Goal: Task Accomplishment & Management: Manage account settings

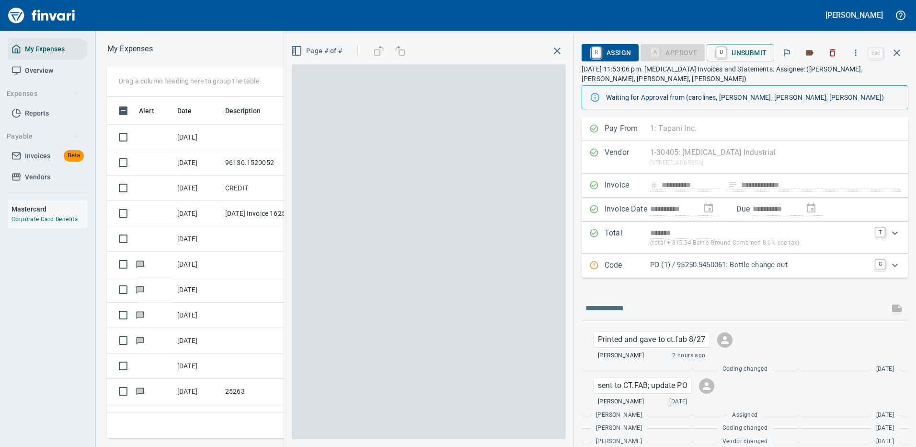
scroll to position [1, 1]
click at [897, 52] on icon "button" at bounding box center [897, 52] width 7 height 7
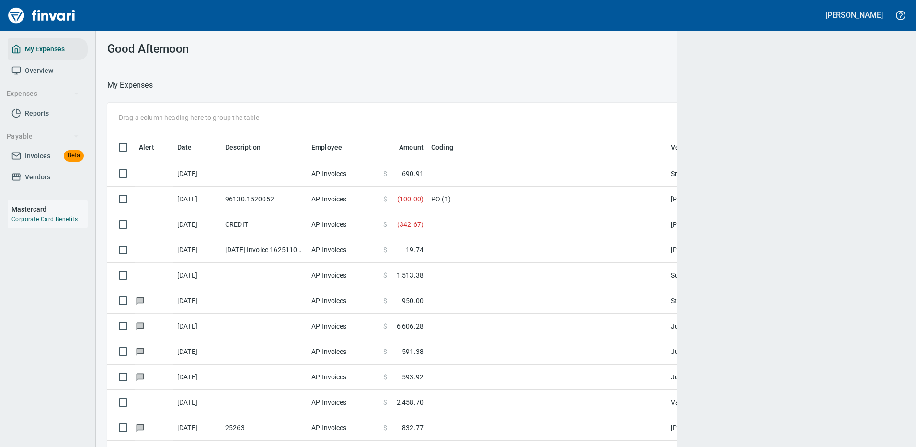
scroll to position [327, 776]
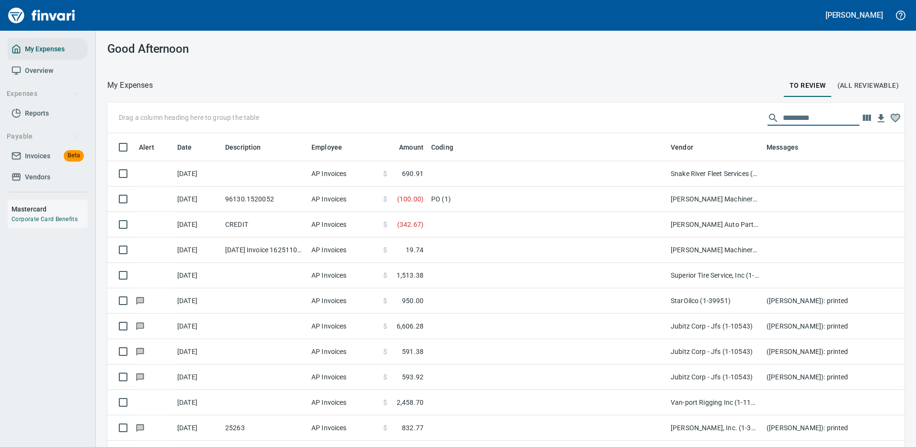
click at [783, 116] on input "text" at bounding box center [821, 117] width 77 height 15
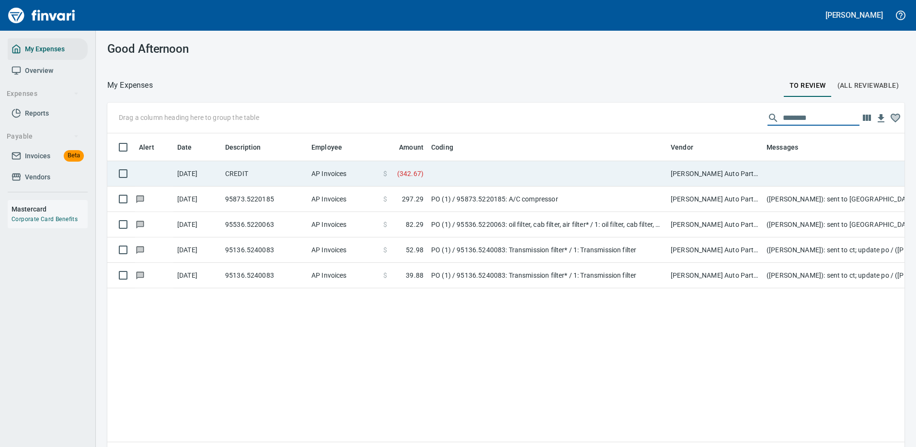
scroll to position [327, 783]
click at [636, 174] on td at bounding box center [547, 173] width 240 height 25
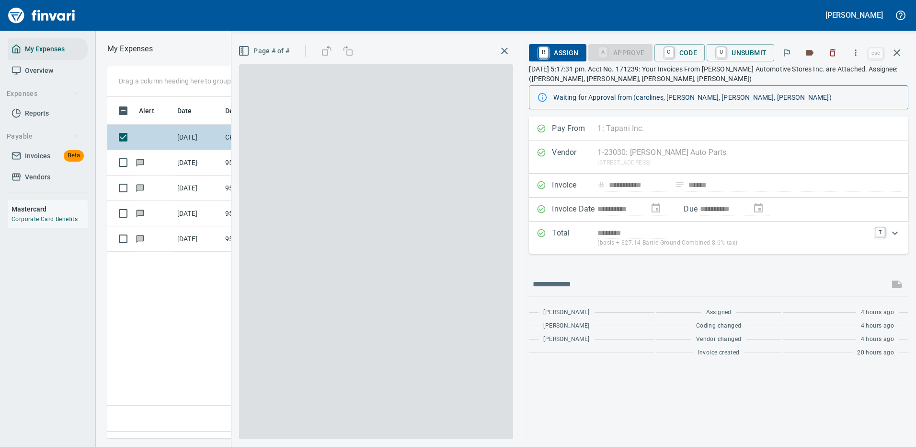
scroll to position [327, 551]
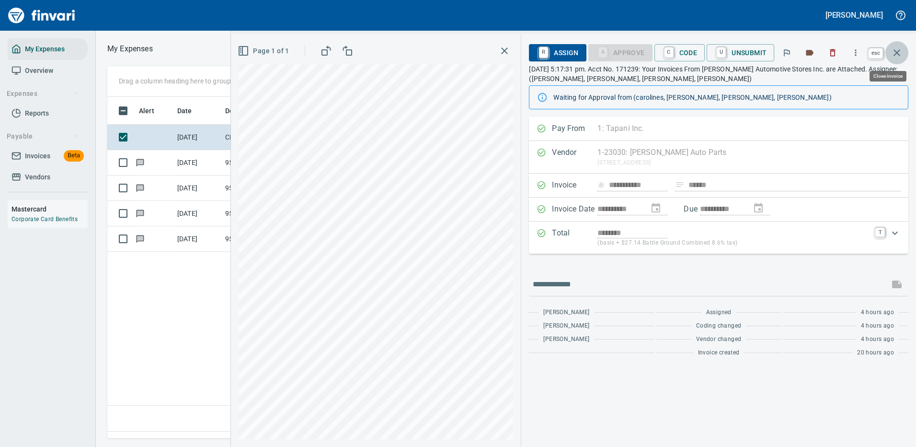
click at [896, 53] on icon "button" at bounding box center [897, 52] width 7 height 7
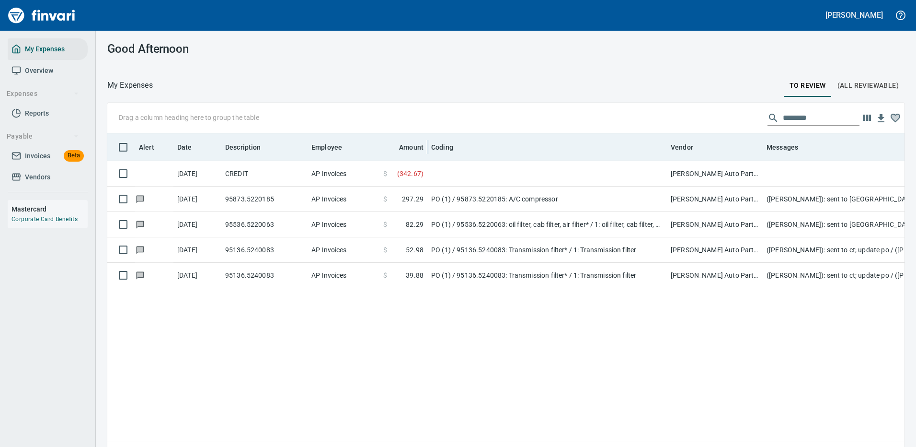
scroll to position [327, 783]
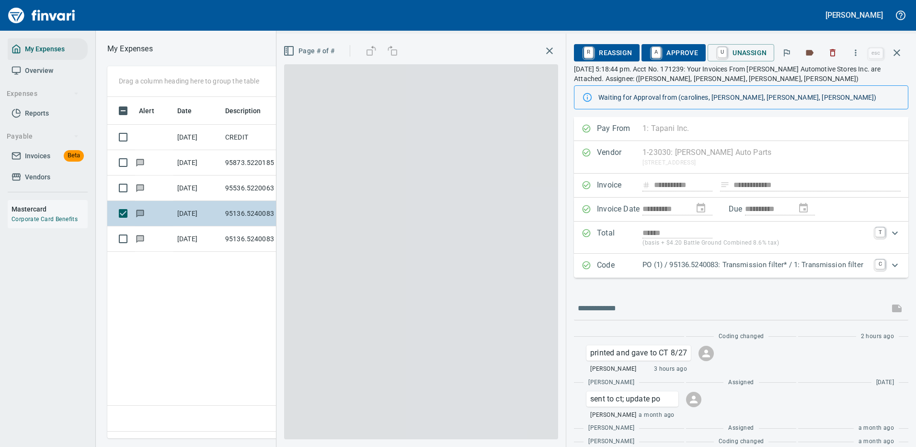
scroll to position [327, 551]
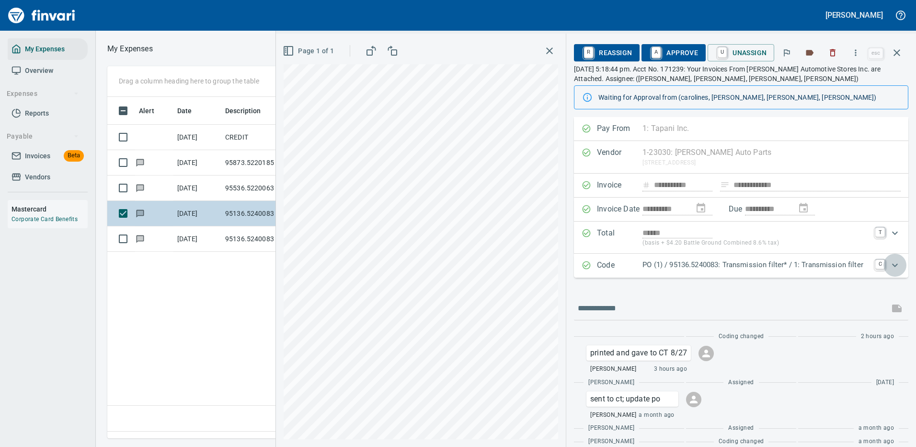
click at [890, 265] on icon "Expand" at bounding box center [894, 264] width 11 height 11
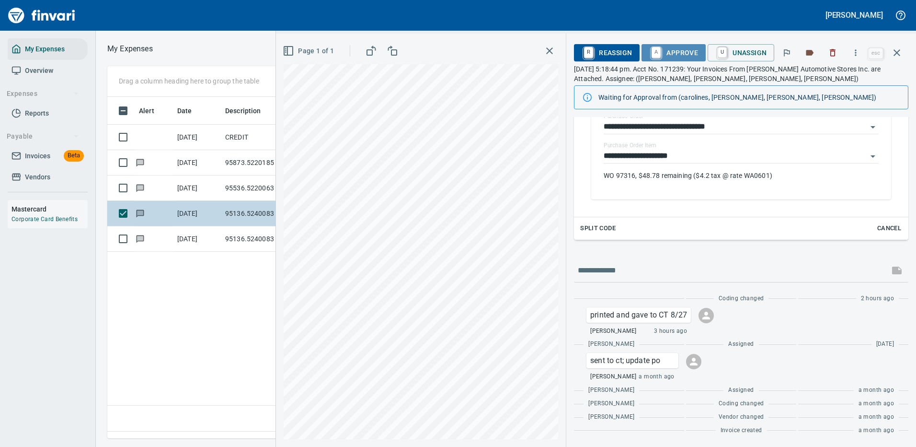
click at [669, 52] on span "A Approve" at bounding box center [673, 53] width 49 height 16
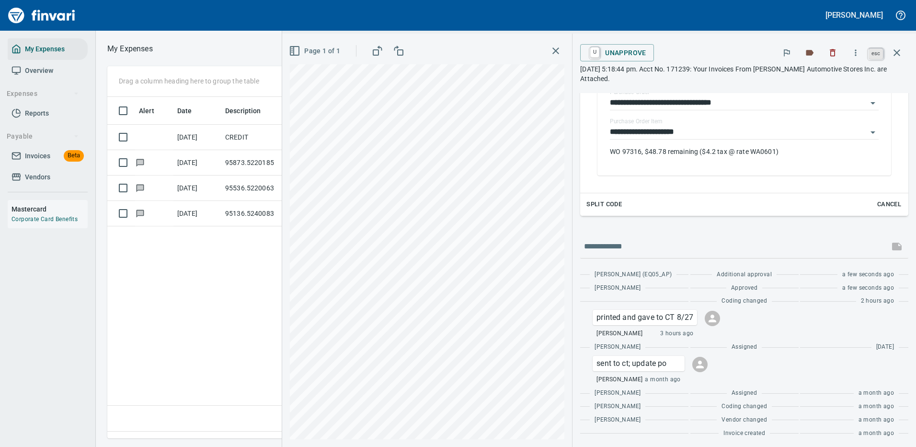
scroll to position [327, 551]
click at [899, 52] on icon "button" at bounding box center [896, 52] width 11 height 11
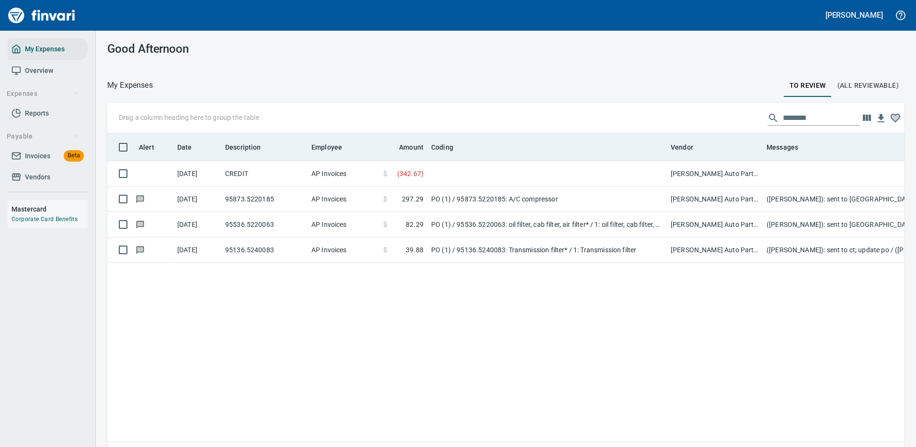
scroll to position [327, 783]
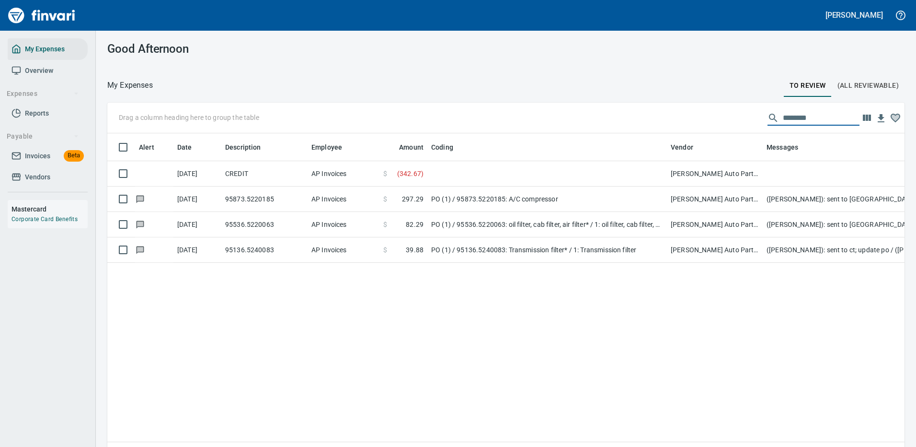
drag, startPoint x: 804, startPoint y: 118, endPoint x: 714, endPoint y: 103, distance: 90.4
click at [713, 118] on div "Drag a column heading here to group the table ********" at bounding box center [505, 118] width 797 height 31
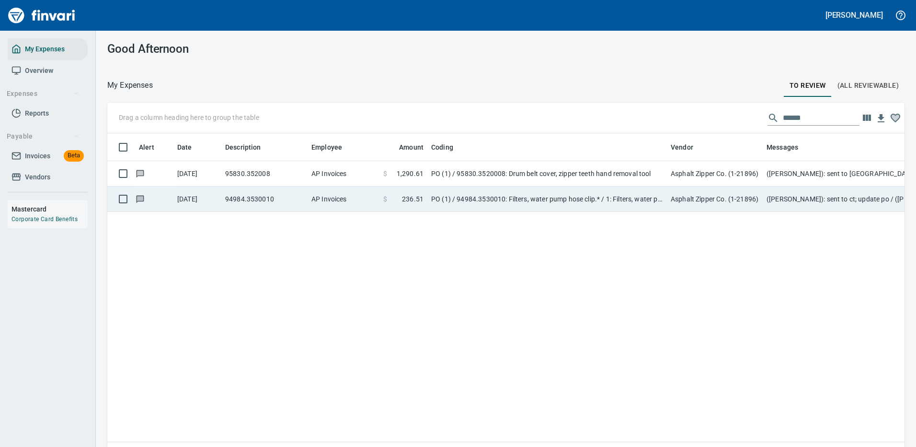
click at [450, 200] on td "PO (1) / 94984.3530010: Filters, water pump hose clip.* / 1: Filters, water pum…" at bounding box center [547, 198] width 240 height 25
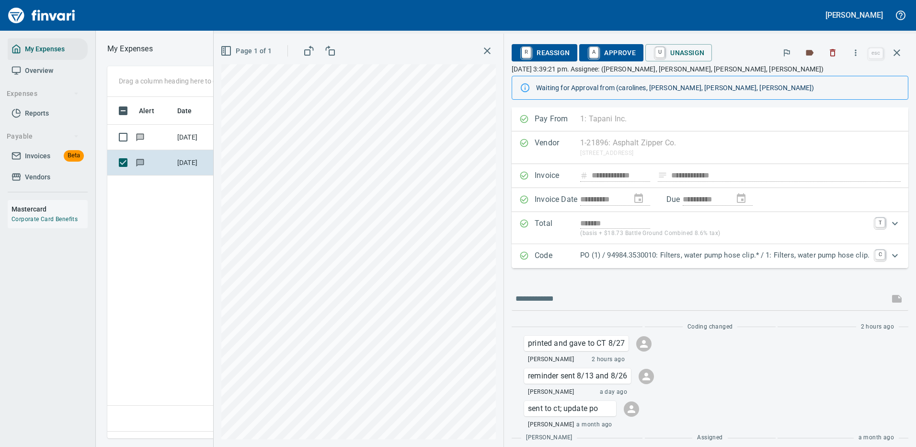
scroll to position [327, 551]
click at [889, 254] on icon "Expand" at bounding box center [894, 255] width 11 height 11
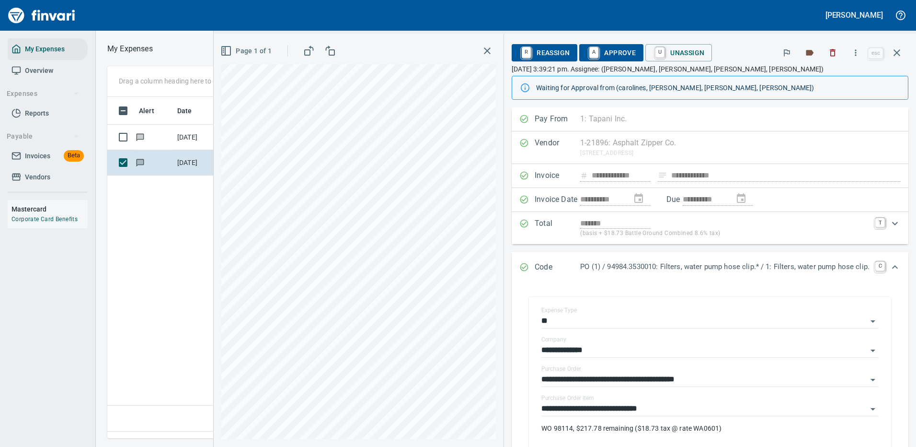
click at [609, 55] on span "A Approve" at bounding box center [611, 53] width 49 height 16
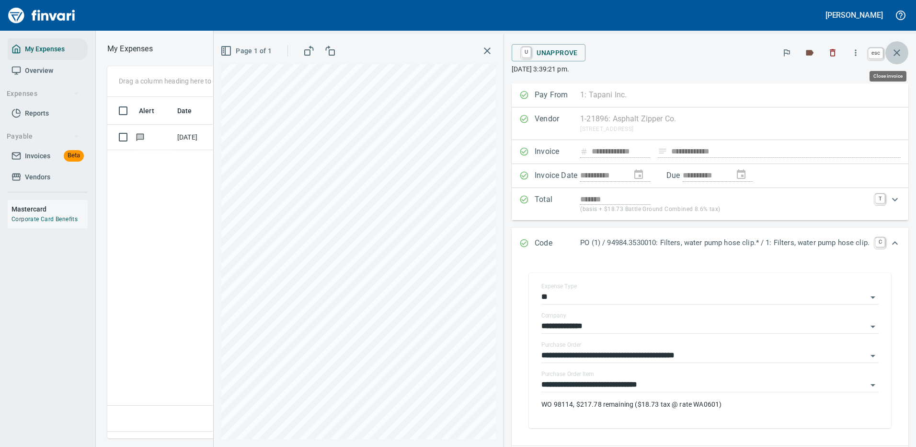
click at [893, 50] on icon "button" at bounding box center [896, 52] width 11 height 11
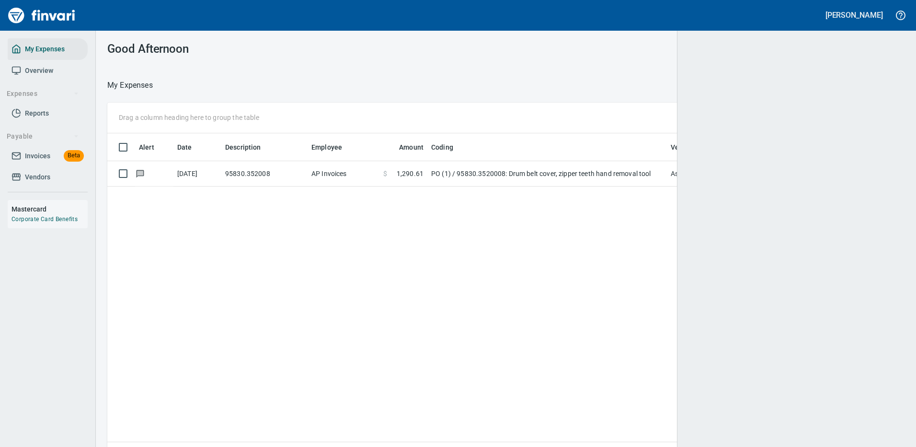
scroll to position [327, 782]
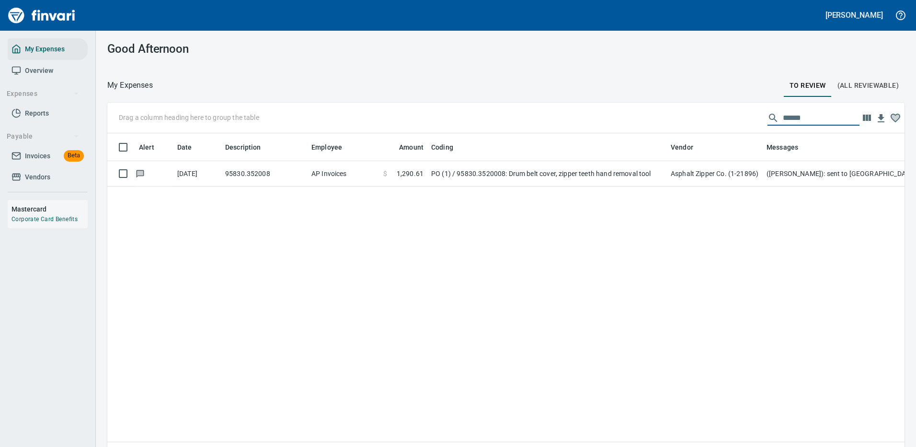
drag, startPoint x: 795, startPoint y: 116, endPoint x: 724, endPoint y: 120, distance: 71.0
click at [724, 121] on div "Drag a column heading here to group the table ******" at bounding box center [505, 118] width 797 height 31
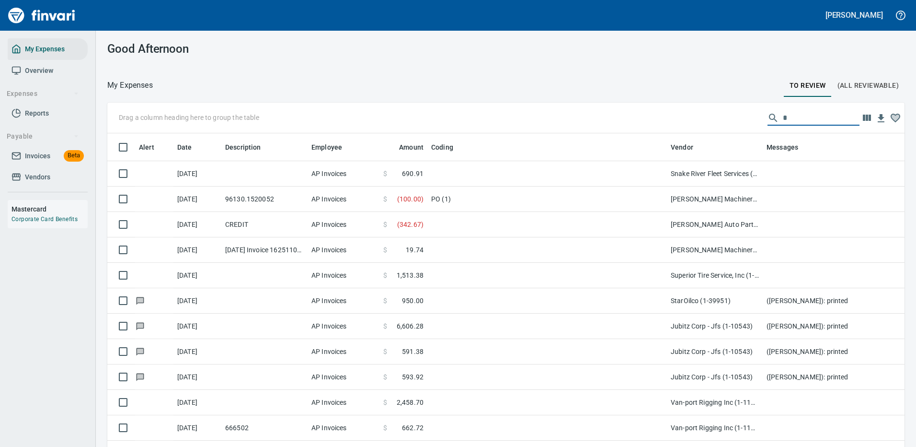
scroll to position [327, 776]
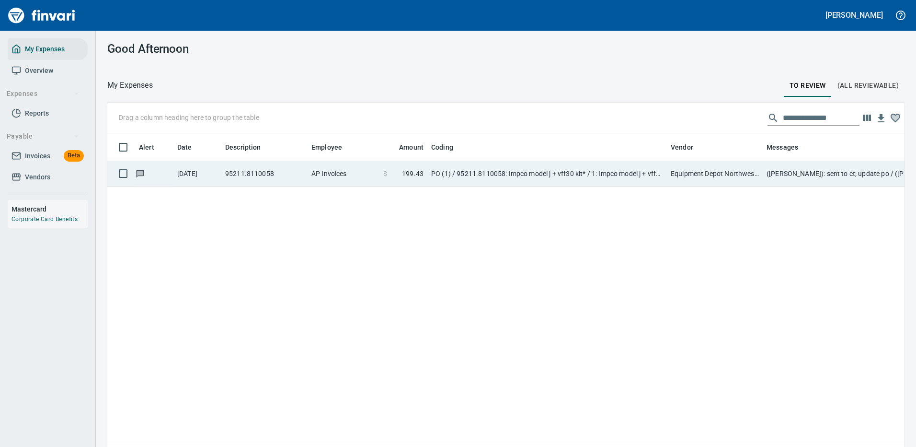
click at [698, 178] on td "Equipment Depot Northwest Inc (1-39255)" at bounding box center [715, 173] width 96 height 25
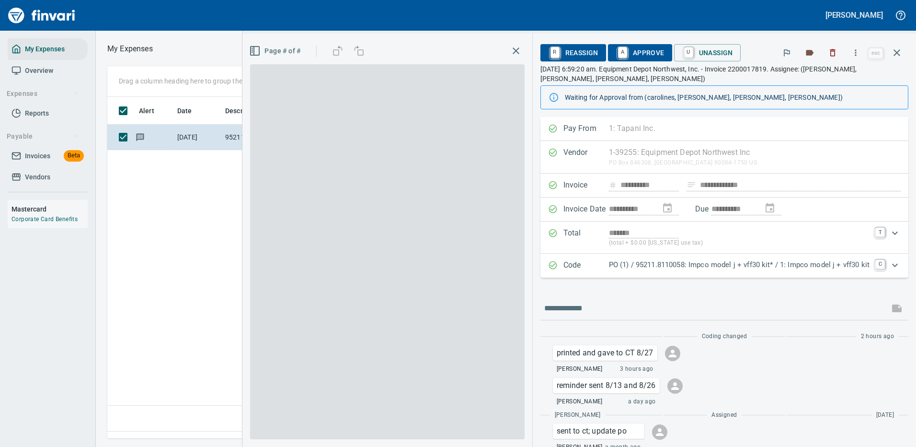
scroll to position [327, 551]
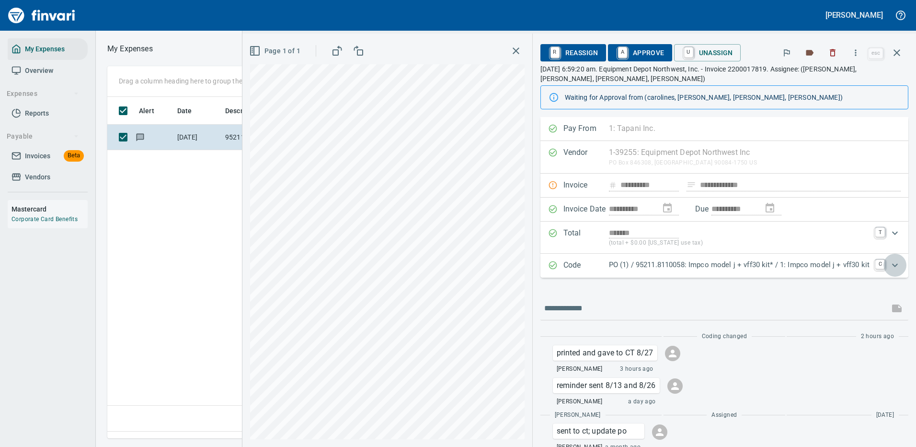
click at [889, 263] on icon "Expand" at bounding box center [894, 264] width 11 height 11
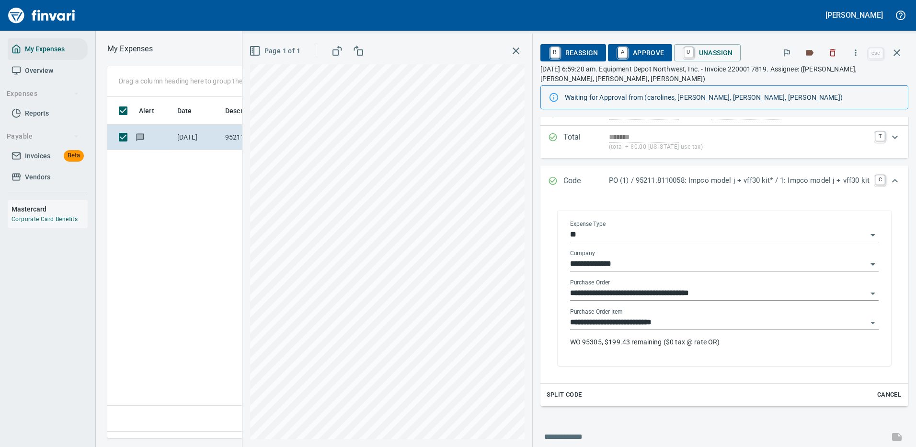
scroll to position [144, 0]
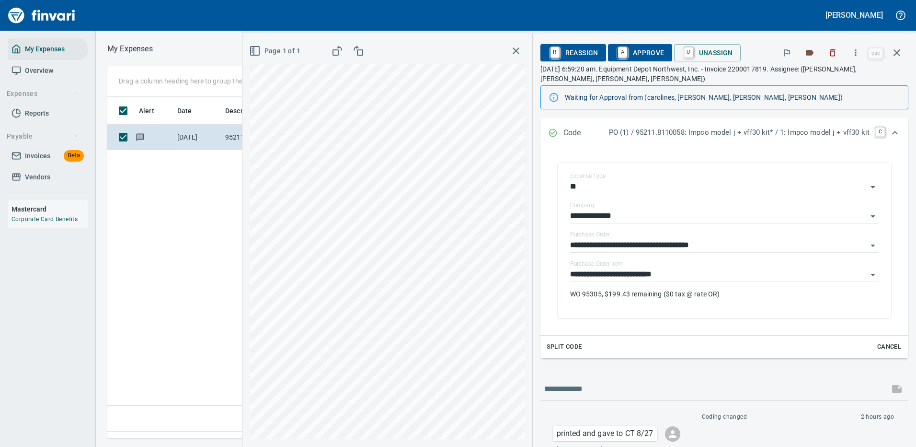
click at [644, 52] on span "A Approve" at bounding box center [640, 53] width 49 height 16
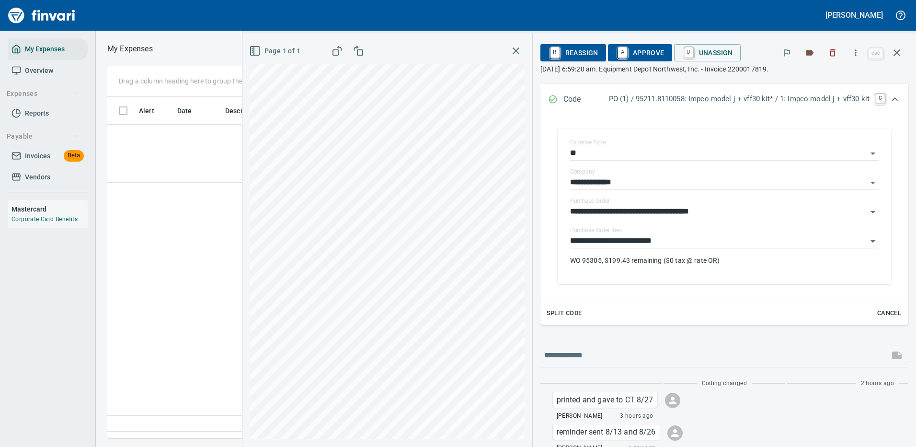
scroll to position [327, 551]
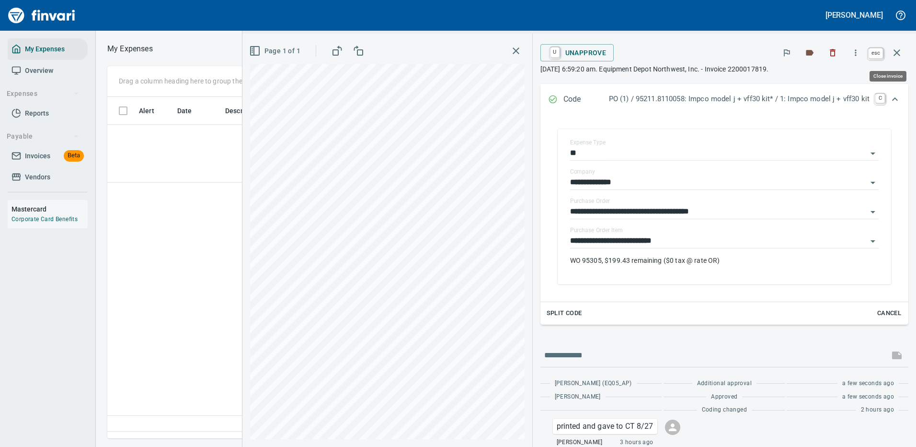
click at [901, 52] on icon "button" at bounding box center [896, 52] width 11 height 11
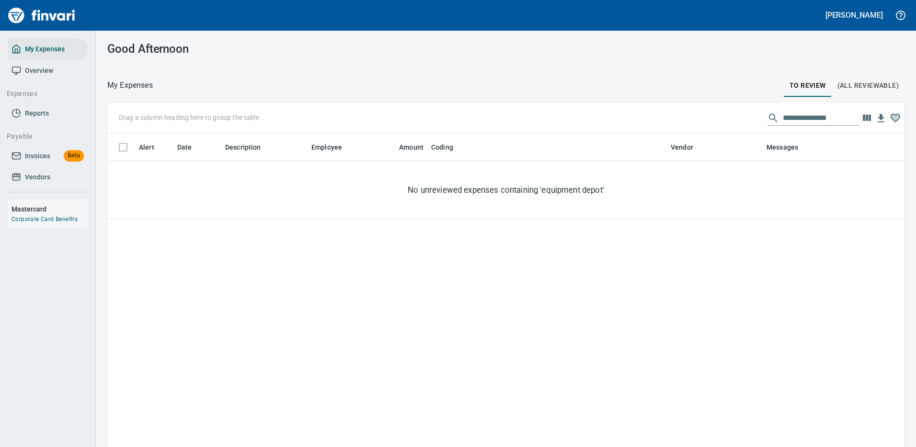
scroll to position [327, 783]
drag, startPoint x: 834, startPoint y: 120, endPoint x: 685, endPoint y: 129, distance: 149.7
click at [685, 129] on div "**********" at bounding box center [505, 118] width 797 height 31
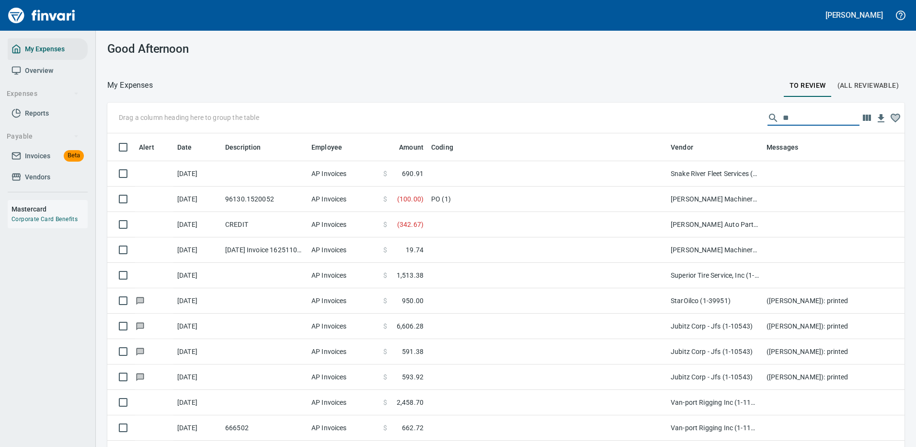
scroll to position [327, 776]
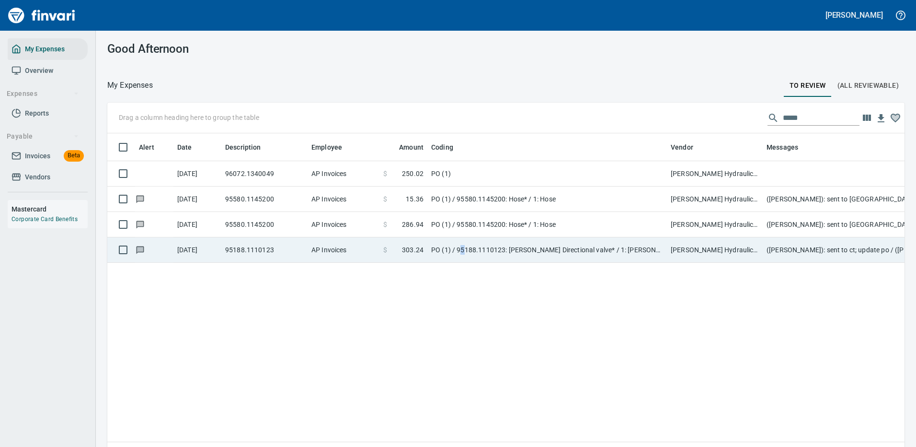
click at [463, 252] on td "PO (1) / 95188.1110123: [PERSON_NAME] Directional valve* / 1: [PERSON_NAME] Dir…" at bounding box center [547, 249] width 240 height 25
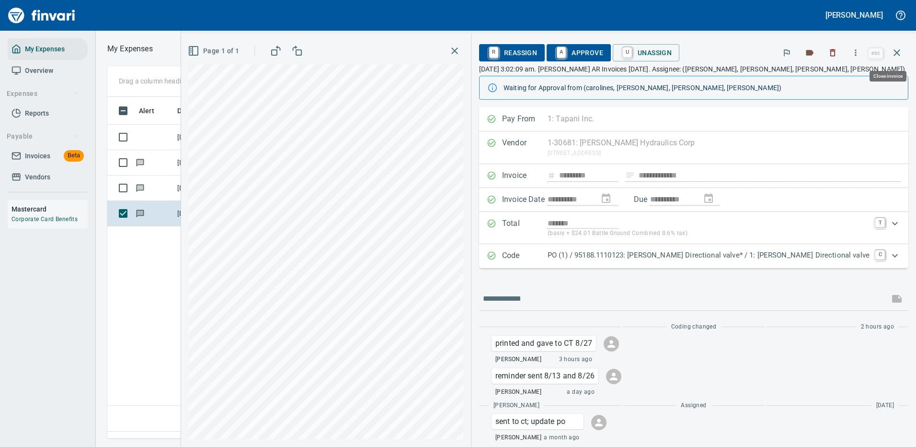
scroll to position [327, 551]
click at [834, 250] on p "PO (1) / 95188.1110123: [PERSON_NAME] Directional valve* / 1: [PERSON_NAME] Dir…" at bounding box center [709, 255] width 322 height 11
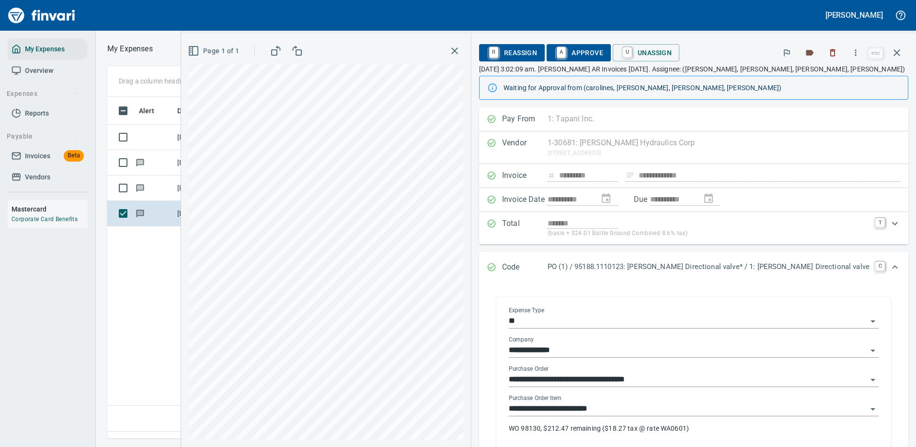
scroll to position [96, 0]
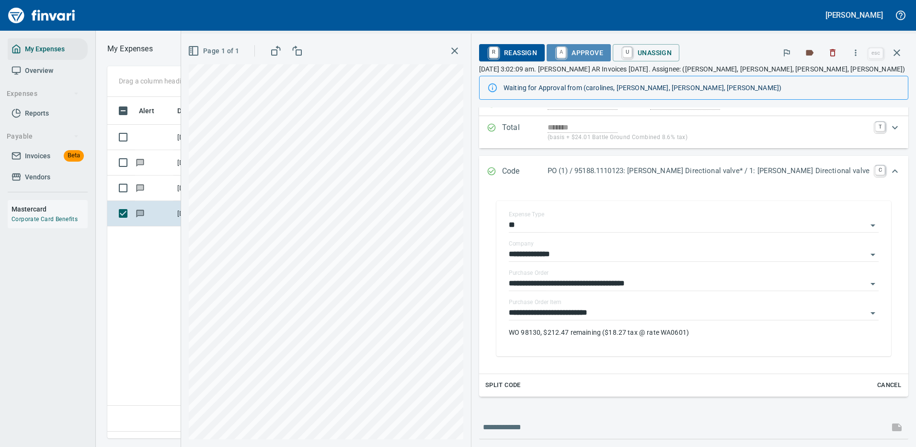
click at [603, 47] on span "A Approve" at bounding box center [578, 53] width 49 height 16
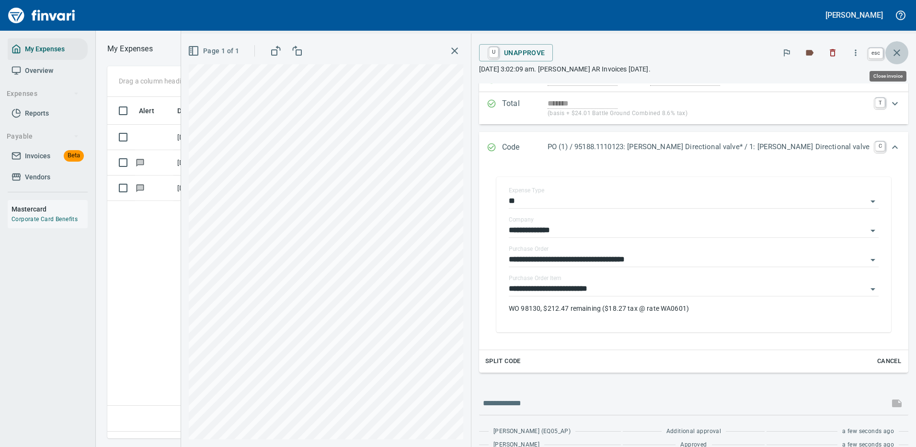
click at [897, 52] on icon "button" at bounding box center [897, 52] width 7 height 7
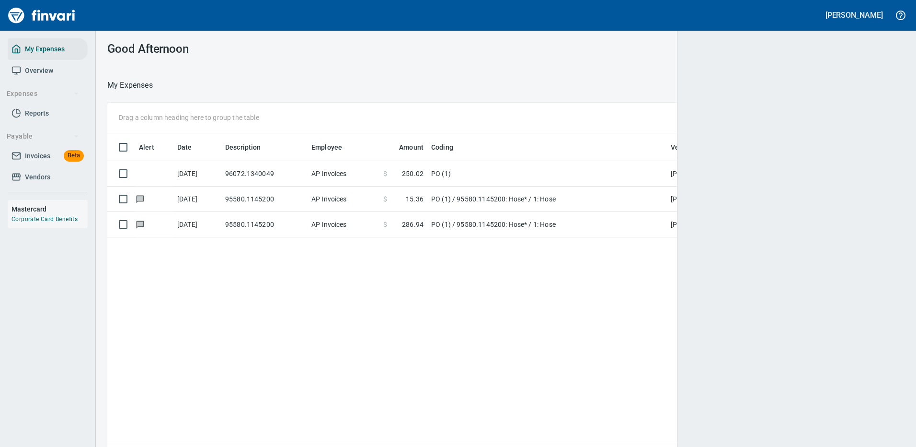
scroll to position [327, 777]
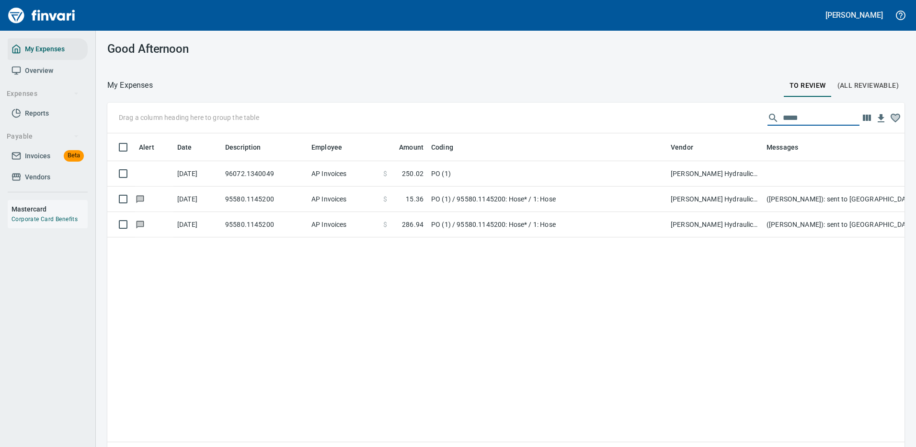
drag, startPoint x: 798, startPoint y: 120, endPoint x: 720, endPoint y: 124, distance: 78.2
click at [721, 126] on div "Drag a column heading here to group the table *****" at bounding box center [505, 118] width 797 height 31
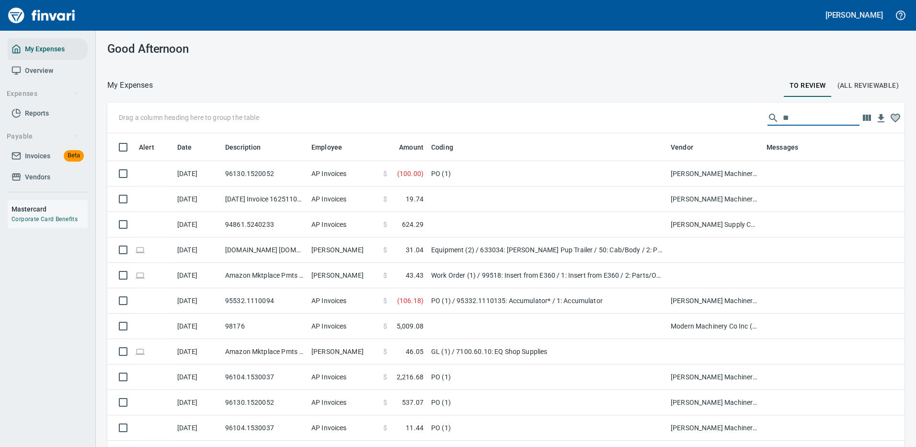
scroll to position [327, 776]
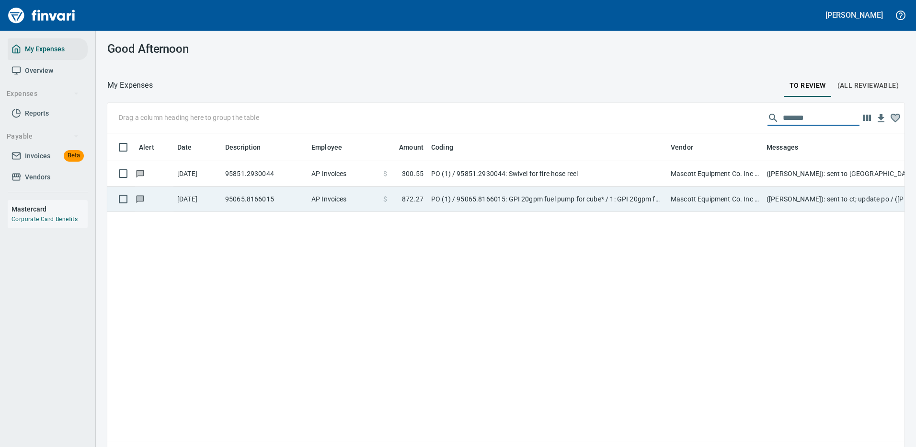
click at [519, 194] on td "PO (1) / 95065.8166015: GPI 20gpm fuel pump for cube* / 1: GPI 20gpm fuel pump …" at bounding box center [547, 198] width 240 height 25
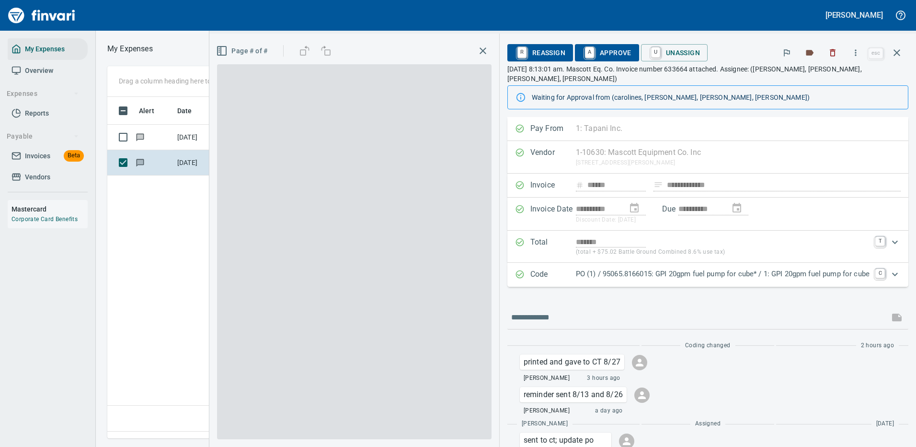
scroll to position [327, 551]
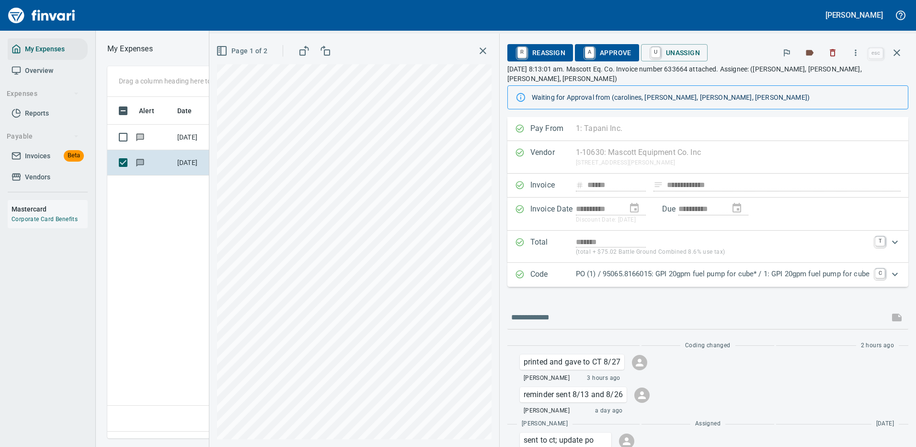
click at [690, 263] on div "Code PO (1) / 95065.8166015: GPI 20gpm fuel pump for cube* / 1: GPI 20gpm fuel …" at bounding box center [707, 275] width 401 height 24
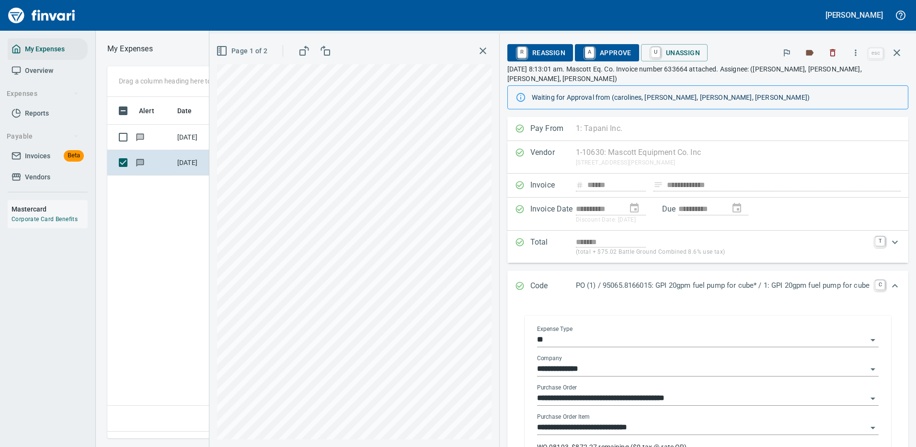
scroll to position [96, 0]
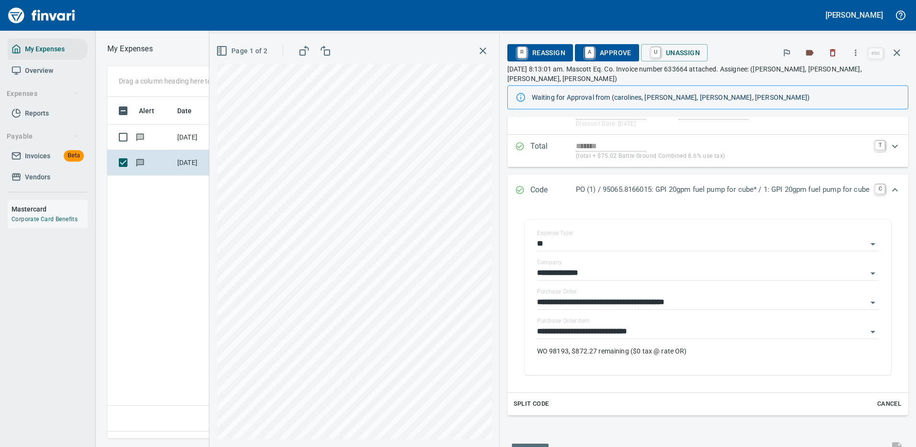
click at [592, 47] on span "A Approve" at bounding box center [607, 53] width 49 height 16
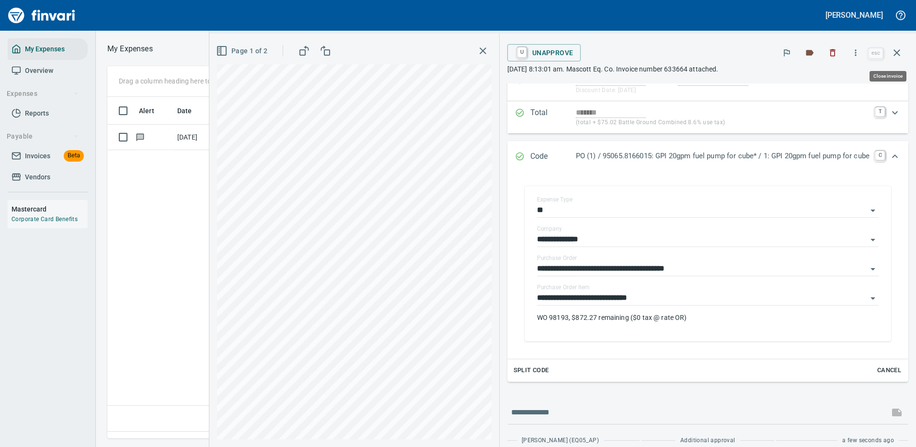
click at [895, 53] on icon "button" at bounding box center [896, 52] width 11 height 11
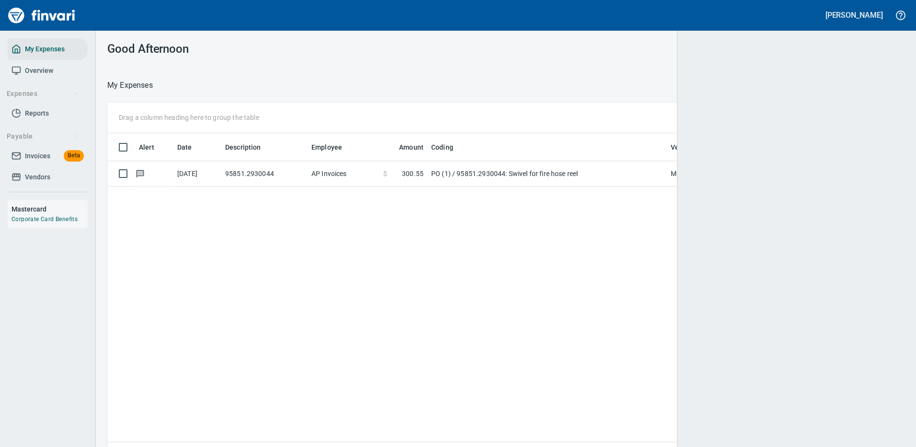
scroll to position [327, 783]
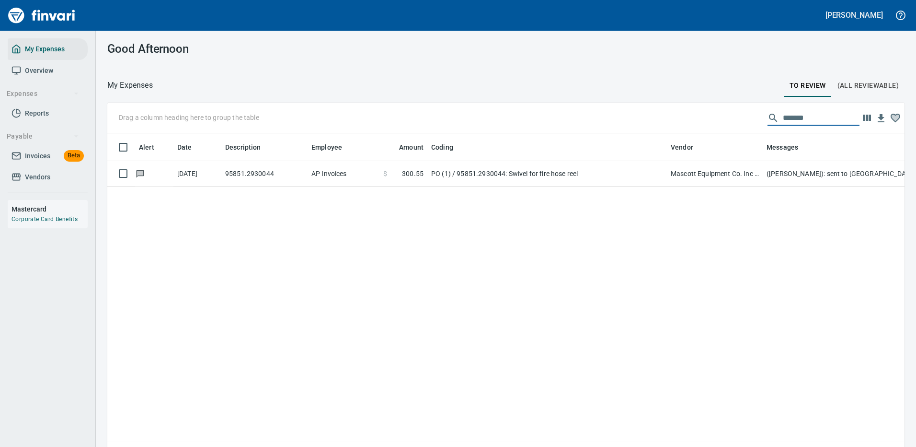
drag, startPoint x: 812, startPoint y: 116, endPoint x: 698, endPoint y: 125, distance: 113.9
click at [698, 125] on div "Drag a column heading here to group the table *******" at bounding box center [505, 118] width 797 height 31
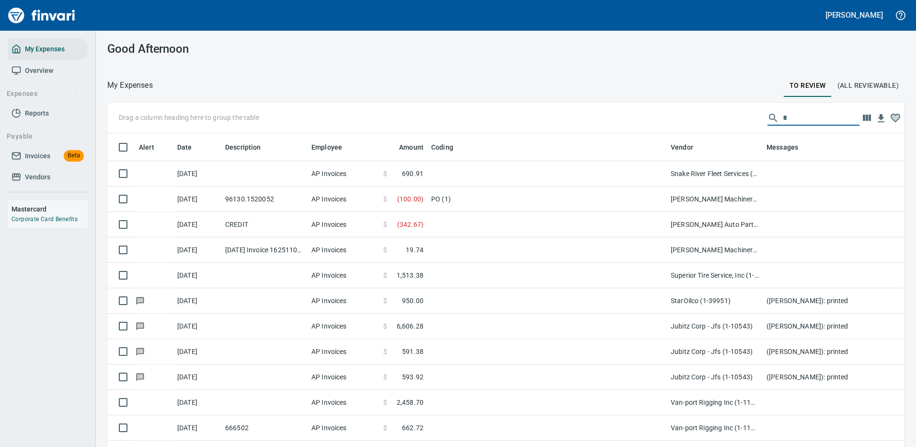
scroll to position [327, 776]
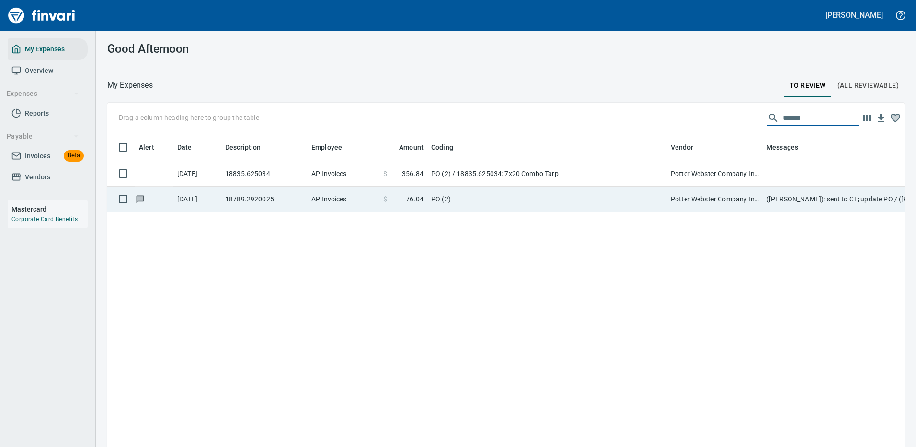
type input "******"
click at [544, 195] on td "PO (2)" at bounding box center [547, 198] width 240 height 25
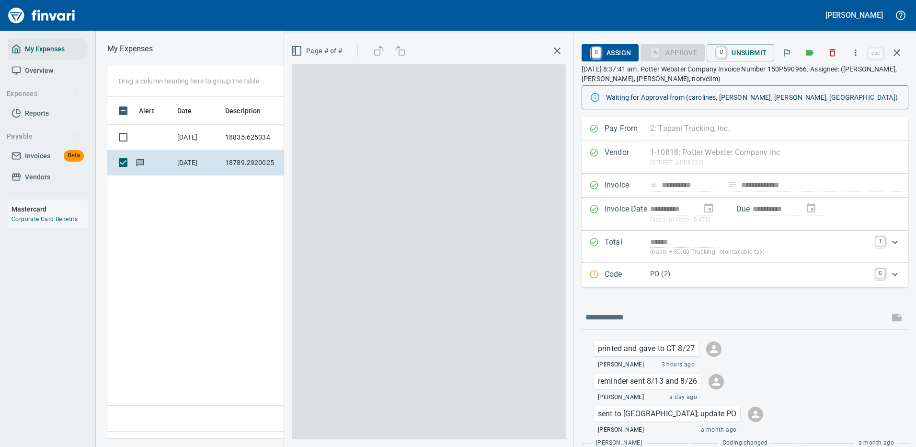
scroll to position [327, 551]
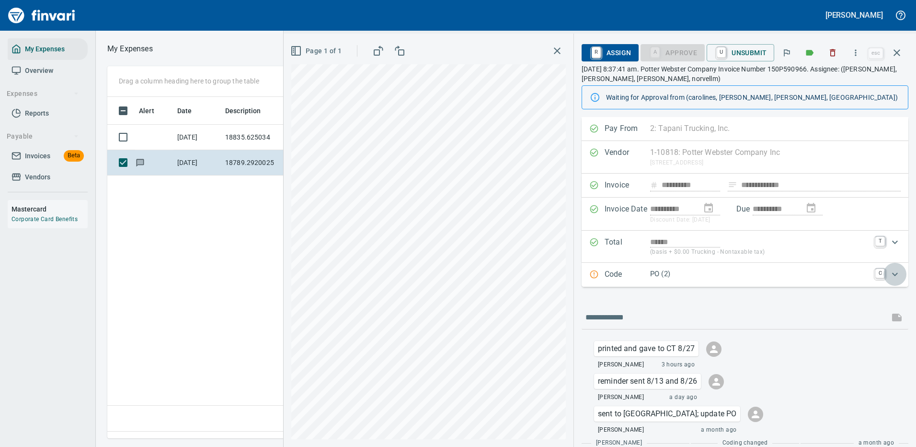
click at [889, 272] on icon "Expand" at bounding box center [894, 273] width 11 height 11
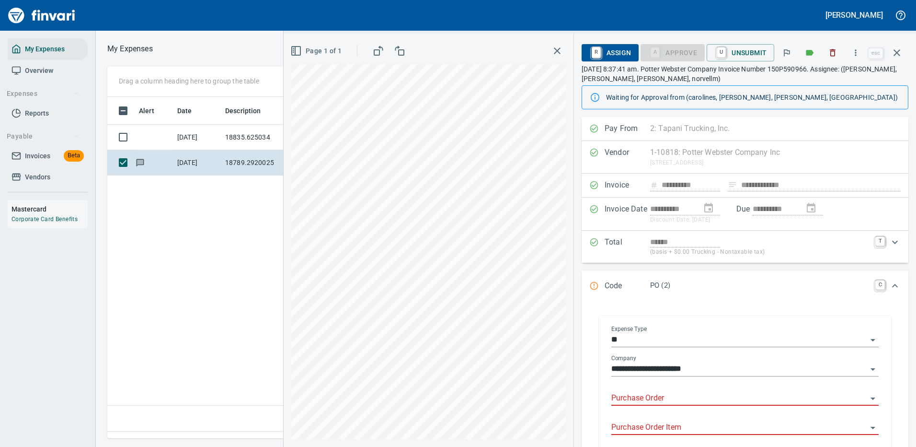
click at [722, 388] on div "Purchase Order" at bounding box center [744, 395] width 267 height 22
type input "*****"
click at [900, 47] on icon "button" at bounding box center [896, 52] width 11 height 11
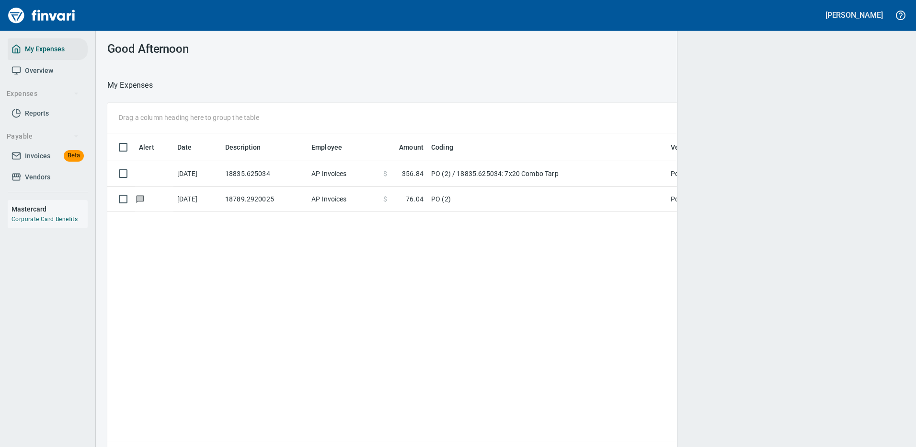
scroll to position [1, 1]
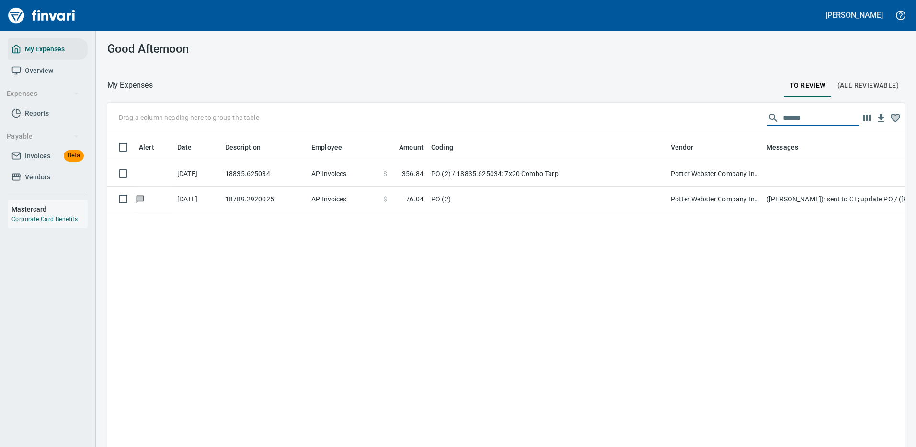
drag, startPoint x: 806, startPoint y: 118, endPoint x: 697, endPoint y: 124, distance: 109.4
click at [697, 123] on div "Drag a column heading here to group the table ******" at bounding box center [505, 118] width 797 height 31
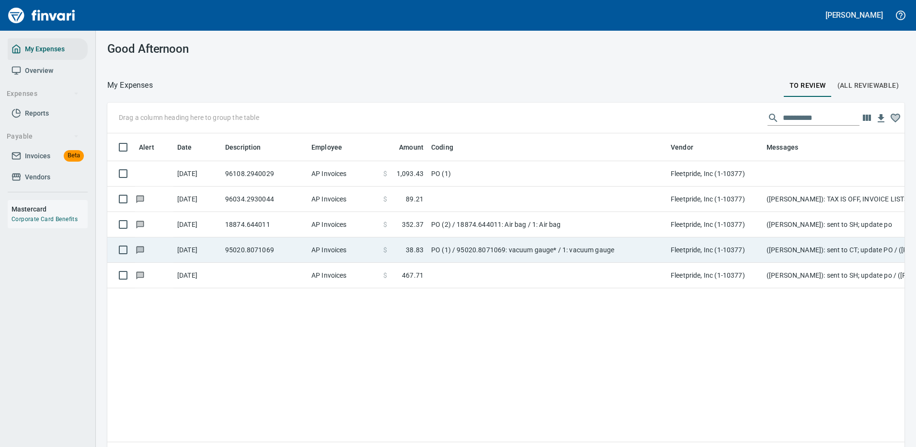
click at [512, 256] on td "PO (1) / 95020.8071069: vacuum gauge* / 1: vacuum gauge" at bounding box center [547, 249] width 240 height 25
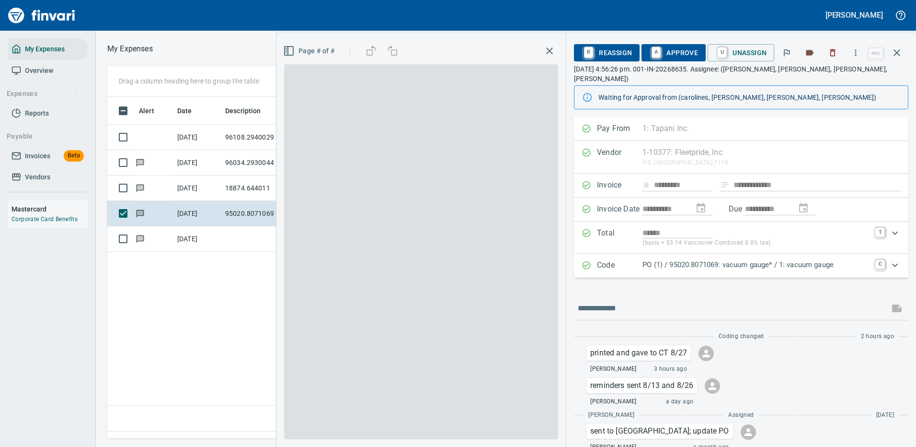
scroll to position [327, 551]
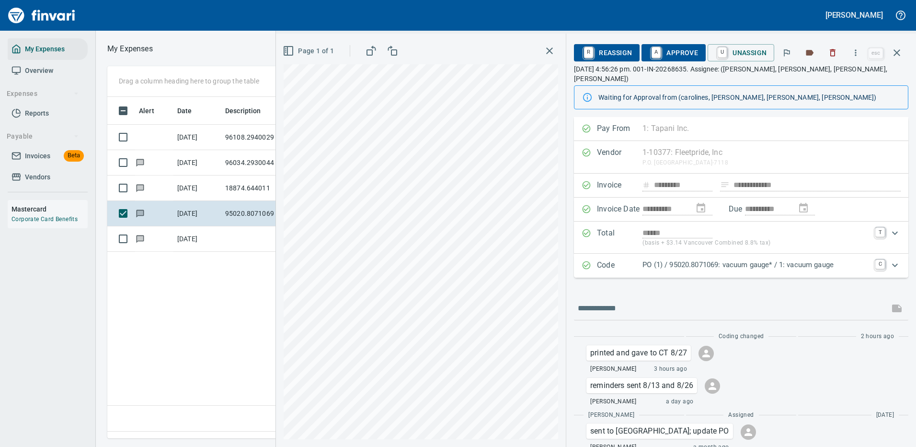
click at [808, 259] on p "PO (1) / 95020.8071069: vacuum gauge* / 1: vacuum gauge" at bounding box center [756, 264] width 227 height 11
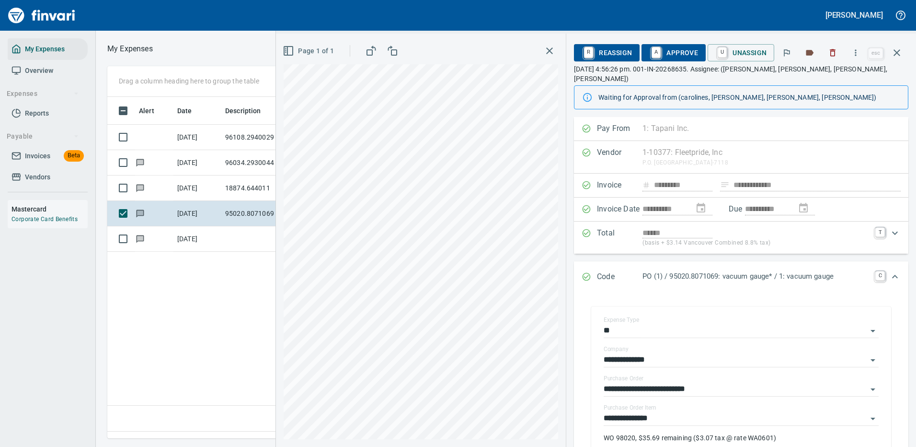
drag, startPoint x: 685, startPoint y: 49, endPoint x: 686, endPoint y: 58, distance: 9.1
click at [685, 48] on span "A Approve" at bounding box center [673, 53] width 49 height 16
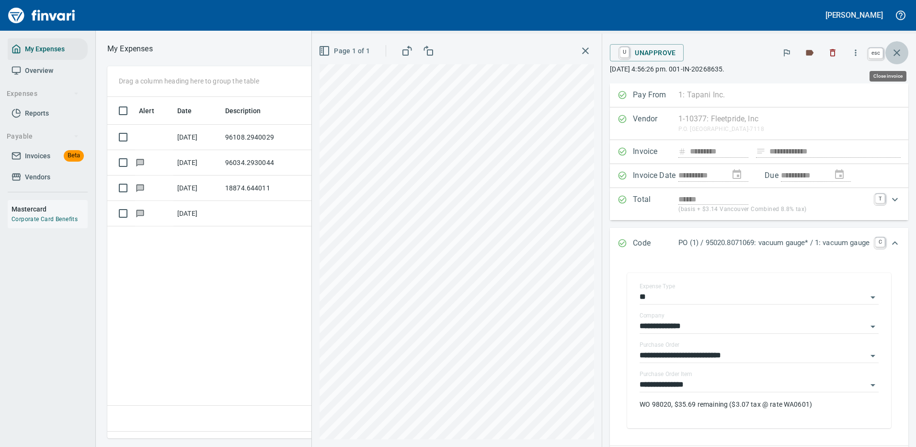
click at [897, 52] on icon "button" at bounding box center [897, 52] width 7 height 7
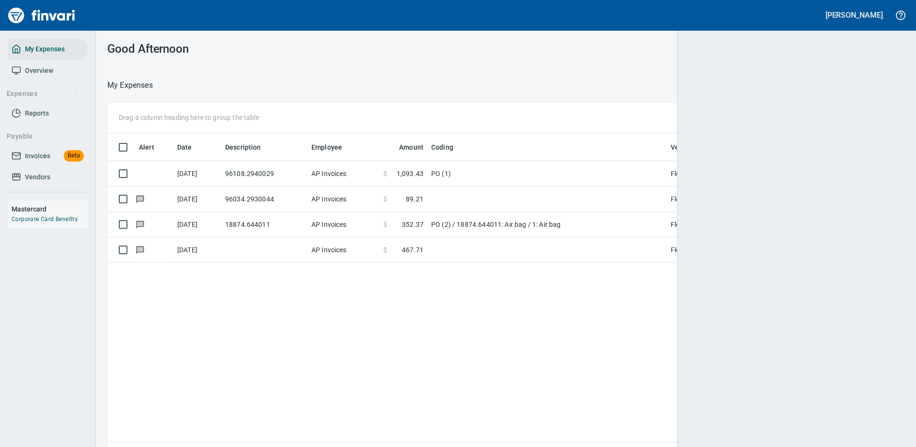
scroll to position [327, 783]
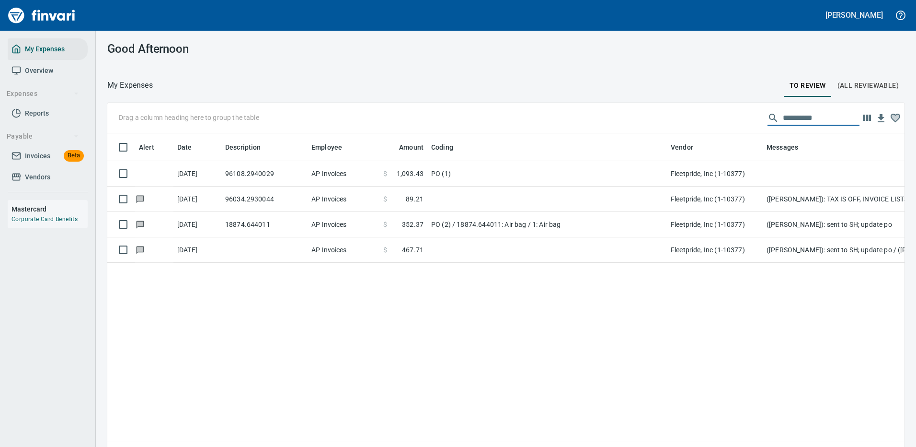
drag, startPoint x: 808, startPoint y: 114, endPoint x: 741, endPoint y: 115, distance: 67.6
click at [741, 115] on div "**********" at bounding box center [505, 118] width 797 height 31
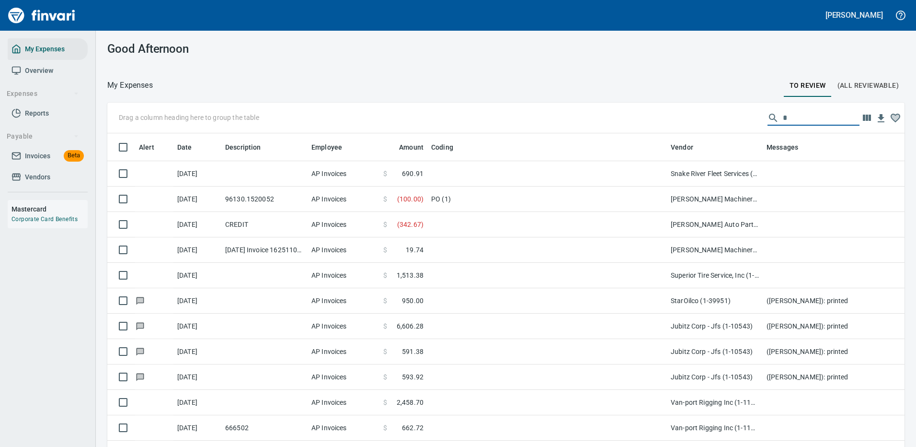
scroll to position [327, 776]
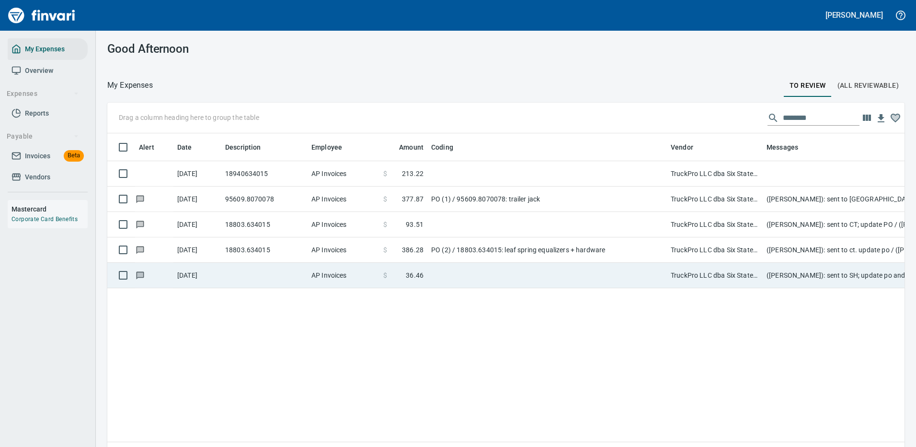
click at [489, 251] on td "PO (2) / 18803.634015: leaf spring equalizers + hardware" at bounding box center [547, 249] width 240 height 25
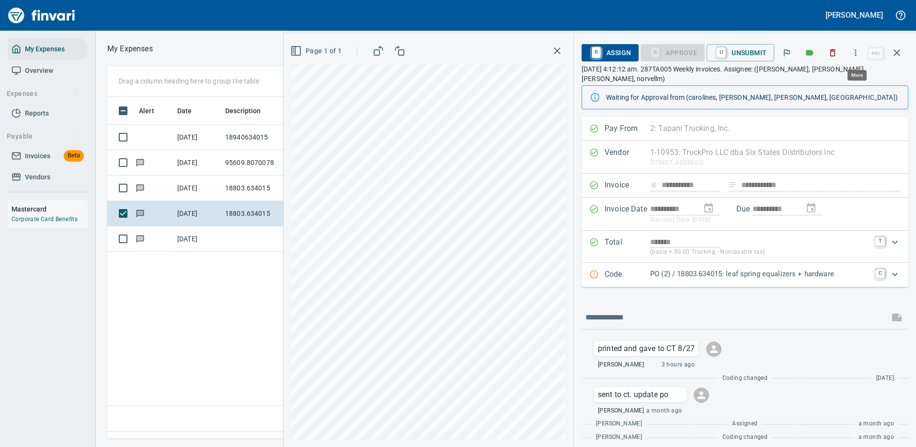
scroll to position [327, 551]
click at [802, 268] on p "PO (2) / 18803.634015: leaf spring equalizers + hardware" at bounding box center [759, 273] width 219 height 11
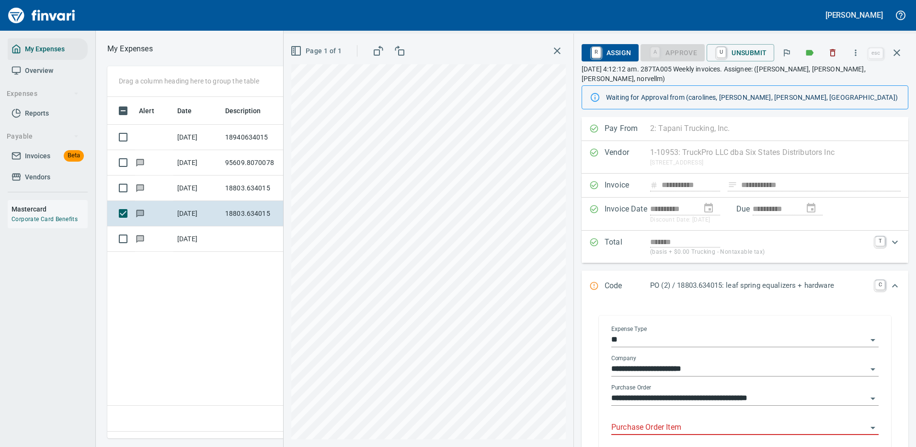
click at [669, 421] on input "Purchase Order Item" at bounding box center [739, 427] width 256 height 13
click at [672, 421] on input "Purchase Order Item" at bounding box center [739, 427] width 256 height 13
click at [673, 421] on input "Purchase Order Item" at bounding box center [739, 427] width 256 height 13
click at [896, 51] on icon "button" at bounding box center [896, 52] width 11 height 11
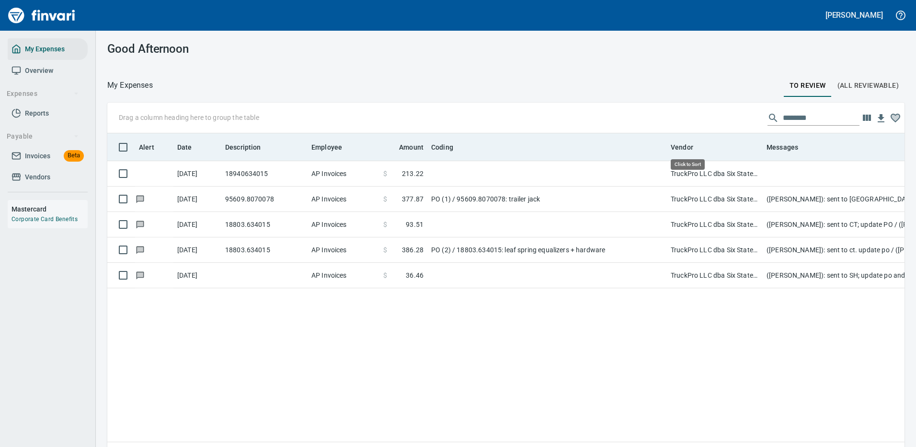
scroll to position [327, 783]
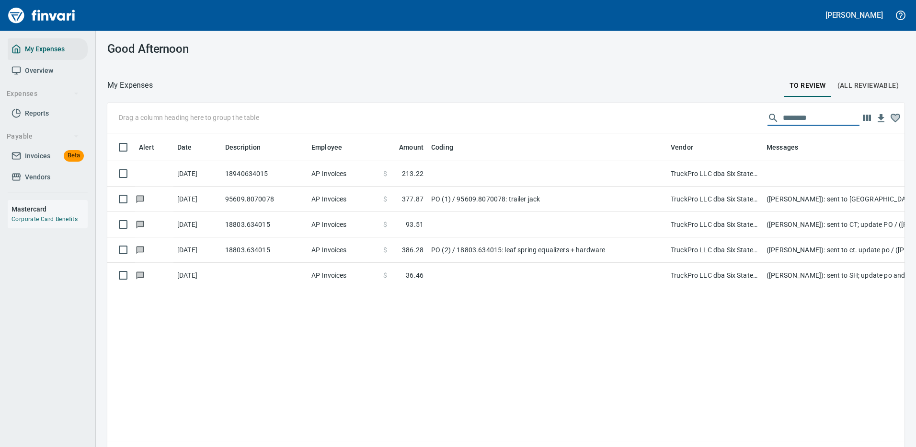
drag, startPoint x: 806, startPoint y: 115, endPoint x: 726, endPoint y: 119, distance: 80.1
click at [726, 119] on div "Drag a column heading here to group the table ********" at bounding box center [505, 118] width 797 height 31
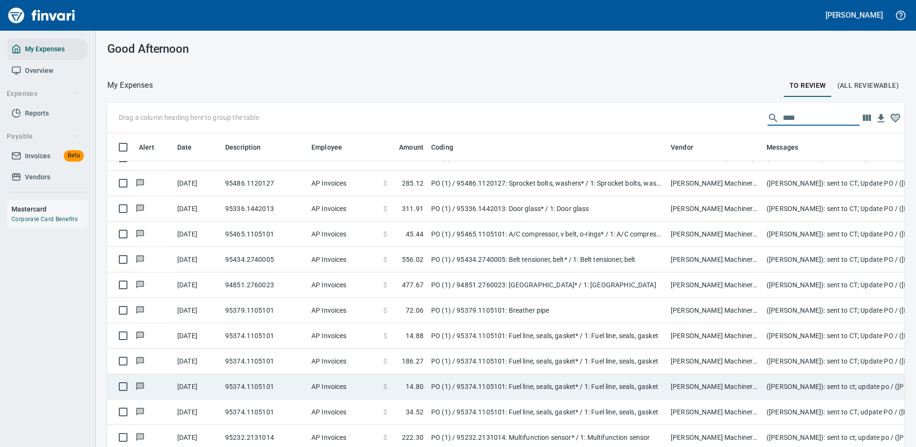
scroll to position [584, 0]
click at [460, 375] on td "PO (1) / 95374.1105101: Fuel line, seals, gasket* / 1: Fuel line, seals, gasket" at bounding box center [547, 384] width 240 height 25
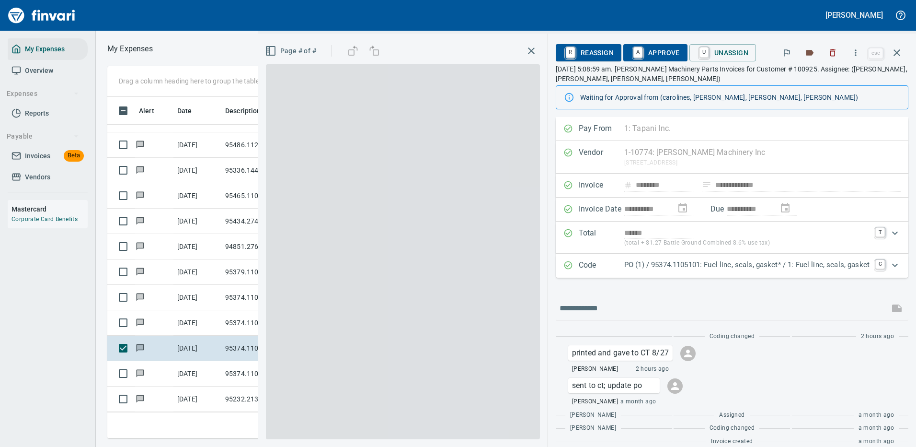
scroll to position [327, 543]
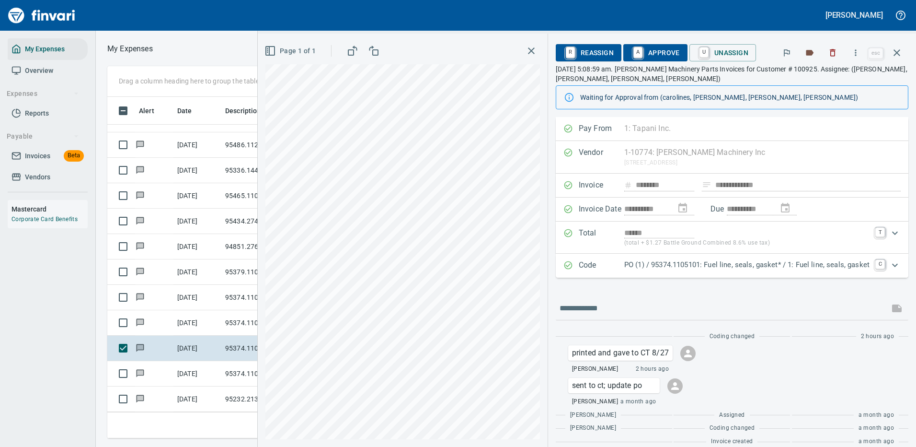
click at [666, 264] on p "PO (1) / 95374.1105101: Fuel line, seals, gasket* / 1: Fuel line, seals, gasket" at bounding box center [746, 264] width 245 height 11
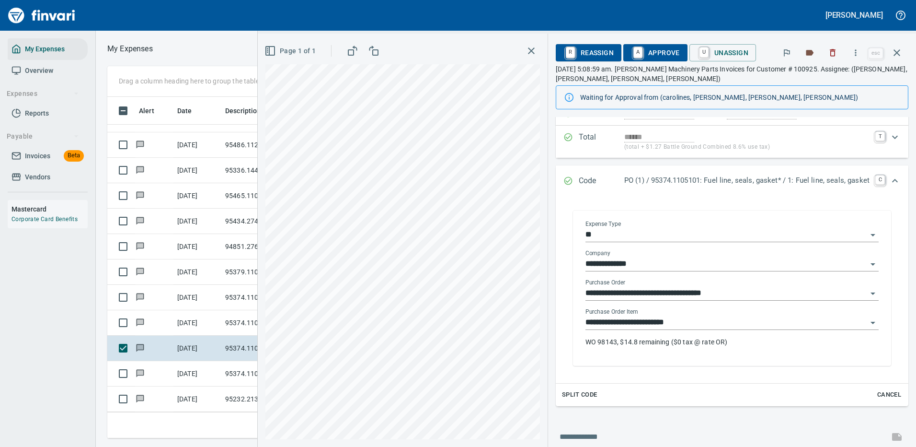
scroll to position [144, 0]
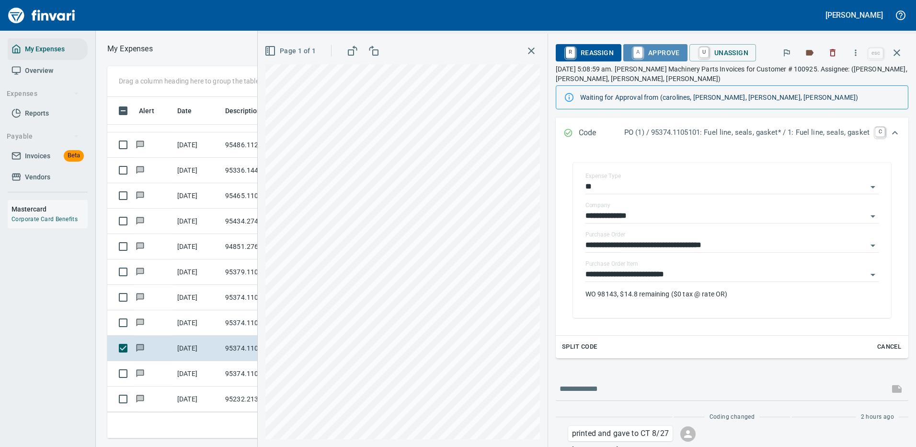
click at [667, 54] on span "A Approve" at bounding box center [655, 53] width 49 height 16
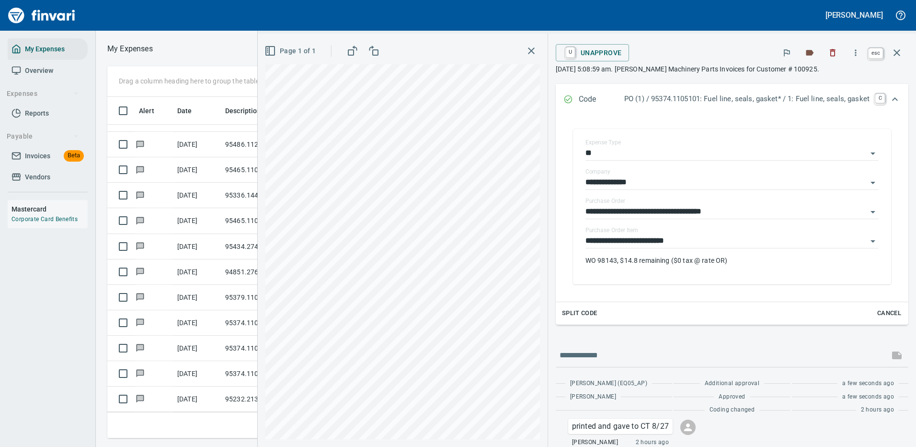
scroll to position [327, 543]
click at [896, 51] on icon "button" at bounding box center [896, 52] width 11 height 11
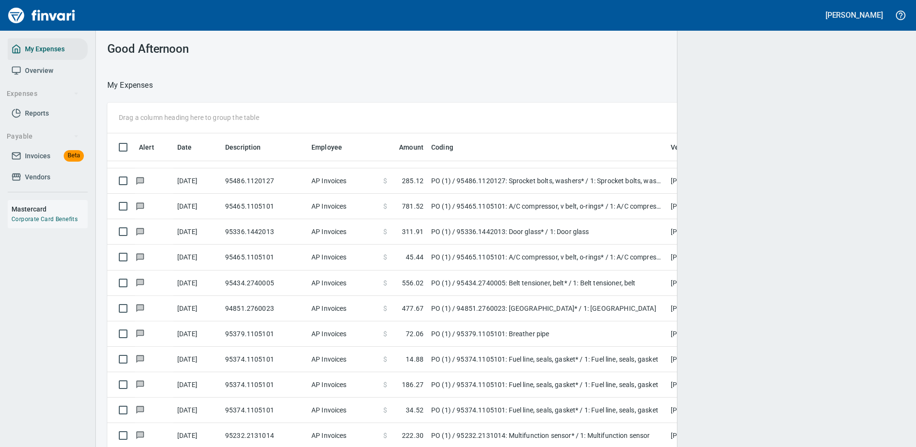
scroll to position [327, 776]
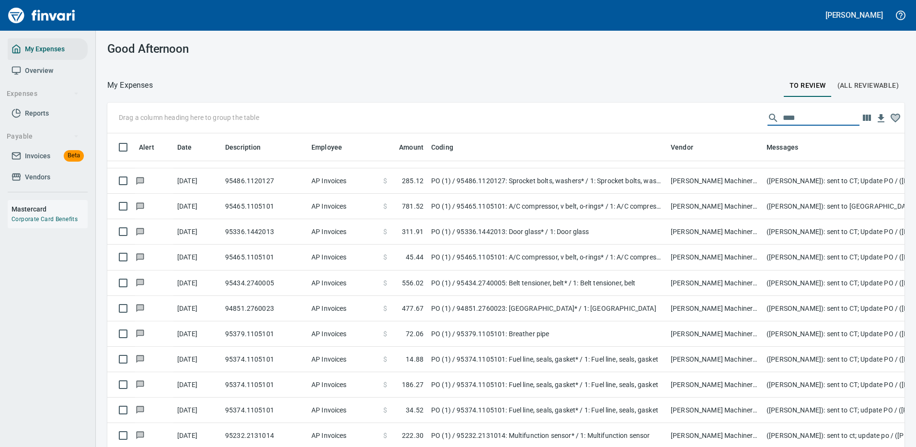
drag, startPoint x: 790, startPoint y: 117, endPoint x: 757, endPoint y: 119, distance: 32.7
click at [768, 119] on div "****" at bounding box center [814, 117] width 92 height 15
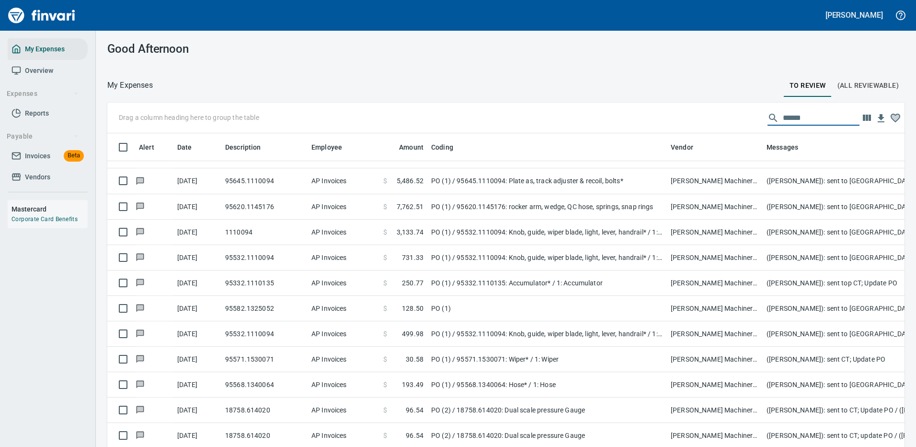
scroll to position [304, 0]
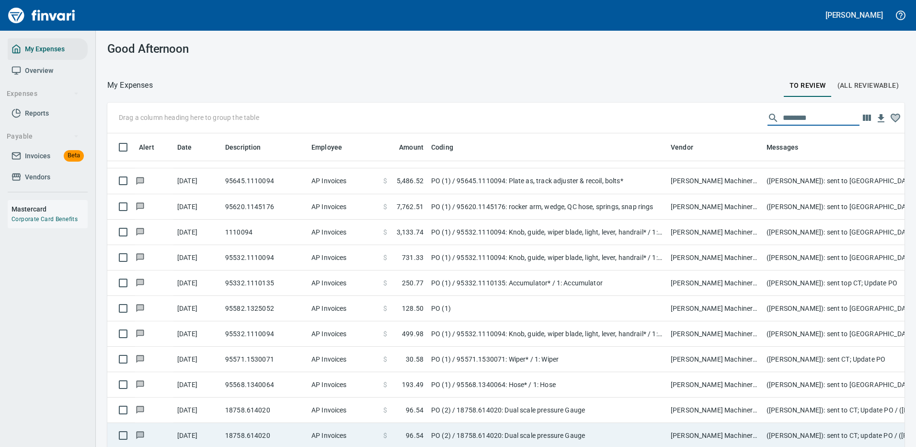
click at [498, 398] on td "PO (2) / 18758.614020: Dual scale pressure Gauge" at bounding box center [547, 409] width 240 height 25
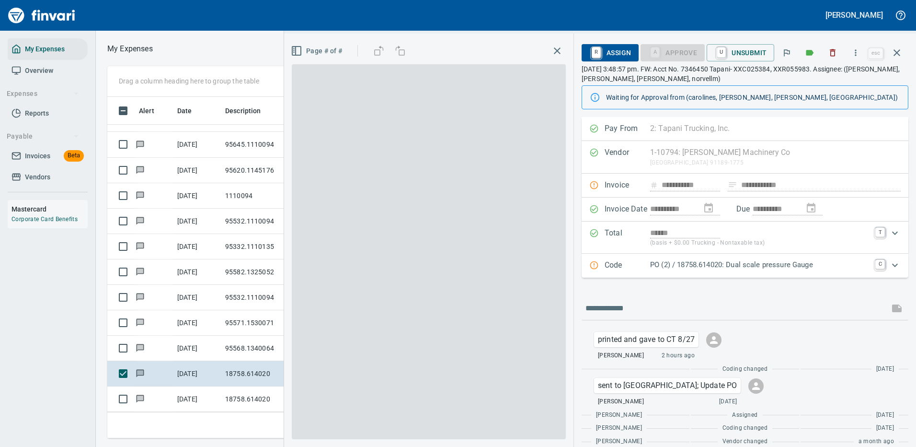
scroll to position [327, 543]
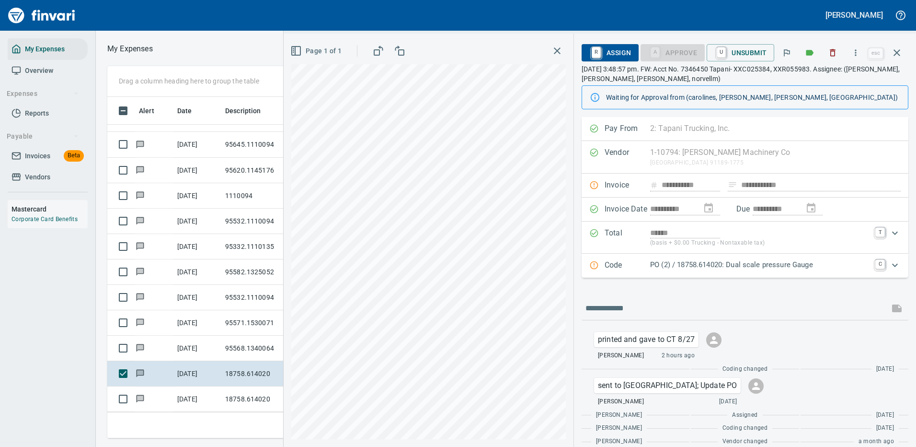
click at [830, 264] on p "PO (2) / 18758.614020: Dual scale pressure Gauge" at bounding box center [759, 264] width 219 height 11
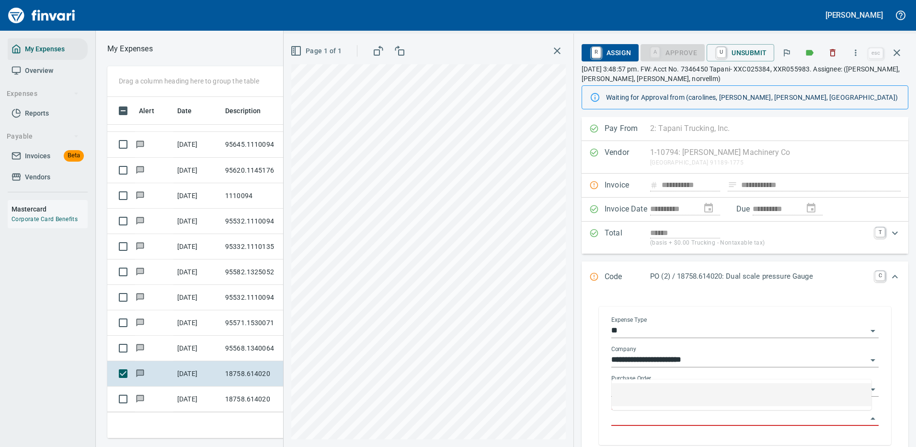
click at [662, 413] on input "Purchase Order Item" at bounding box center [739, 418] width 256 height 13
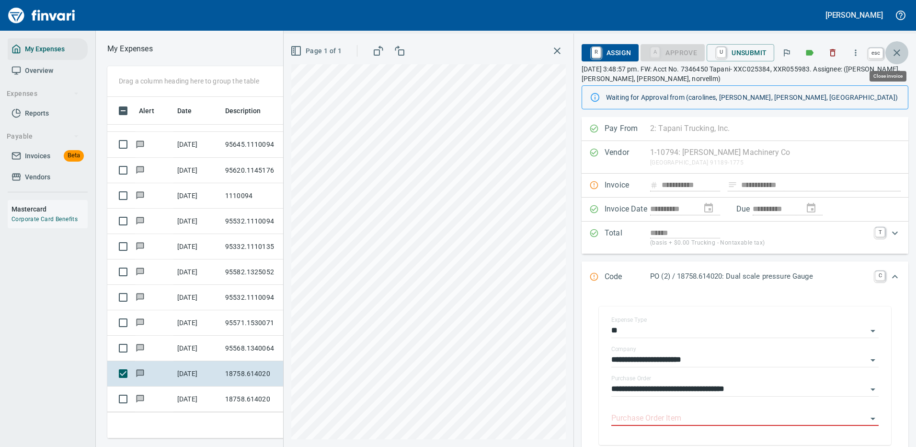
click at [894, 50] on icon "button" at bounding box center [896, 52] width 11 height 11
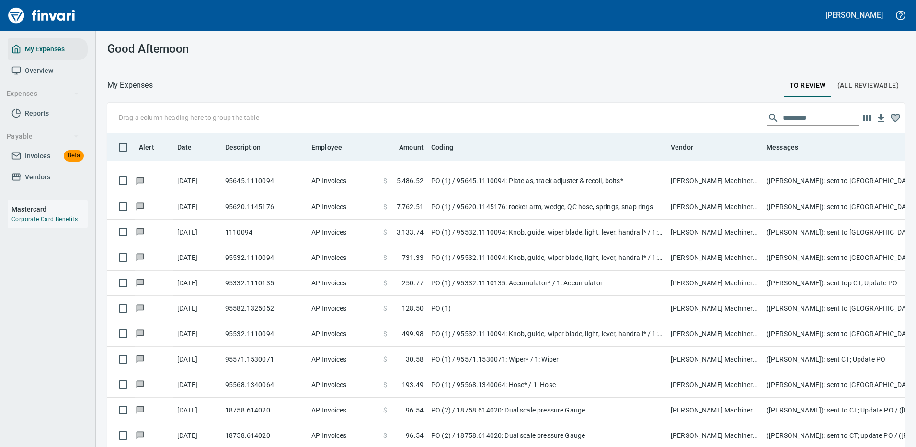
scroll to position [327, 776]
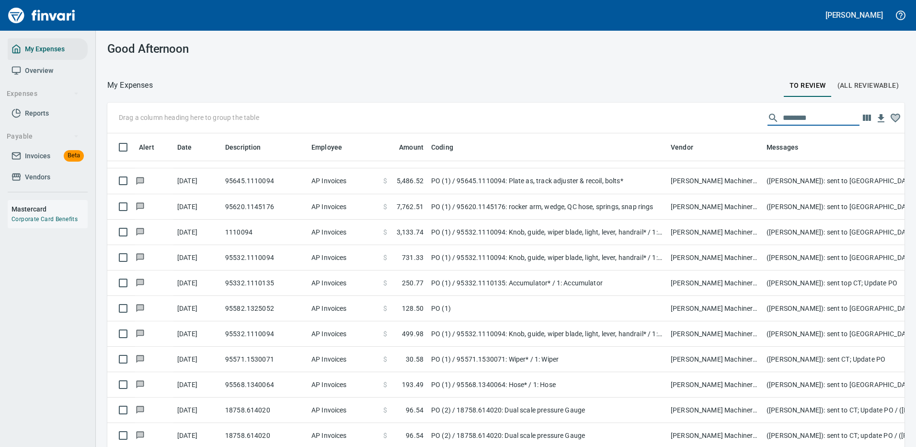
drag, startPoint x: 809, startPoint y: 115, endPoint x: 685, endPoint y: 119, distance: 123.7
click at [685, 119] on div "Drag a column heading here to group the table ********" at bounding box center [505, 118] width 797 height 31
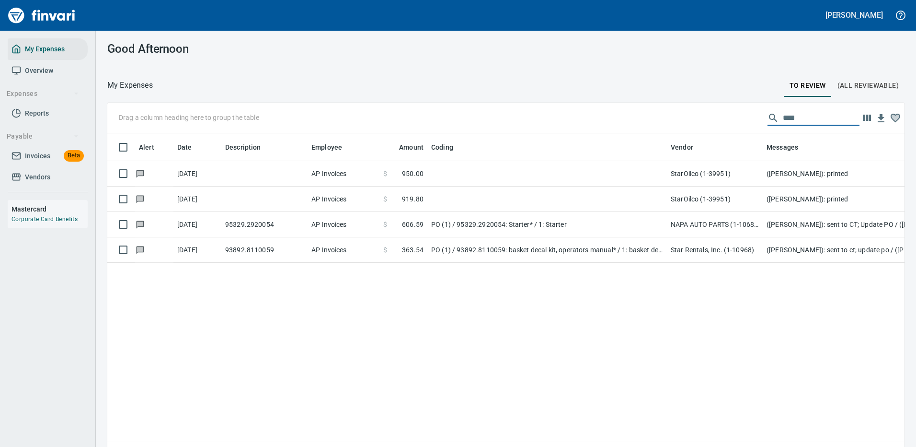
scroll to position [0, 0]
click at [717, 253] on td "Star Rentals, Inc. (1-10968)" at bounding box center [715, 249] width 96 height 25
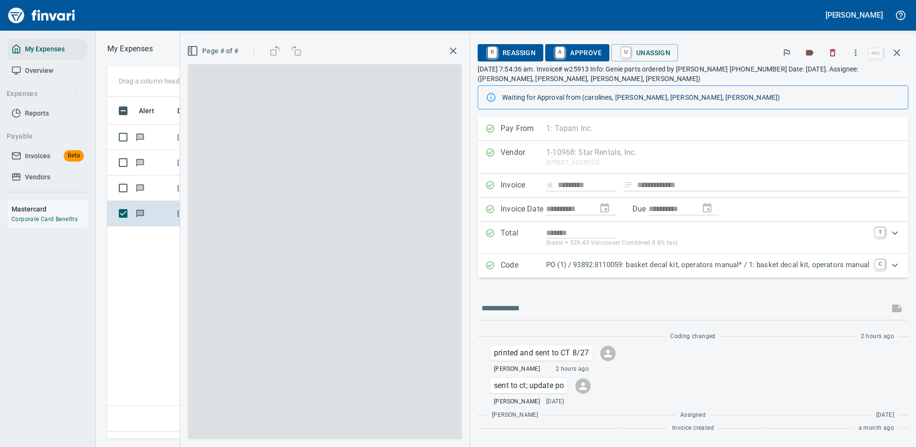
scroll to position [327, 551]
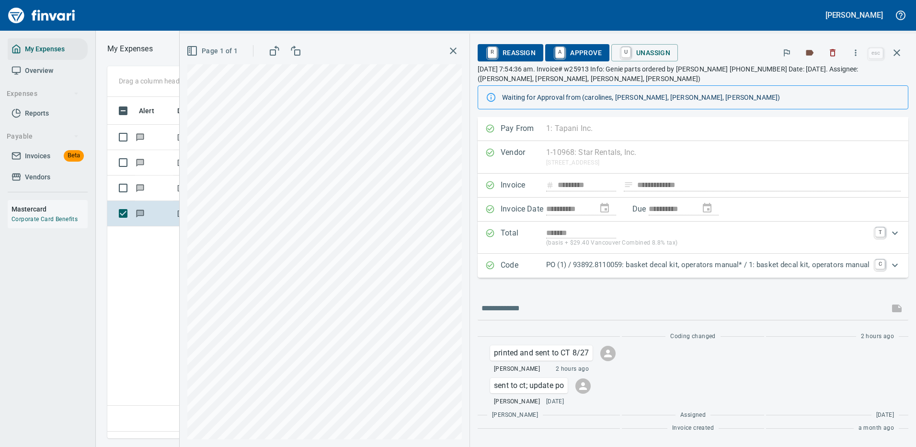
click at [893, 264] on icon "Expand" at bounding box center [894, 264] width 11 height 11
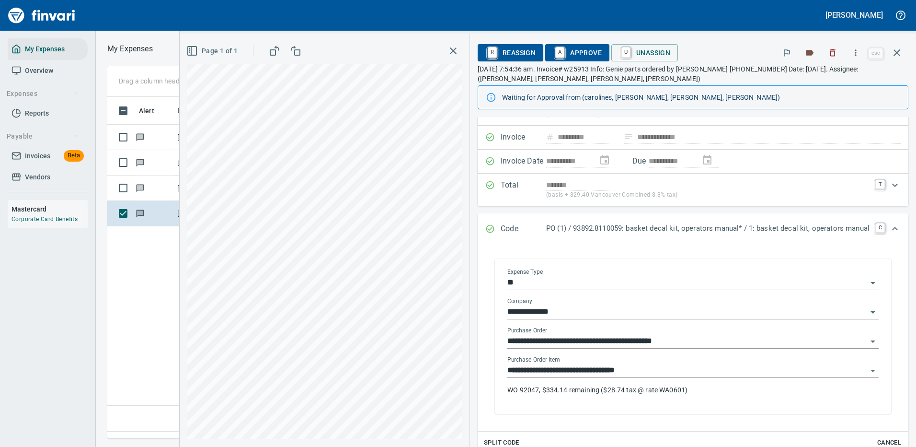
scroll to position [96, 0]
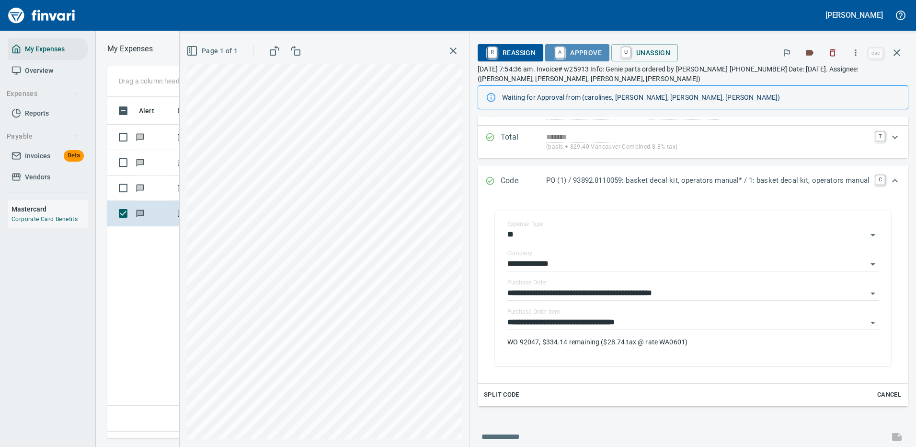
click at [581, 48] on span "A Approve" at bounding box center [577, 53] width 49 height 16
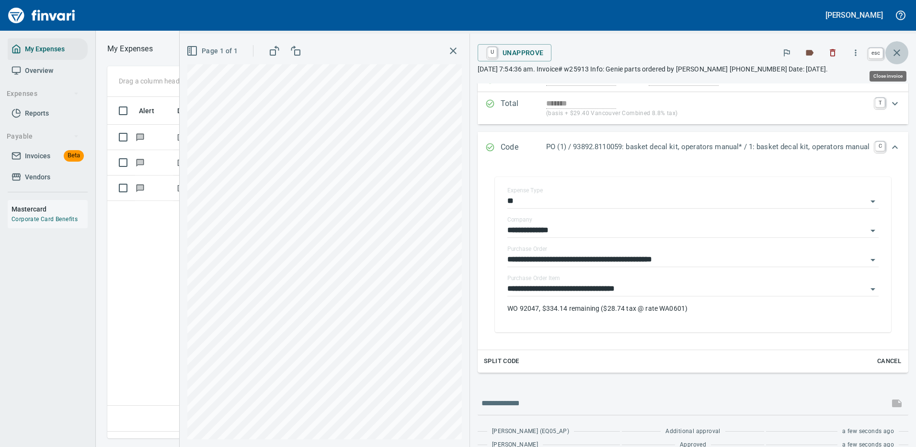
click at [898, 52] on icon "button" at bounding box center [897, 52] width 7 height 7
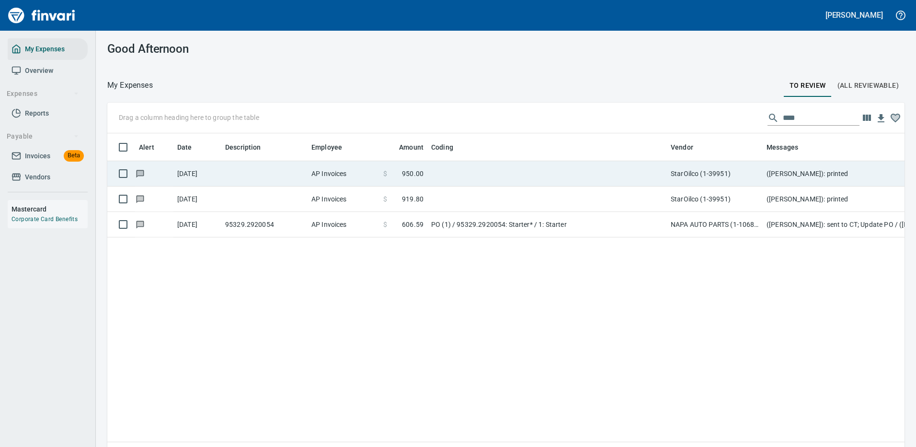
scroll to position [327, 783]
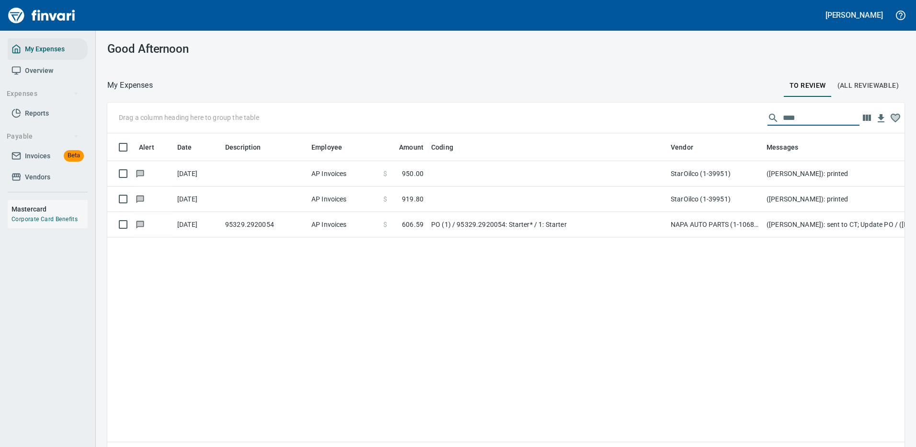
drag, startPoint x: 804, startPoint y: 114, endPoint x: 713, endPoint y: 111, distance: 90.6
click at [722, 109] on div "Drag a column heading here to group the table ****" at bounding box center [505, 118] width 797 height 31
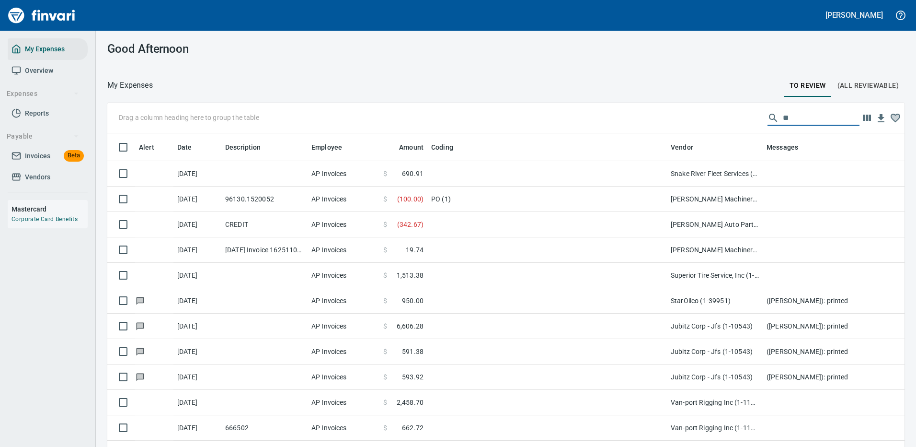
scroll to position [327, 776]
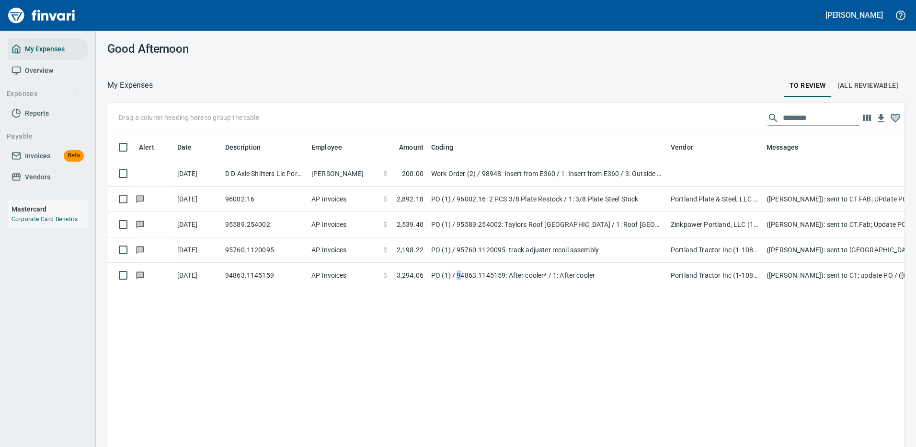
click at [460, 275] on td "PO (1) / 94863.1145159: After cooler* / 1: After cooler" at bounding box center [547, 275] width 240 height 25
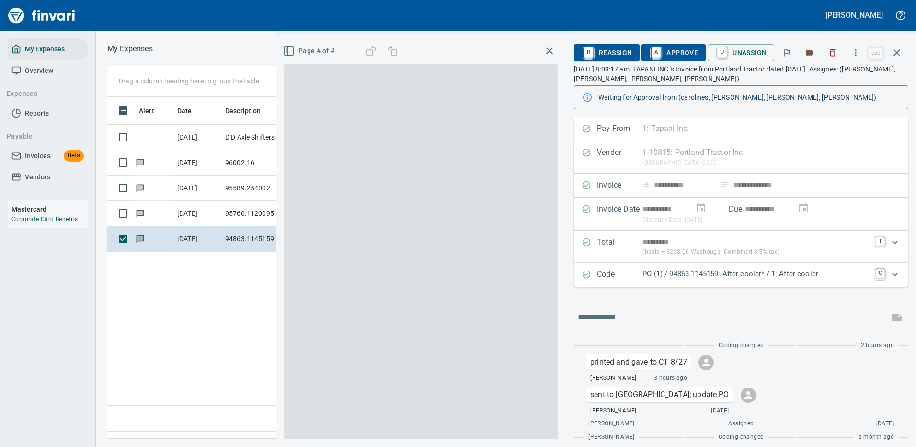
scroll to position [327, 551]
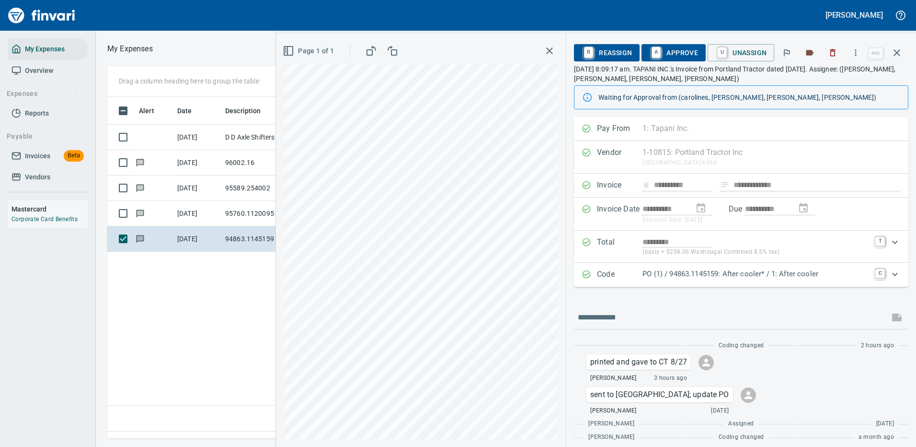
click at [831, 273] on p "PO (1) / 94863.1145159: After cooler* / 1: After cooler" at bounding box center [756, 273] width 227 height 11
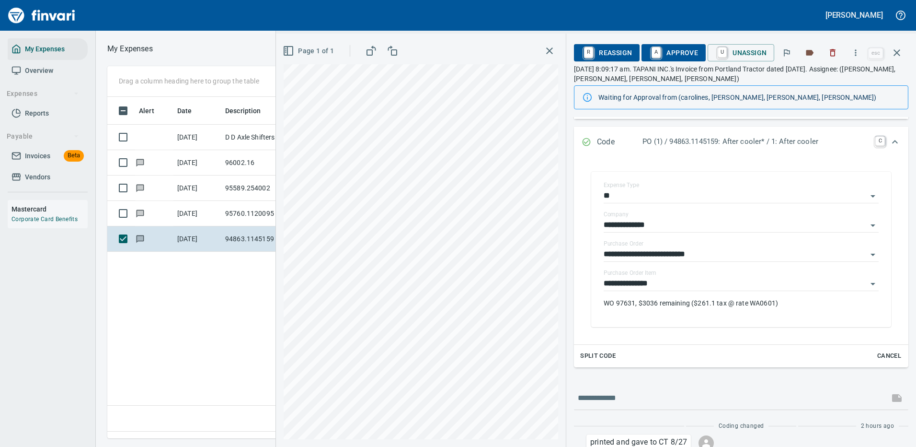
scroll to position [192, 0]
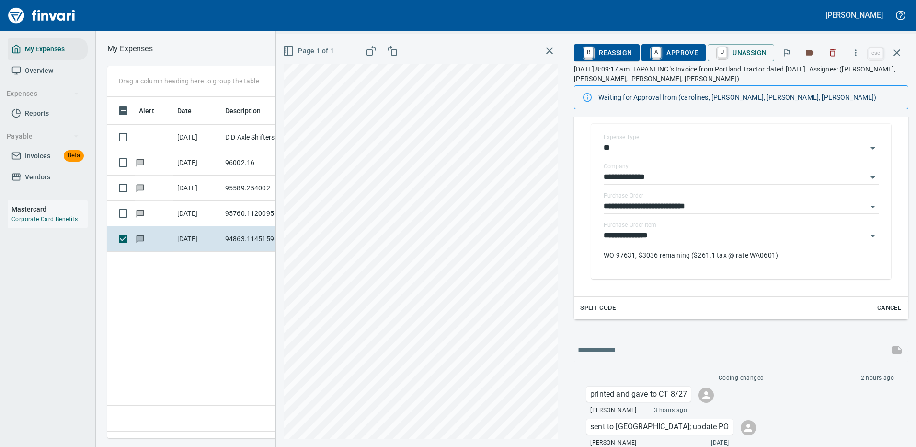
click at [681, 50] on span "A Approve" at bounding box center [673, 53] width 49 height 16
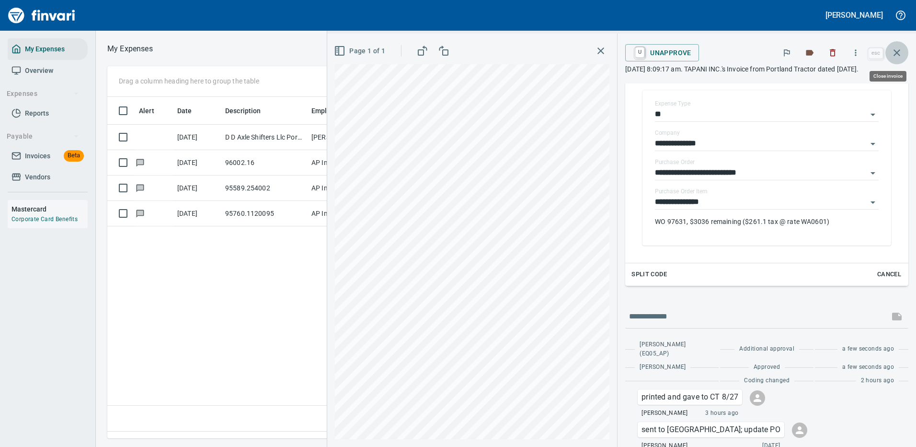
click at [898, 49] on icon "button" at bounding box center [896, 52] width 11 height 11
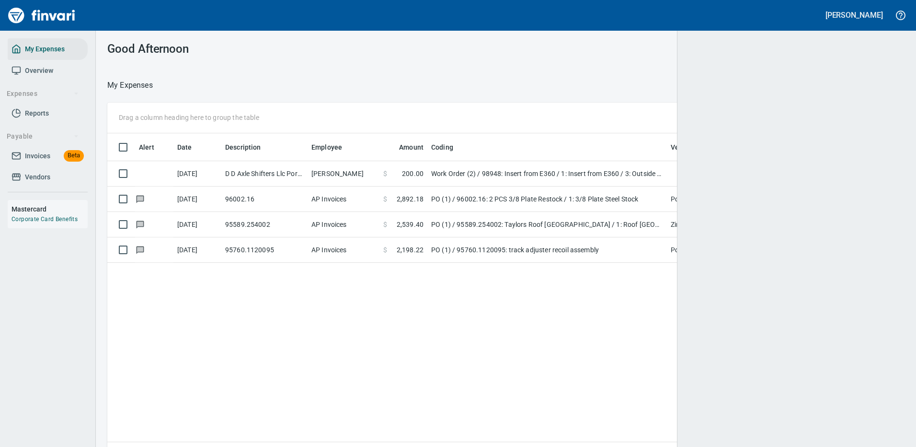
scroll to position [327, 783]
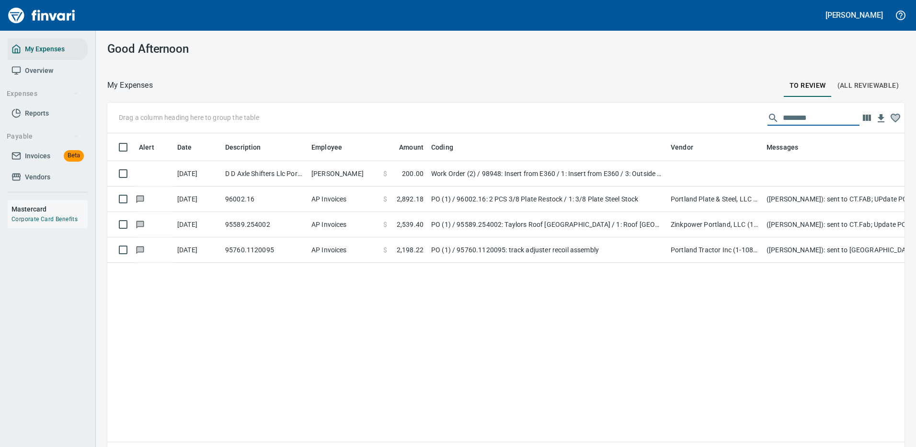
drag, startPoint x: 818, startPoint y: 115, endPoint x: 682, endPoint y: 116, distance: 136.6
click at [682, 116] on div "Drag a column heading here to group the table ********" at bounding box center [505, 118] width 797 height 31
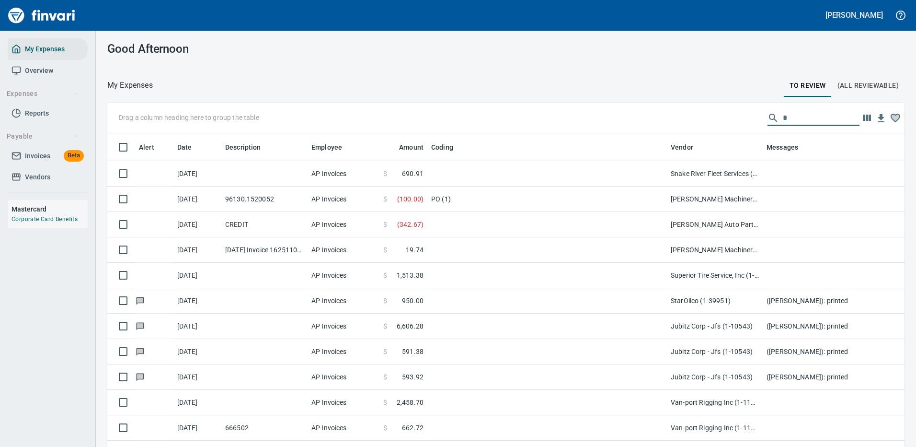
scroll to position [327, 776]
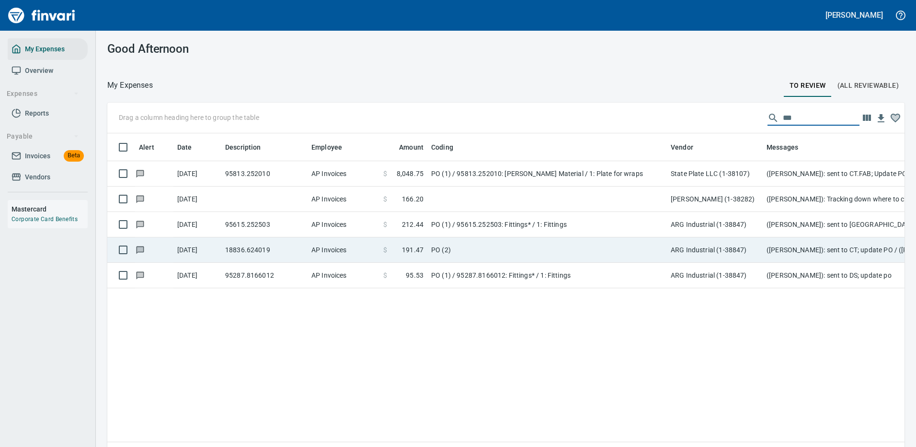
type input "***"
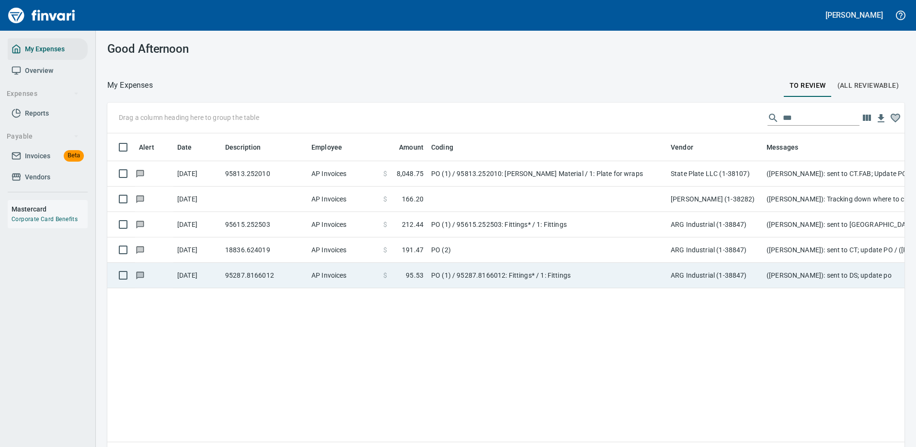
click at [503, 252] on td "PO (2)" at bounding box center [547, 249] width 240 height 25
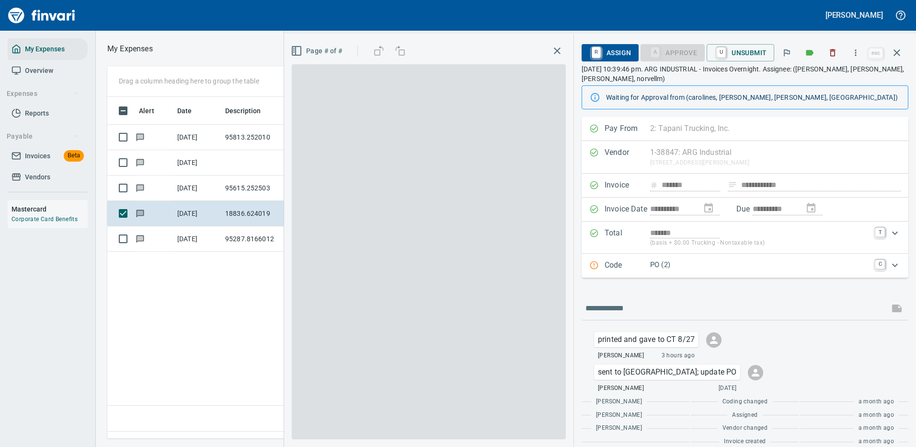
scroll to position [327, 551]
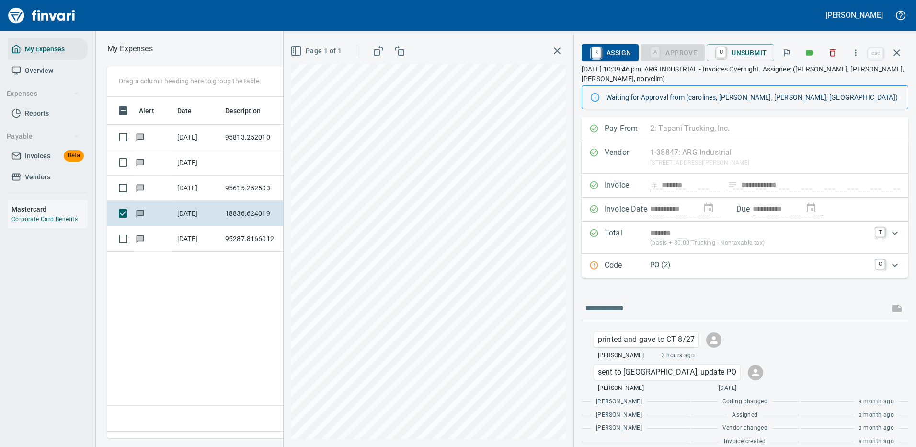
click at [727, 264] on p "PO (2)" at bounding box center [759, 264] width 219 height 11
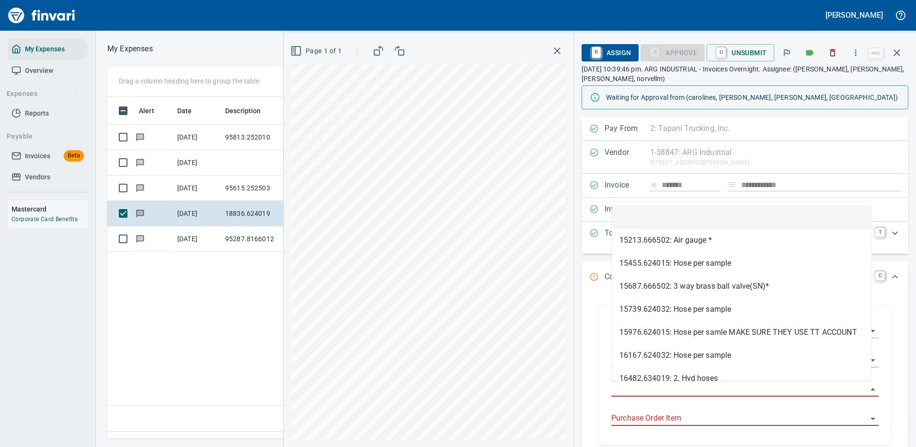
click at [625, 387] on input "Purchase Order" at bounding box center [739, 388] width 256 height 13
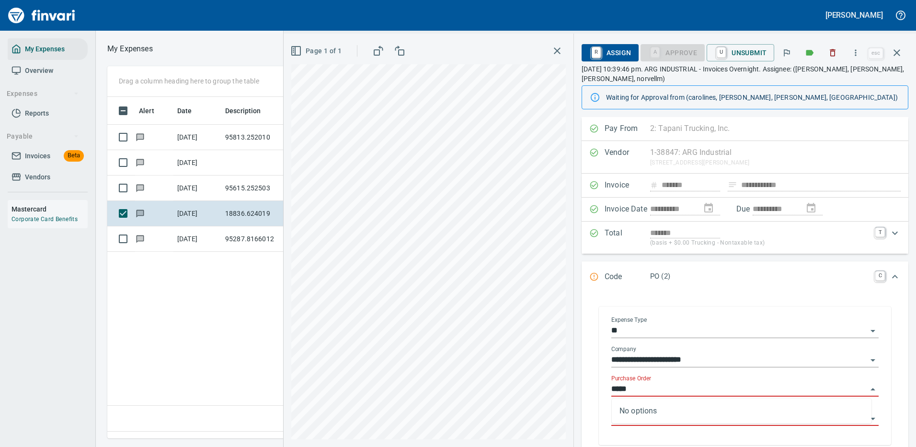
click at [656, 388] on input "*****" at bounding box center [739, 388] width 256 height 13
type input "*****"
click at [896, 50] on icon "button" at bounding box center [896, 52] width 11 height 11
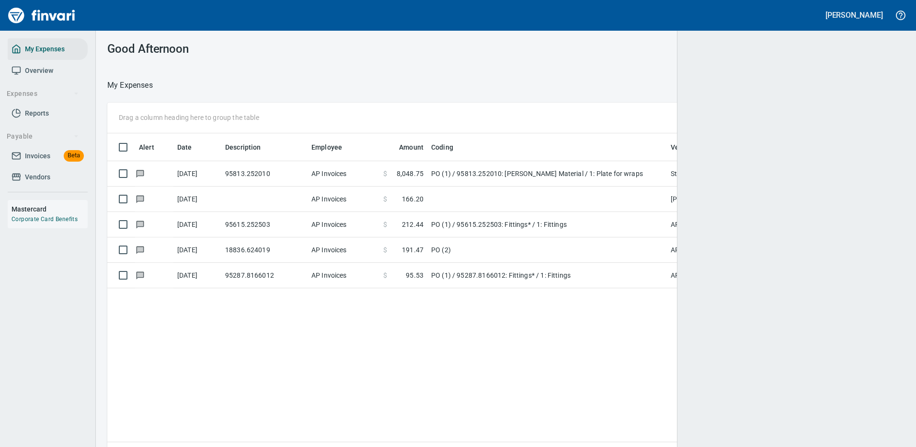
scroll to position [327, 783]
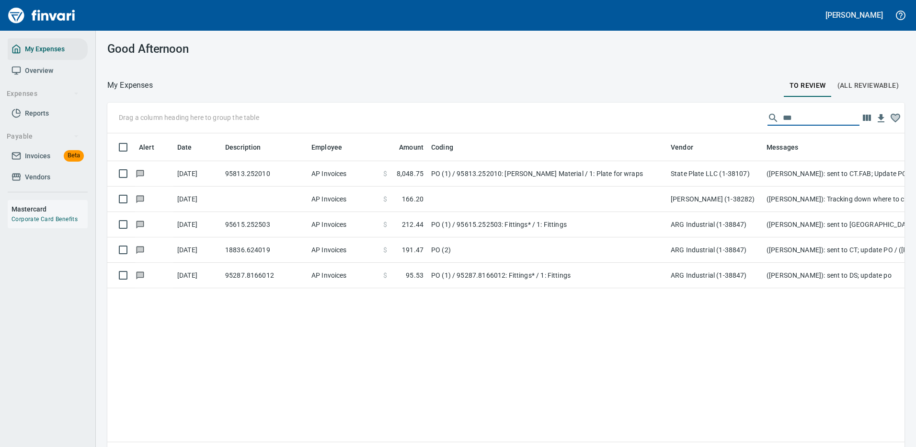
drag, startPoint x: 798, startPoint y: 118, endPoint x: 722, endPoint y: 120, distance: 76.7
click at [722, 120] on div "Drag a column heading here to group the table ***" at bounding box center [505, 118] width 797 height 31
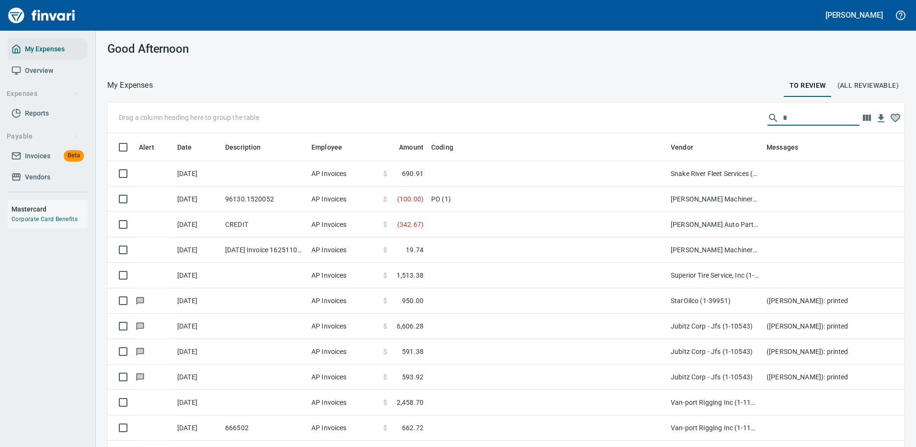
scroll to position [327, 776]
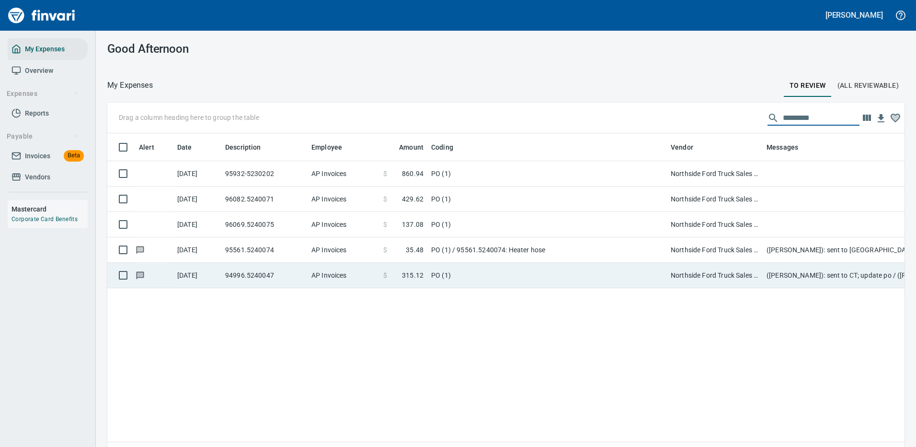
type input "*********"
click at [586, 268] on td "PO (1)" at bounding box center [547, 275] width 240 height 25
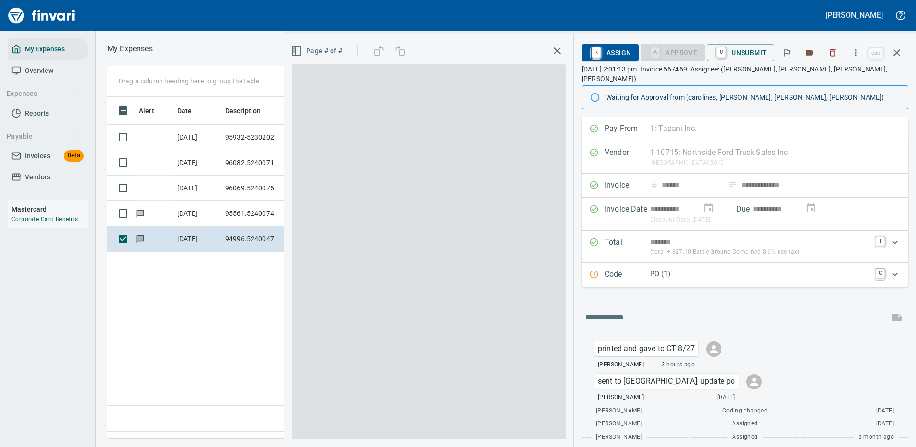
scroll to position [327, 551]
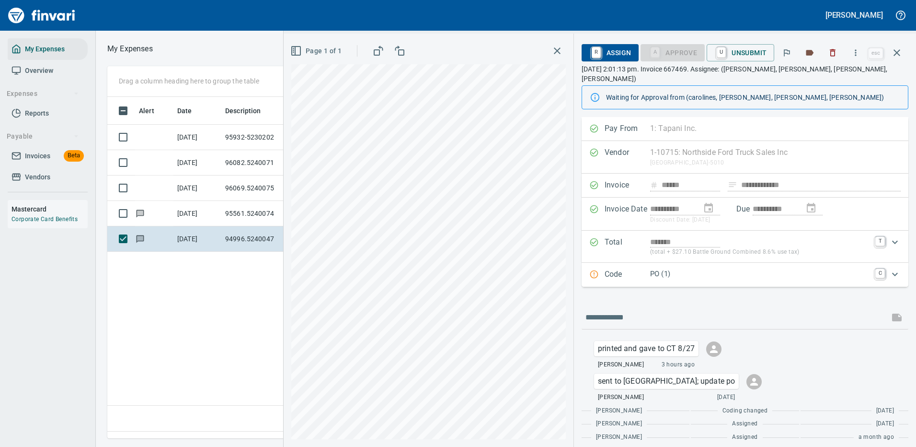
click at [835, 268] on p "PO (1)" at bounding box center [759, 273] width 219 height 11
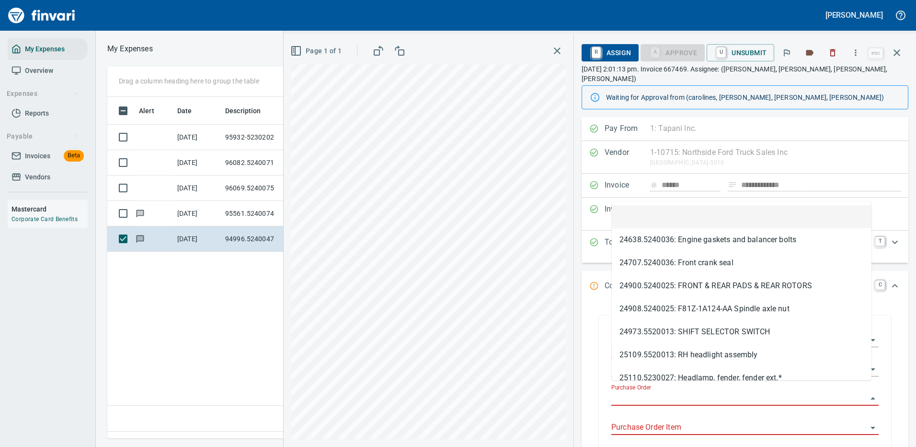
click at [645, 391] on input "Purchase Order" at bounding box center [739, 397] width 256 height 13
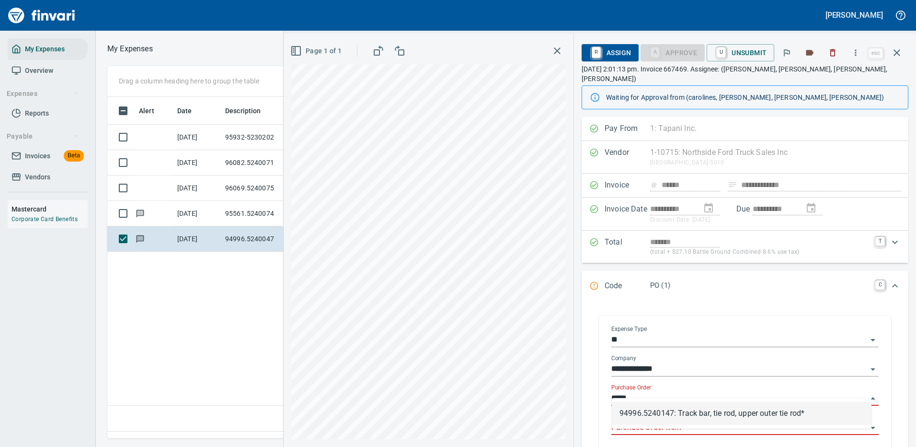
drag, startPoint x: 666, startPoint y: 416, endPoint x: 661, endPoint y: 424, distance: 9.0
click at [667, 416] on li "94996.5240147: Track bar, tie rod, upper outer tie rod*" at bounding box center [742, 413] width 260 height 23
type input "**********"
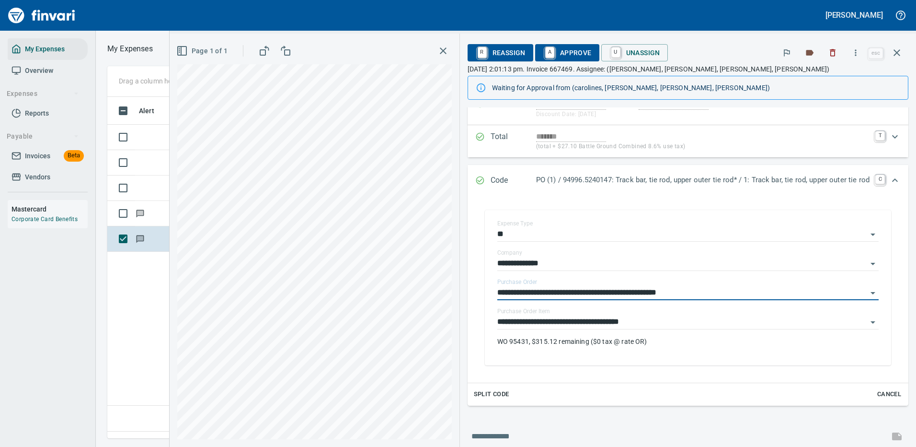
scroll to position [144, 0]
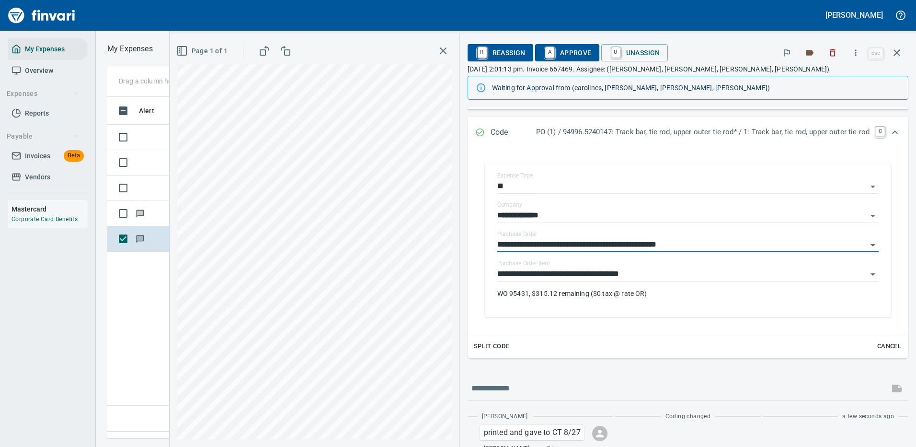
type input "**********"
click at [570, 53] on span "A Approve" at bounding box center [567, 53] width 49 height 16
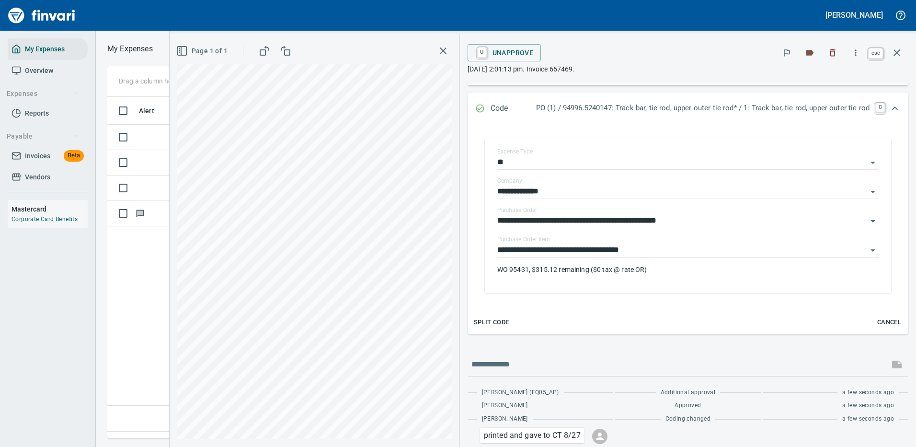
click at [899, 52] on icon "button" at bounding box center [896, 52] width 11 height 11
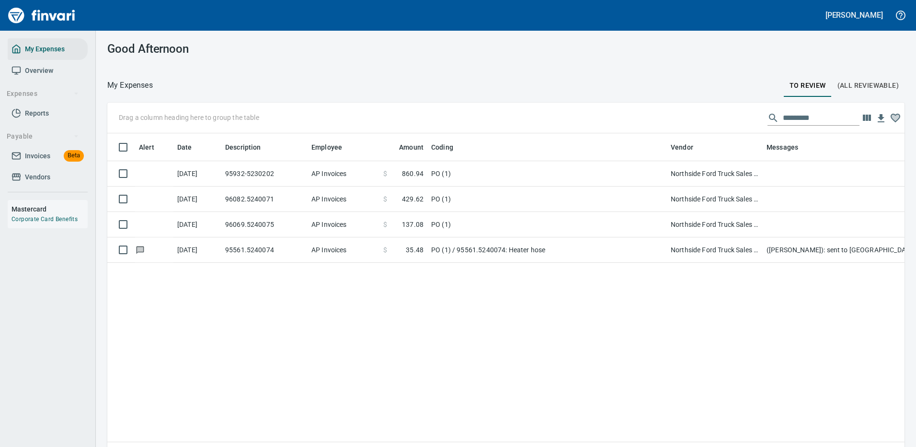
scroll to position [327, 783]
drag, startPoint x: 806, startPoint y: 115, endPoint x: 705, endPoint y: 112, distance: 101.6
click at [705, 112] on div "Drag a column heading here to group the table *********" at bounding box center [505, 118] width 797 height 31
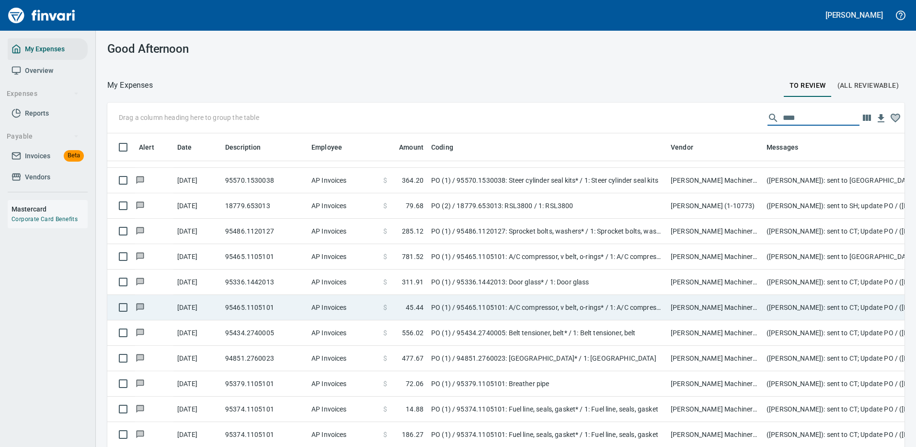
scroll to position [584, 0]
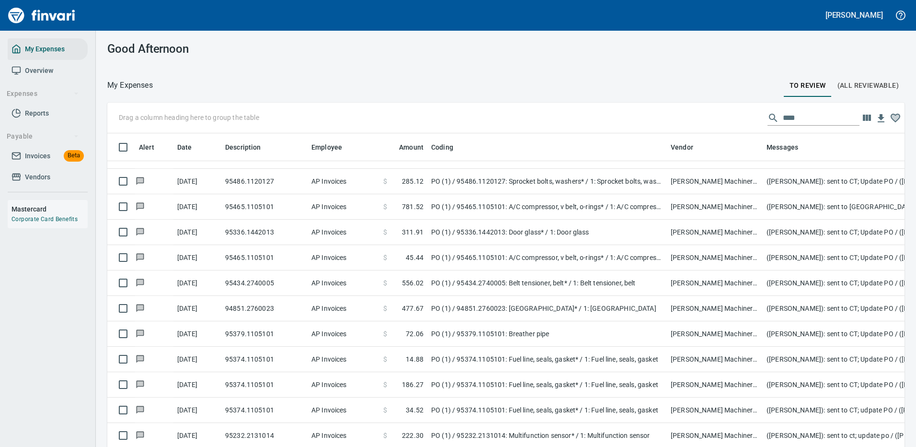
click at [495, 429] on td "PO (1) / 95232.2131014: Multifunction sensor* / 1: Multifunction sensor" at bounding box center [547, 435] width 240 height 25
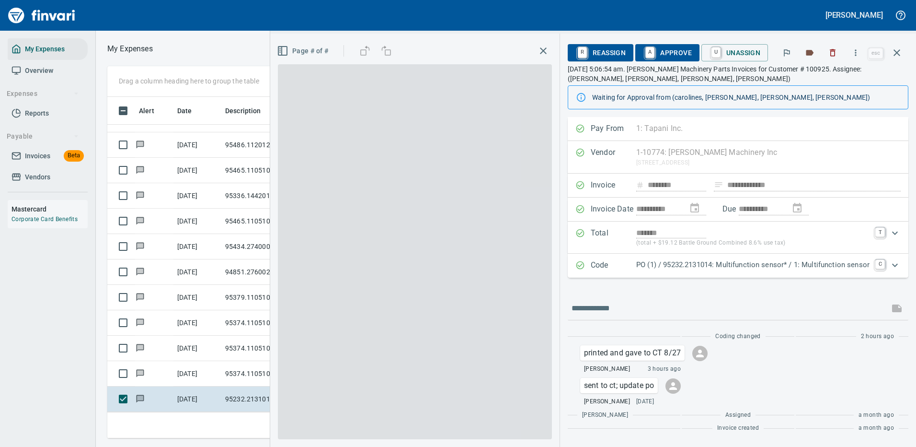
scroll to position [327, 543]
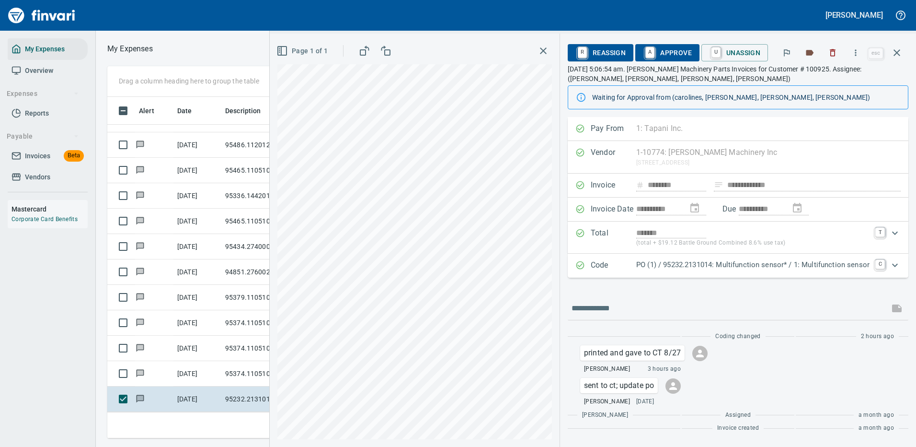
click at [705, 260] on p "PO (1) / 95232.2131014: Multifunction sensor* / 1: Multifunction sensor" at bounding box center [752, 264] width 233 height 11
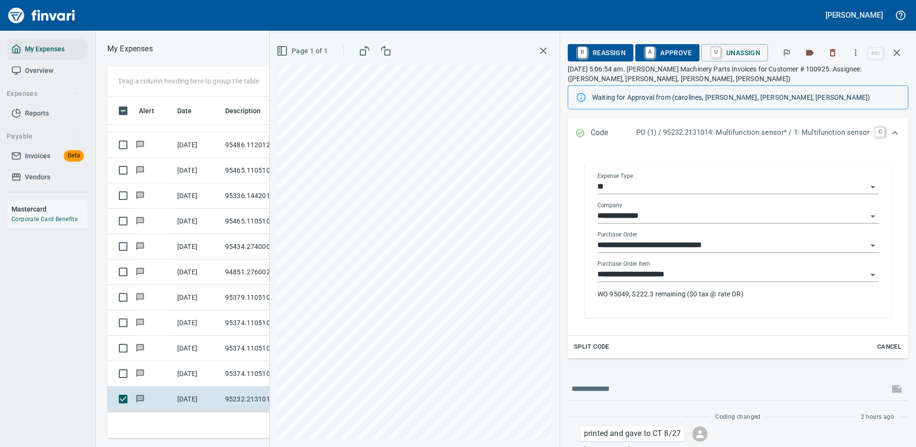
scroll to position [192, 0]
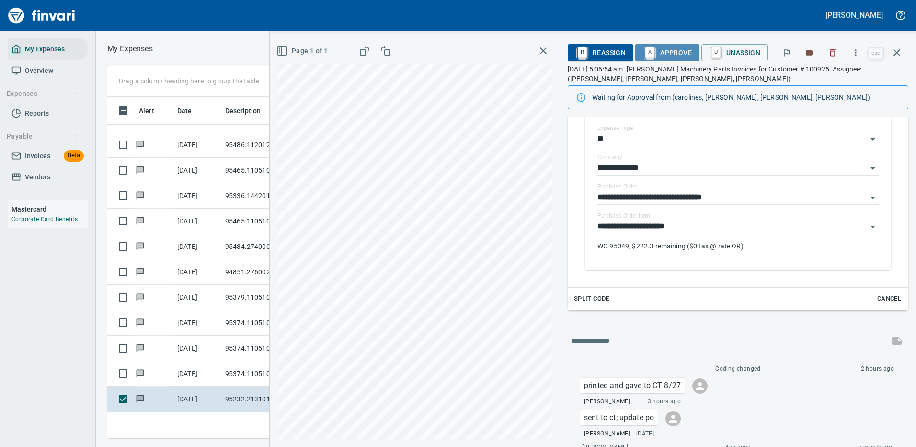
click at [667, 48] on span "A Approve" at bounding box center [667, 53] width 49 height 16
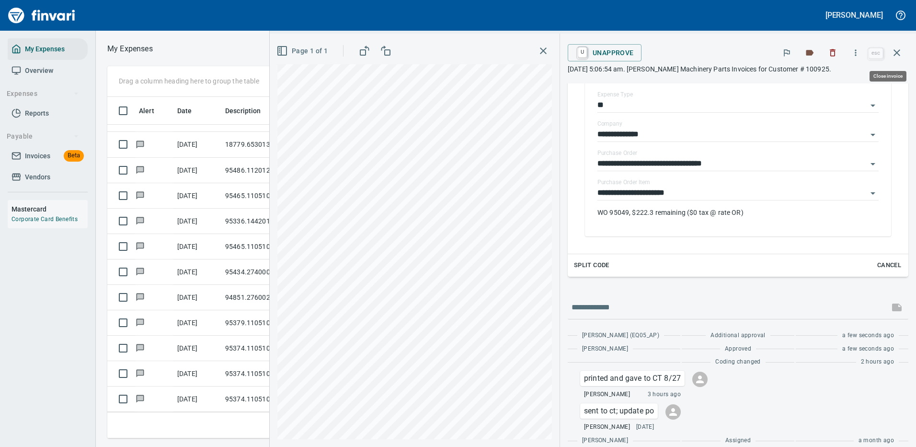
click at [899, 43] on button "button" at bounding box center [896, 52] width 23 height 23
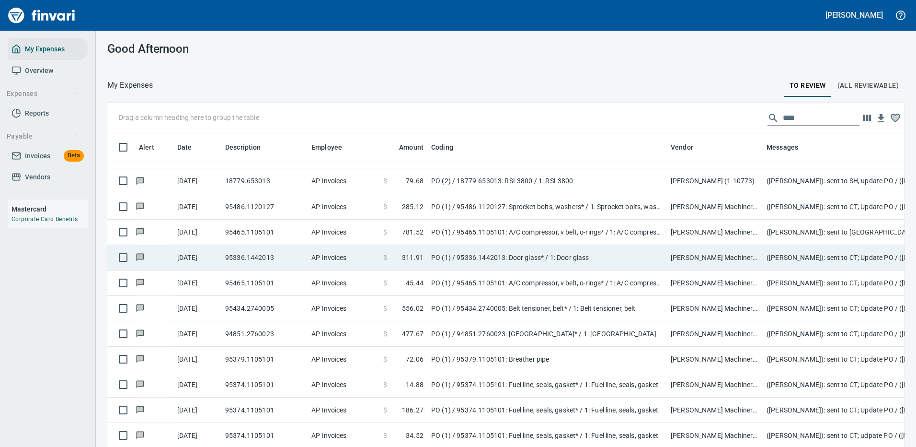
scroll to position [28, 0]
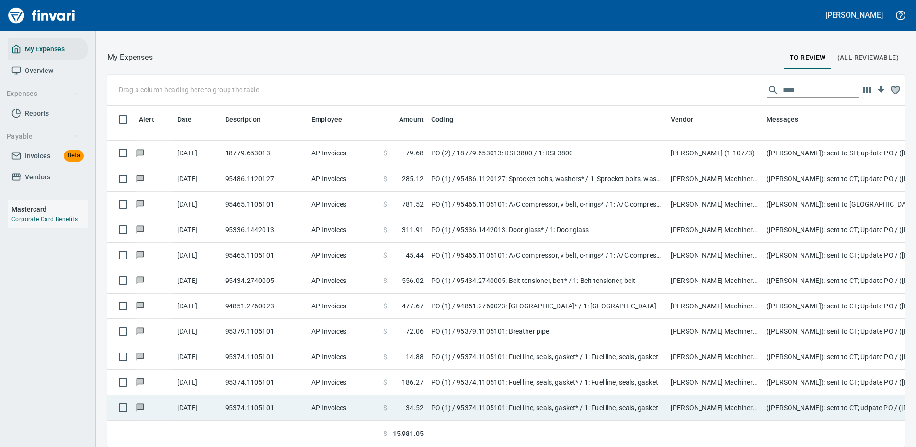
click at [469, 400] on td "PO (1) / 95374.1105101: Fuel line, seals, gasket* / 1: Fuel line, seals, gasket" at bounding box center [547, 407] width 240 height 25
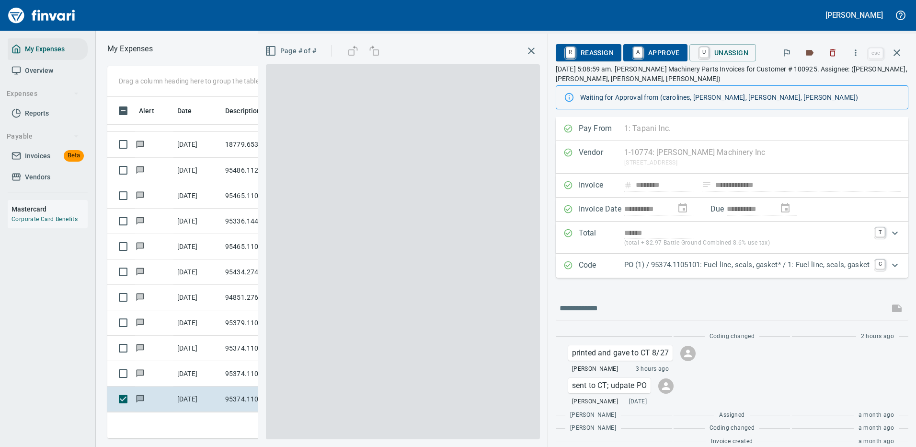
scroll to position [327, 543]
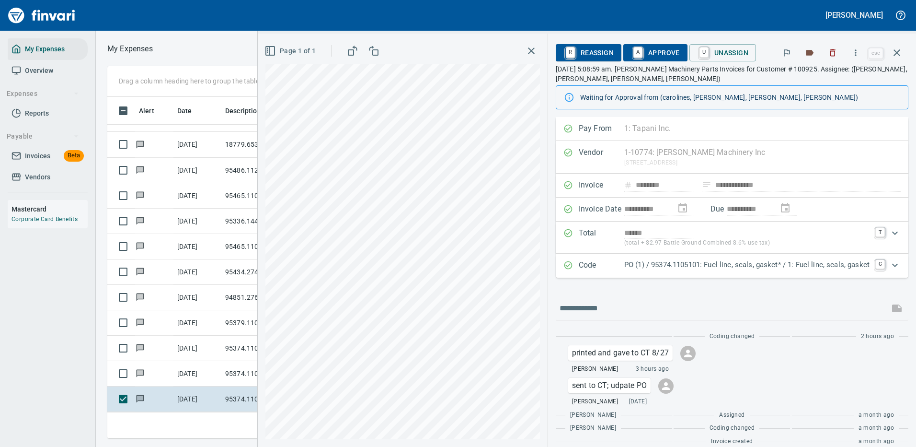
click at [661, 266] on p "PO (1) / 95374.1105101: Fuel line, seals, gasket* / 1: Fuel line, seals, gasket" at bounding box center [746, 264] width 245 height 11
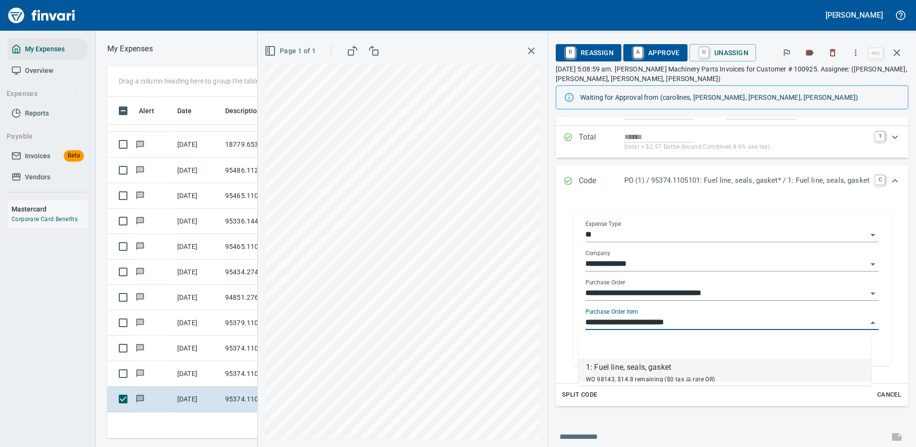
click at [621, 319] on input "**********" at bounding box center [727, 322] width 282 height 13
click at [652, 53] on span "A Approve" at bounding box center [655, 53] width 49 height 16
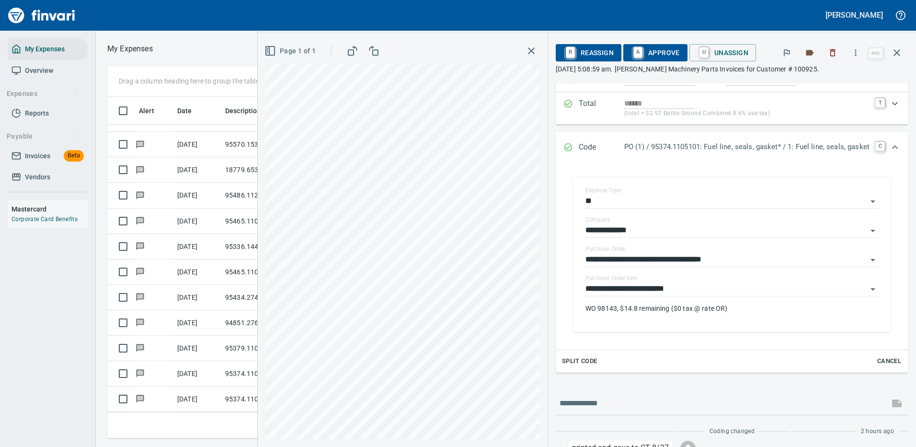
scroll to position [533, 0]
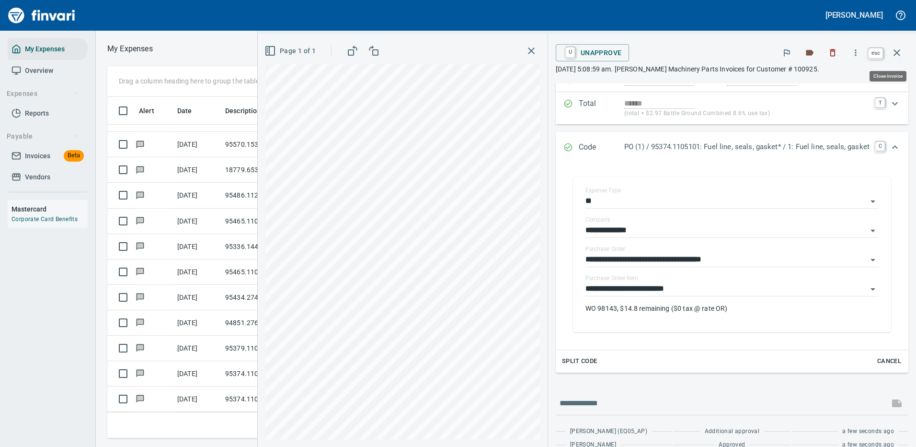
click at [897, 49] on icon "button" at bounding box center [896, 52] width 11 height 11
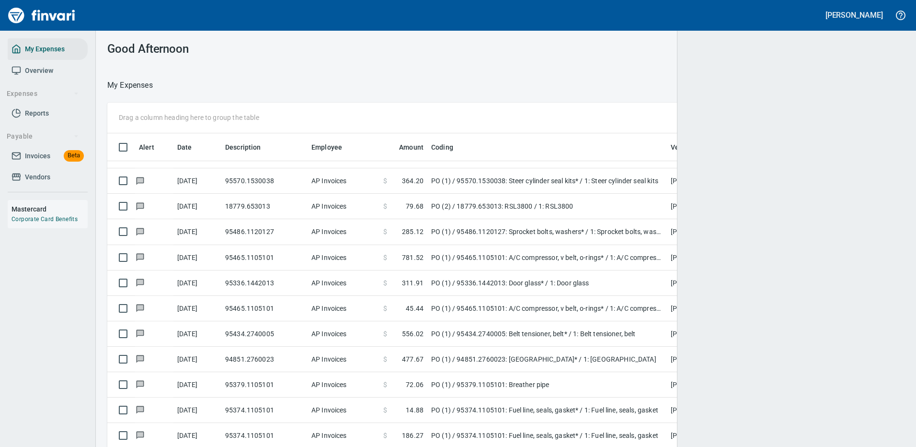
scroll to position [327, 776]
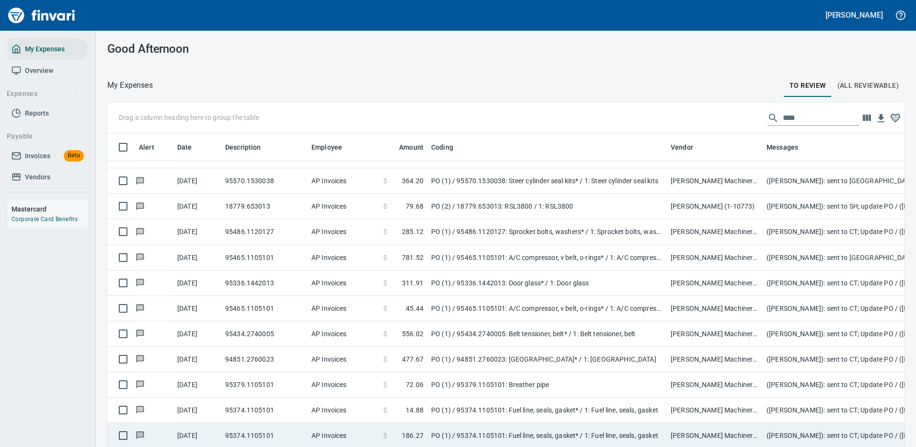
click at [477, 402] on td "PO (1) / 95374.1105101: Fuel line, seals, gasket* / 1: Fuel line, seals, gasket" at bounding box center [547, 409] width 240 height 25
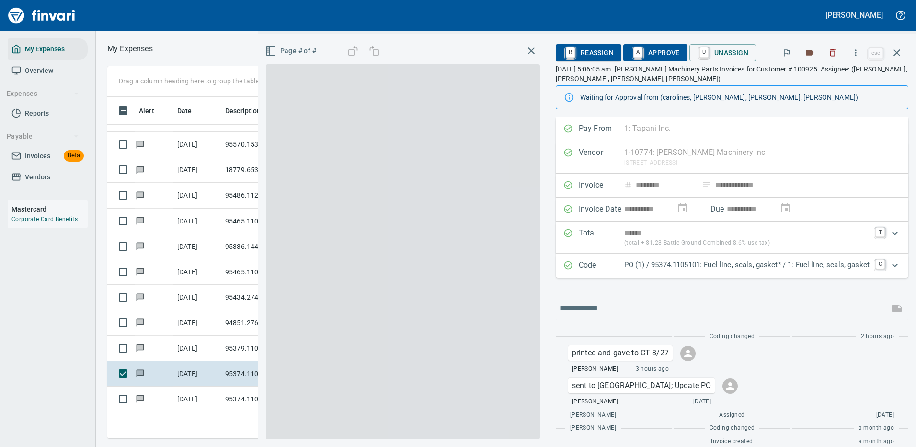
scroll to position [327, 543]
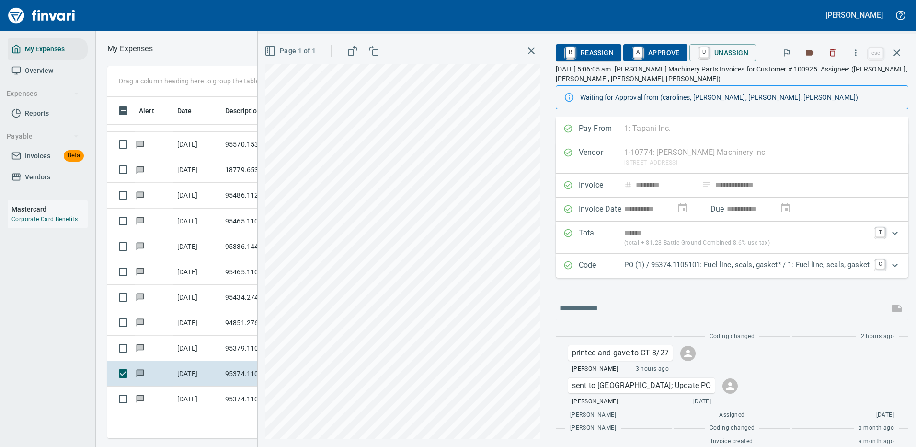
click at [889, 263] on icon "Expand" at bounding box center [894, 264] width 11 height 11
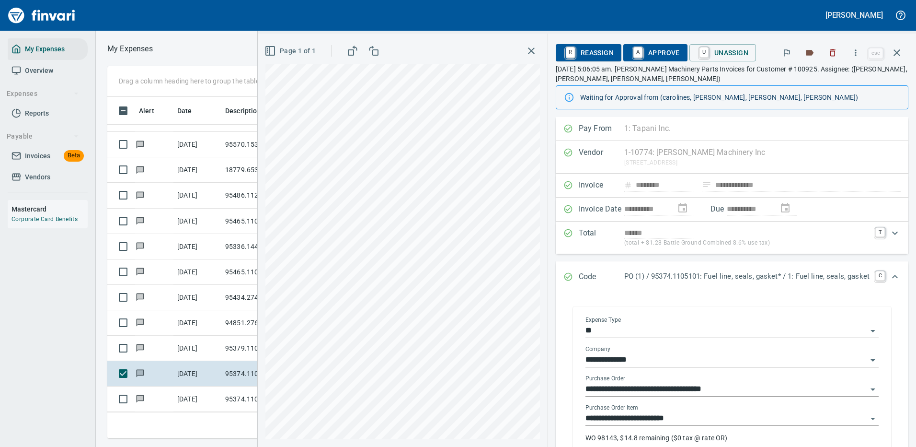
scroll to position [48, 0]
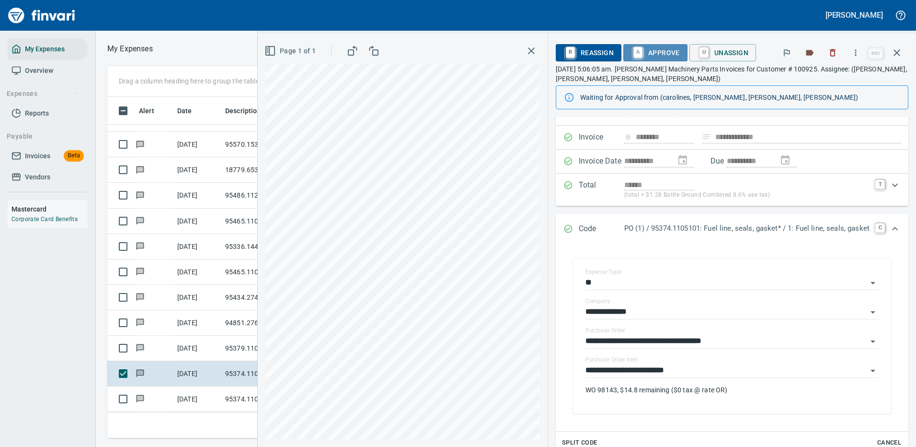
click at [649, 52] on span "A Approve" at bounding box center [655, 53] width 49 height 16
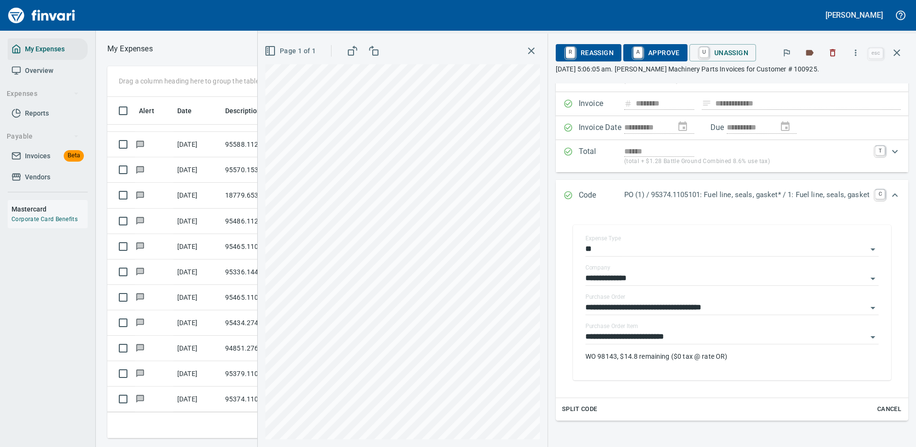
scroll to position [507, 0]
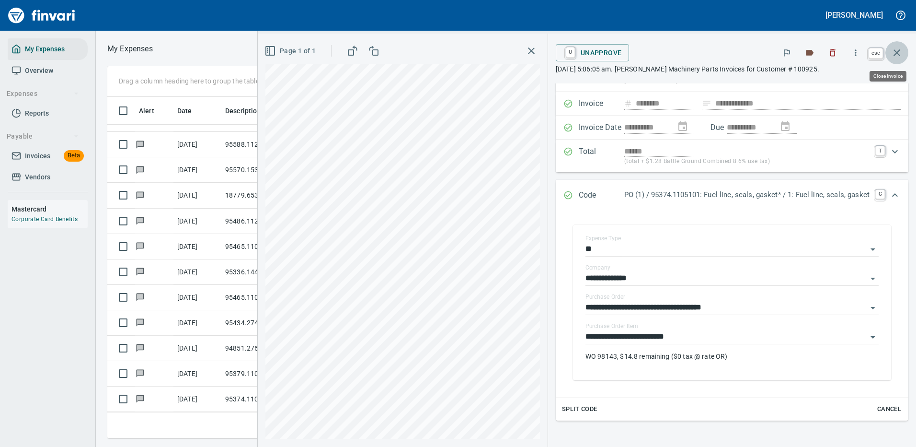
click at [902, 55] on icon "button" at bounding box center [896, 52] width 11 height 11
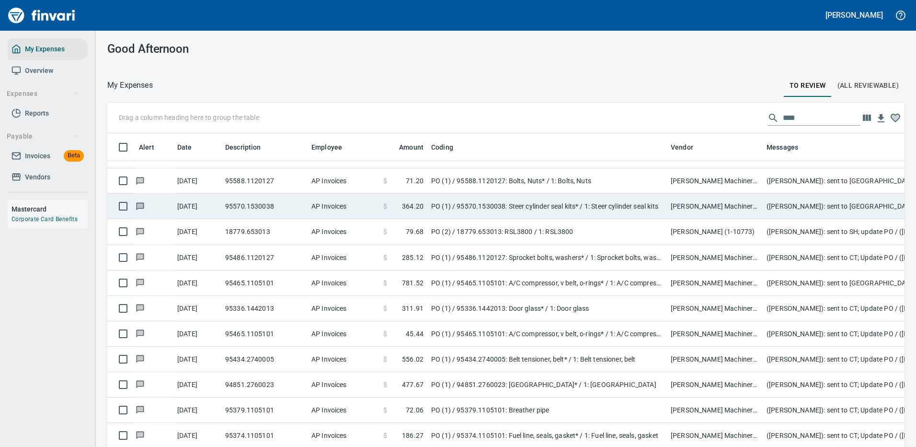
scroll to position [28, 0]
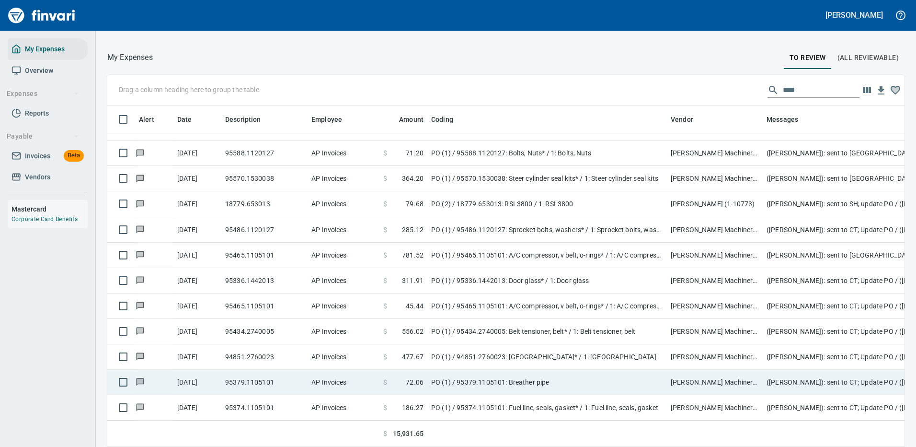
click at [424, 372] on td "$ 72.06" at bounding box center [403, 381] width 48 height 25
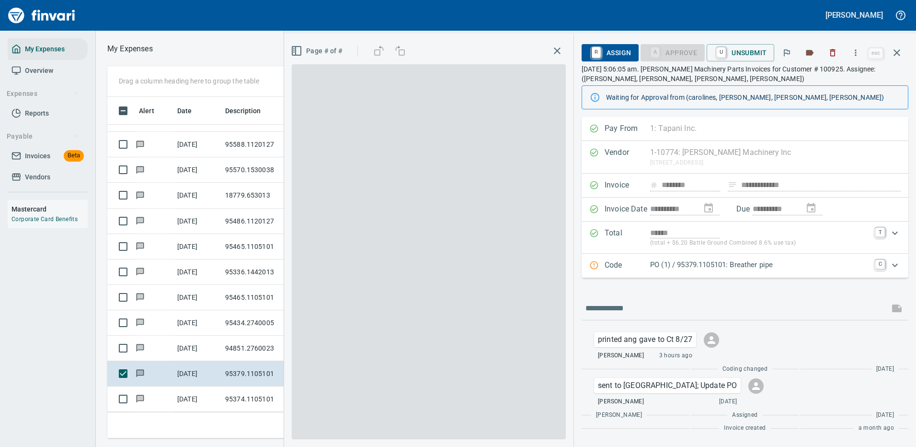
scroll to position [327, 543]
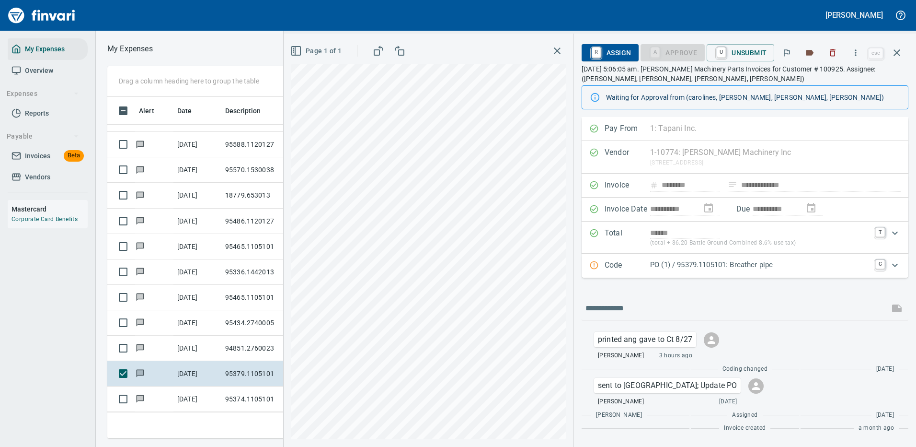
click at [819, 261] on p "PO (1) / 95379.1105101: Breather pipe" at bounding box center [759, 264] width 219 height 11
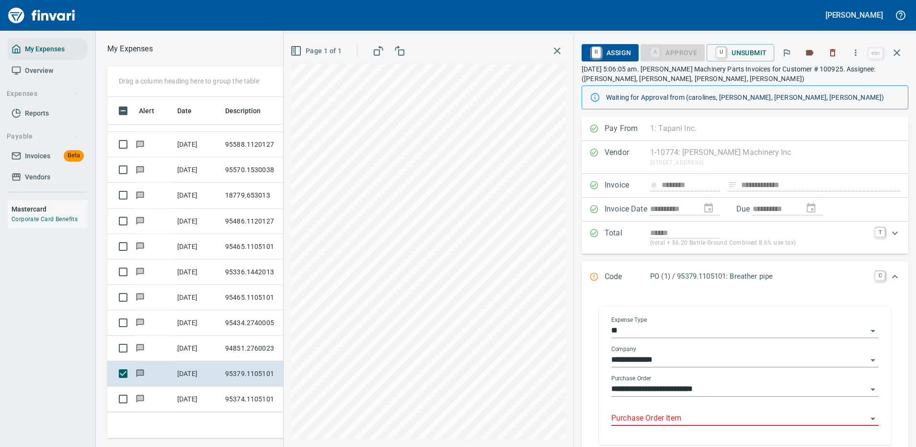
click at [657, 410] on div "Purchase Order Item" at bounding box center [744, 415] width 267 height 22
click at [657, 410] on label "Purchase Order Item" at bounding box center [637, 407] width 52 height 6
click at [657, 412] on input "Purchase Order Item" at bounding box center [739, 418] width 256 height 13
click at [703, 386] on input "**********" at bounding box center [739, 388] width 256 height 13
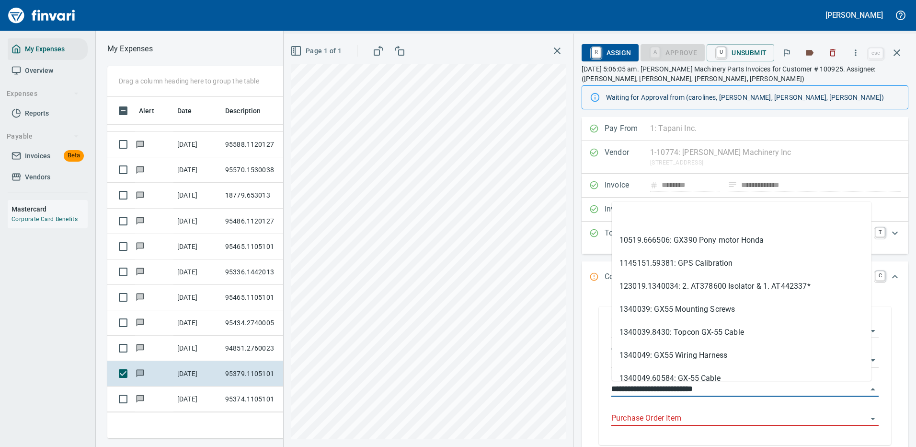
click at [654, 391] on input "**********" at bounding box center [739, 388] width 256 height 13
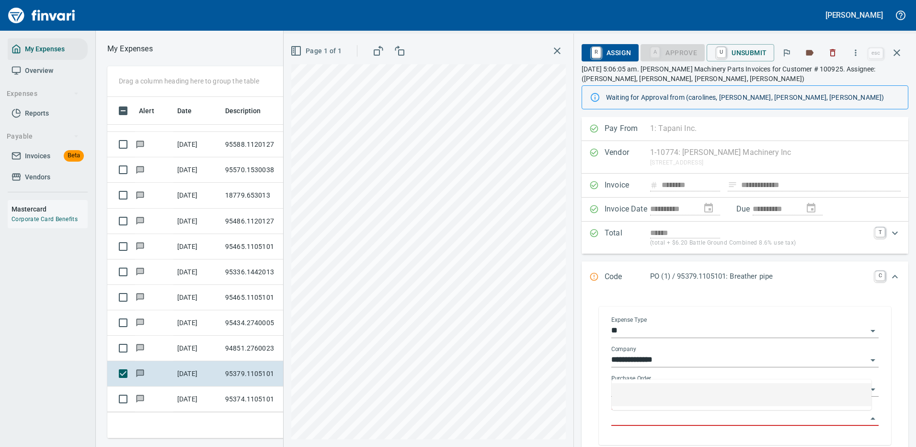
click at [646, 414] on input "Purchase Order Item" at bounding box center [739, 418] width 256 height 13
click at [897, 51] on icon "button" at bounding box center [896, 52] width 11 height 11
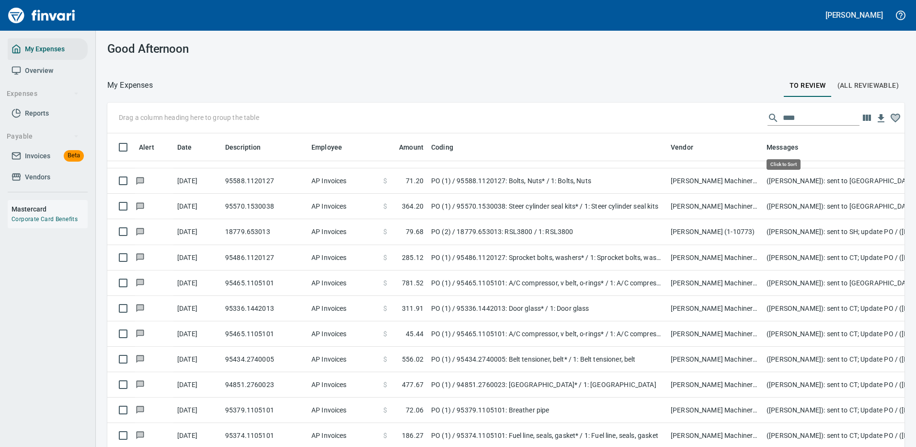
scroll to position [327, 776]
drag, startPoint x: 792, startPoint y: 118, endPoint x: 649, endPoint y: 131, distance: 143.4
click at [715, 121] on div "Drag a column heading here to group the table ****" at bounding box center [505, 118] width 797 height 31
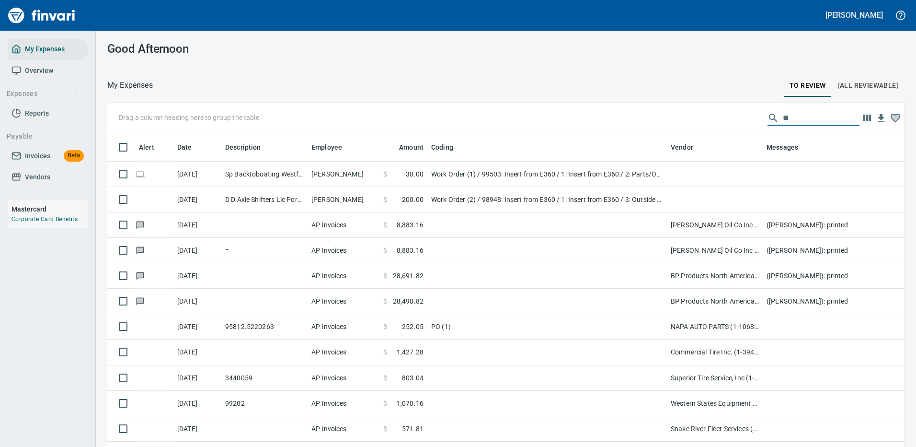
scroll to position [0, 0]
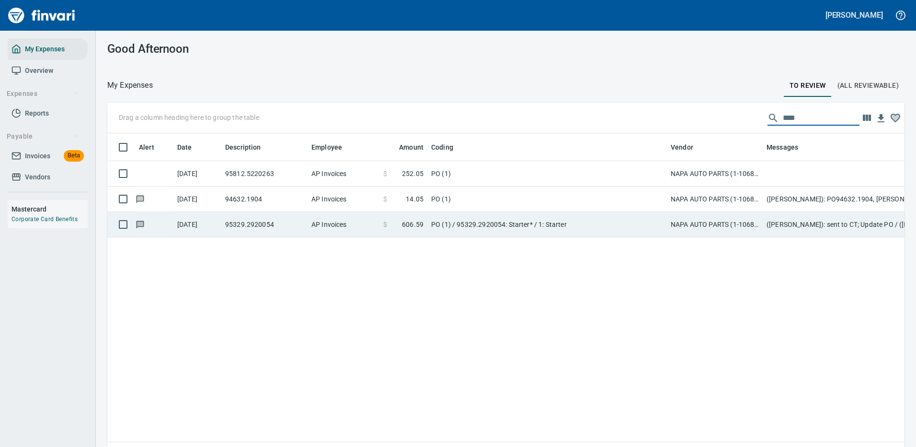
click at [489, 225] on td "PO (1) / 95329.2920054: Starter* / 1: Starter" at bounding box center [547, 224] width 240 height 25
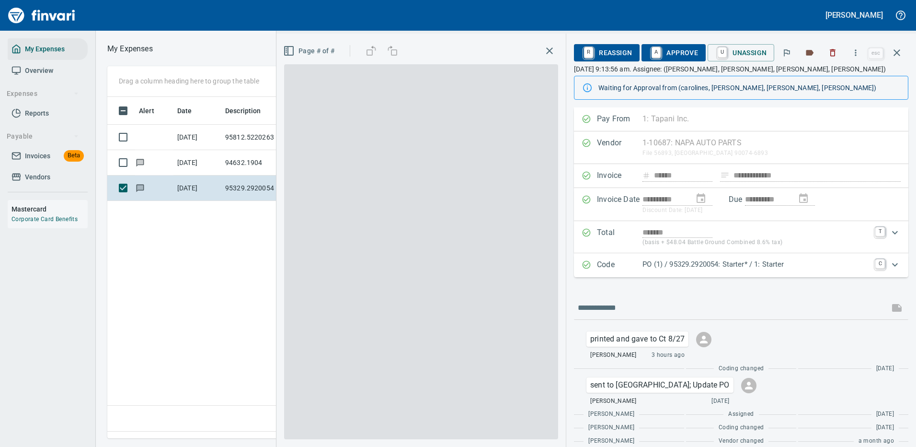
scroll to position [327, 551]
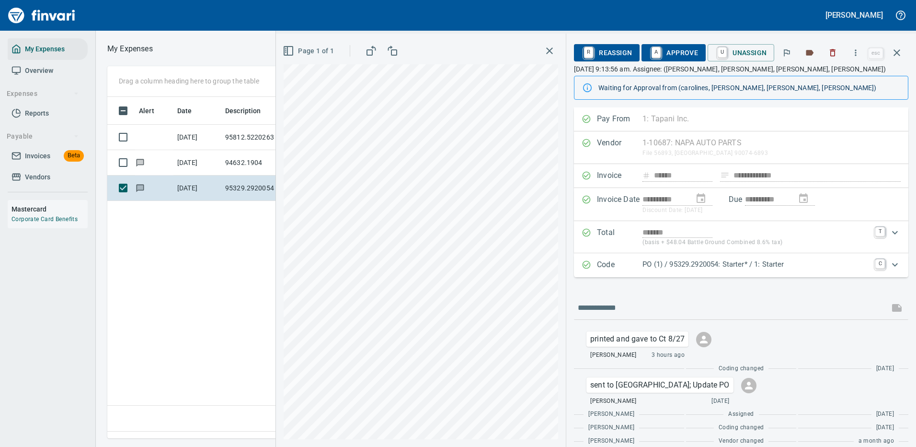
click at [892, 265] on icon "Expand" at bounding box center [895, 264] width 6 height 3
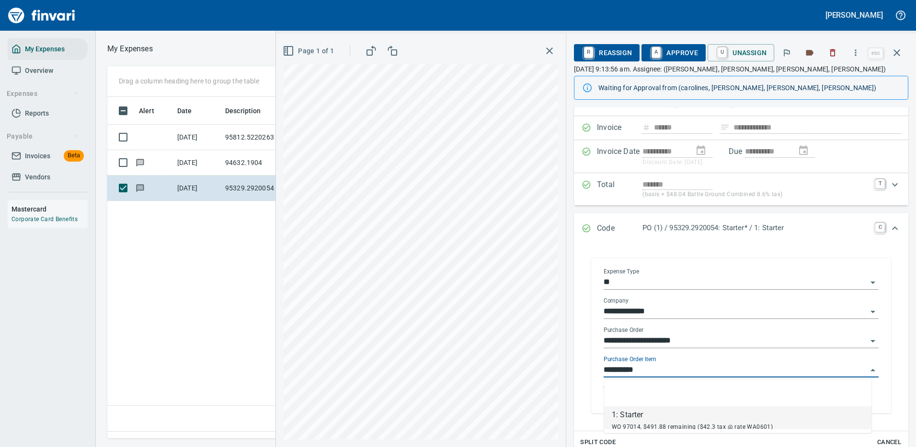
click at [648, 369] on input "**********" at bounding box center [736, 369] width 264 height 13
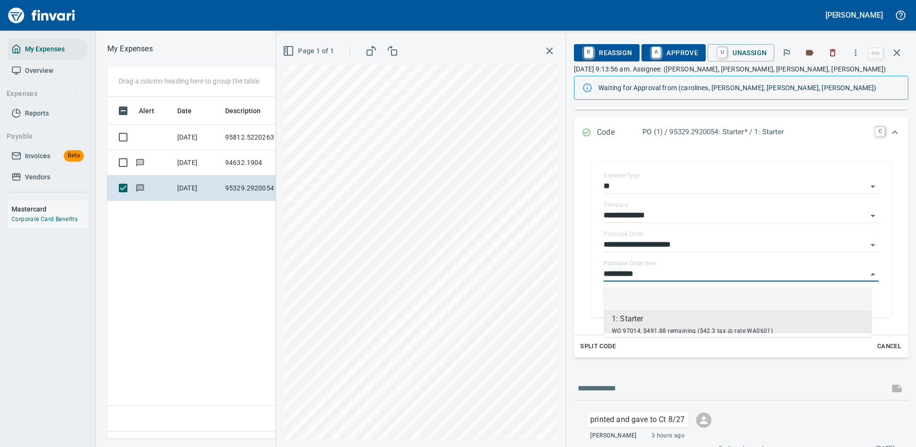
click at [689, 55] on span "A Approve" at bounding box center [673, 53] width 49 height 16
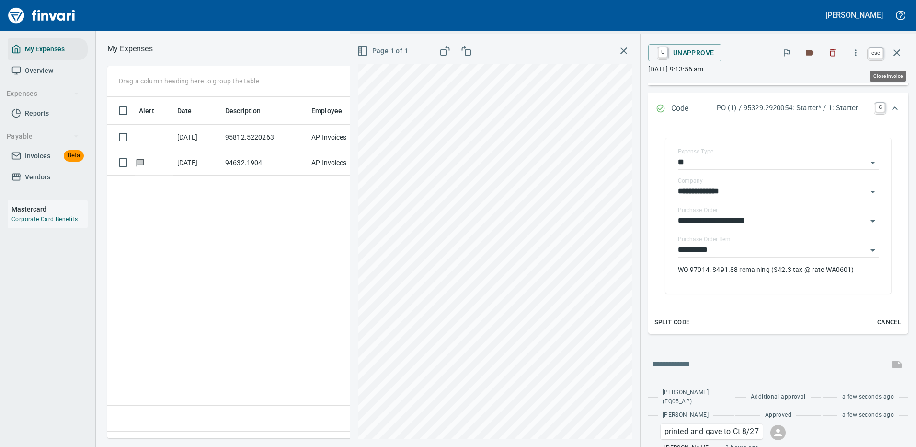
click at [899, 50] on icon "button" at bounding box center [897, 52] width 7 height 7
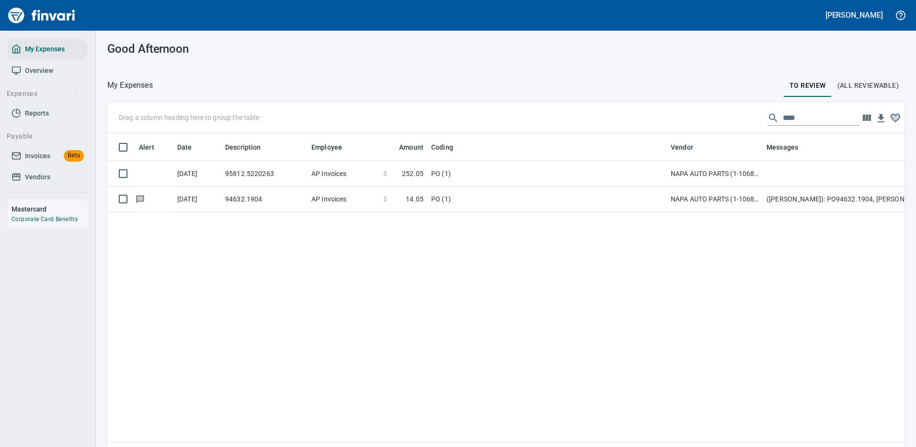
scroll to position [327, 783]
drag, startPoint x: 808, startPoint y: 123, endPoint x: 736, endPoint y: 118, distance: 71.5
click at [736, 118] on div "Drag a column heading here to group the table ****" at bounding box center [505, 118] width 797 height 31
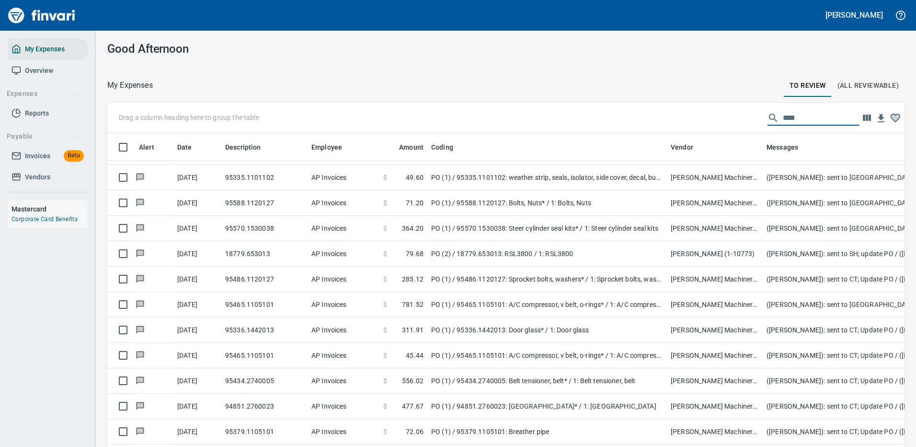
scroll to position [507, 0]
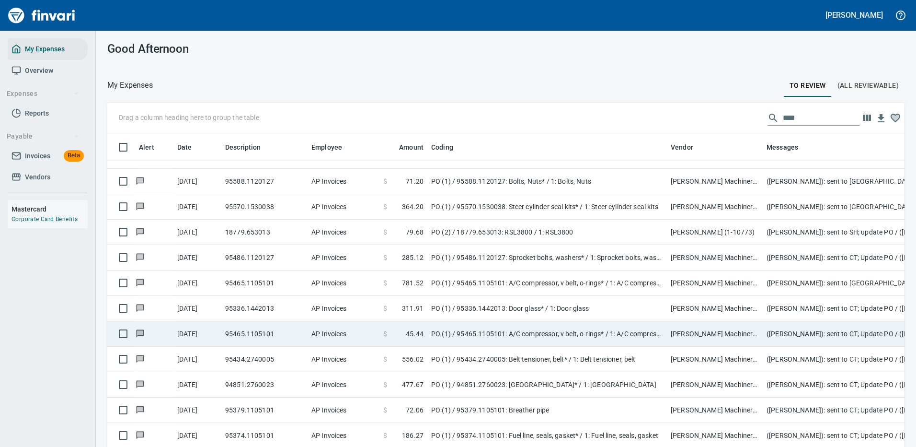
click at [420, 329] on span "45.44" at bounding box center [415, 334] width 18 height 10
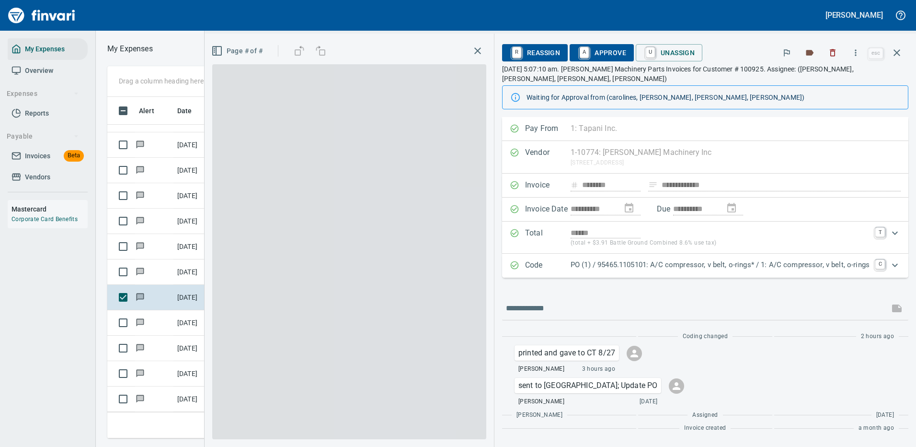
scroll to position [327, 543]
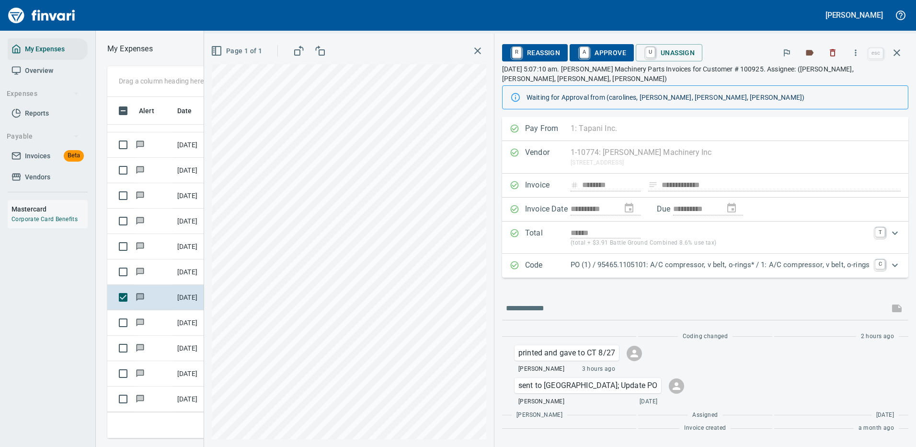
click at [750, 259] on p "PO (1) / 95465.1105101: A/C compressor, v belt, o-rings* / 1: A/C compressor, v…" at bounding box center [720, 264] width 299 height 11
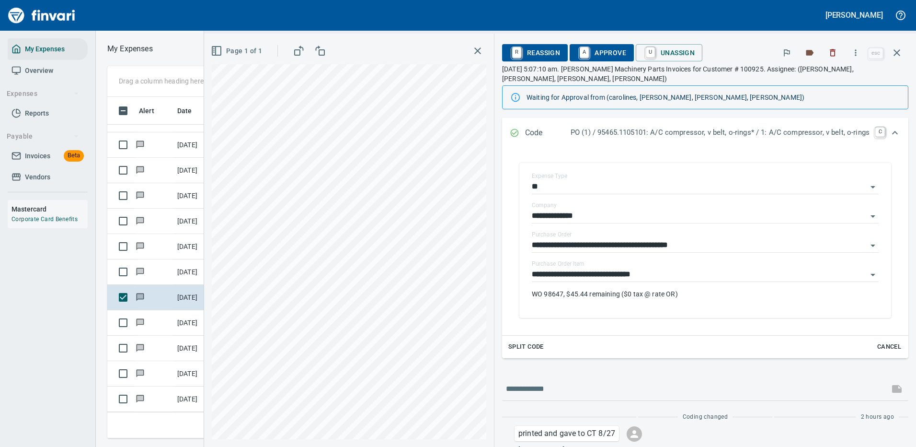
scroll to position [192, 0]
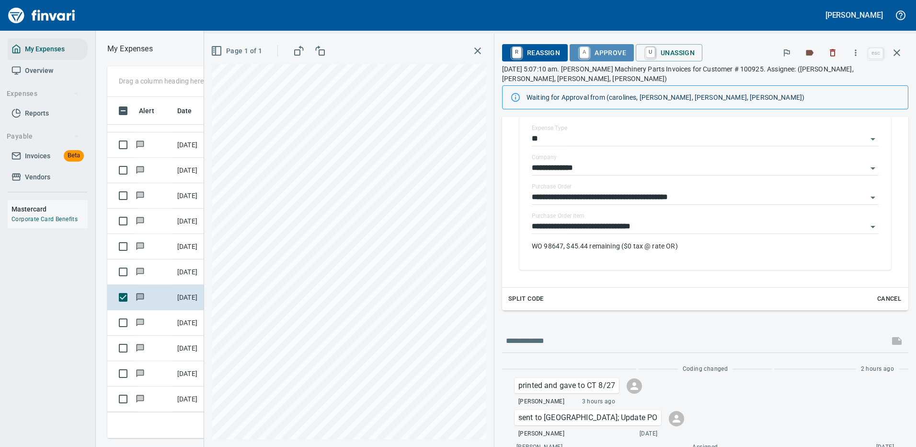
click at [597, 55] on span "A Approve" at bounding box center [601, 53] width 49 height 16
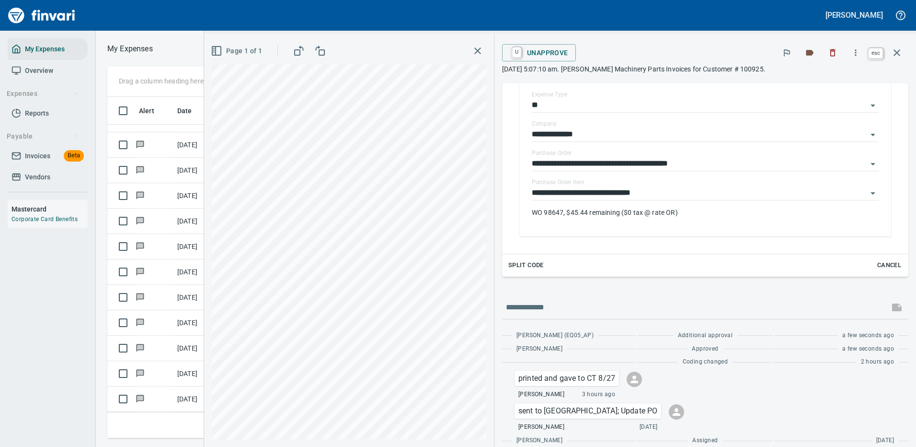
scroll to position [327, 543]
click at [896, 51] on icon "button" at bounding box center [896, 52] width 11 height 11
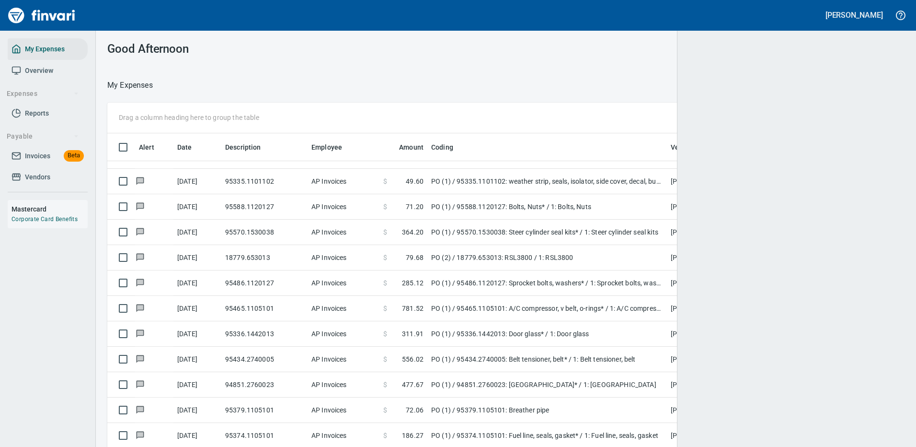
scroll to position [327, 776]
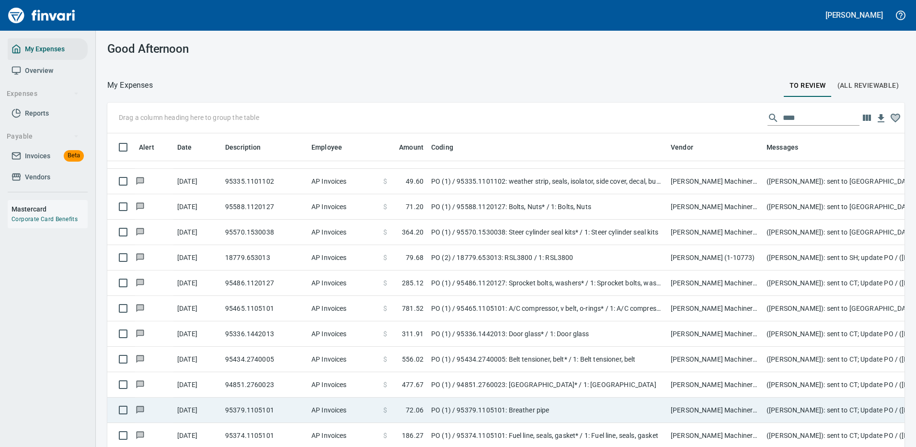
click at [504, 379] on td "PO (1) / 94851.2760023: [GEOGRAPHIC_DATA]* / 1: [GEOGRAPHIC_DATA]" at bounding box center [547, 384] width 240 height 25
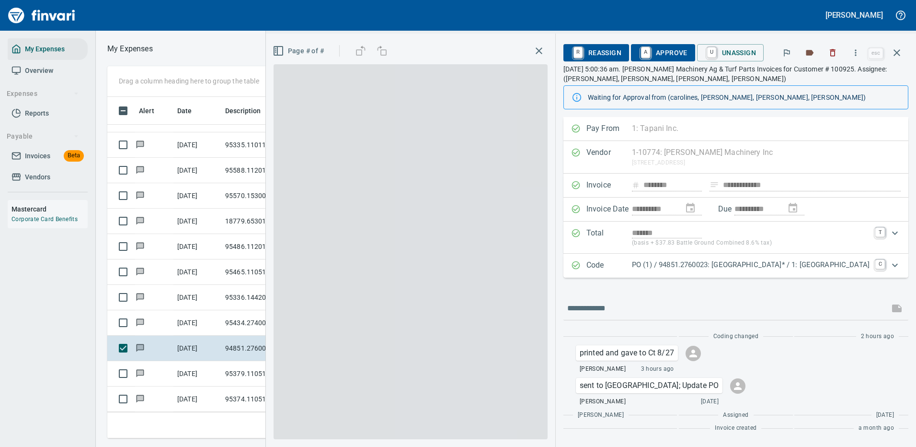
scroll to position [327, 543]
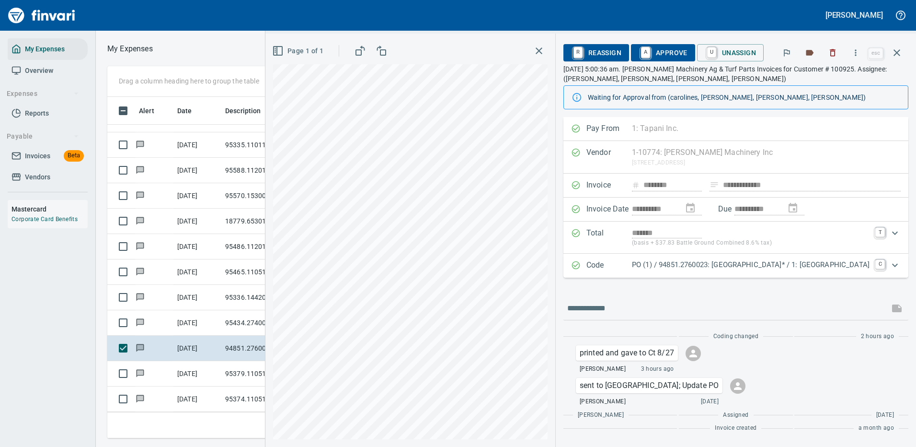
click at [831, 269] on p "PO (1) / 94851.2760023: [GEOGRAPHIC_DATA]* / 1: [GEOGRAPHIC_DATA]" at bounding box center [751, 264] width 238 height 11
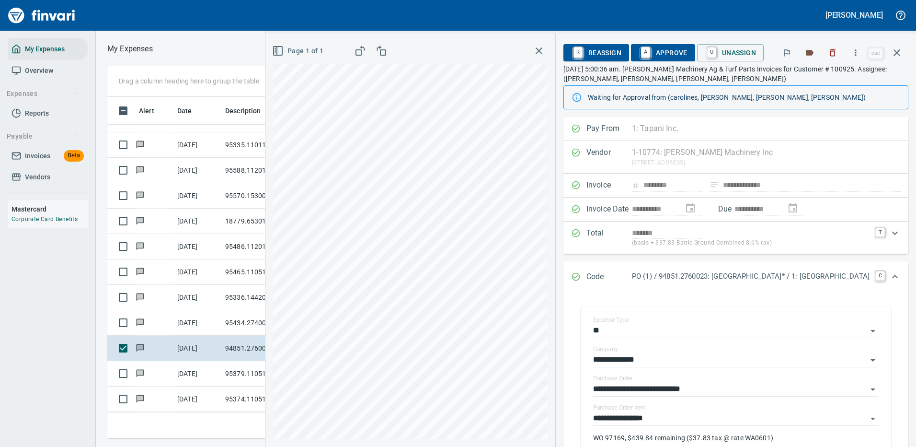
scroll to position [96, 0]
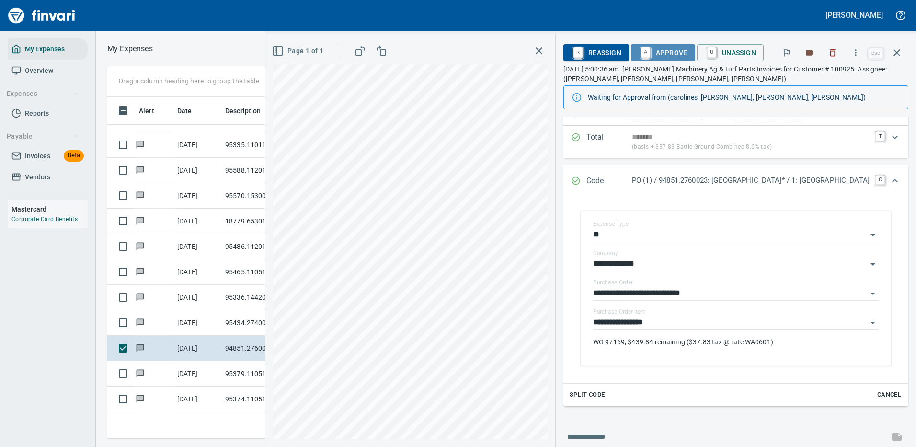
click at [670, 52] on span "A Approve" at bounding box center [663, 53] width 49 height 16
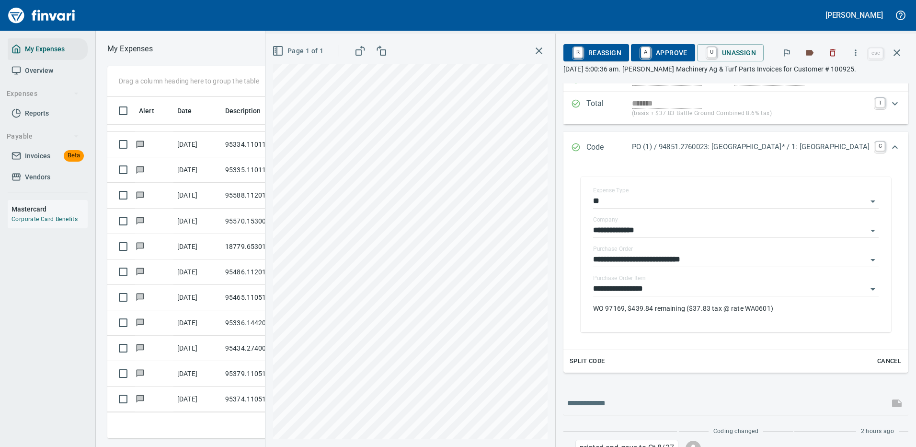
scroll to position [457, 0]
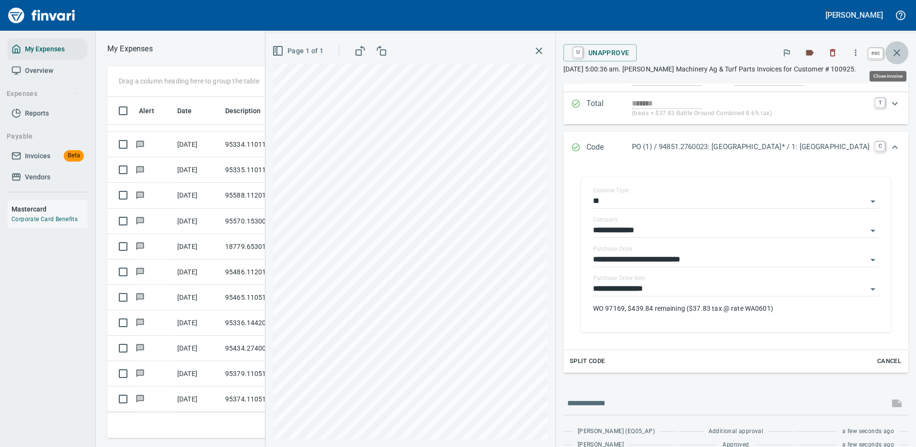
click at [898, 51] on icon "button" at bounding box center [897, 52] width 7 height 7
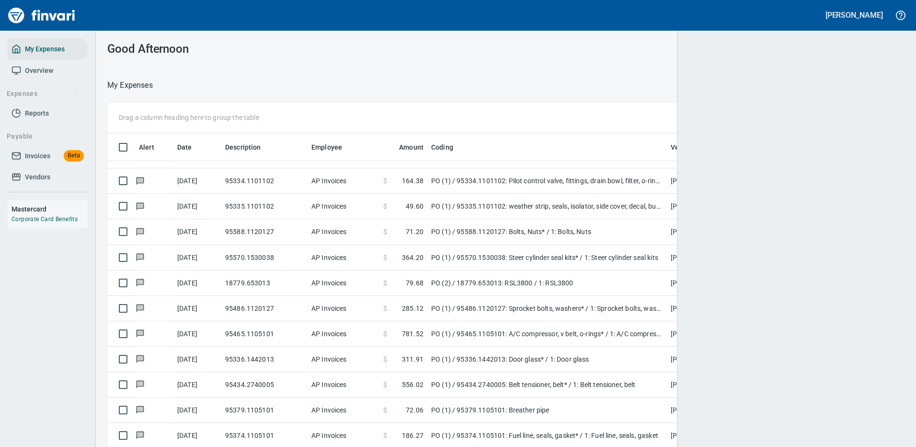
scroll to position [327, 775]
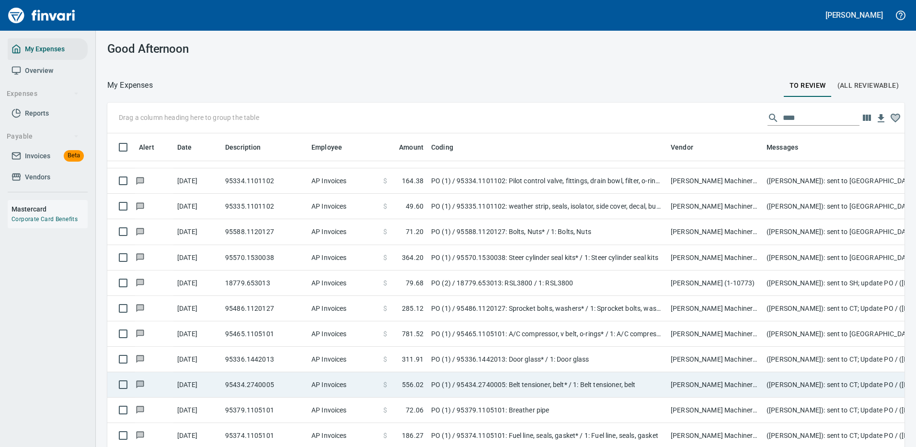
click at [529, 352] on td "PO (1) / 95336.1442013: Door glass* / 1: Door glass" at bounding box center [547, 358] width 240 height 25
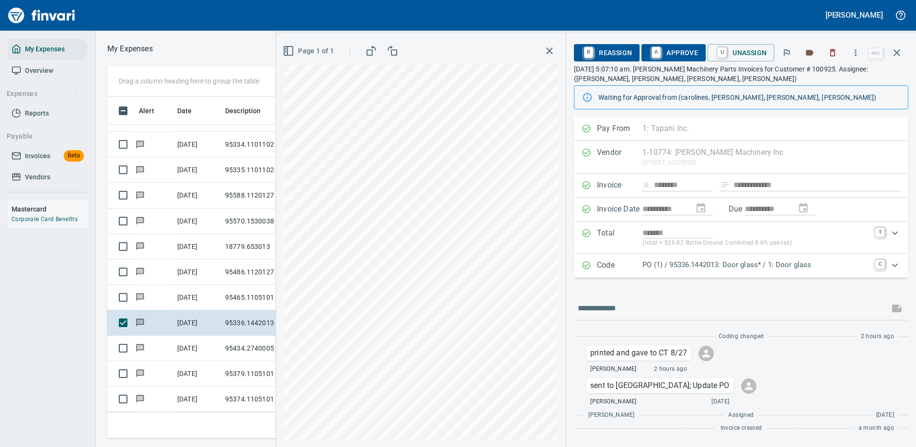
scroll to position [327, 543]
click at [834, 258] on div "Code PO (1) / 95336.1442013: Door glass* / 1: Door glass C" at bounding box center [741, 265] width 334 height 24
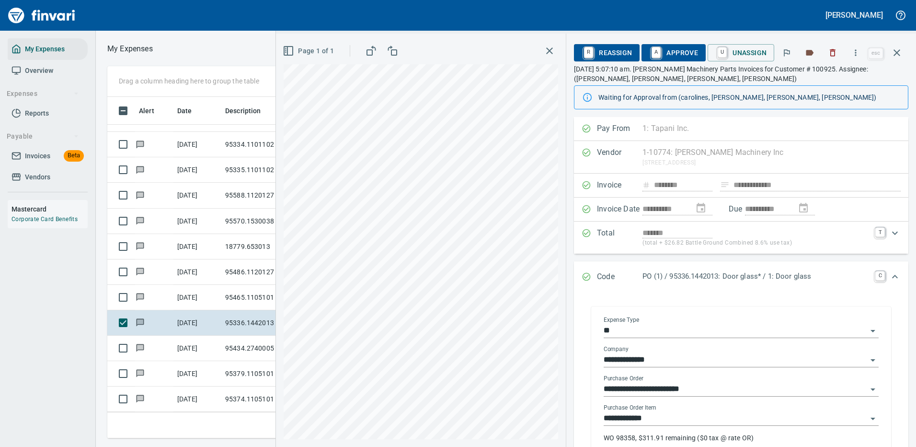
scroll to position [48, 0]
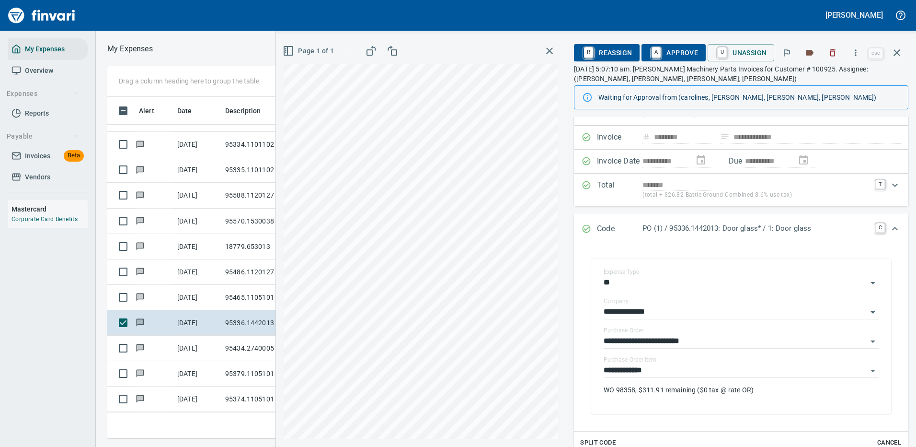
click at [687, 51] on span "A Approve" at bounding box center [673, 53] width 49 height 16
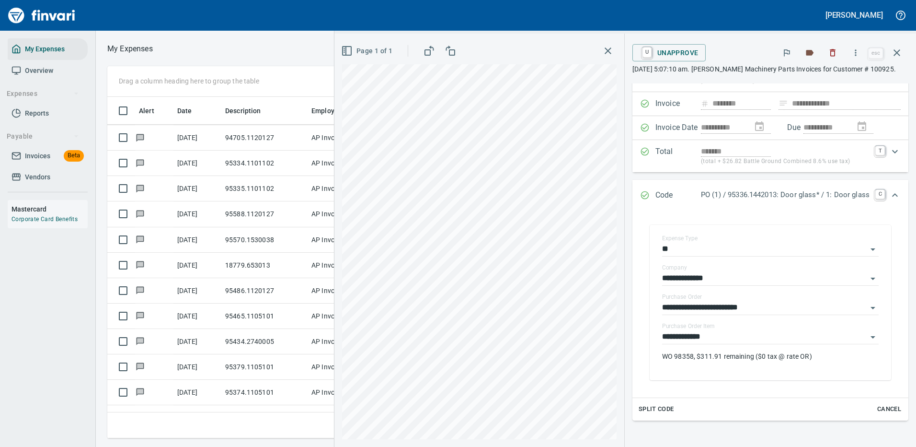
scroll to position [457, 0]
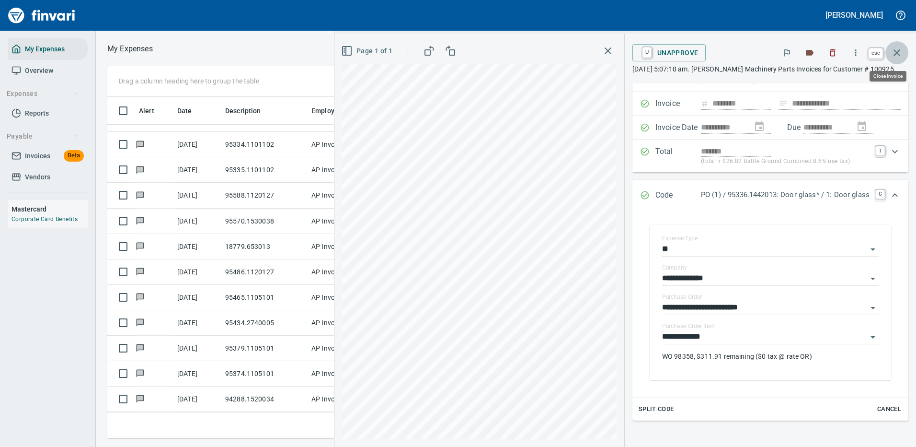
click at [898, 52] on icon "button" at bounding box center [896, 52] width 11 height 11
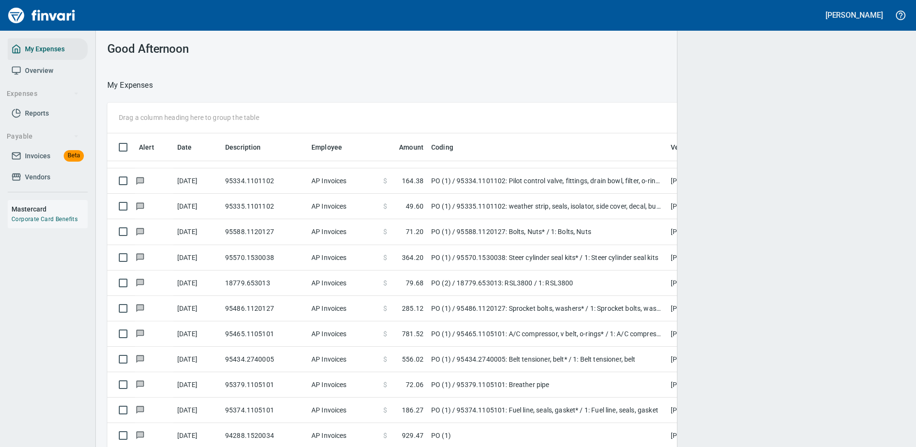
scroll to position [327, 776]
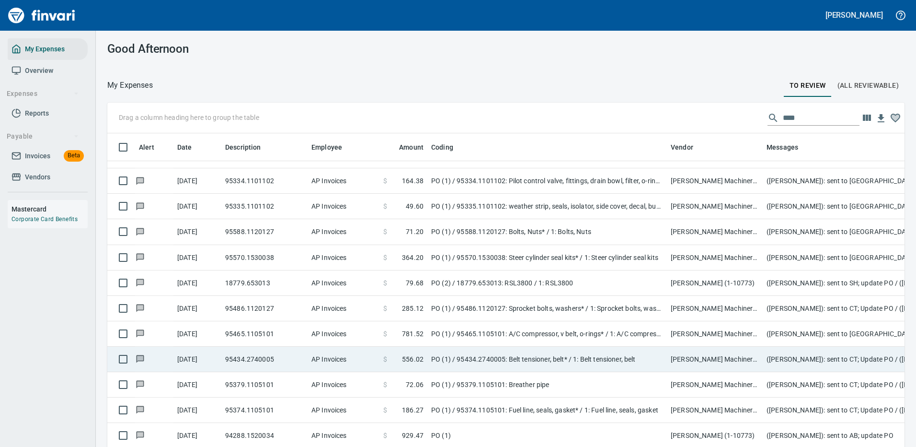
click at [424, 350] on td "$ 556.02" at bounding box center [403, 358] width 48 height 25
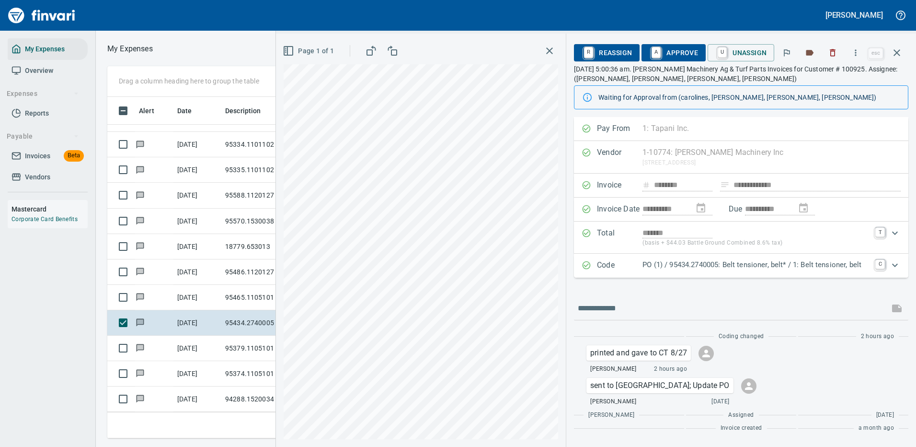
scroll to position [327, 543]
click at [855, 264] on p "PO (1) / 95434.2740005: Belt tensioner, belt* / 1: Belt tensioner, belt" at bounding box center [756, 264] width 227 height 11
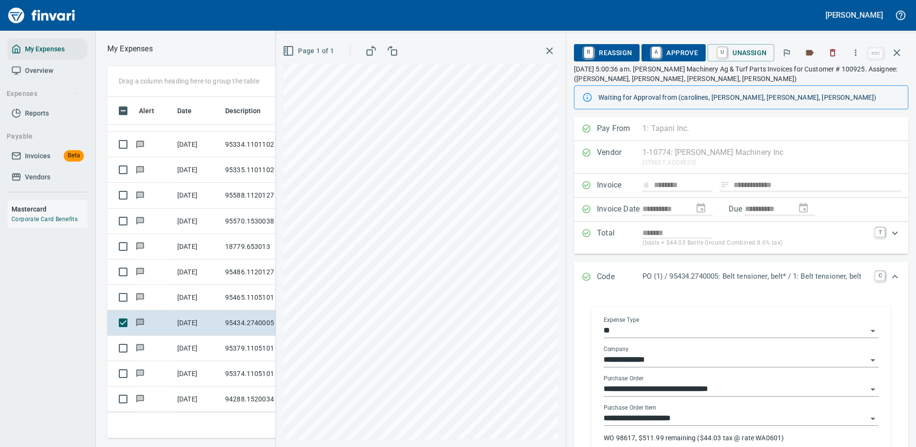
scroll to position [48, 0]
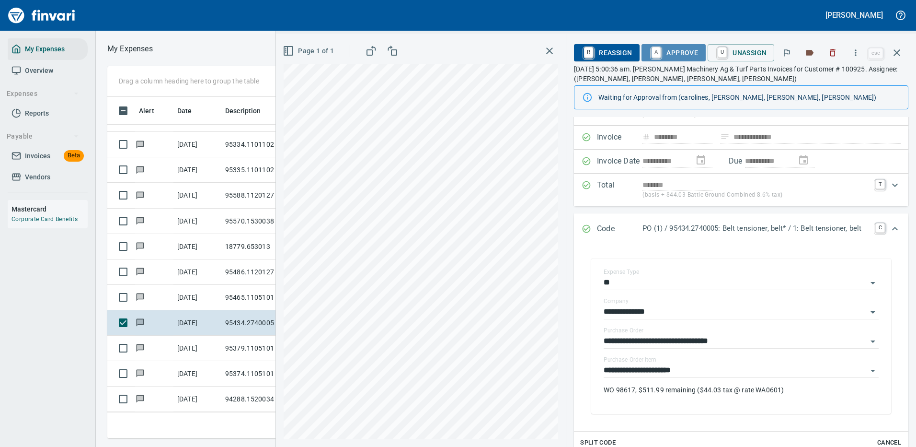
click at [676, 48] on span "A Approve" at bounding box center [673, 53] width 49 height 16
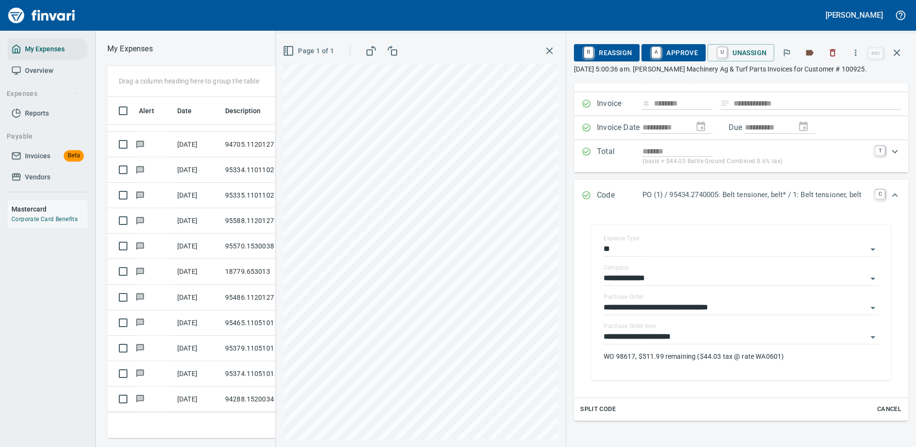
scroll to position [431, 0]
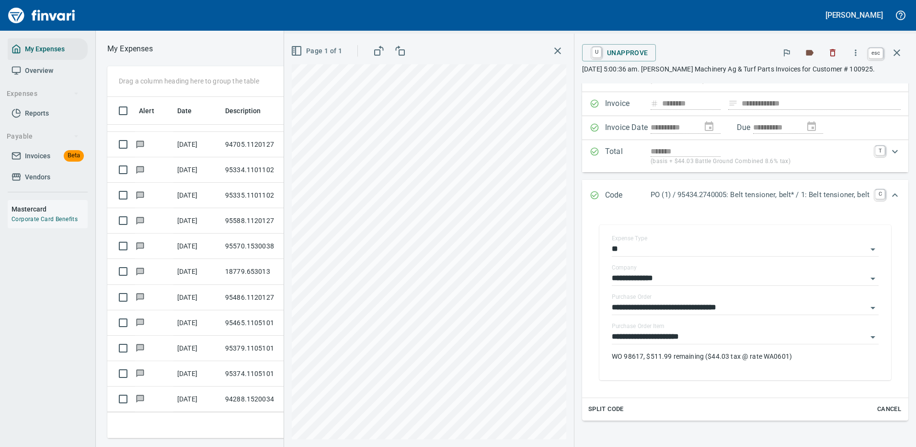
click at [895, 50] on icon "button" at bounding box center [897, 52] width 7 height 7
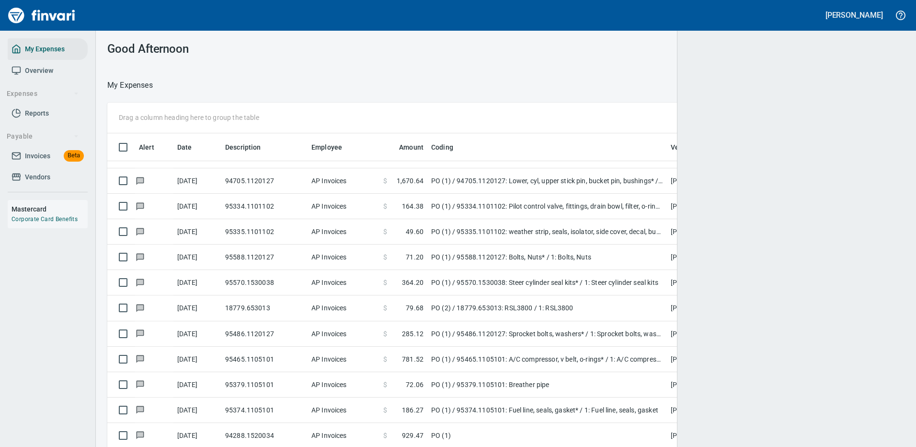
scroll to position [327, 771]
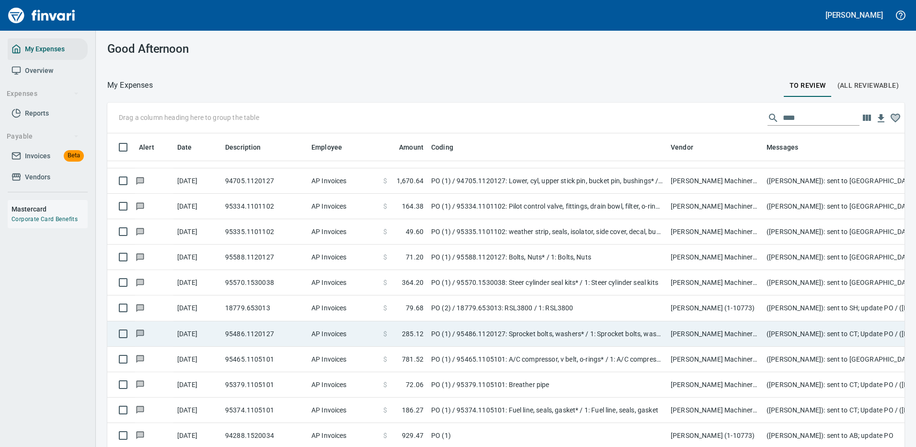
click at [431, 324] on td "PO (1) / 95486.1120127: Sprocket bolts, washers* / 1: Sprocket bolts, washers" at bounding box center [547, 333] width 240 height 25
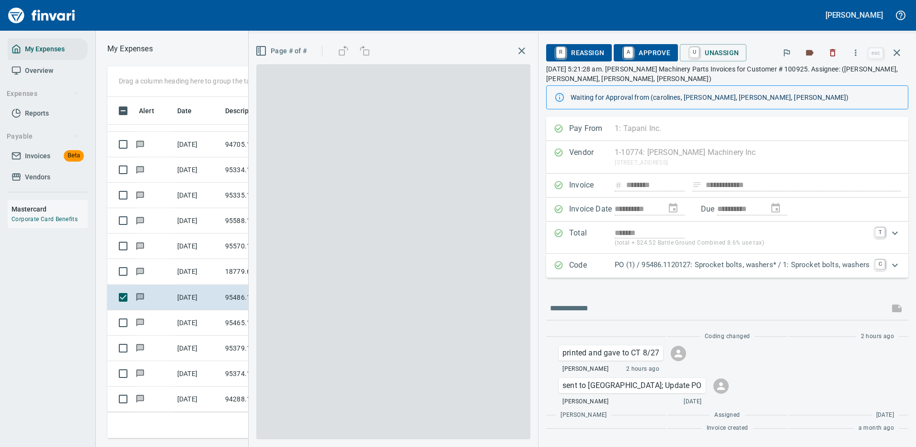
scroll to position [327, 543]
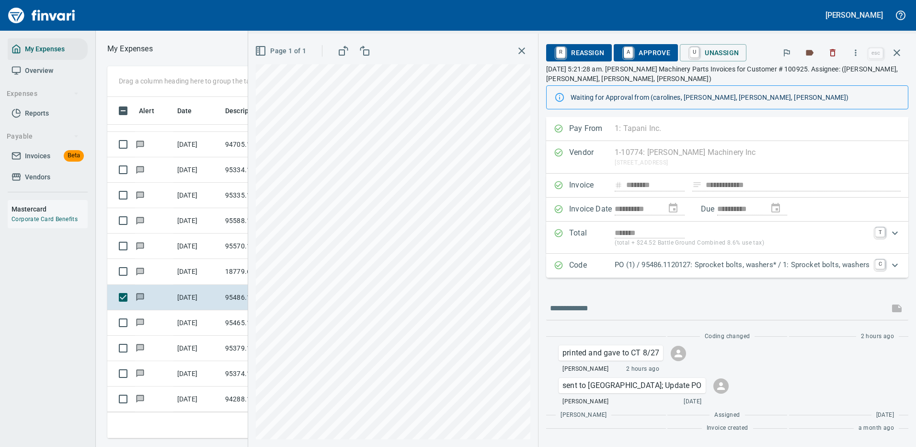
click at [756, 265] on p "PO (1) / 95486.1120127: Sprocket bolts, washers* / 1: Sprocket bolts, washers" at bounding box center [742, 264] width 255 height 11
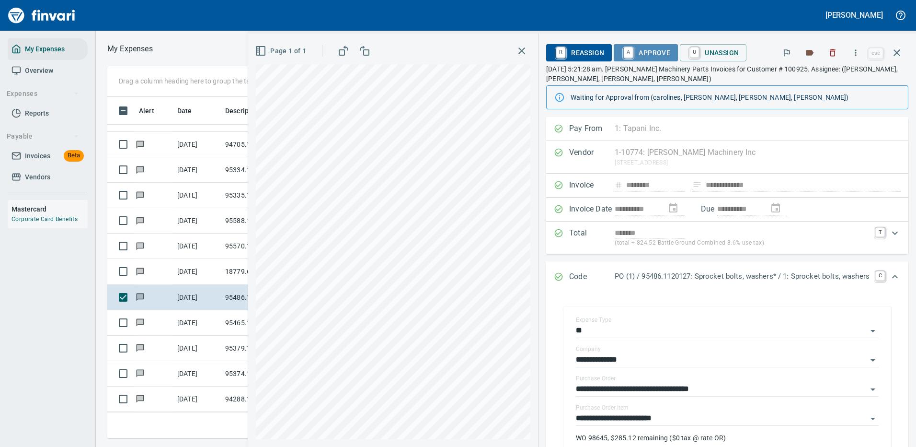
click at [653, 51] on span "A Approve" at bounding box center [645, 53] width 49 height 16
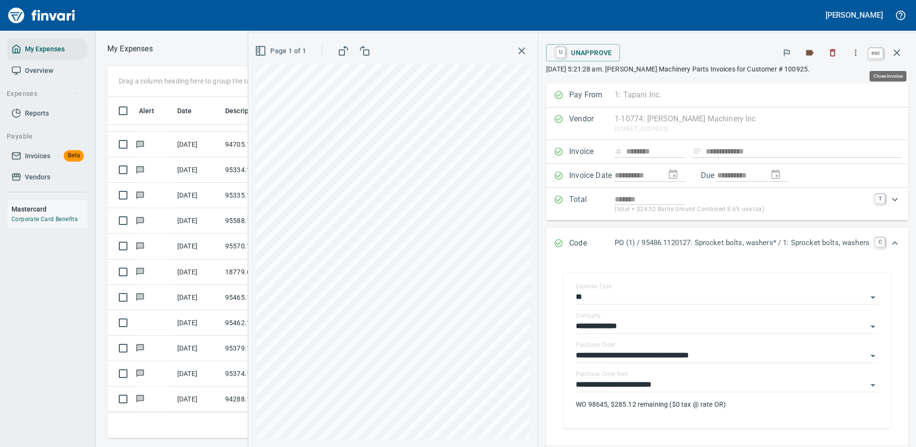
click at [896, 52] on icon "button" at bounding box center [897, 52] width 7 height 7
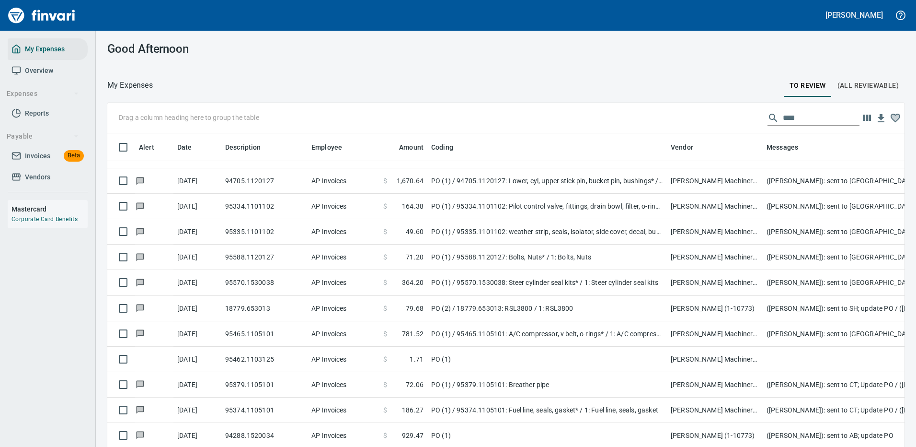
scroll to position [327, 776]
drag, startPoint x: 790, startPoint y: 118, endPoint x: 738, endPoint y: 83, distance: 62.3
click at [723, 120] on div "Drag a column heading here to group the table ****" at bounding box center [505, 118] width 797 height 31
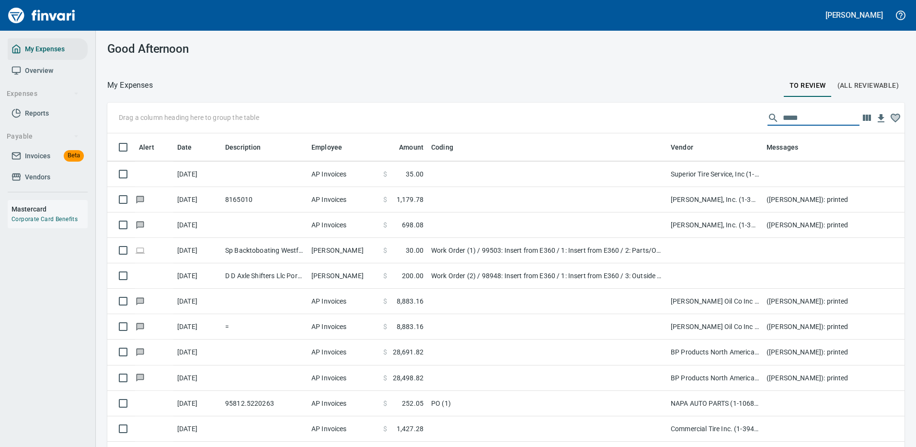
scroll to position [0, 0]
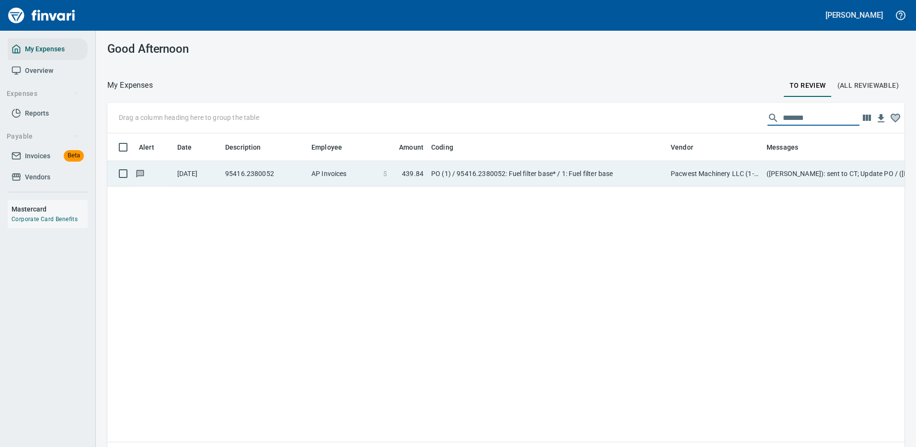
type input "*******"
click at [630, 174] on td "PO (1) / 95416.2380052: Fuel filter base* / 1: Fuel filter base" at bounding box center [547, 173] width 240 height 25
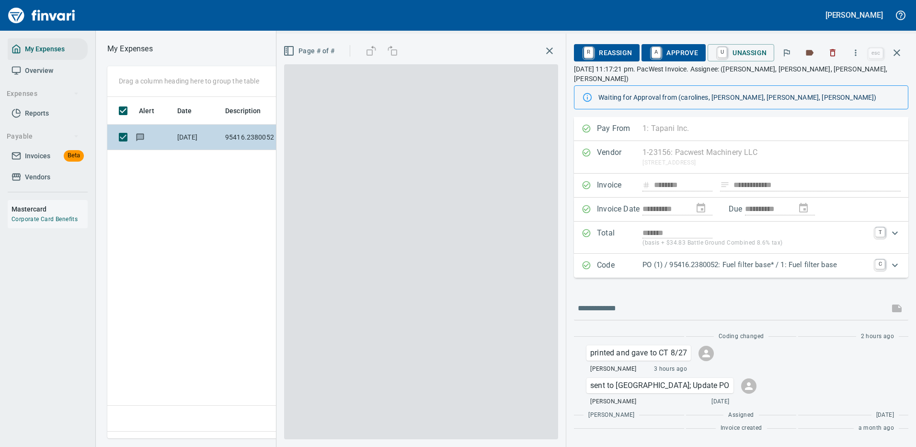
scroll to position [327, 551]
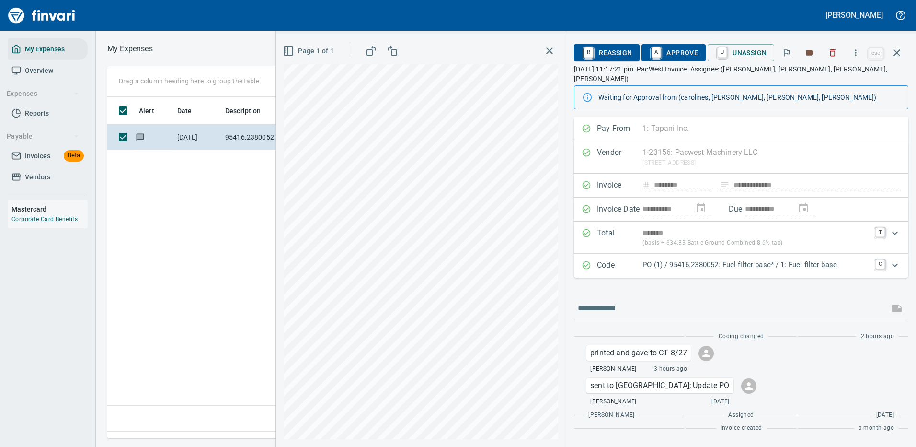
click at [857, 259] on p "PO (1) / 95416.2380052: Fuel filter base* / 1: Fuel filter base" at bounding box center [756, 264] width 227 height 11
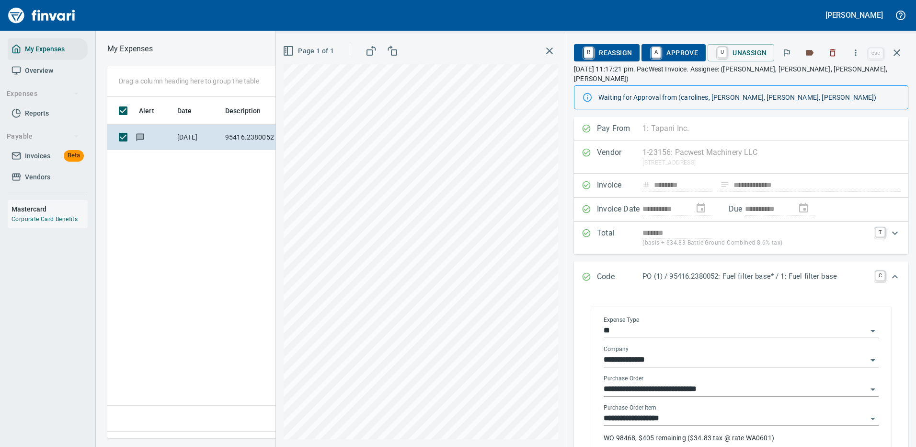
scroll to position [48, 0]
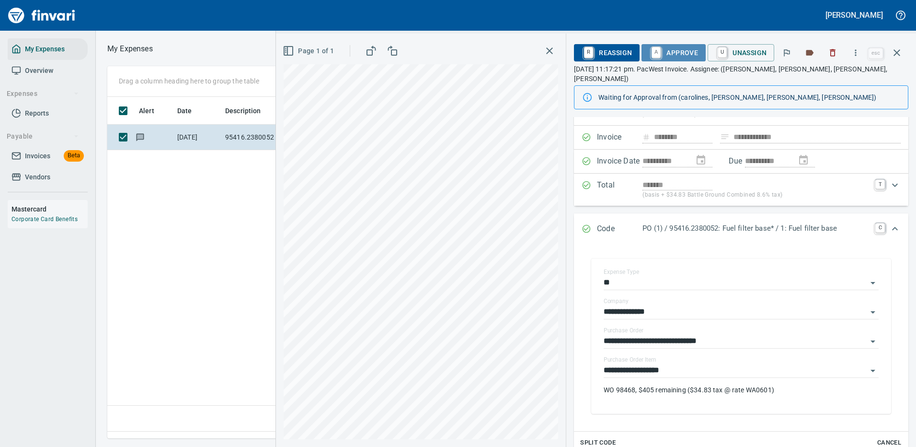
click at [681, 53] on span "A Approve" at bounding box center [673, 53] width 49 height 16
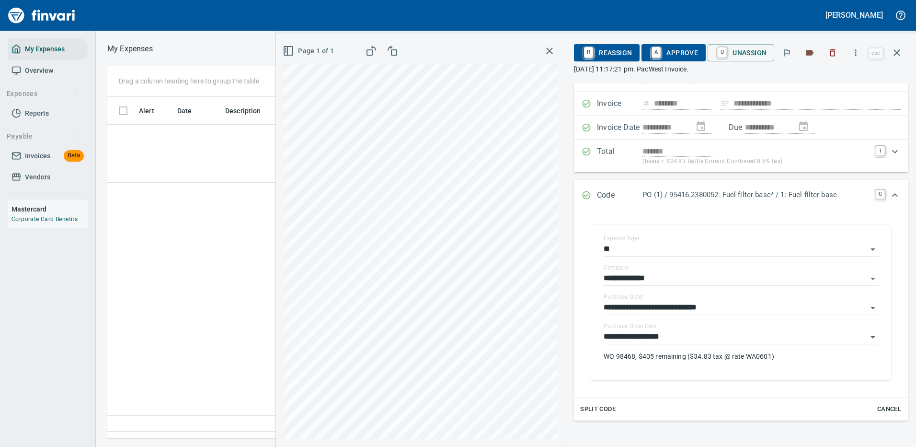
scroll to position [327, 551]
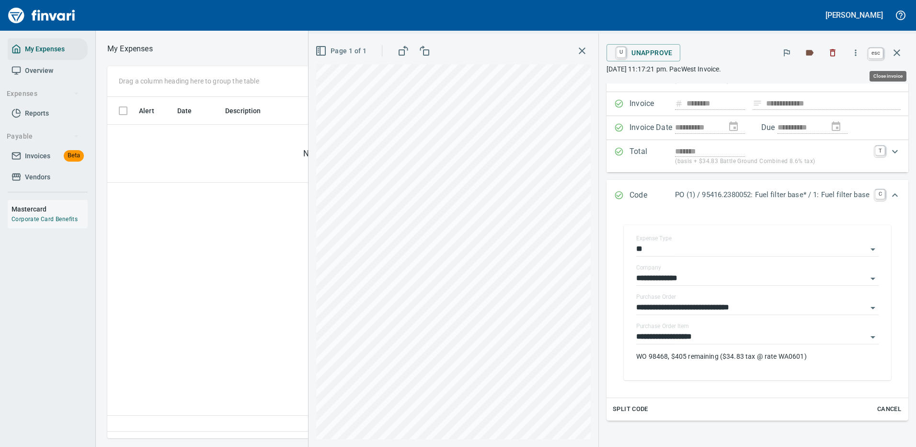
click at [897, 53] on icon "button" at bounding box center [897, 52] width 7 height 7
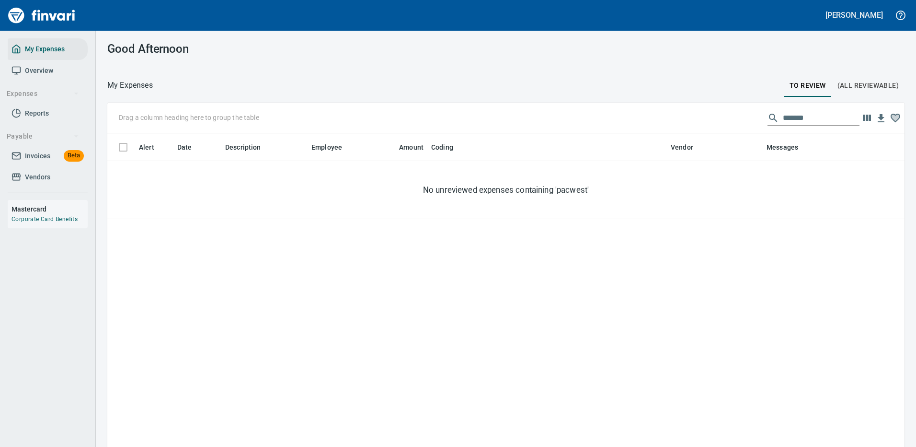
scroll to position [327, 783]
drag, startPoint x: 806, startPoint y: 115, endPoint x: 715, endPoint y: 116, distance: 90.6
click at [715, 116] on div "Drag a column heading here to group the table *******" at bounding box center [505, 118] width 797 height 31
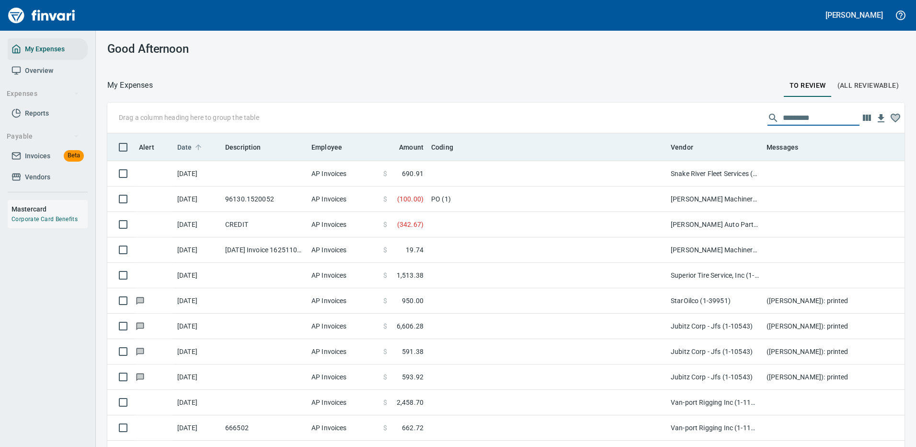
click at [179, 147] on span "Date" at bounding box center [184, 146] width 15 height 11
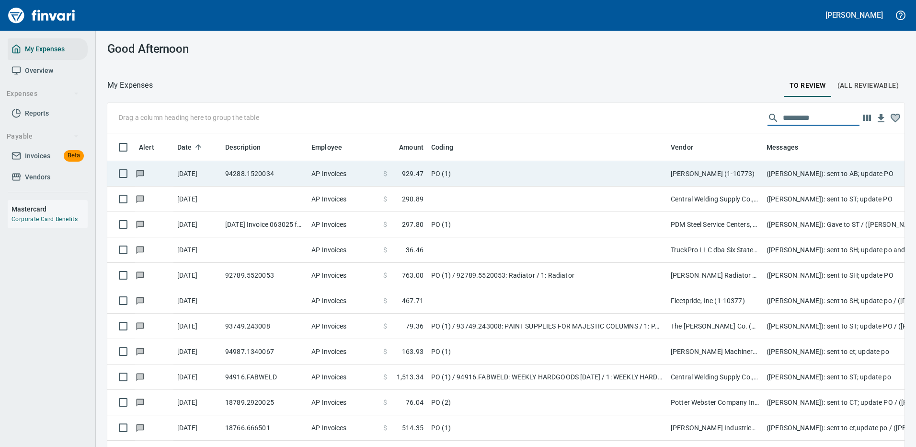
click at [526, 169] on td "PO (1)" at bounding box center [547, 173] width 240 height 25
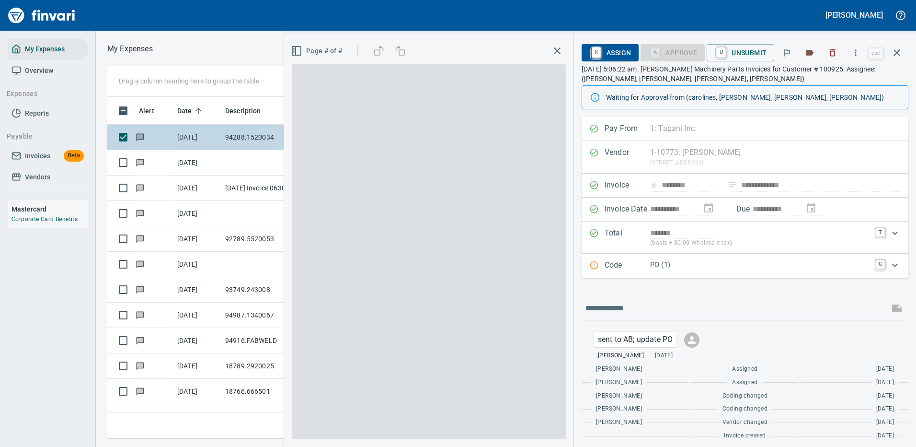
scroll to position [327, 543]
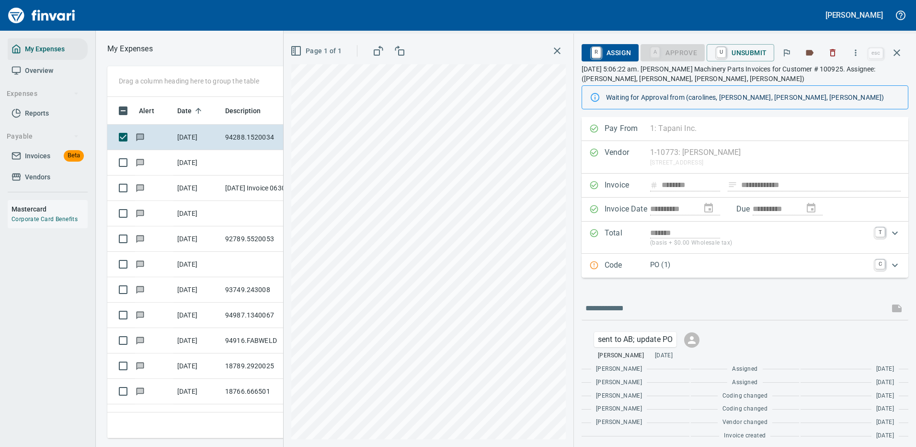
click at [821, 263] on p "PO (1)" at bounding box center [759, 264] width 219 height 11
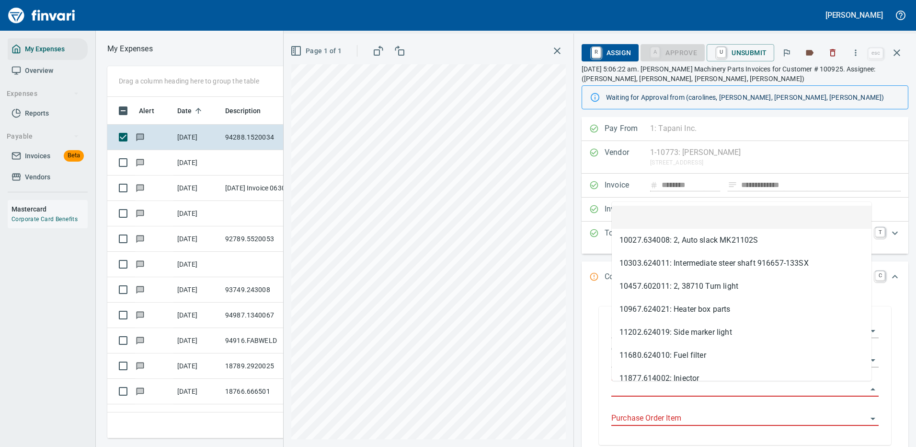
click at [644, 385] on input "Purchase Order" at bounding box center [739, 388] width 256 height 13
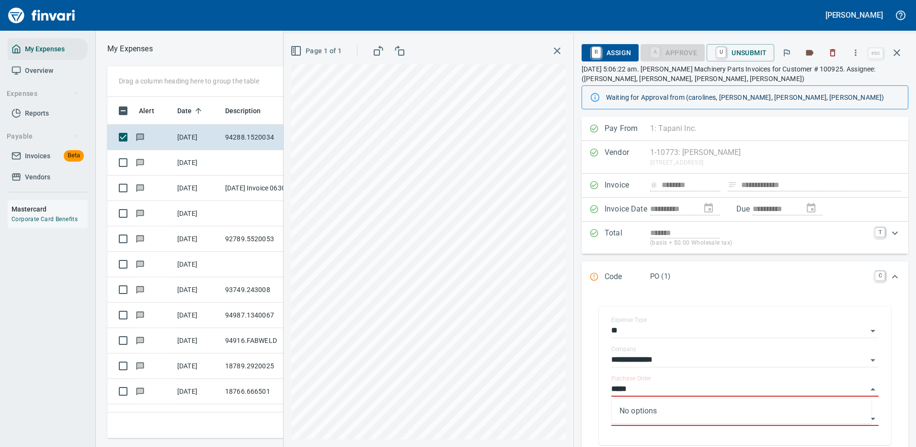
type input "*****"
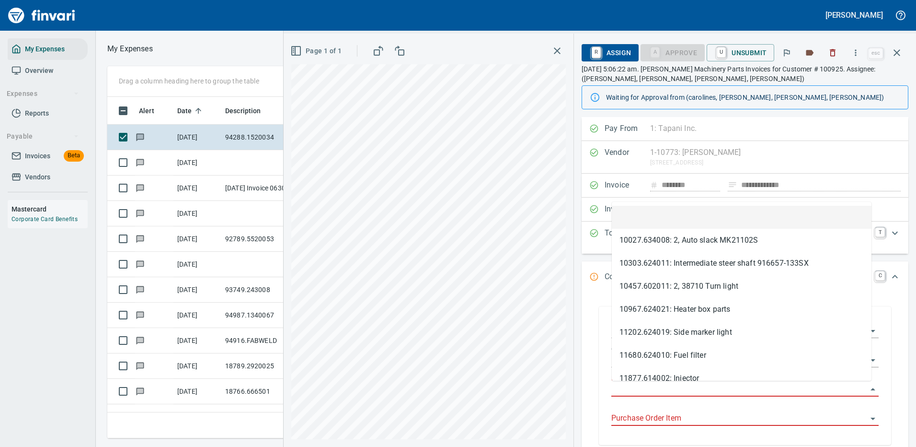
click at [655, 389] on input "Purchase Order" at bounding box center [739, 388] width 256 height 13
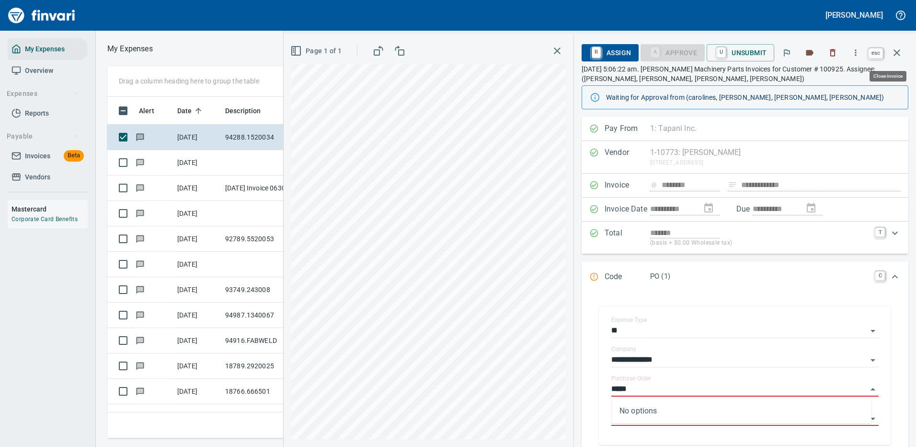
type input "*****"
click at [897, 51] on icon "button" at bounding box center [896, 52] width 11 height 11
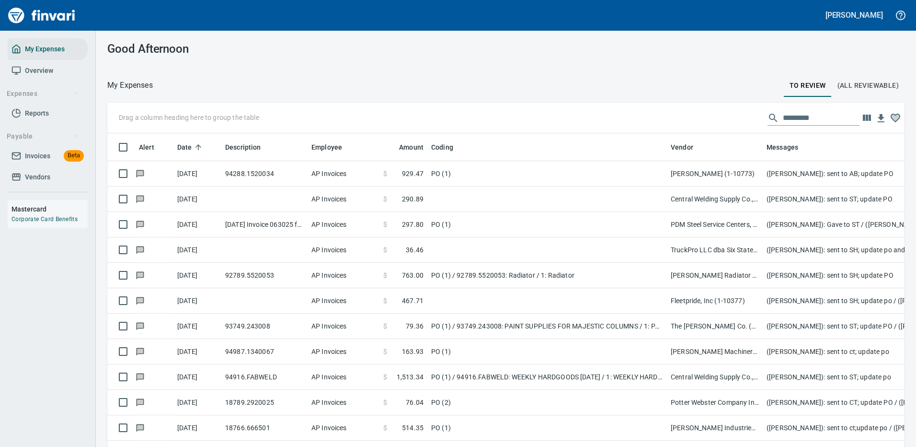
scroll to position [327, 776]
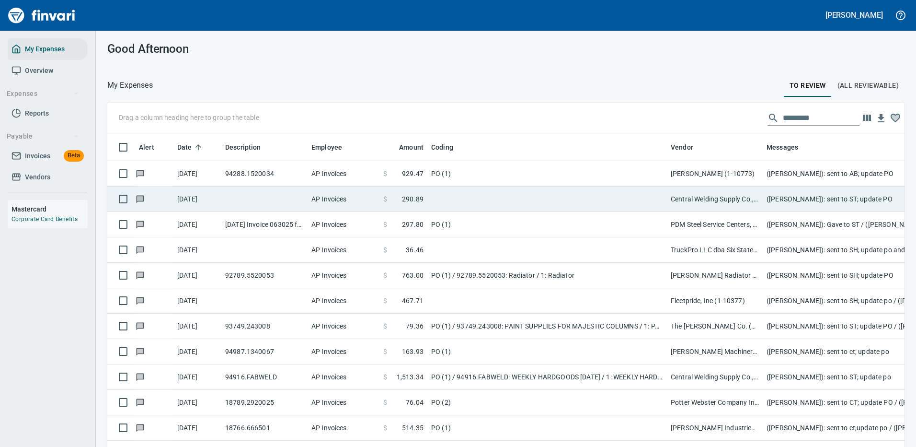
click at [478, 172] on td "PO (1)" at bounding box center [547, 173] width 240 height 25
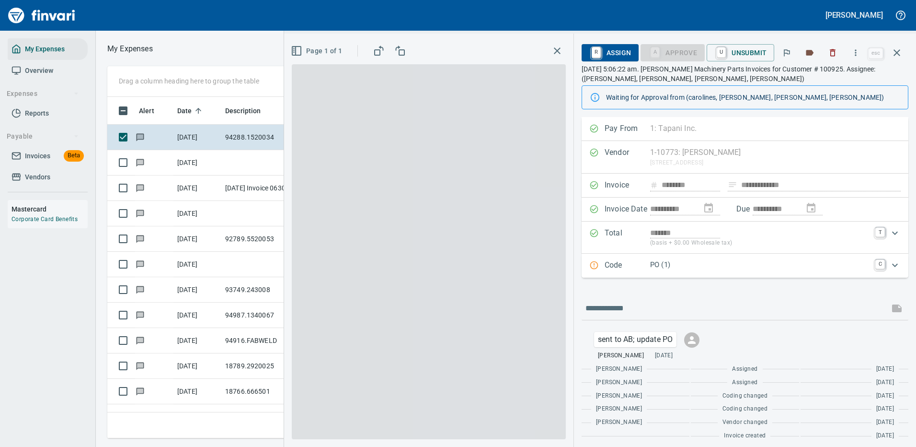
scroll to position [327, 543]
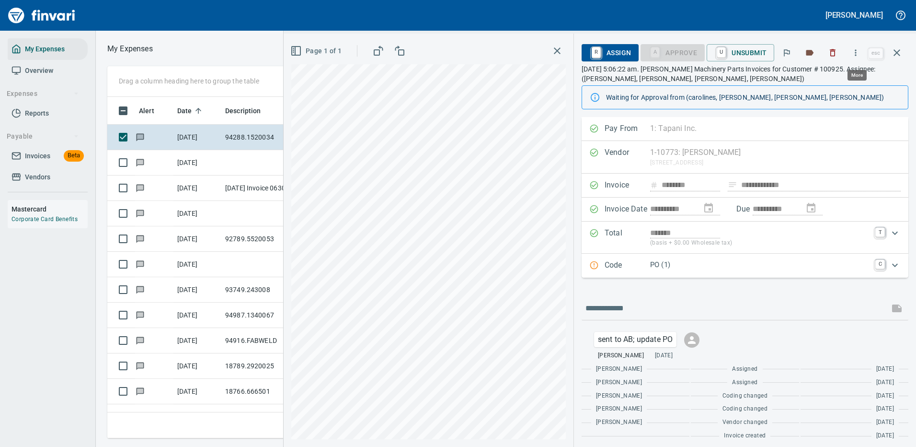
click at [859, 52] on icon "button" at bounding box center [856, 53] width 10 height 10
click at [820, 81] on span "Download" at bounding box center [854, 80] width 92 height 11
click at [898, 51] on icon "button" at bounding box center [897, 52] width 7 height 7
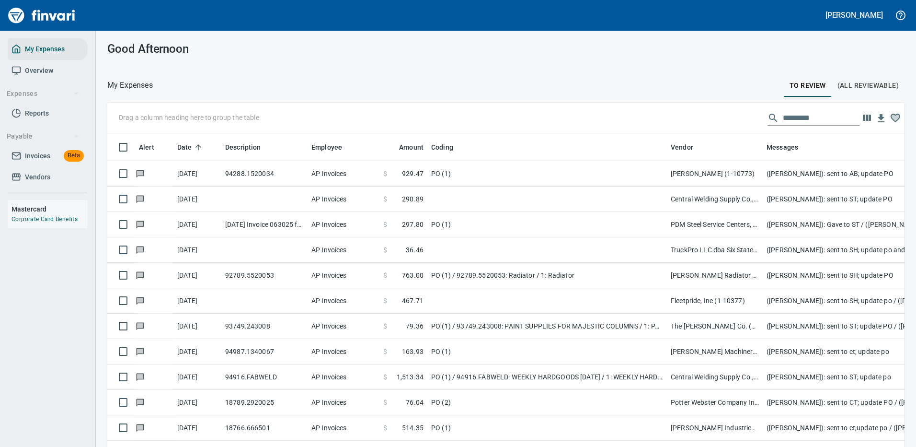
scroll to position [327, 776]
click at [791, 119] on input "text" at bounding box center [821, 117] width 77 height 15
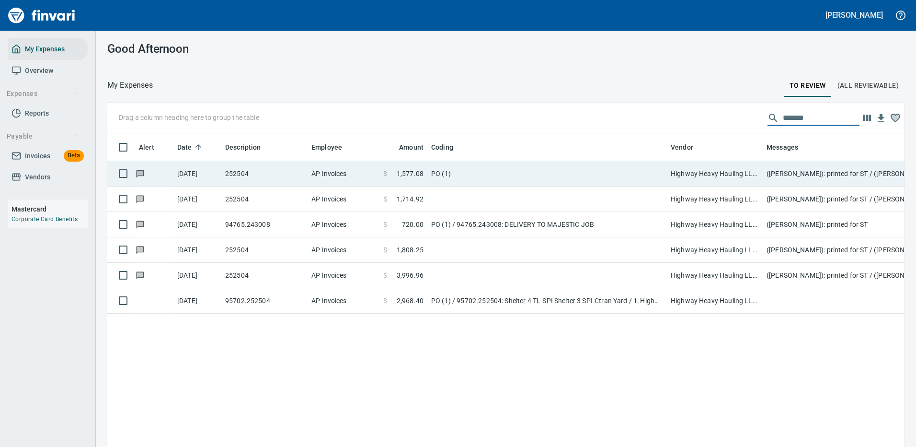
type input "*******"
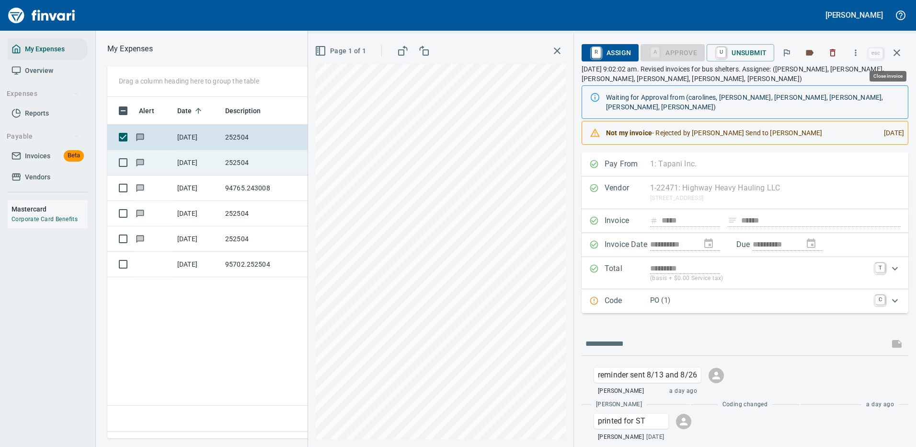
scroll to position [327, 551]
click at [855, 50] on icon "button" at bounding box center [856, 53] width 10 height 10
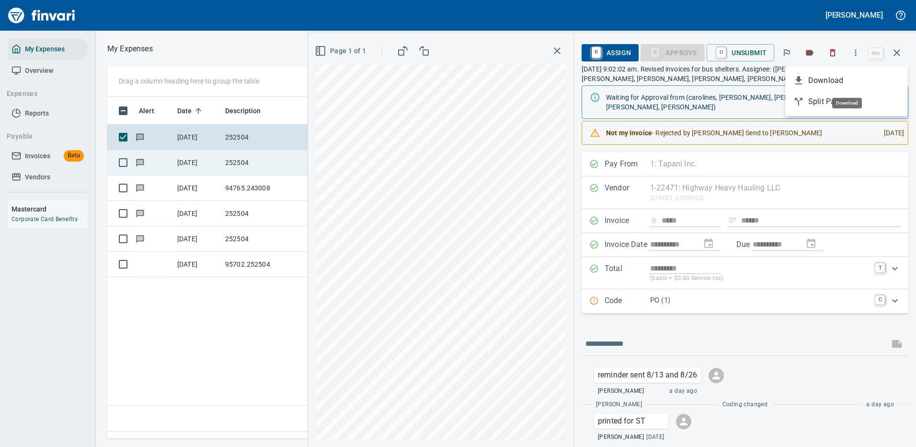
click at [822, 79] on span "Download" at bounding box center [854, 80] width 92 height 11
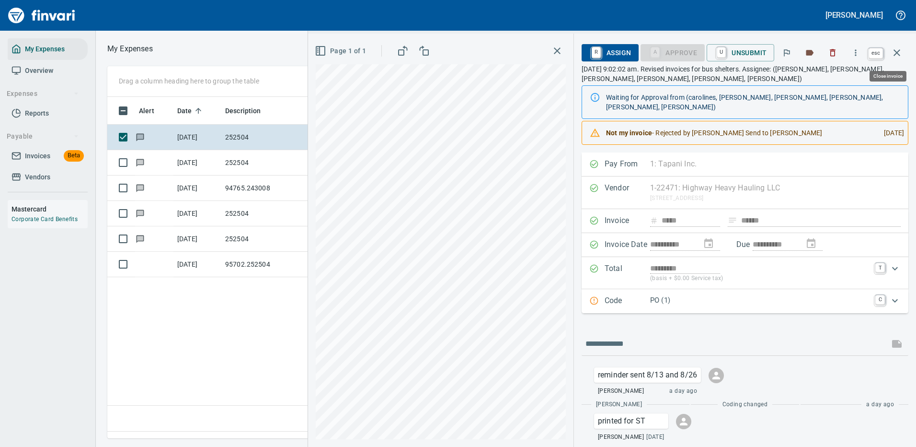
scroll to position [327, 551]
click at [897, 53] on icon "button" at bounding box center [897, 52] width 7 height 7
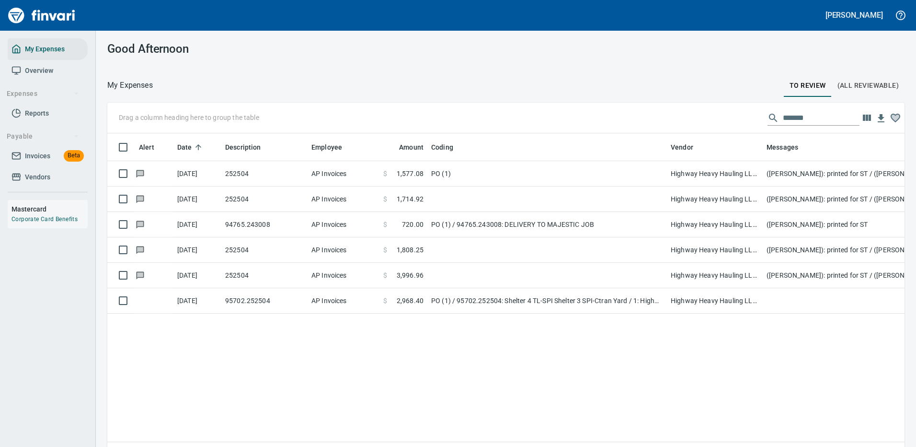
scroll to position [327, 783]
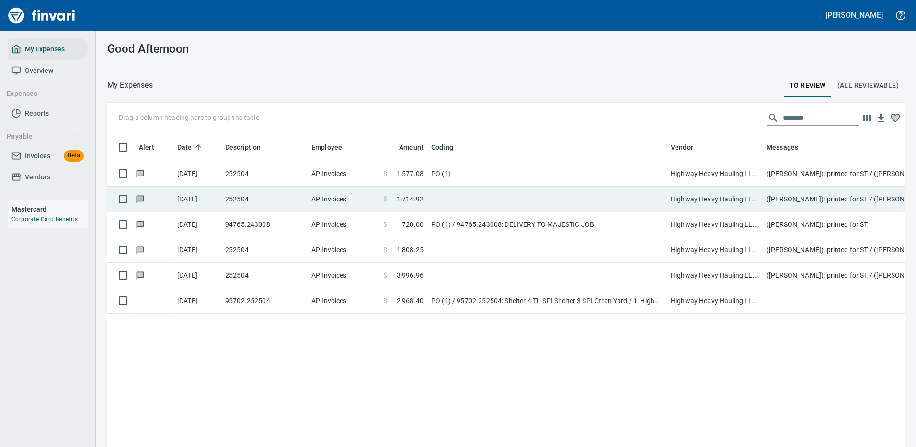
click at [717, 201] on td "Highway Heavy Hauling LLC (1-22471)" at bounding box center [715, 198] width 96 height 25
click at [717, 201] on div "Drag a column heading here to group the table ******* Alert Date Description Em…" at bounding box center [506, 289] width 820 height 372
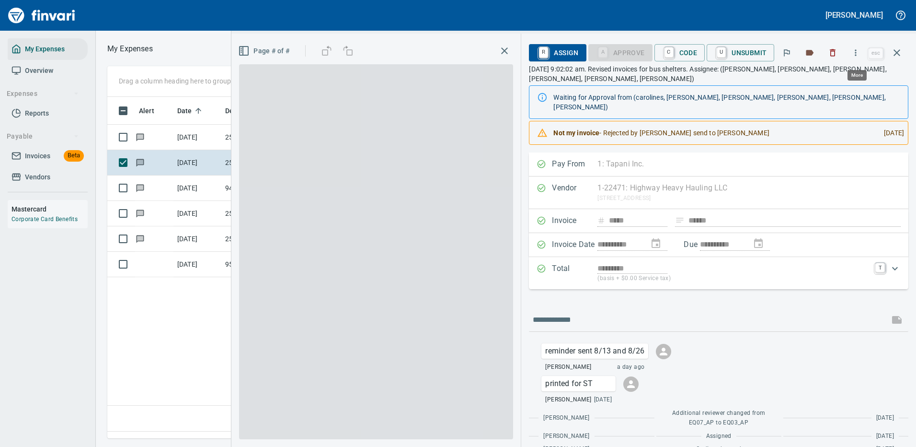
scroll to position [327, 551]
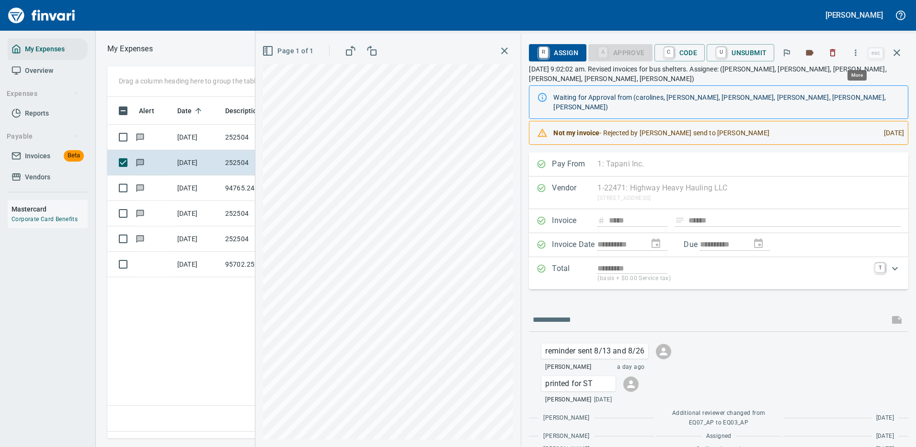
click at [857, 50] on icon "button" at bounding box center [855, 52] width 1 height 6
click at [831, 80] on span "Download" at bounding box center [854, 80] width 92 height 11
click at [895, 52] on icon "button" at bounding box center [896, 52] width 11 height 11
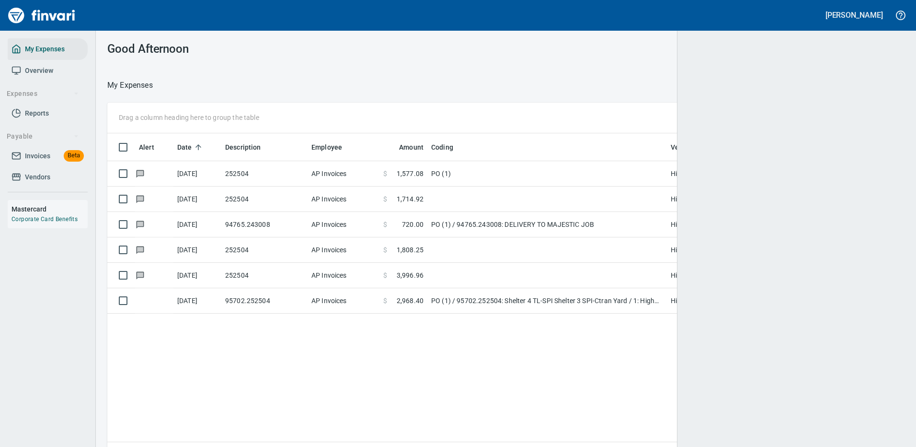
scroll to position [1, 1]
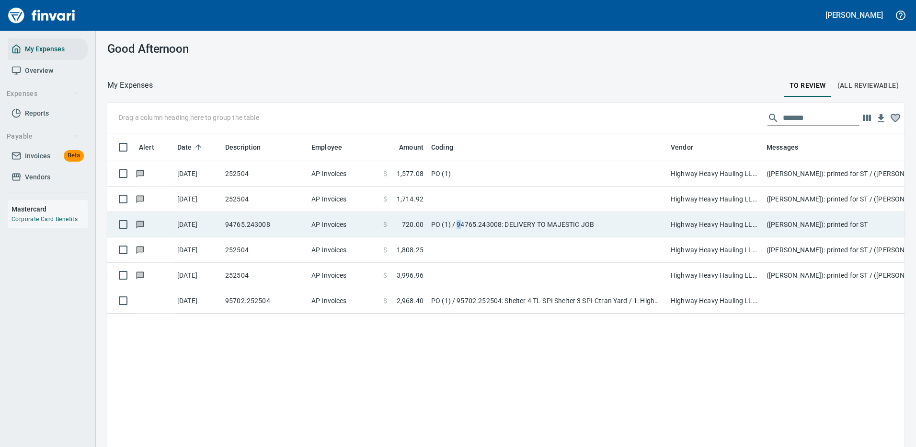
click at [460, 225] on td "PO (1) / 94765.243008: DELIVERY TO MAJESTIC JOB" at bounding box center [547, 224] width 240 height 25
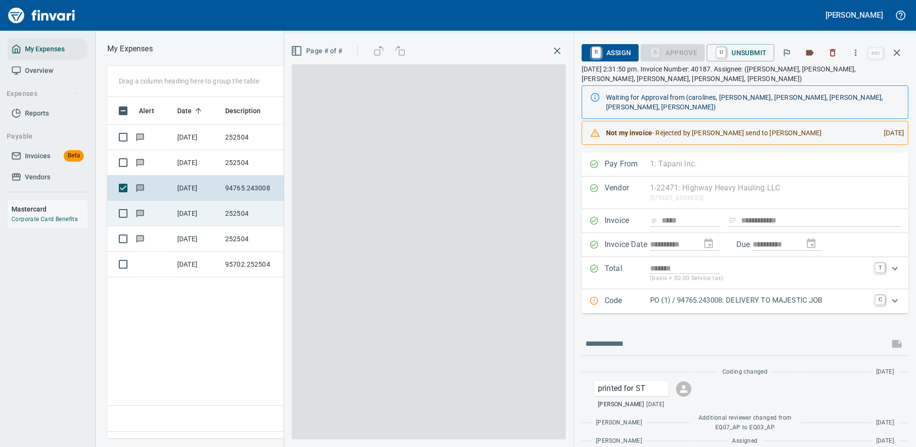
scroll to position [327, 551]
click at [856, 51] on icon "button" at bounding box center [856, 53] width 10 height 10
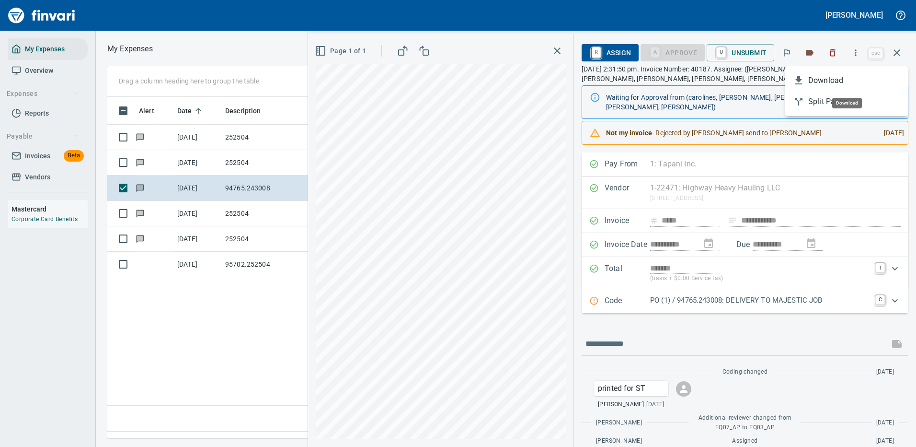
click at [842, 78] on span "Download" at bounding box center [854, 80] width 92 height 11
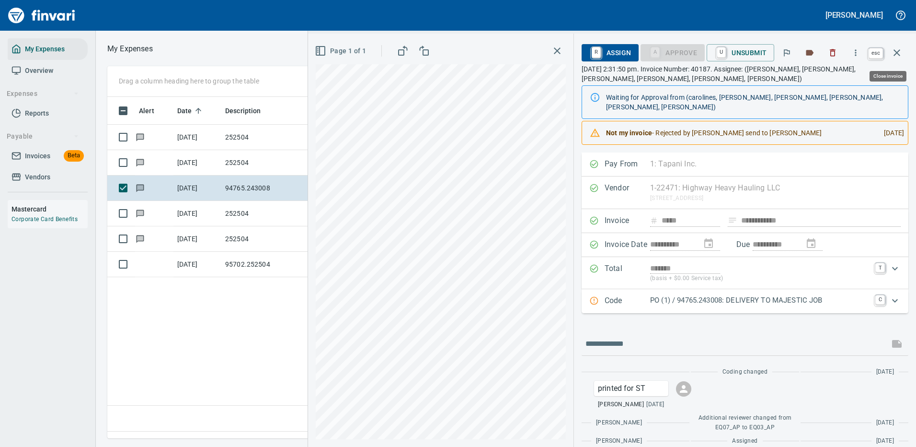
click at [895, 55] on icon "button" at bounding box center [897, 52] width 7 height 7
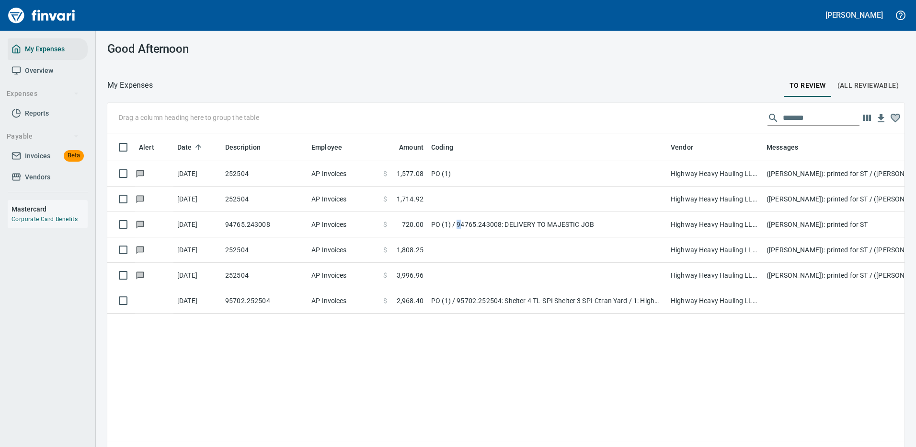
scroll to position [327, 779]
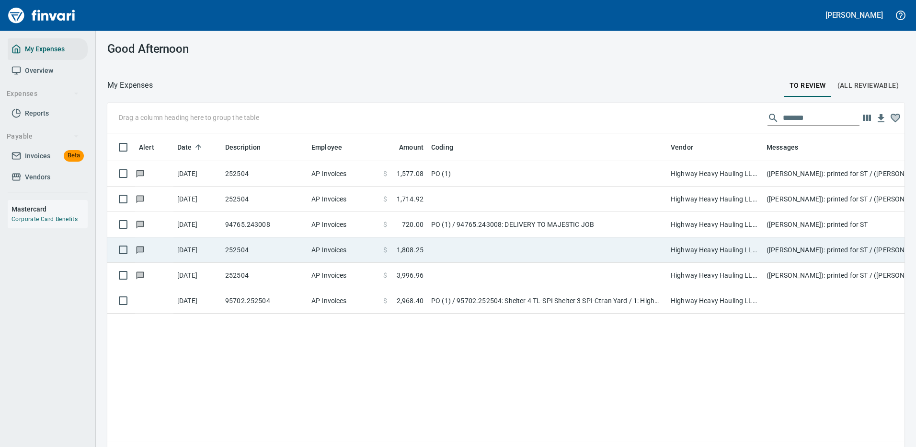
click at [465, 249] on td at bounding box center [547, 249] width 240 height 25
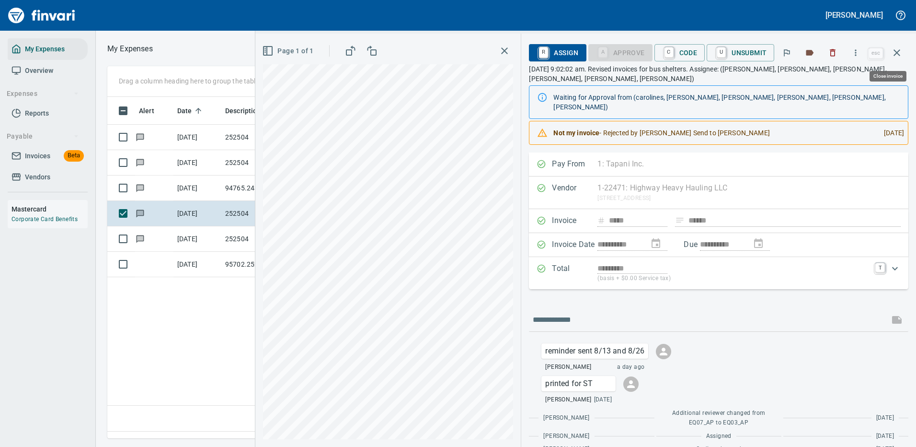
scroll to position [327, 551]
click at [856, 49] on icon "button" at bounding box center [856, 53] width 10 height 10
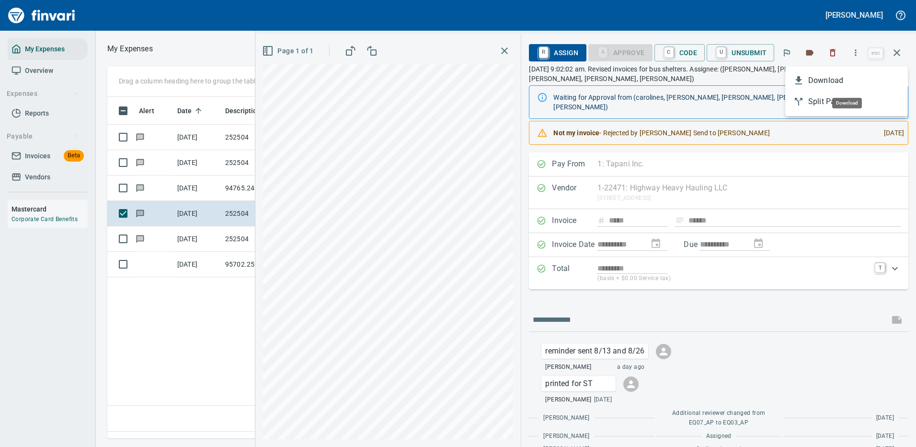
click at [817, 82] on span "Download" at bounding box center [854, 80] width 92 height 11
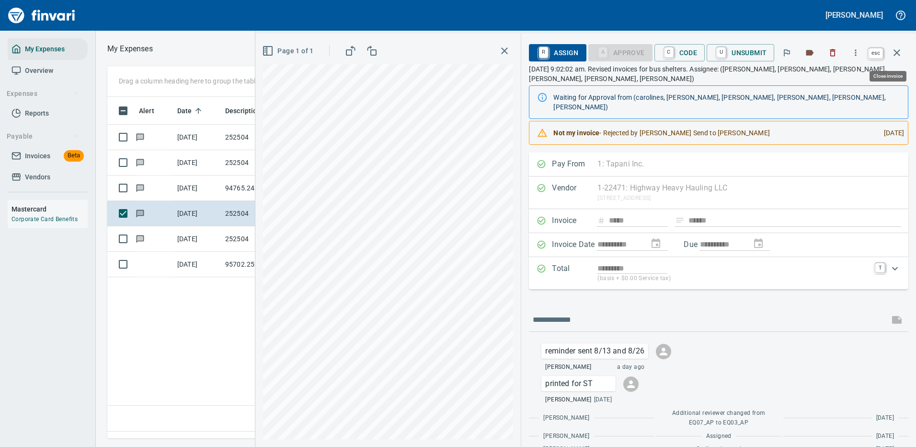
click at [897, 53] on icon "button" at bounding box center [897, 52] width 7 height 7
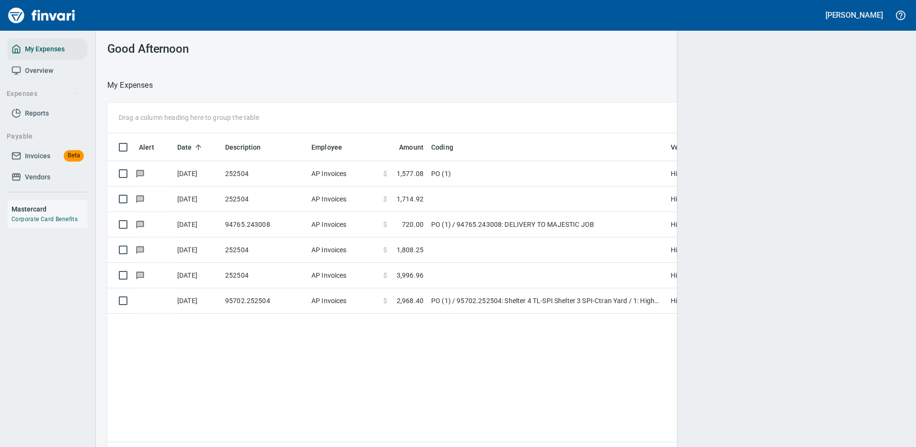
scroll to position [327, 783]
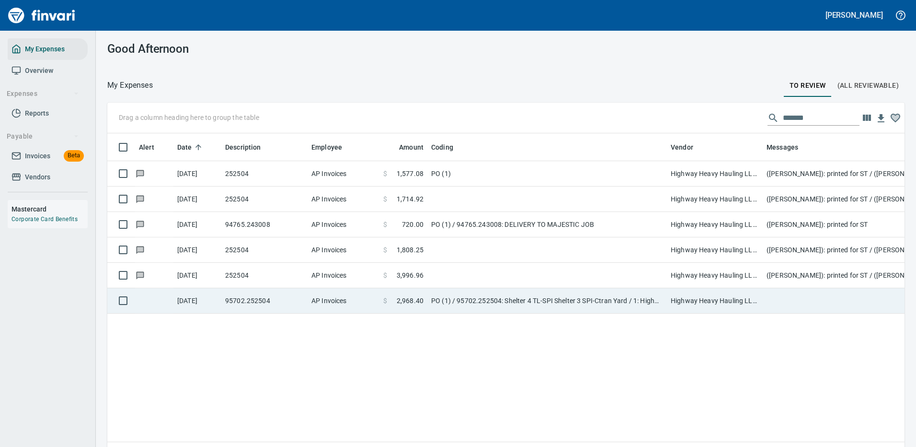
drag, startPoint x: 442, startPoint y: 276, endPoint x: 446, endPoint y: 267, distance: 9.4
click at [443, 275] on td at bounding box center [547, 275] width 240 height 25
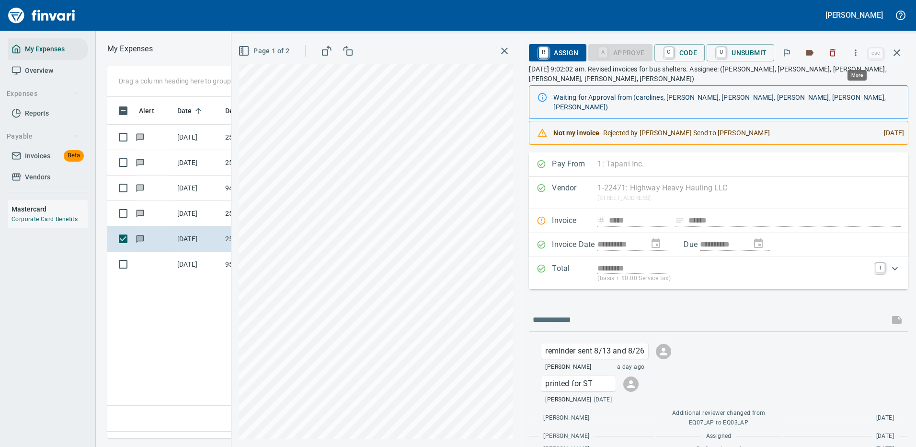
scroll to position [327, 551]
click at [854, 53] on icon "button" at bounding box center [856, 53] width 10 height 10
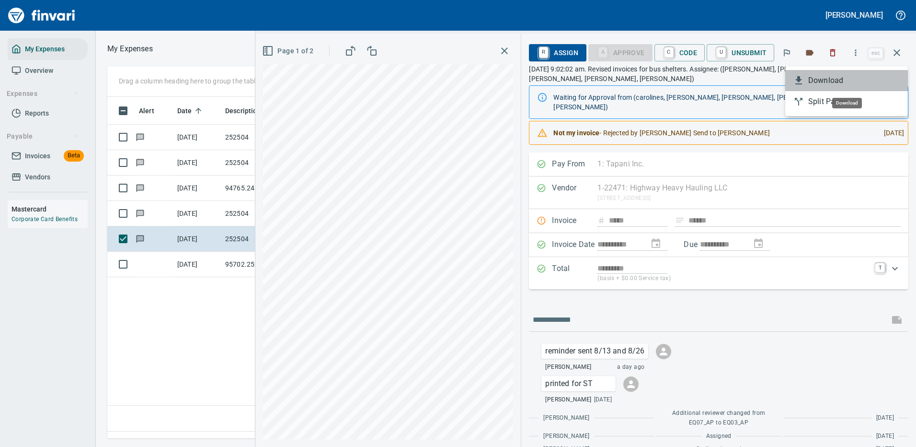
click at [818, 79] on span "Download" at bounding box center [854, 80] width 92 height 11
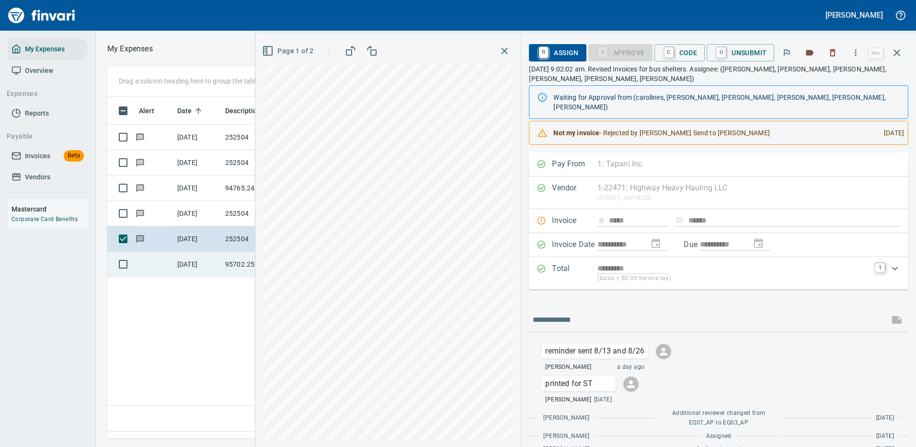
click at [189, 263] on td "[DATE]" at bounding box center [197, 264] width 48 height 25
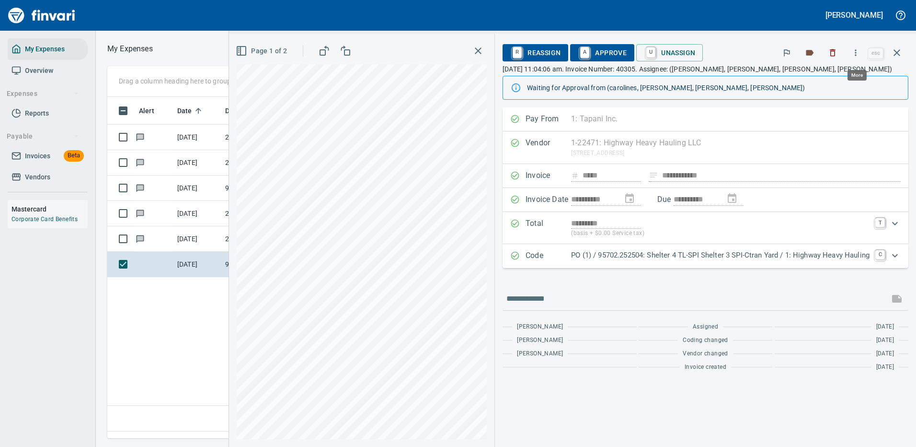
scroll to position [327, 551]
click at [856, 51] on icon "button" at bounding box center [856, 53] width 10 height 10
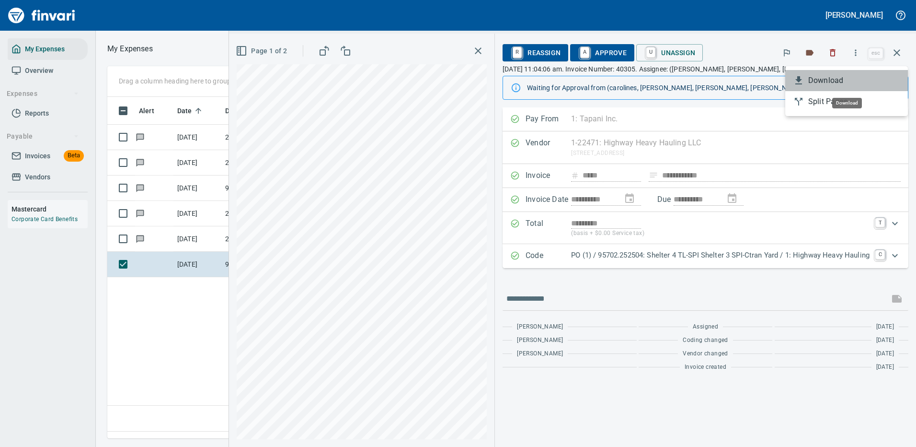
click at [827, 75] on span "Download" at bounding box center [854, 80] width 92 height 11
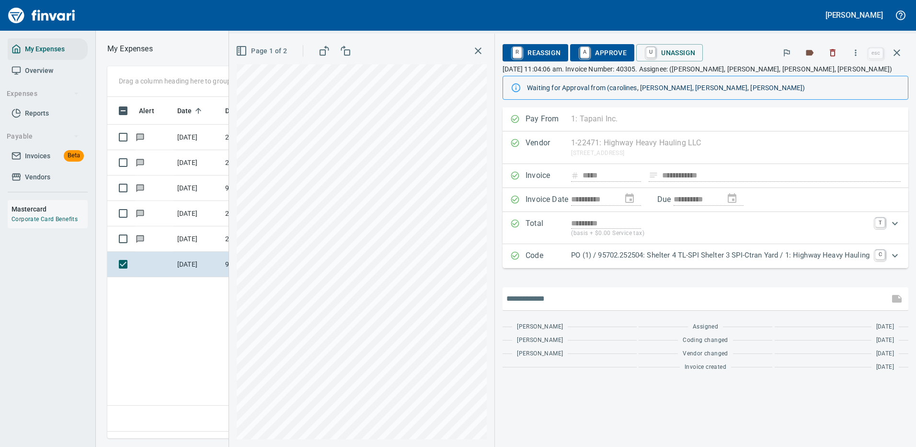
drag, startPoint x: 522, startPoint y: 299, endPoint x: 529, endPoint y: 286, distance: 13.9
click at [525, 298] on input "text" at bounding box center [695, 298] width 379 height 15
type input "**********"
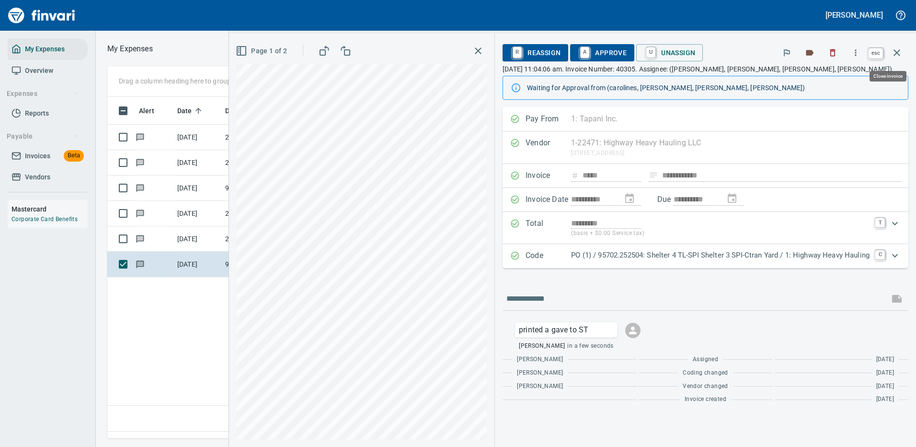
click at [896, 48] on icon "button" at bounding box center [896, 52] width 11 height 11
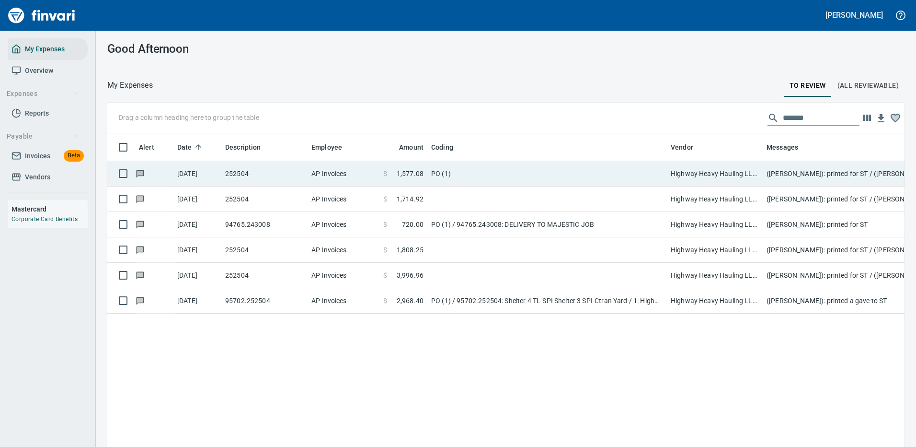
scroll to position [327, 783]
click at [580, 185] on td "PO (1)" at bounding box center [547, 173] width 240 height 25
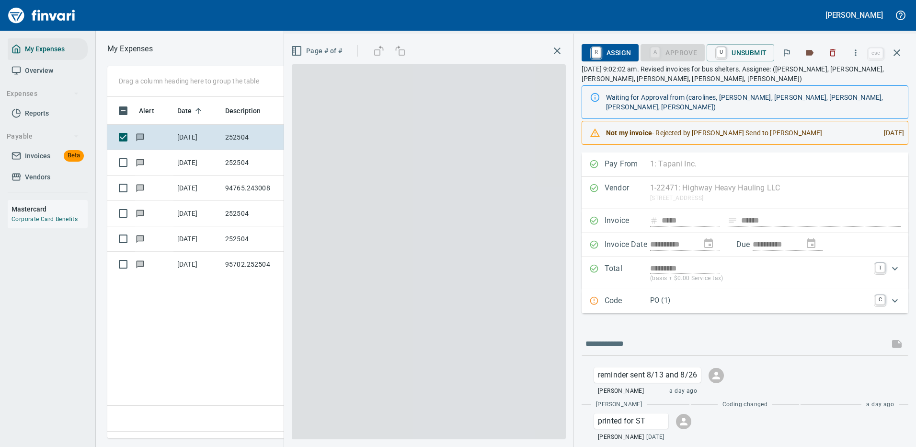
scroll to position [327, 551]
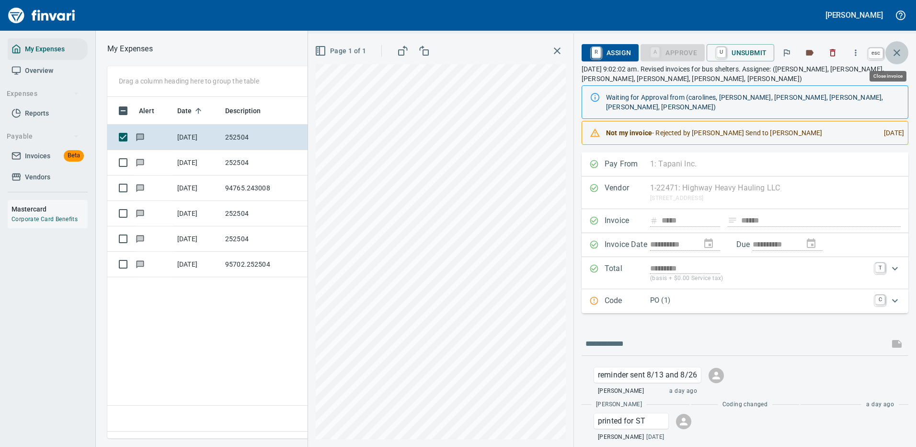
click at [900, 54] on icon "button" at bounding box center [896, 52] width 11 height 11
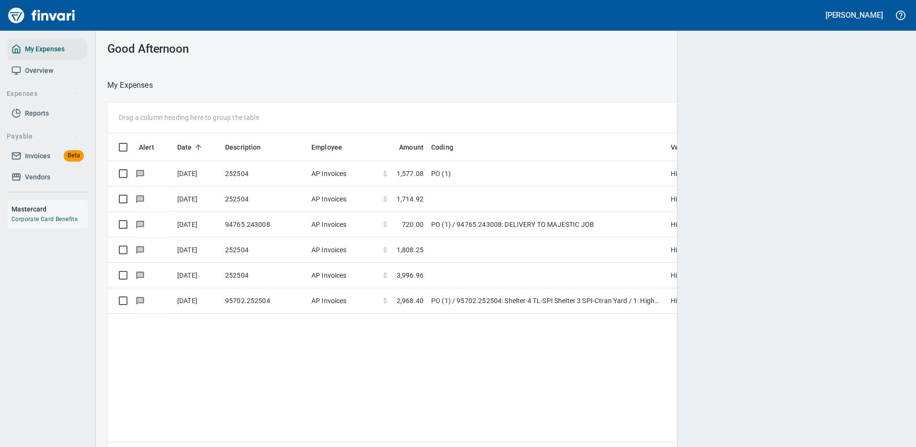
scroll to position [1, 1]
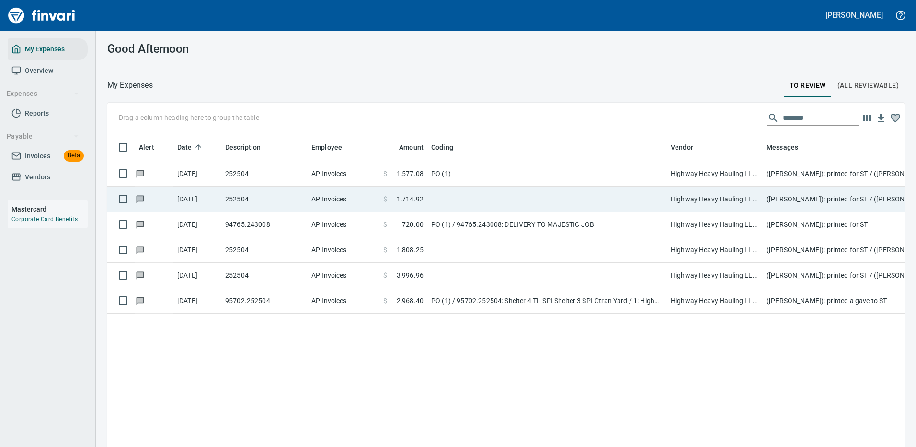
click at [534, 204] on td at bounding box center [547, 198] width 240 height 25
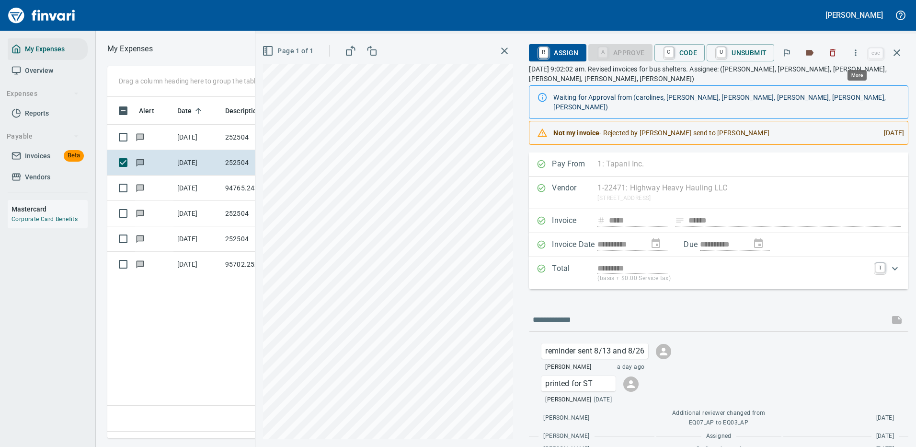
scroll to position [327, 551]
click at [859, 53] on icon "button" at bounding box center [856, 53] width 10 height 10
click at [827, 86] on span "Download" at bounding box center [854, 80] width 92 height 11
click at [899, 54] on icon "button" at bounding box center [896, 52] width 11 height 11
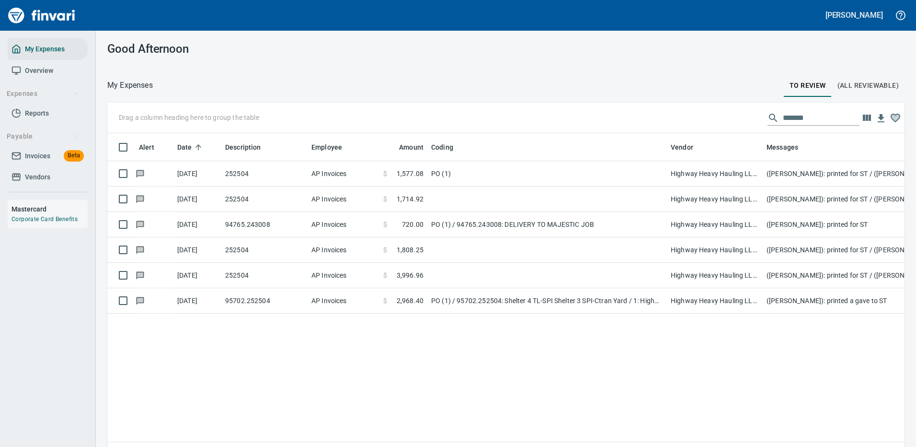
scroll to position [327, 777]
drag, startPoint x: 805, startPoint y: 115, endPoint x: 729, endPoint y: 114, distance: 76.2
click at [729, 114] on div "Drag a column heading here to group the table *******" at bounding box center [505, 118] width 797 height 31
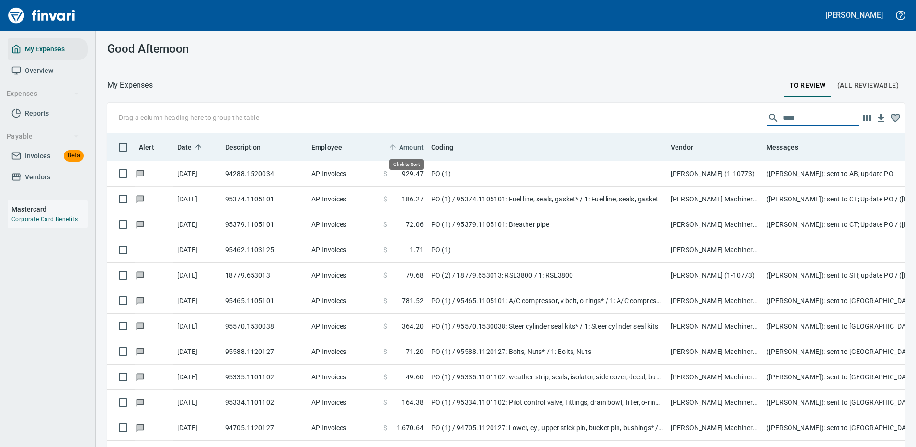
click at [411, 146] on span "Amount" at bounding box center [411, 146] width 24 height 11
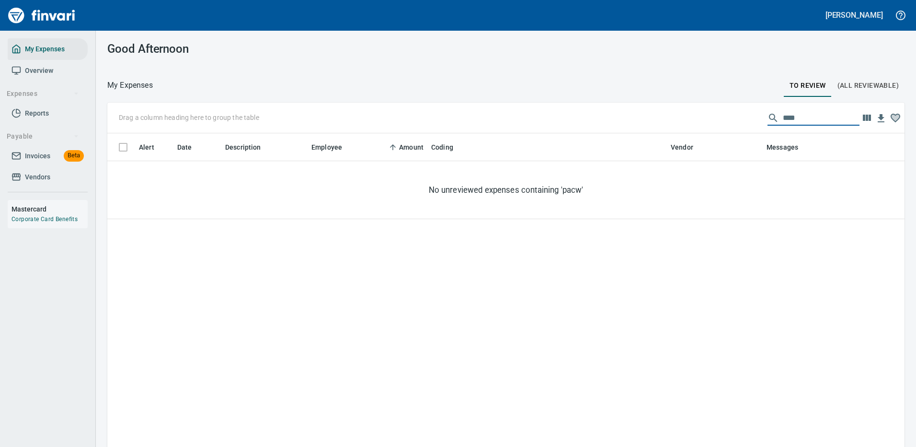
scroll to position [0, 0]
type input "*******"
drag, startPoint x: 804, startPoint y: 118, endPoint x: 757, endPoint y: 118, distance: 47.4
click at [768, 118] on div "*******" at bounding box center [814, 117] width 92 height 15
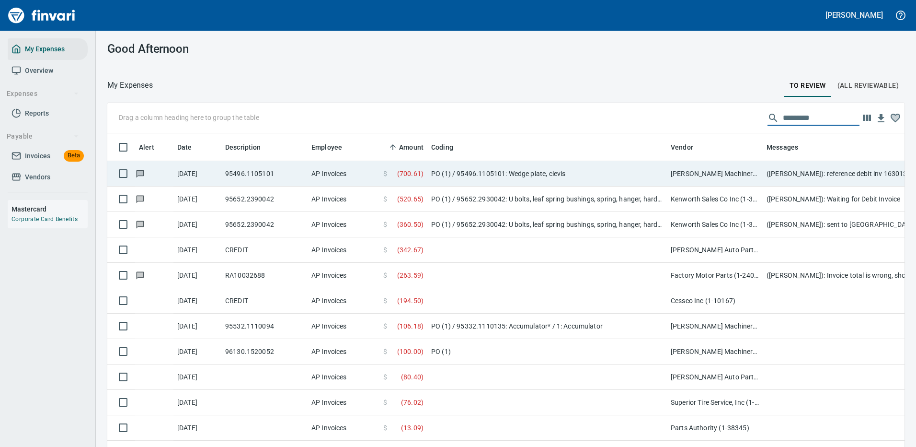
click at [140, 172] on icon at bounding box center [140, 173] width 6 height 5
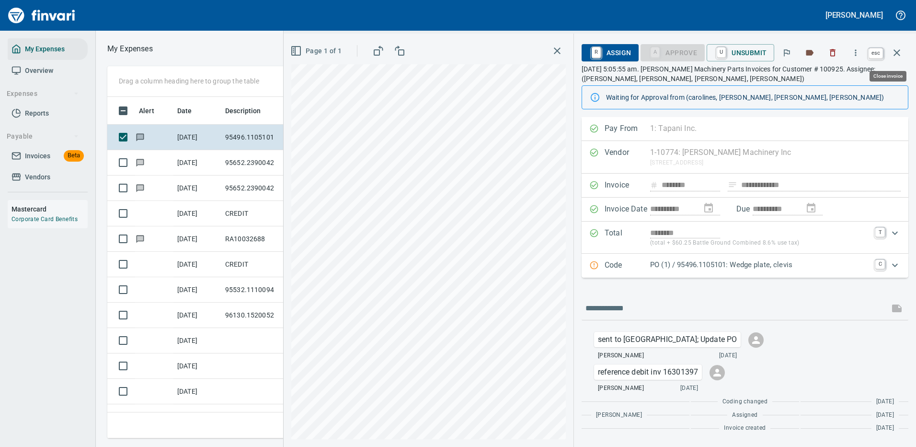
scroll to position [327, 543]
click at [897, 53] on icon "button" at bounding box center [897, 52] width 7 height 7
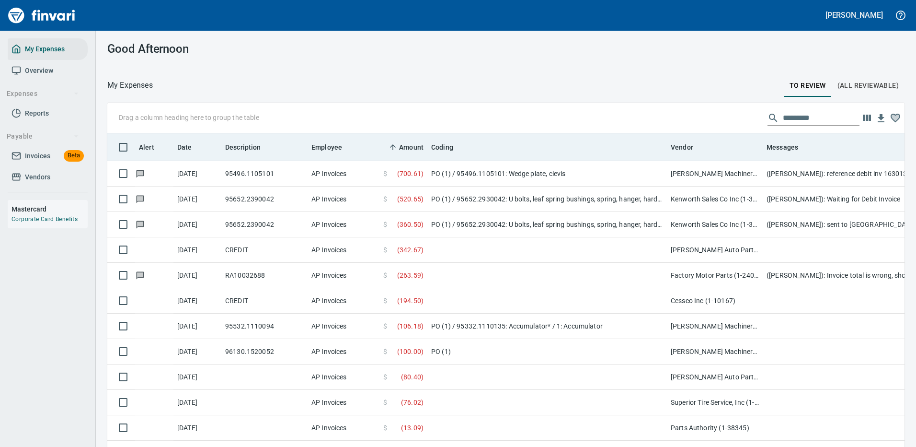
scroll to position [327, 776]
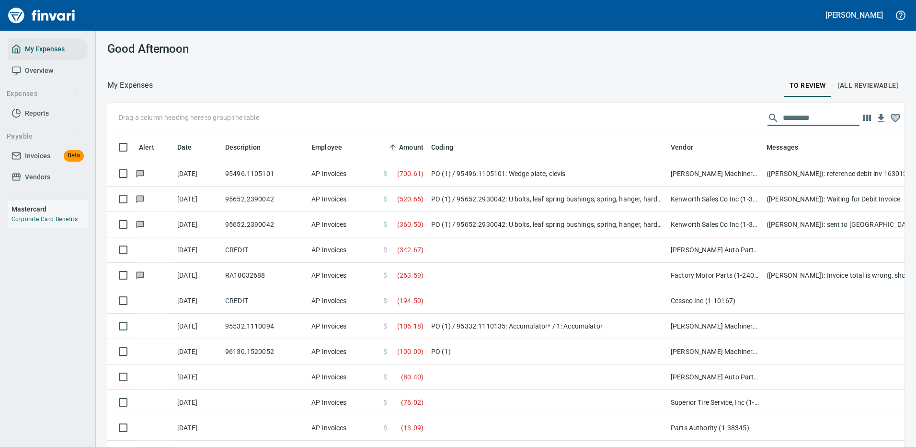
click at [796, 116] on input "text" at bounding box center [821, 117] width 77 height 15
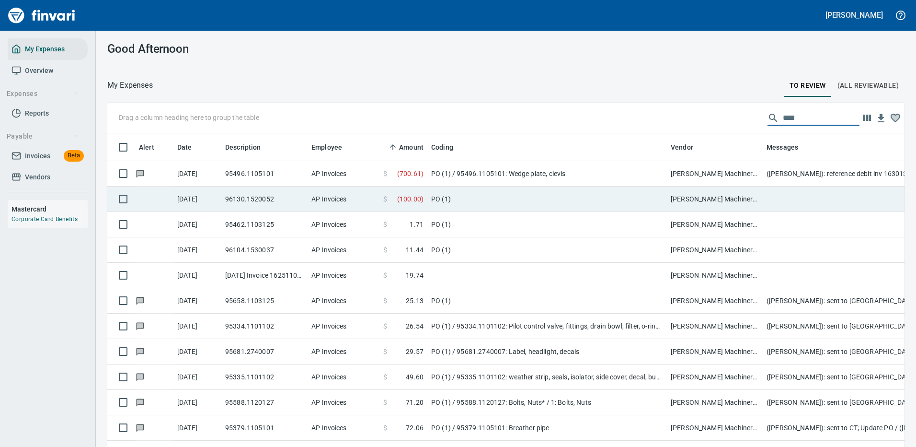
type input "****"
click at [561, 205] on td "PO (1)" at bounding box center [547, 198] width 240 height 25
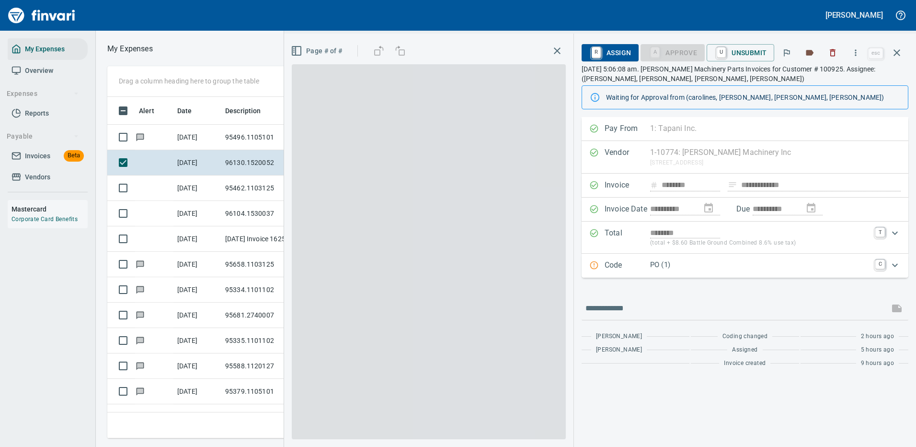
scroll to position [327, 543]
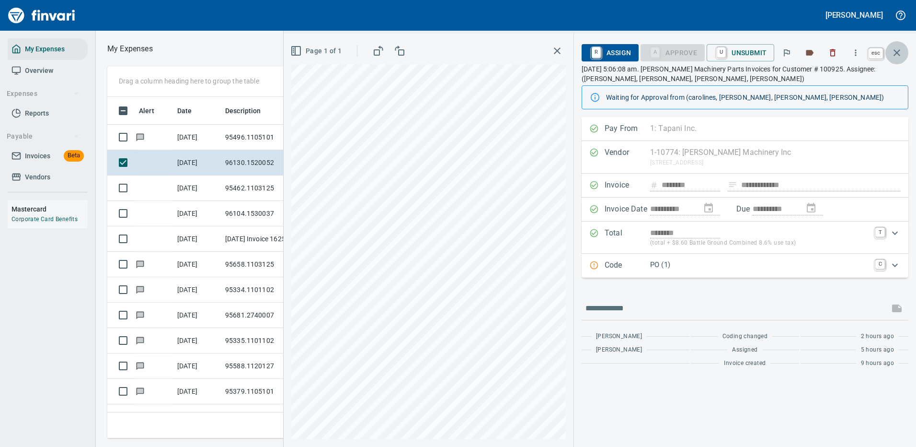
click at [895, 51] on icon "button" at bounding box center [897, 52] width 7 height 7
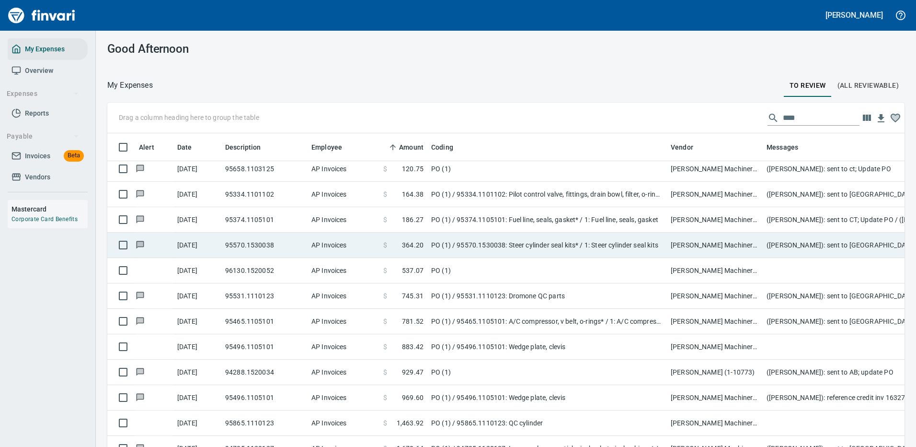
scroll to position [383, 0]
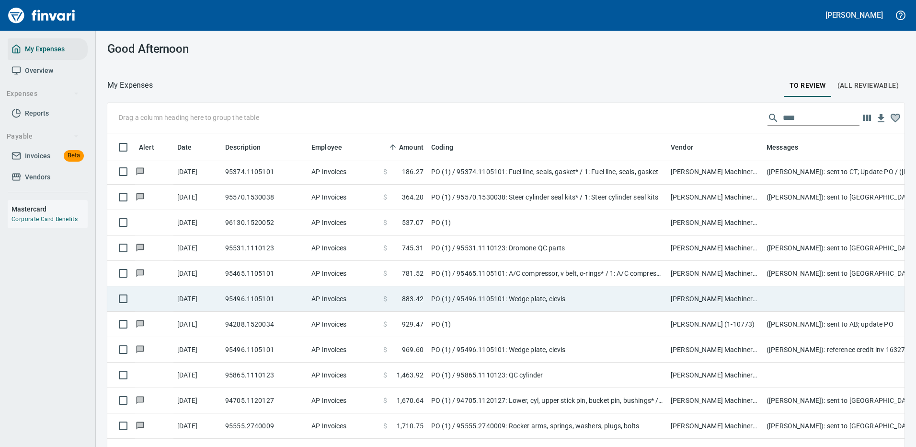
click at [496, 293] on td "PO (1) / 95496.1105101: Wedge plate, clevis" at bounding box center [547, 298] width 240 height 25
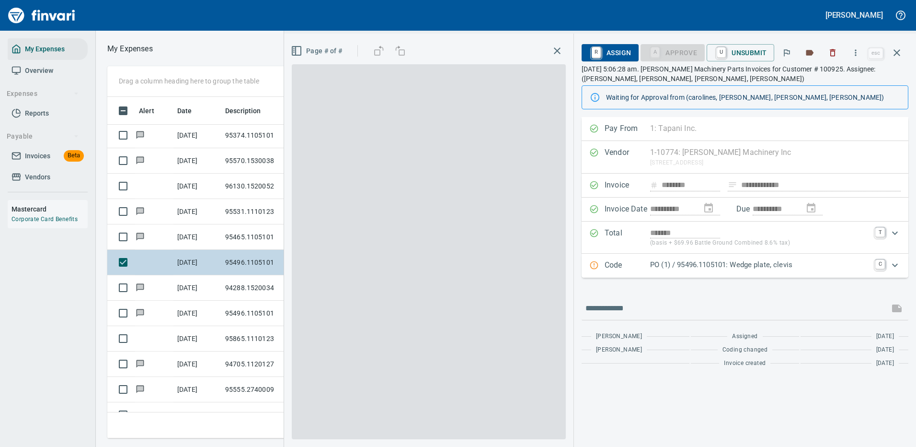
scroll to position [327, 543]
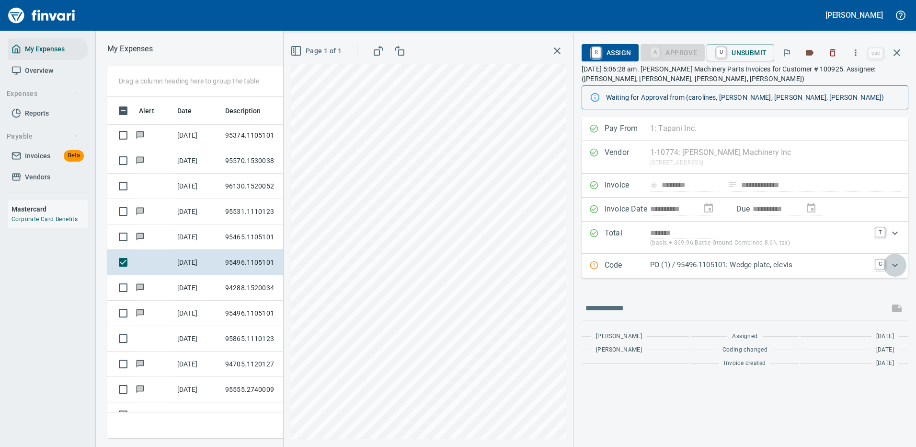
click at [892, 261] on icon "Expand" at bounding box center [894, 264] width 11 height 11
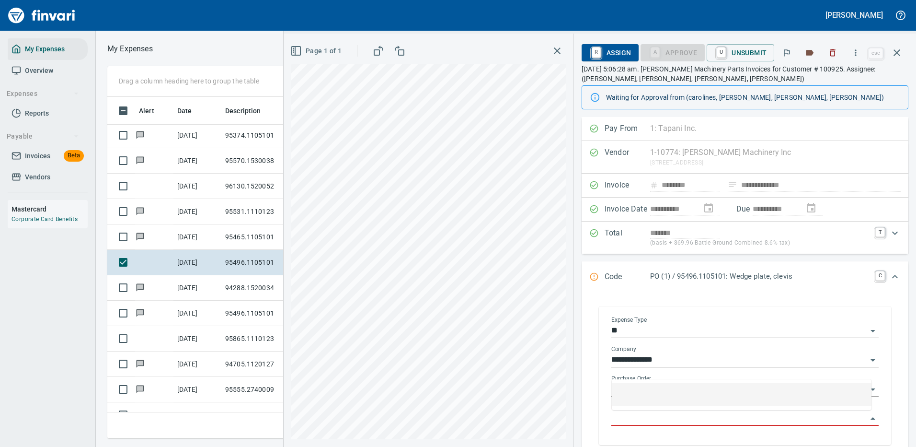
click at [696, 416] on input "Purchase Order Item" at bounding box center [739, 418] width 256 height 13
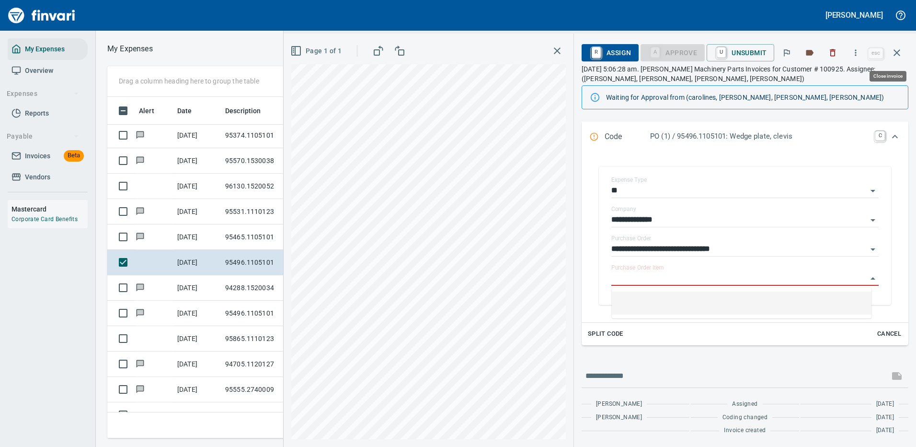
click at [896, 50] on icon "button" at bounding box center [896, 52] width 11 height 11
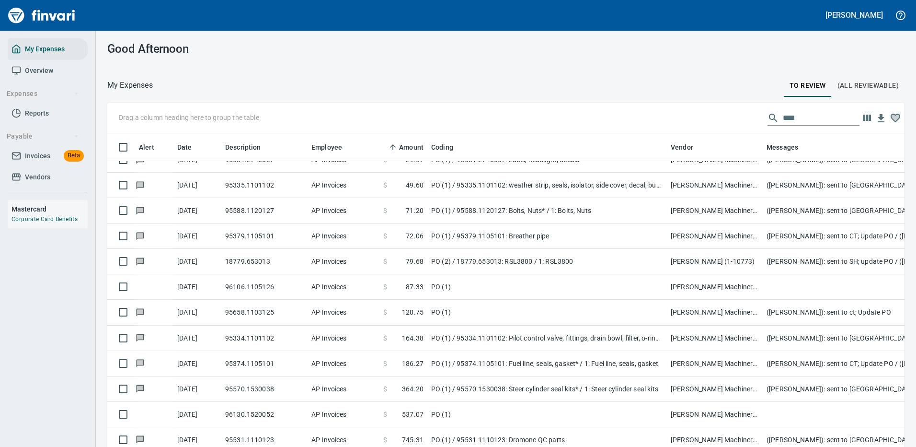
scroll to position [240, 0]
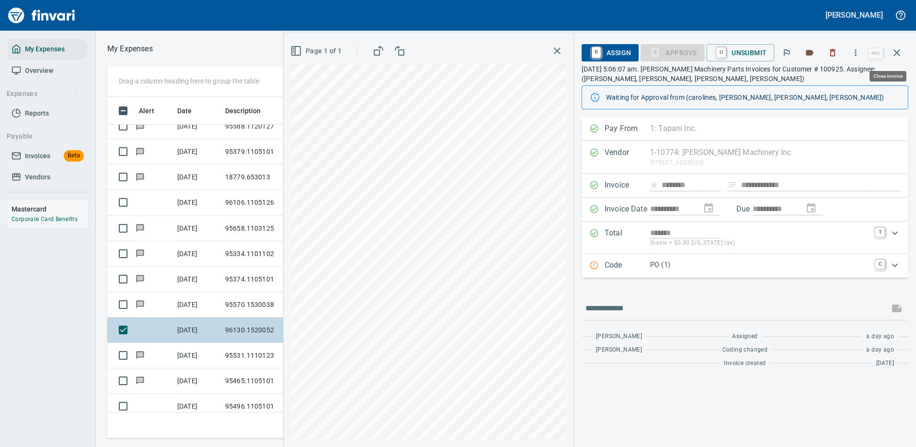
scroll to position [327, 543]
click at [896, 52] on icon "button" at bounding box center [896, 52] width 11 height 11
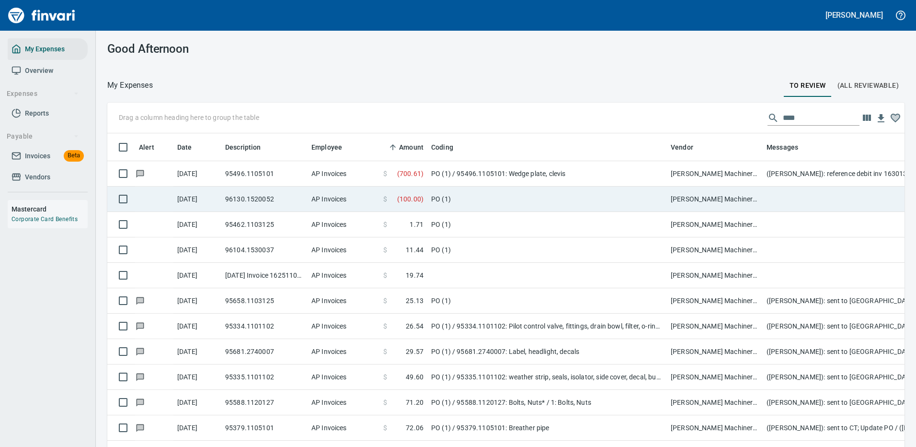
click at [517, 195] on td "PO (1)" at bounding box center [547, 198] width 240 height 25
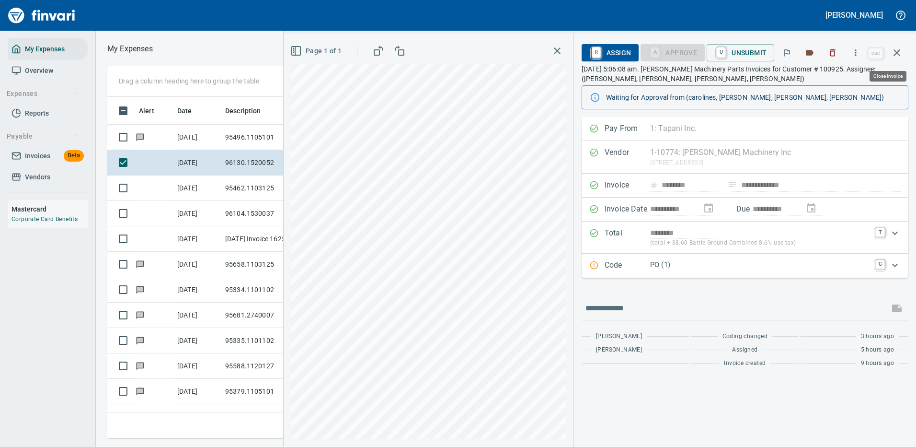
scroll to position [327, 543]
click at [616, 309] on input "text" at bounding box center [736, 307] width 300 height 15
type input "**********"
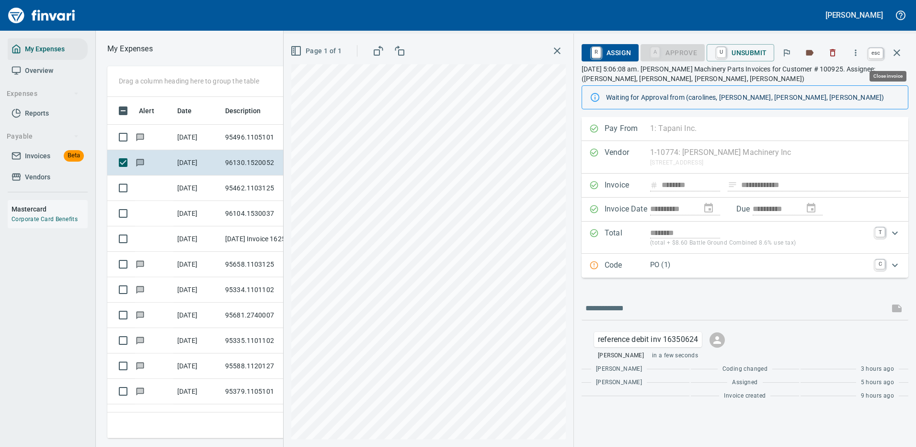
click at [898, 50] on icon "button" at bounding box center [896, 52] width 11 height 11
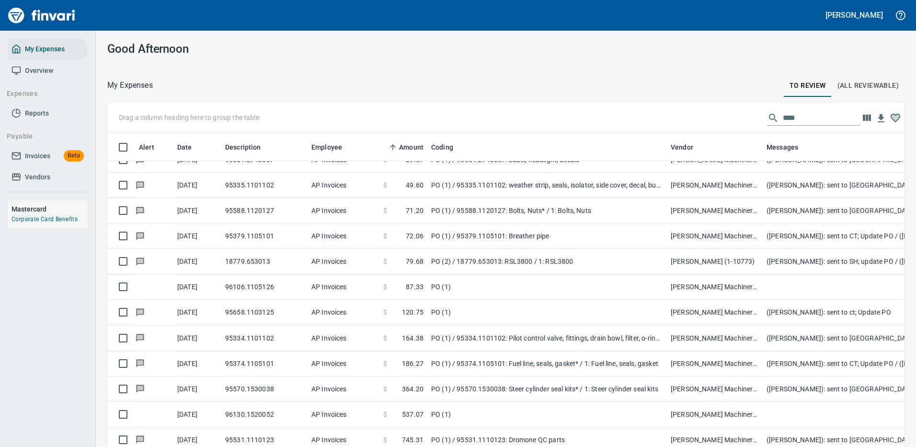
scroll to position [240, 0]
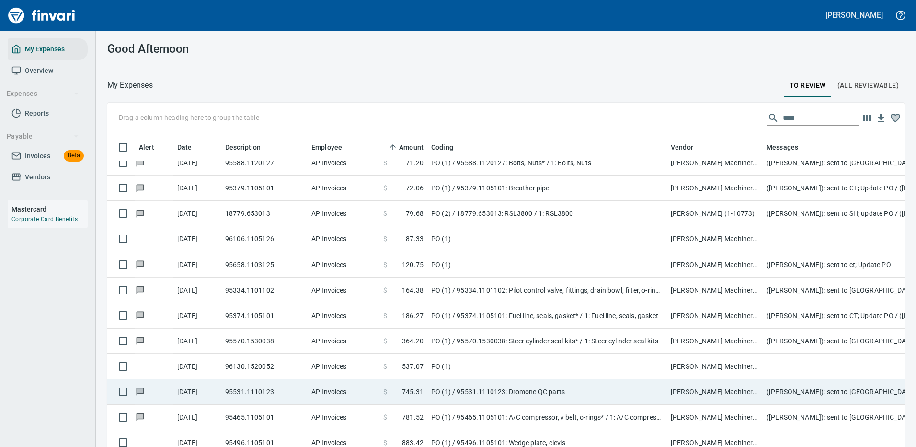
click at [522, 361] on td "PO (1)" at bounding box center [547, 366] width 240 height 25
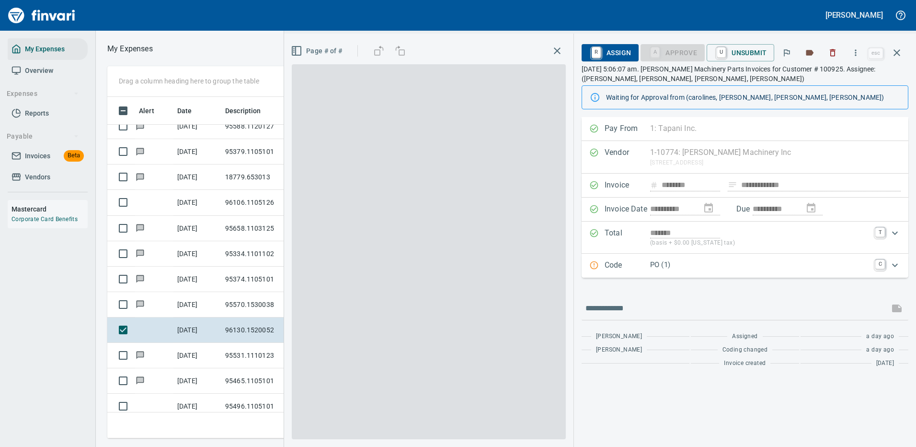
scroll to position [327, 543]
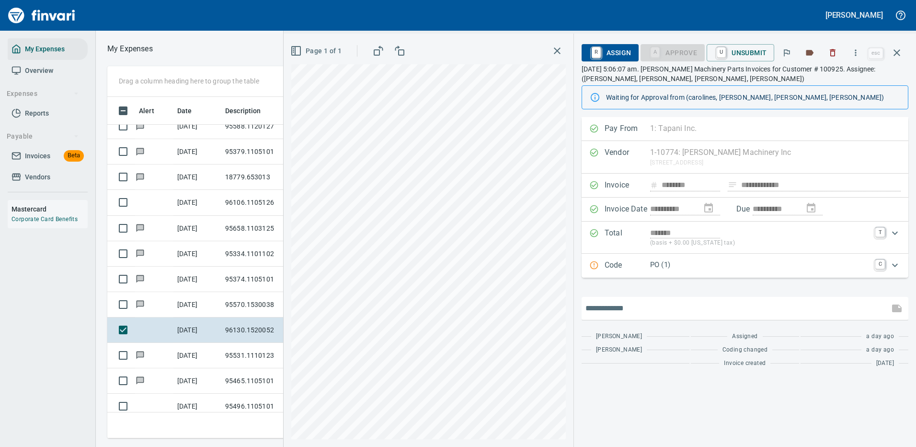
click at [630, 310] on input "text" at bounding box center [736, 307] width 300 height 15
type input "**********"
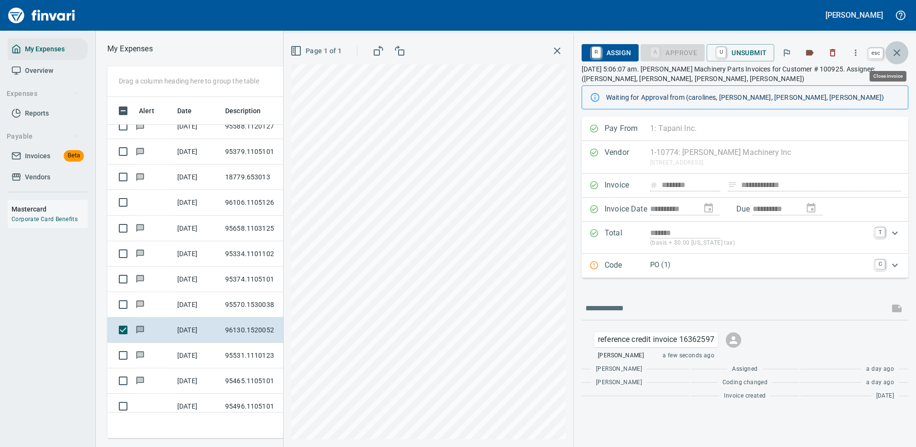
click at [897, 52] on icon "button" at bounding box center [897, 52] width 7 height 7
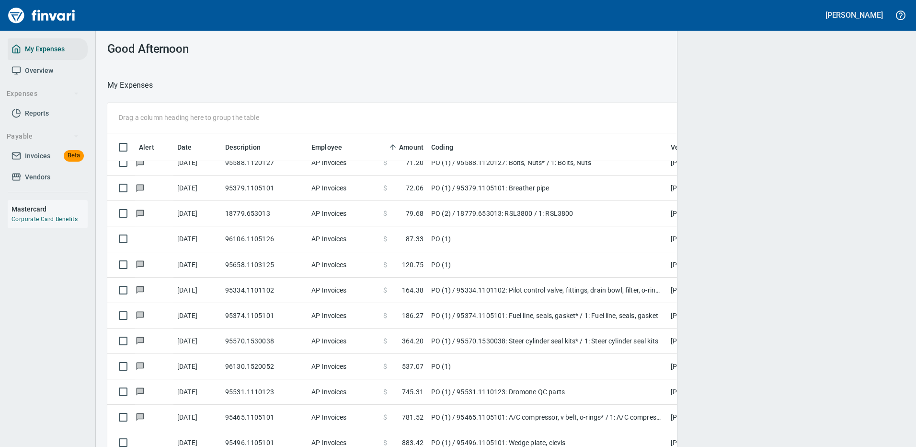
scroll to position [1, 1]
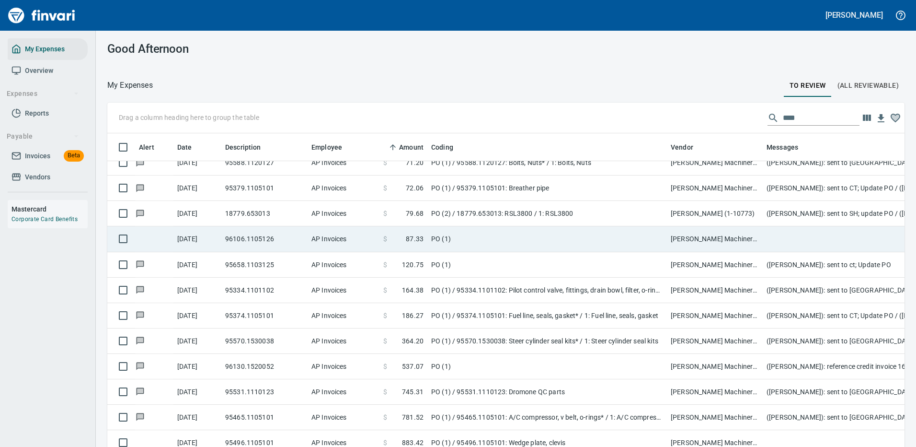
click at [517, 233] on td "PO (1)" at bounding box center [547, 238] width 240 height 25
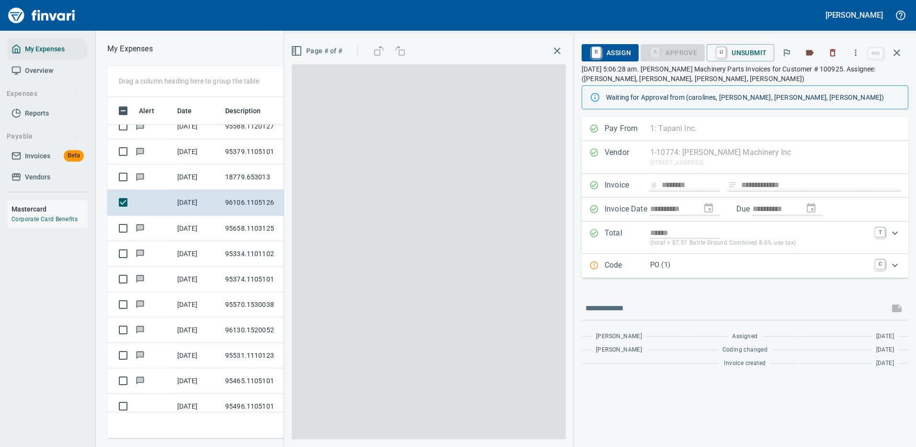
scroll to position [327, 543]
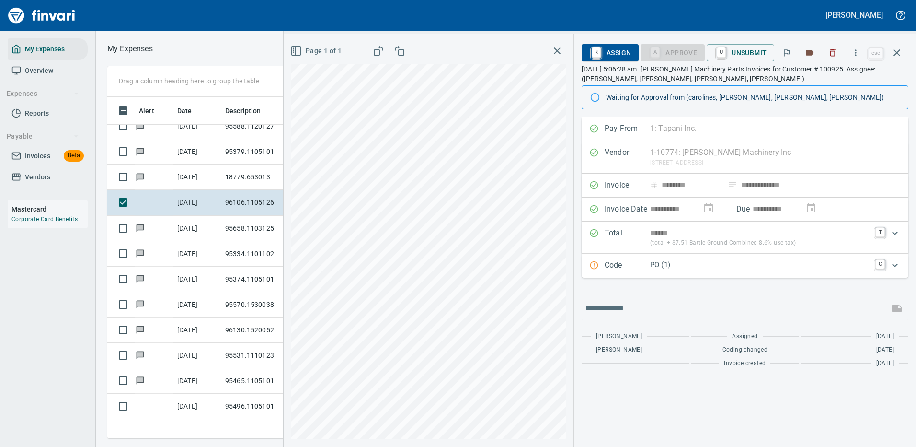
click at [734, 264] on p "PO (1)" at bounding box center [759, 264] width 219 height 11
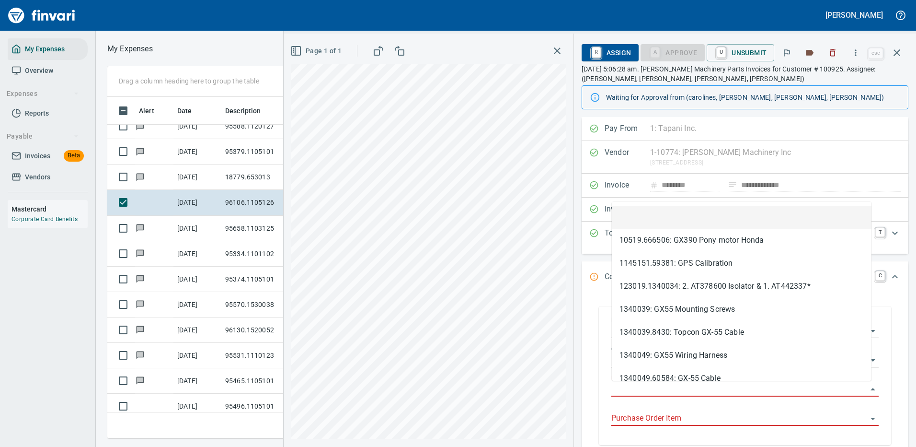
click at [637, 383] on input "Purchase Order" at bounding box center [739, 388] width 256 height 13
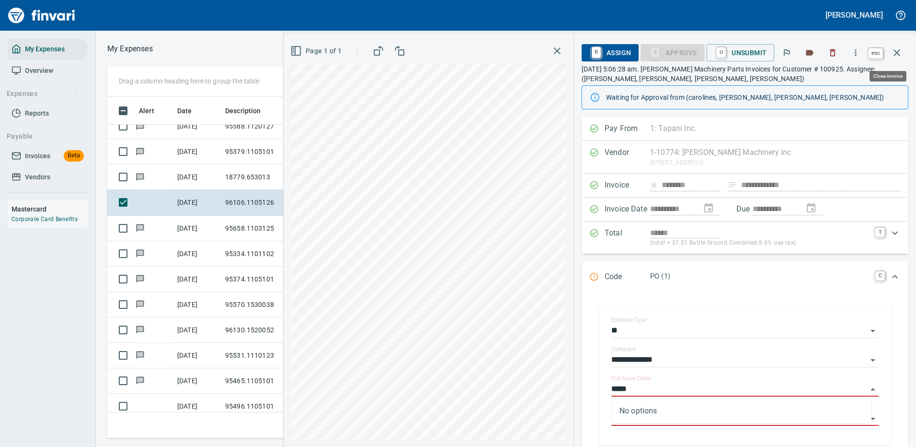
type input "*****"
click at [897, 52] on icon "button" at bounding box center [897, 52] width 7 height 7
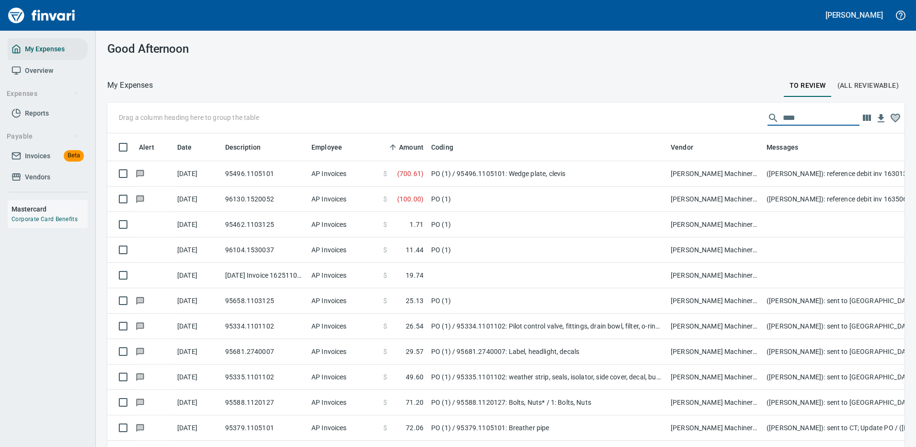
drag, startPoint x: 797, startPoint y: 113, endPoint x: 671, endPoint y: 124, distance: 126.5
click at [709, 115] on div "Drag a column heading here to group the table ****" at bounding box center [505, 118] width 797 height 31
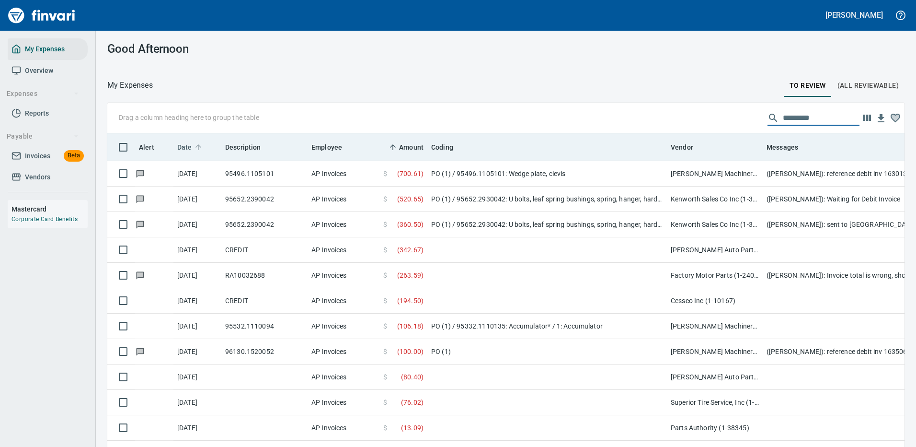
click at [182, 147] on span "Date" at bounding box center [184, 146] width 15 height 11
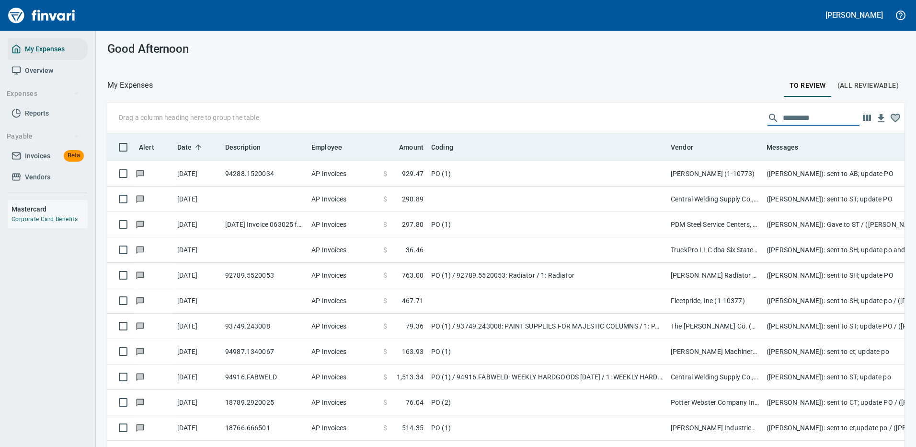
scroll to position [327, 776]
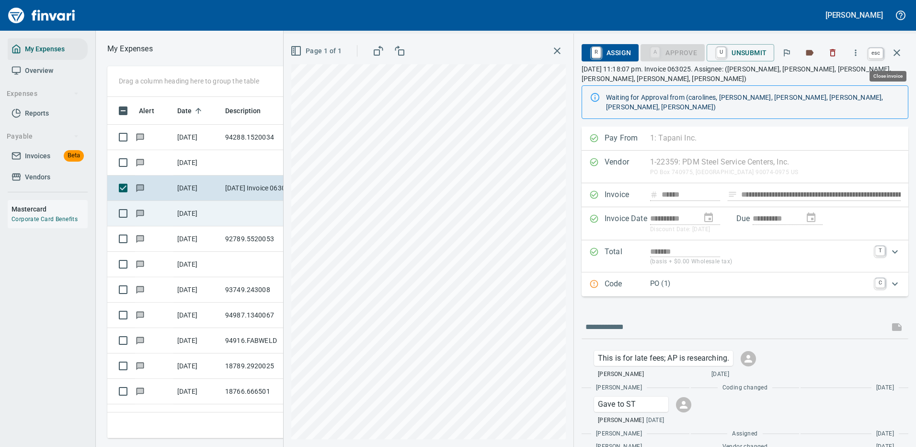
scroll to position [327, 543]
click at [898, 50] on icon "button" at bounding box center [896, 52] width 11 height 11
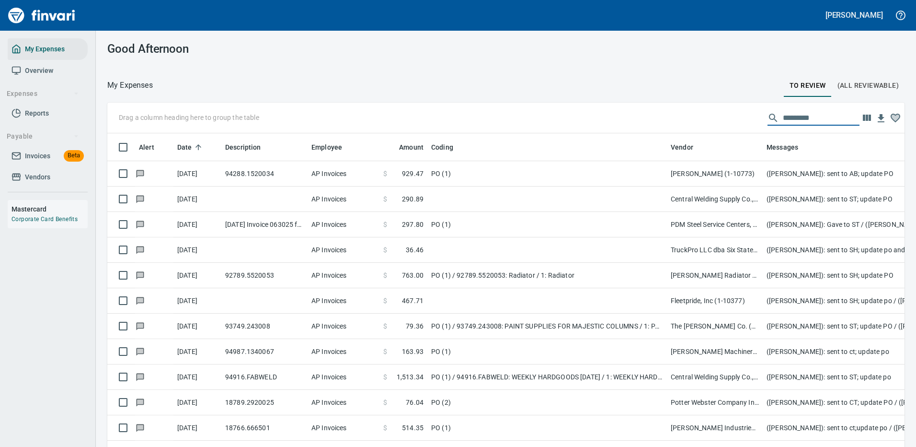
click at [797, 116] on input "text" at bounding box center [821, 117] width 77 height 15
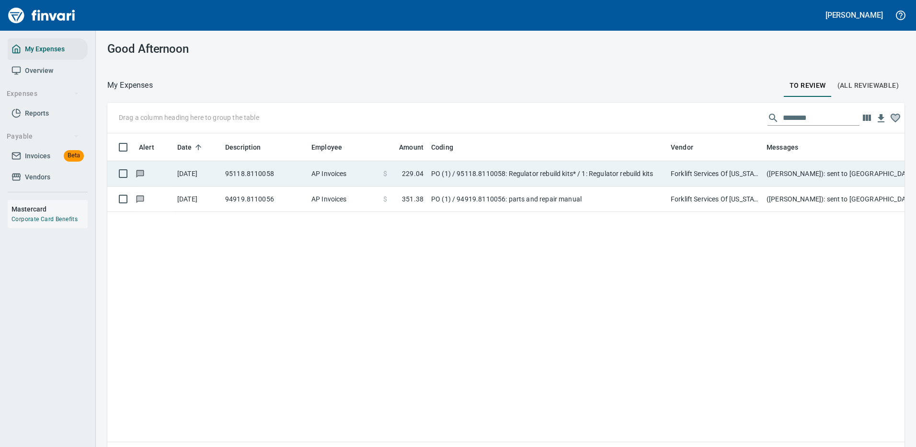
click at [521, 172] on td "PO (1) / 95118.8110058: Regulator rebuild kits* / 1: Regulator rebuild kits" at bounding box center [547, 173] width 240 height 25
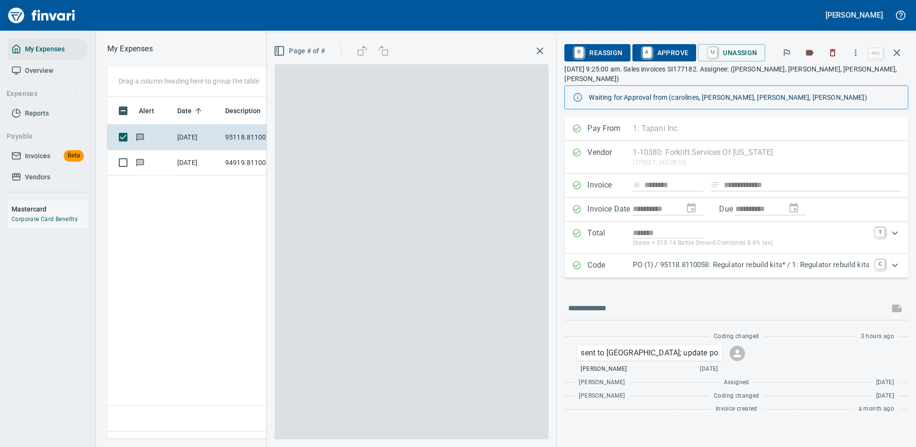
scroll to position [327, 551]
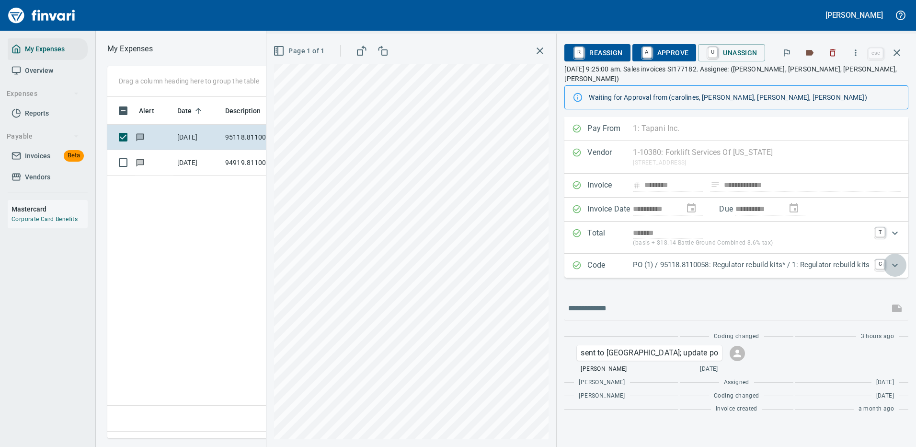
click at [890, 259] on icon "Expand" at bounding box center [894, 264] width 11 height 11
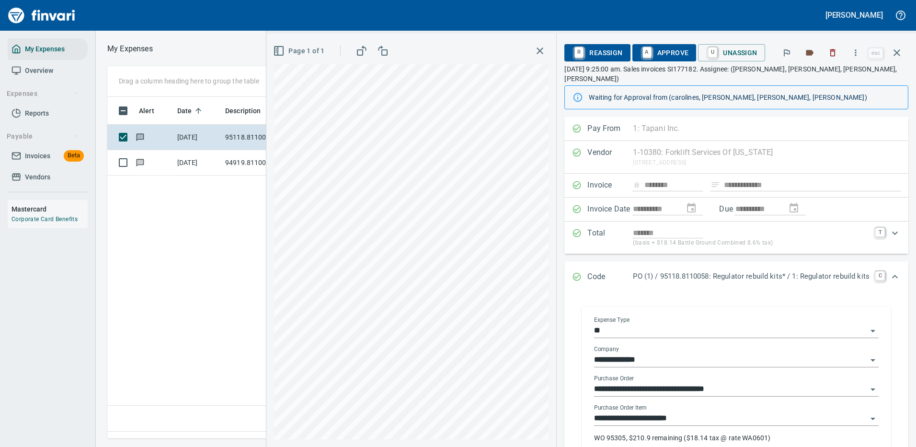
scroll to position [48, 0]
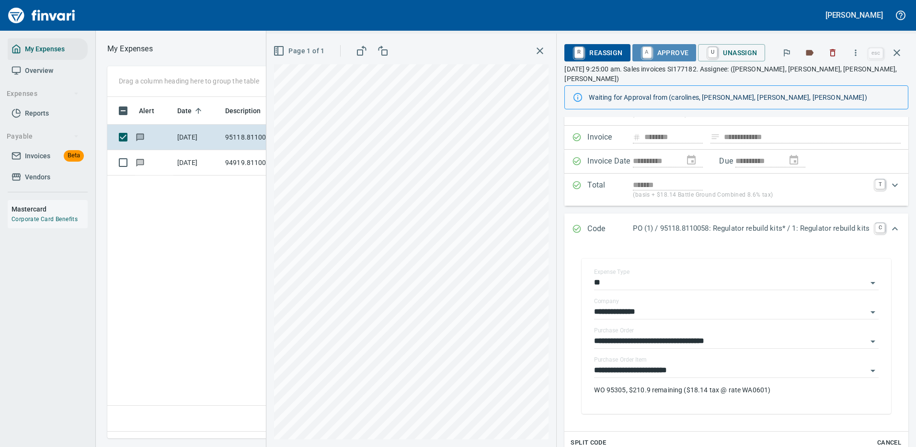
click at [665, 49] on span "A Approve" at bounding box center [664, 53] width 49 height 16
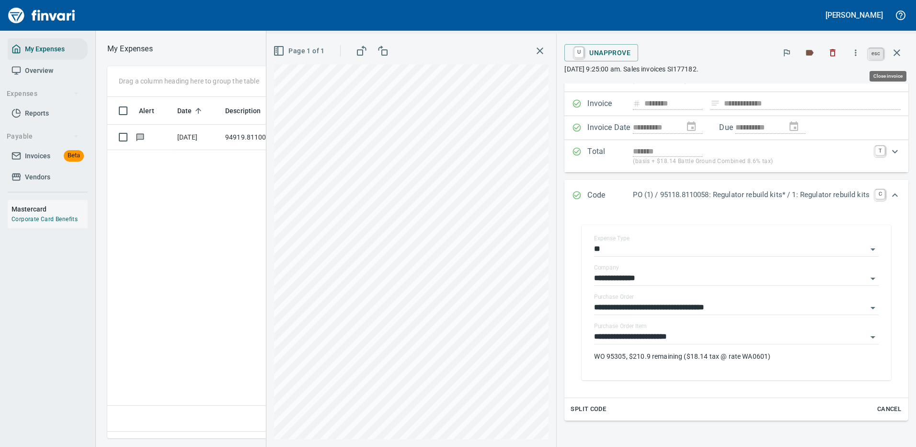
scroll to position [327, 551]
click at [897, 52] on icon "button" at bounding box center [896, 52] width 11 height 11
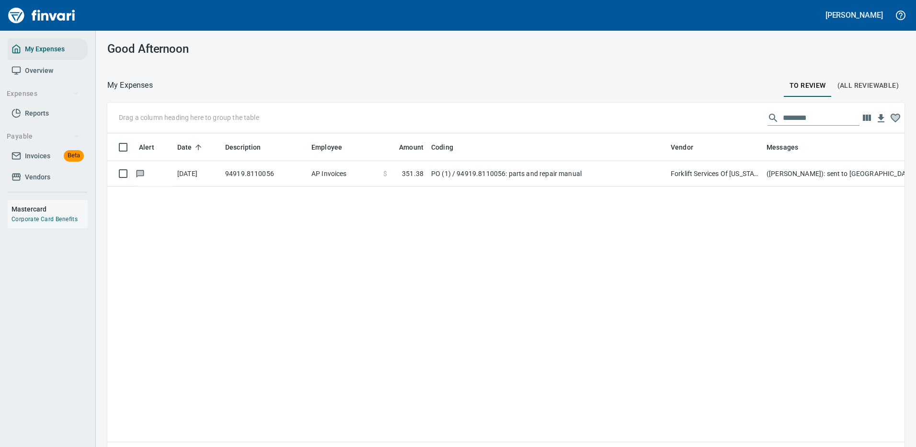
scroll to position [327, 782]
drag, startPoint x: 798, startPoint y: 116, endPoint x: 716, endPoint y: 118, distance: 82.4
click at [716, 118] on div "Drag a column heading here to group the table ********" at bounding box center [505, 118] width 797 height 31
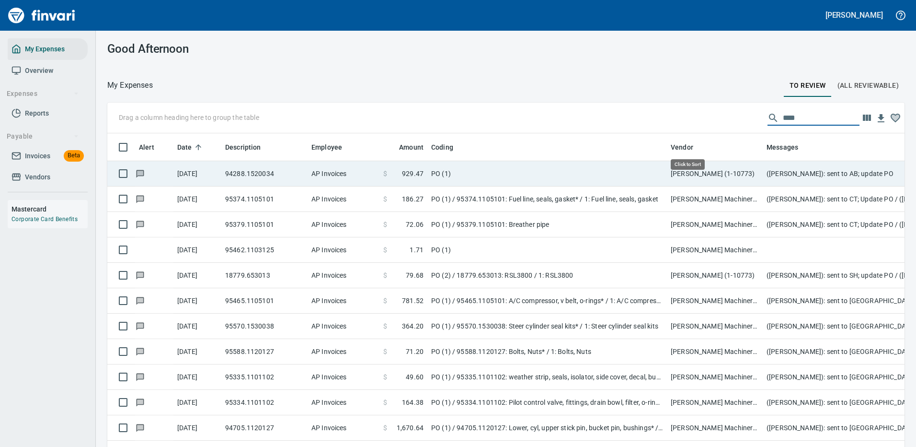
scroll to position [327, 776]
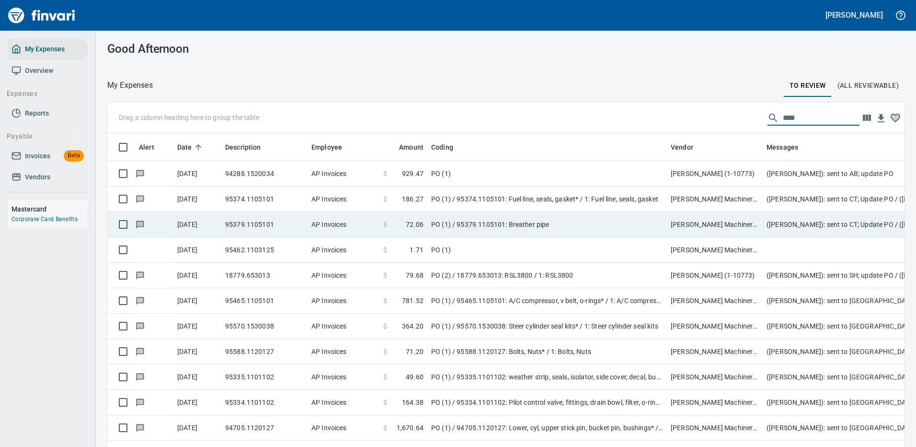
type input "****"
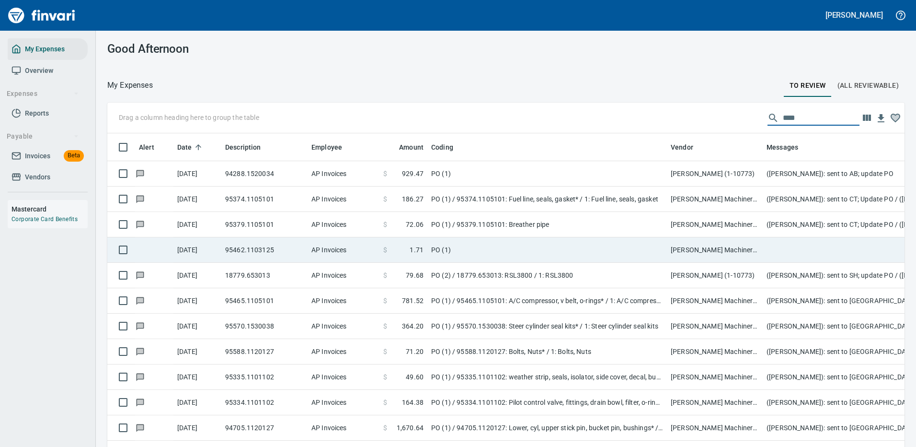
click at [489, 219] on td "PO (1) / 95379.1105101: Breather pipe" at bounding box center [547, 224] width 240 height 25
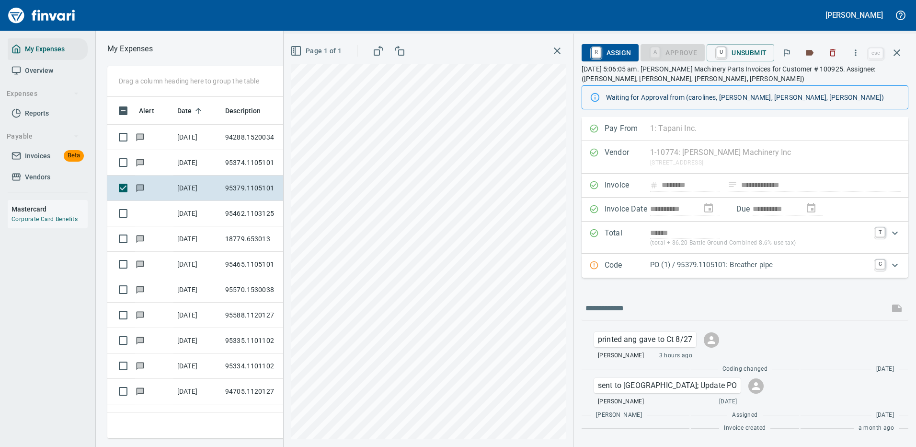
scroll to position [327, 543]
click at [625, 305] on input "text" at bounding box center [736, 307] width 300 height 15
type input "**********"
click at [485, 307] on div "**********" at bounding box center [600, 240] width 632 height 413
click at [896, 51] on icon "button" at bounding box center [897, 52] width 7 height 7
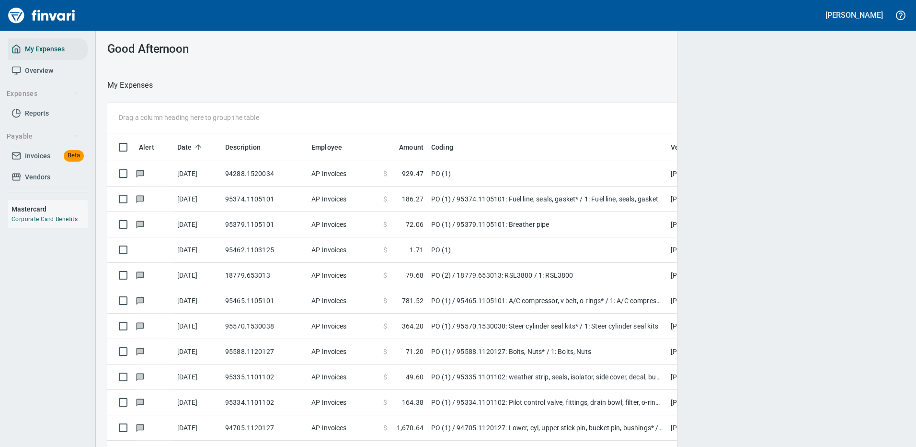
scroll to position [327, 771]
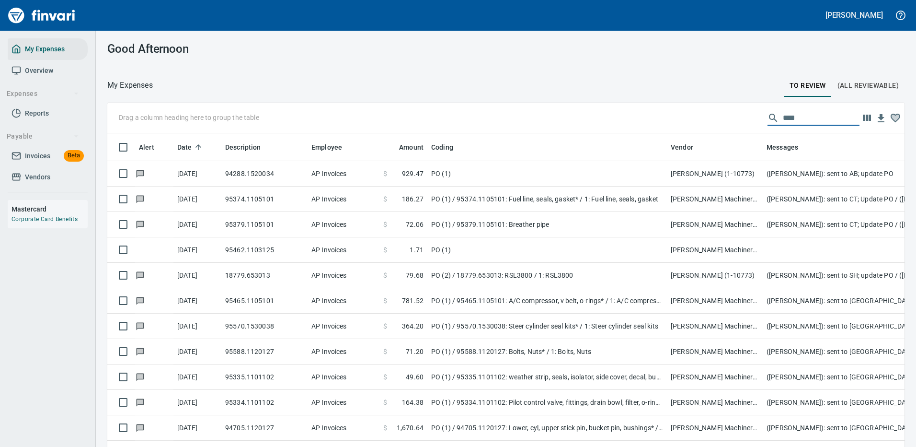
drag, startPoint x: 790, startPoint y: 118, endPoint x: 734, endPoint y: 119, distance: 56.1
click at [734, 119] on div "Drag a column heading here to group the table ****" at bounding box center [505, 118] width 797 height 31
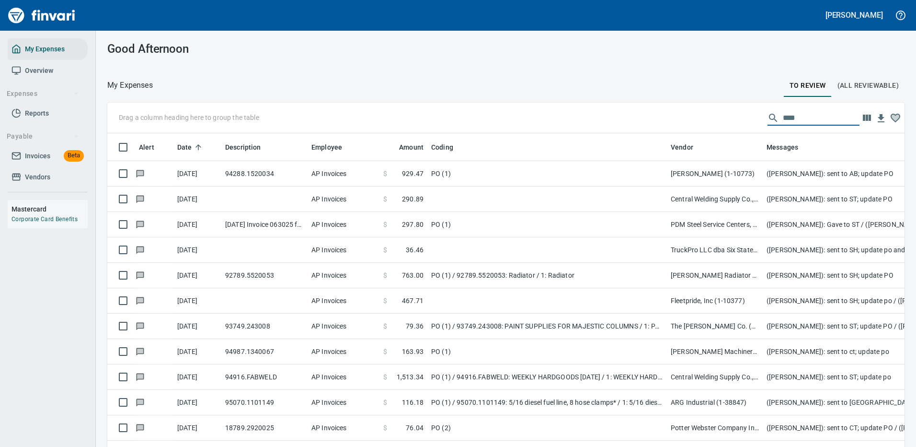
scroll to position [327, 783]
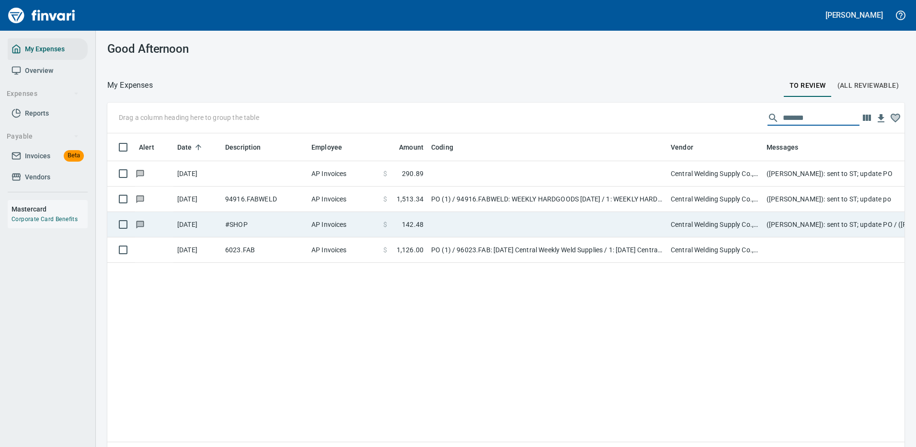
type input "*******"
click at [530, 223] on td at bounding box center [547, 224] width 240 height 25
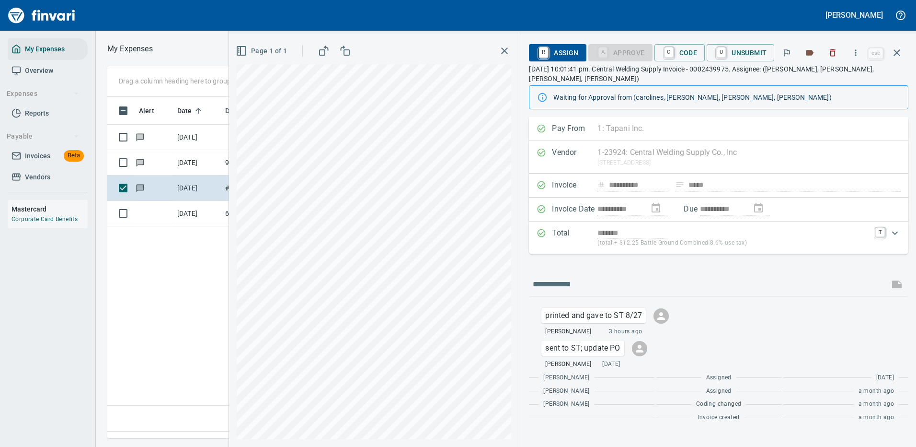
scroll to position [327, 551]
click at [685, 49] on span "C Code" at bounding box center [679, 53] width 35 height 16
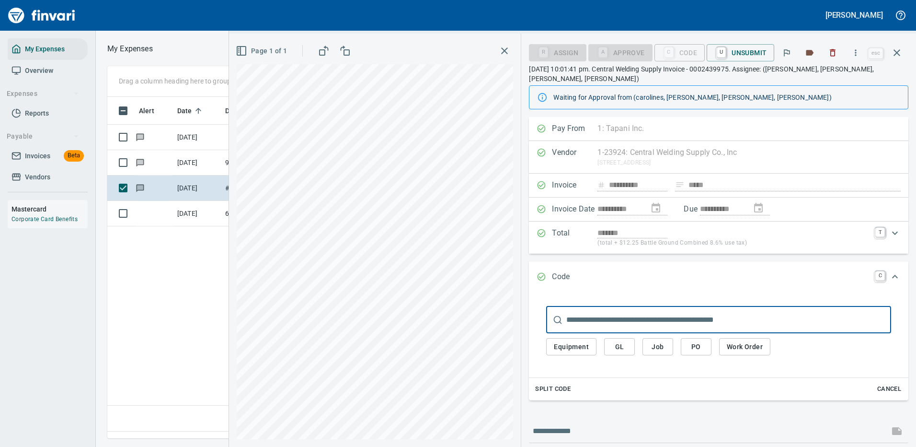
click at [619, 341] on span "GL" at bounding box center [619, 347] width 15 height 12
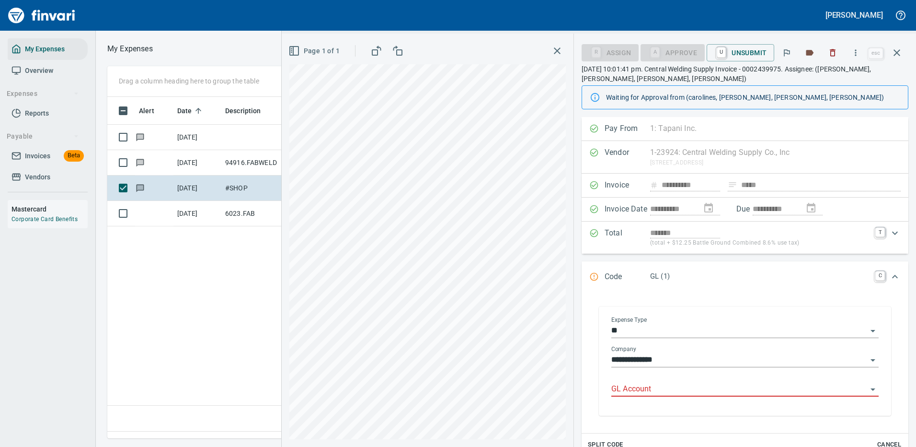
click at [636, 388] on input "GL Account" at bounding box center [739, 388] width 256 height 13
click at [659, 416] on li "7100.60.10: EQ Shop Supplies" at bounding box center [742, 413] width 260 height 23
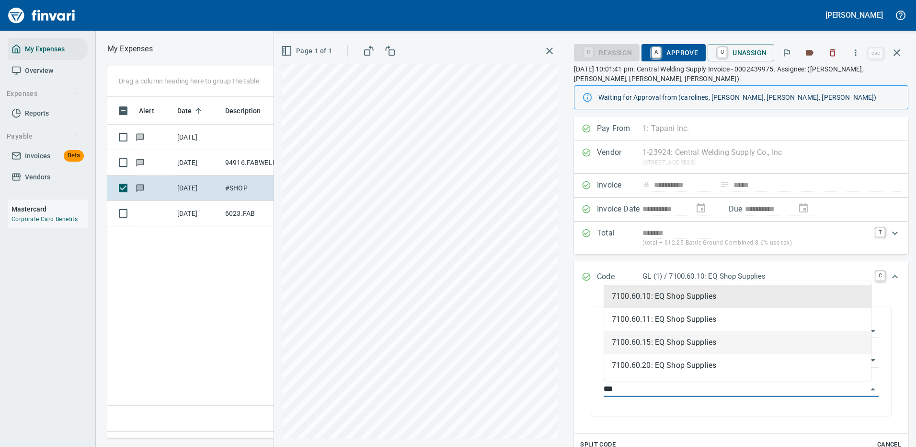
scroll to position [32, 0]
type input "*"
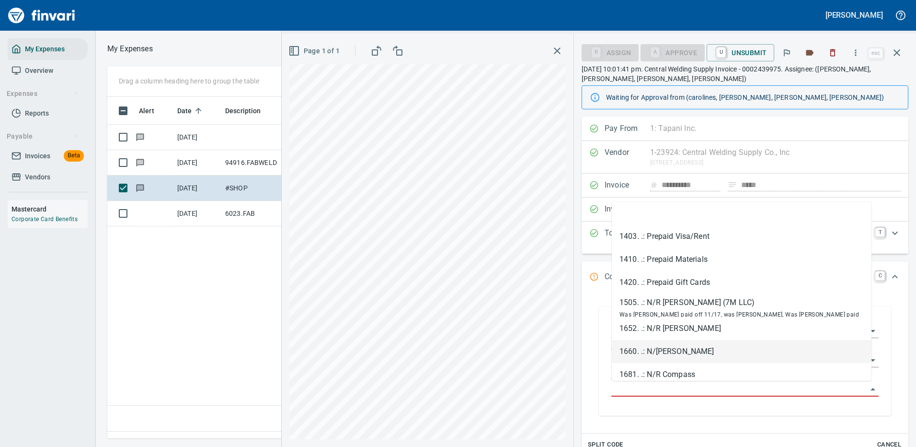
scroll to position [327, 551]
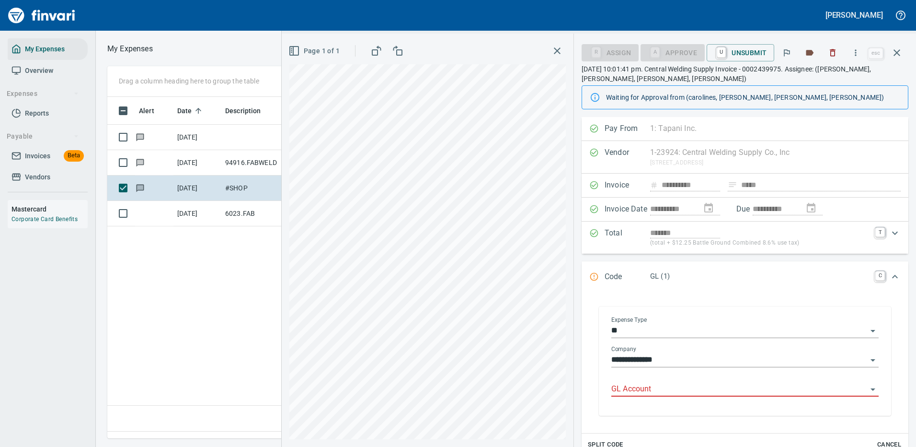
click at [714, 407] on div "**********" at bounding box center [745, 362] width 283 height 107
click at [867, 329] on icon "Open" at bounding box center [872, 330] width 11 height 11
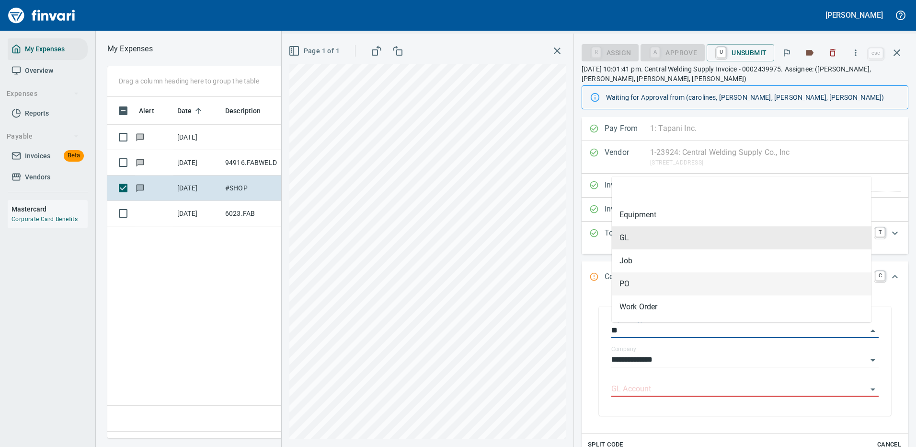
click at [626, 282] on li "PO" at bounding box center [742, 283] width 260 height 23
type input "**"
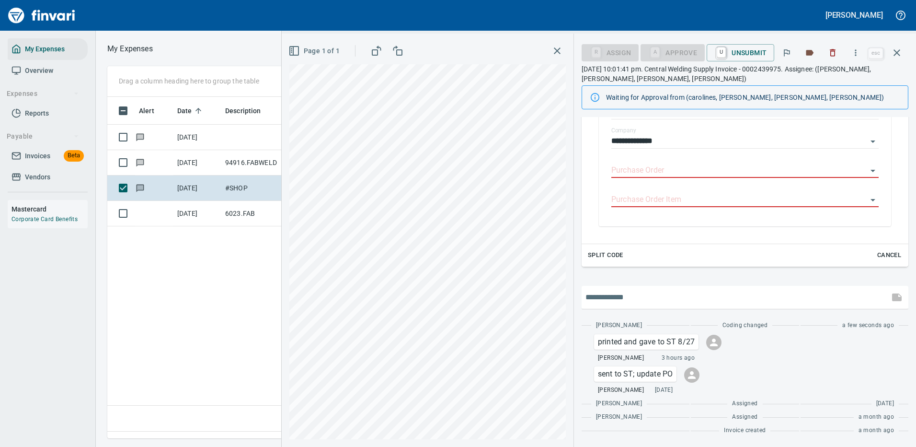
click at [606, 295] on input "text" at bounding box center [736, 296] width 300 height 15
click at [668, 296] on input "**********" at bounding box center [736, 296] width 300 height 15
click at [864, 296] on input "**********" at bounding box center [736, 296] width 300 height 15
type input "**********"
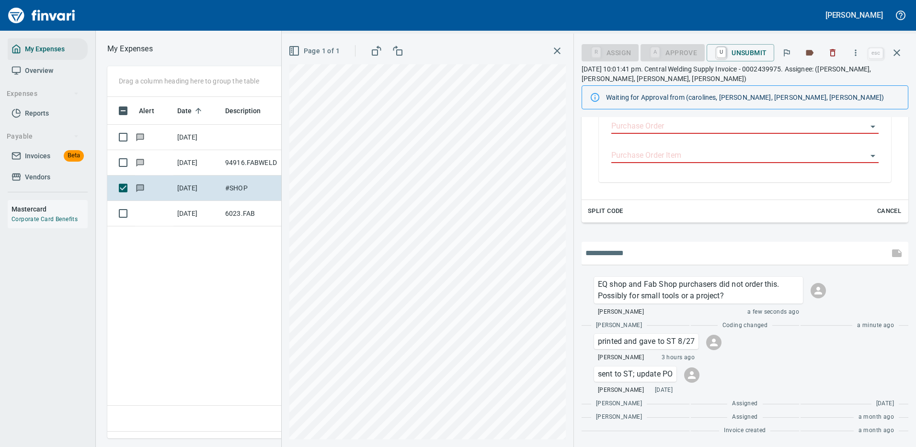
scroll to position [327, 551]
click at [750, 52] on span "U Unsubmit" at bounding box center [740, 53] width 52 height 16
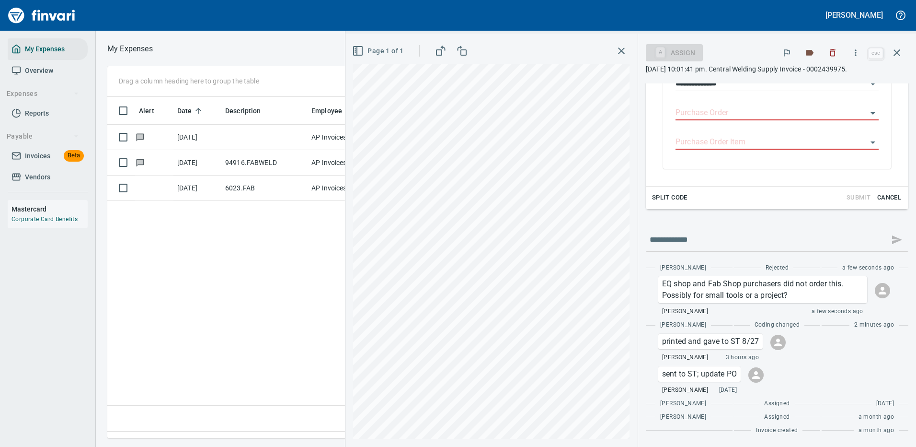
scroll to position [0, 0]
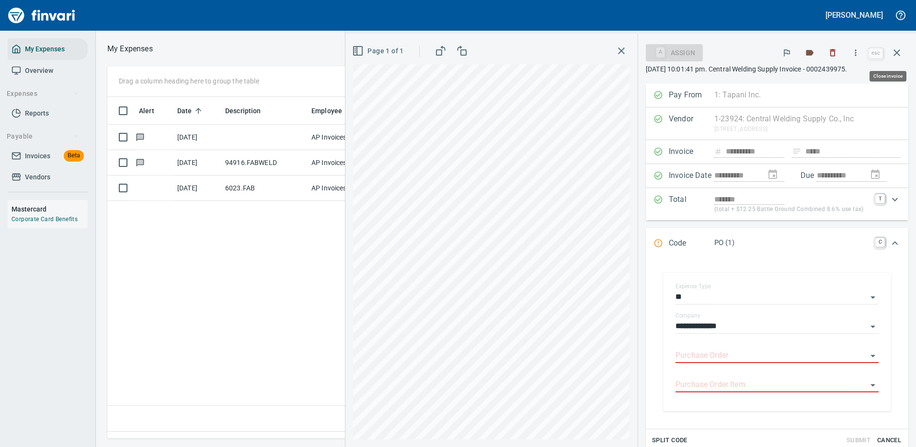
click at [898, 54] on icon "button" at bounding box center [896, 52] width 11 height 11
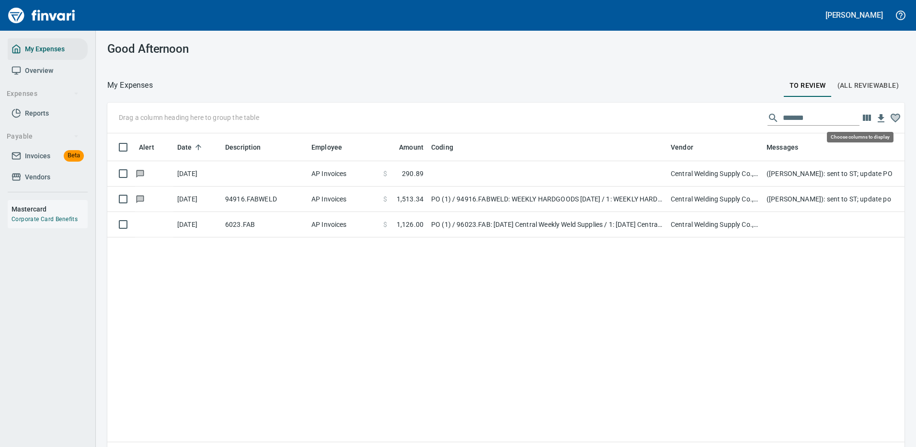
scroll to position [327, 783]
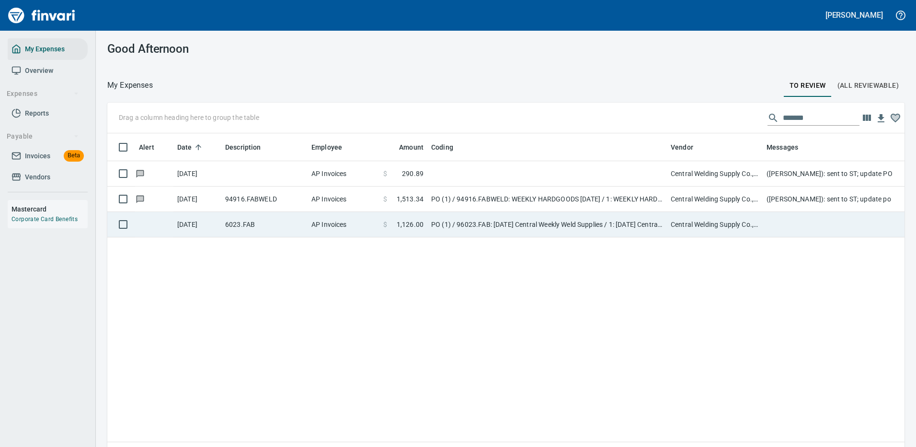
click at [498, 224] on td "PO (1) / 96023.FAB: 08/18/25 Central Weekly Weld Supplies / 1: 08/18/25 Central…" at bounding box center [547, 224] width 240 height 25
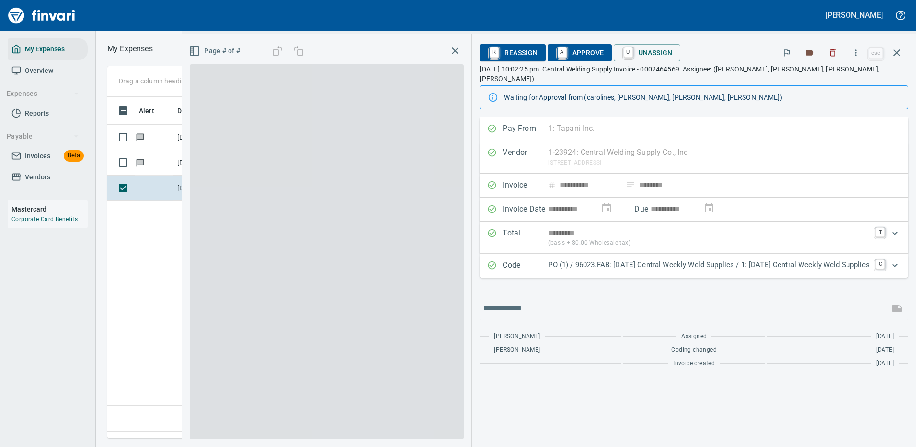
scroll to position [327, 551]
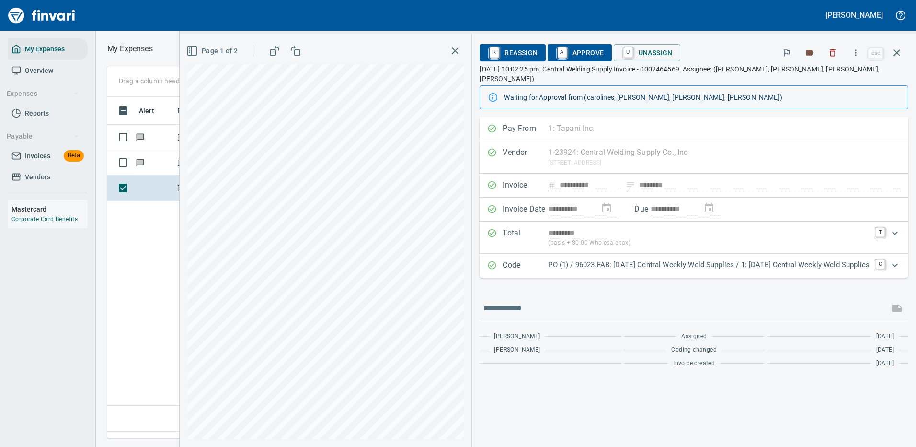
click at [897, 259] on icon "Expand" at bounding box center [894, 264] width 11 height 11
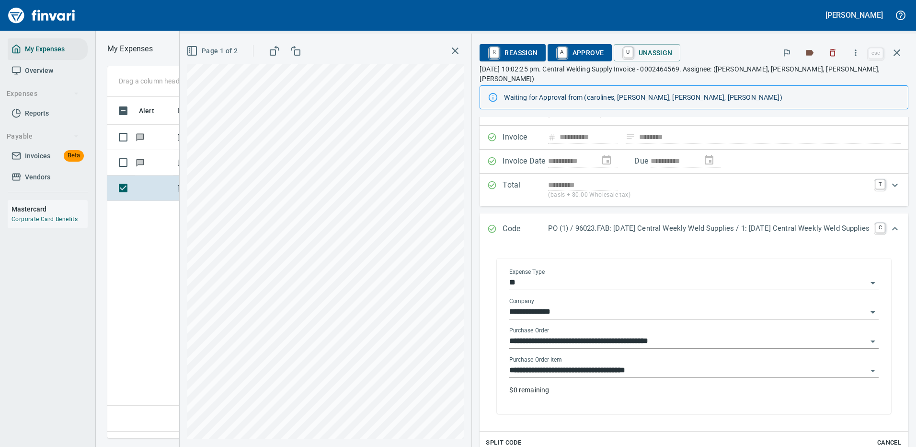
scroll to position [96, 0]
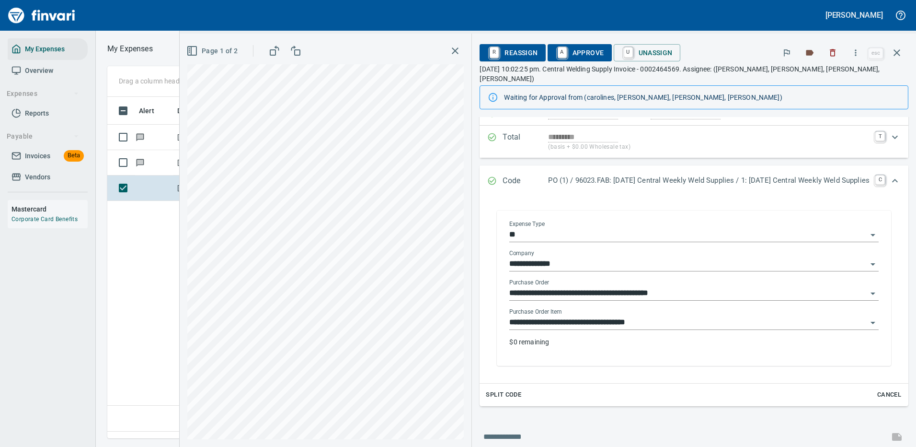
click at [523, 337] on p "$0 remaining" at bounding box center [693, 342] width 369 height 10
click at [897, 50] on icon "button" at bounding box center [896, 52] width 11 height 11
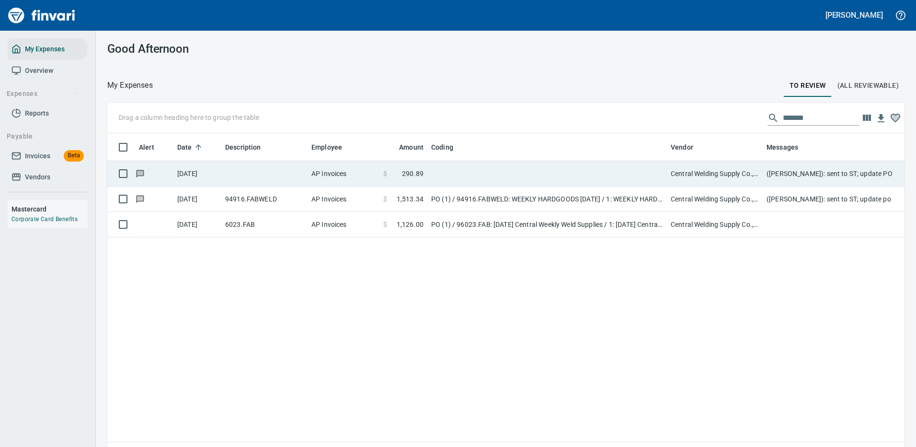
scroll to position [327, 783]
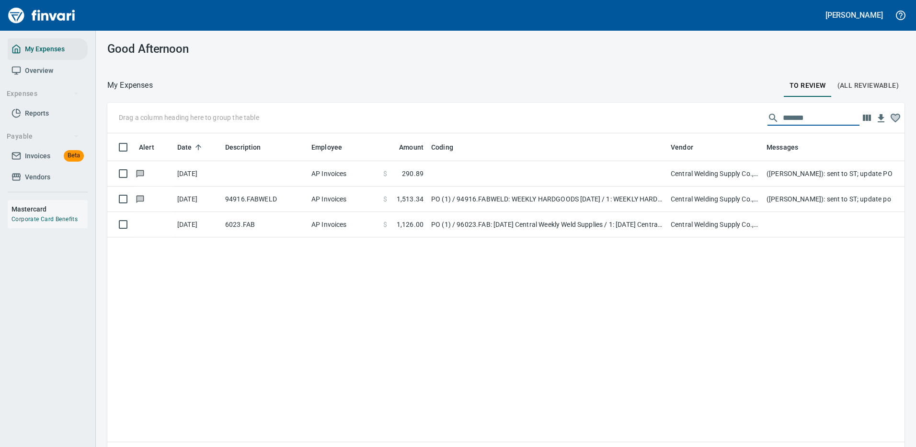
drag, startPoint x: 803, startPoint y: 115, endPoint x: 770, endPoint y: 120, distance: 32.4
click at [783, 120] on input "*******" at bounding box center [821, 117] width 77 height 15
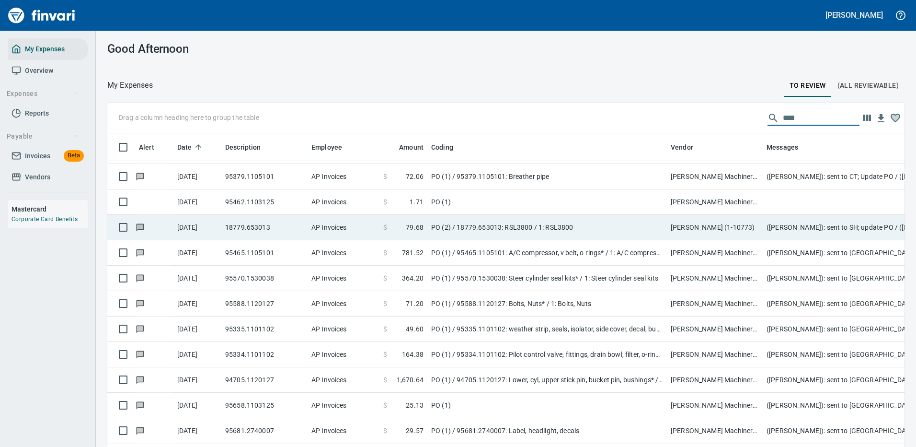
scroll to position [0, 0]
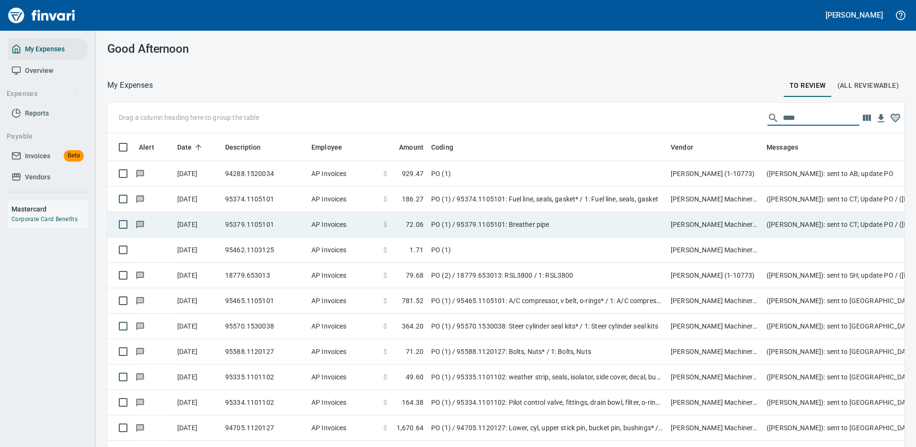
click at [483, 224] on td "PO (1) / 95379.1105101: Breather pipe" at bounding box center [547, 224] width 240 height 25
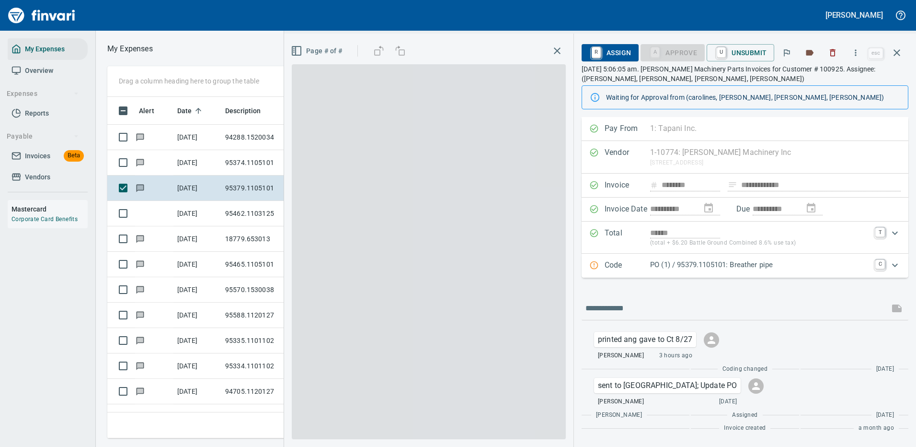
scroll to position [327, 543]
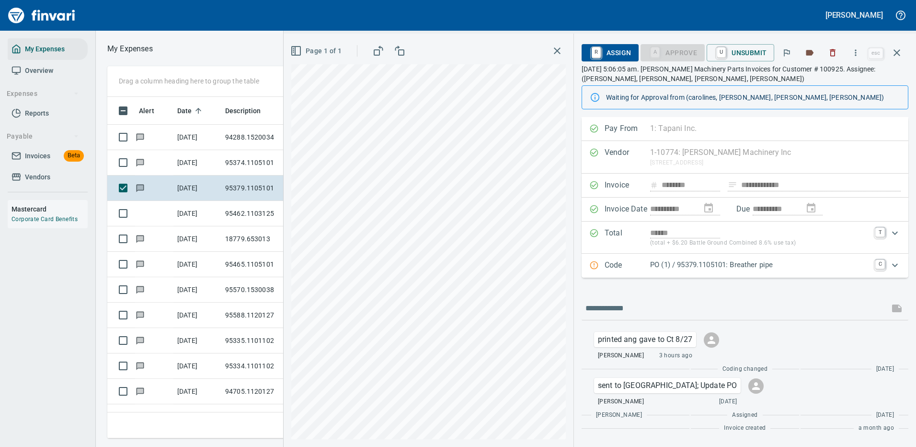
click at [828, 264] on p "PO (1) / 95379.1105101: Breather pipe" at bounding box center [759, 264] width 219 height 11
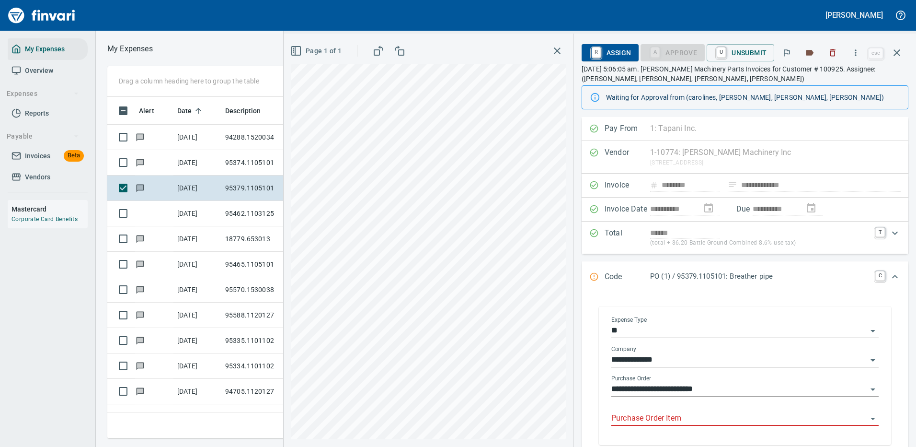
click at [676, 418] on input "Purchase Order Item" at bounding box center [739, 418] width 256 height 13
click at [681, 416] on input "Purchase Order Item" at bounding box center [739, 418] width 256 height 13
click at [898, 53] on icon "button" at bounding box center [896, 52] width 11 height 11
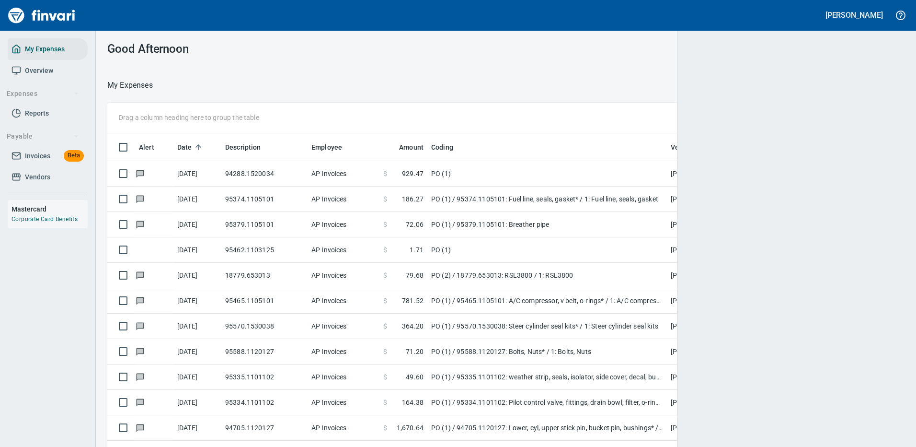
scroll to position [327, 771]
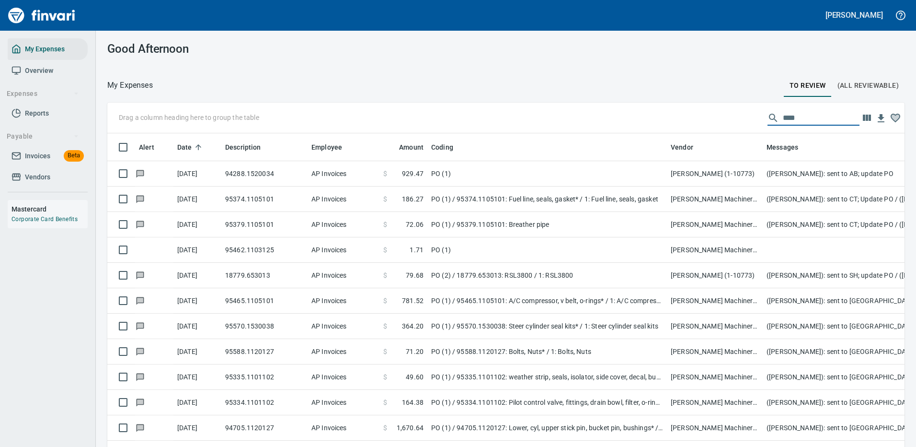
drag, startPoint x: 795, startPoint y: 118, endPoint x: 707, endPoint y: 119, distance: 88.2
click at [711, 119] on div "Drag a column heading here to group the table ****" at bounding box center [505, 118] width 797 height 31
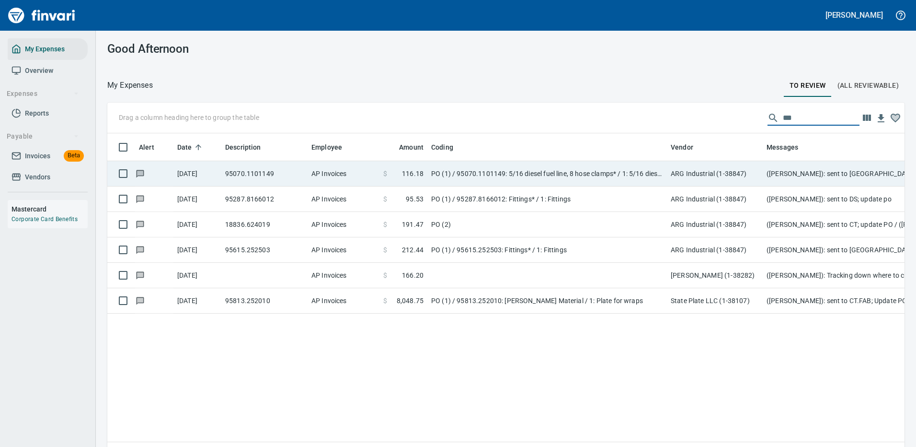
scroll to position [327, 783]
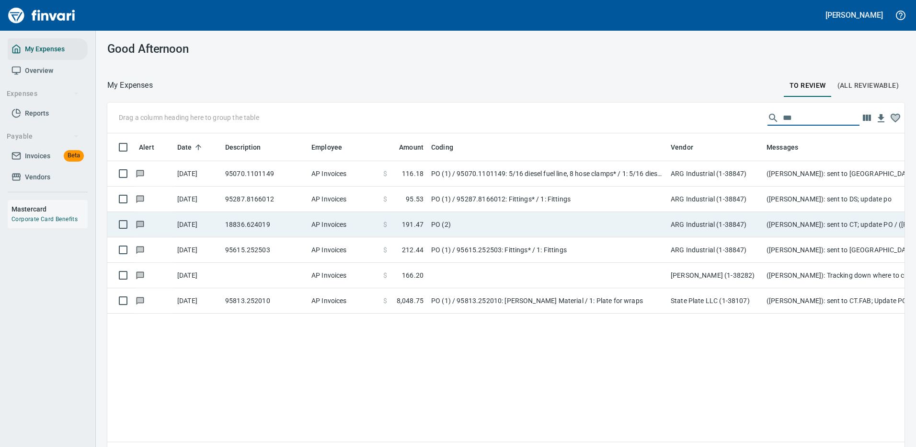
type input "***"
click at [465, 227] on td "PO (2)" at bounding box center [547, 224] width 240 height 25
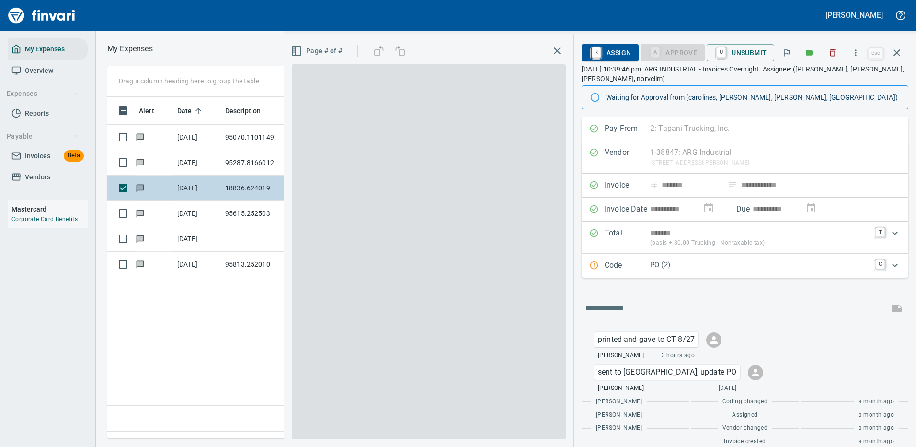
scroll to position [327, 551]
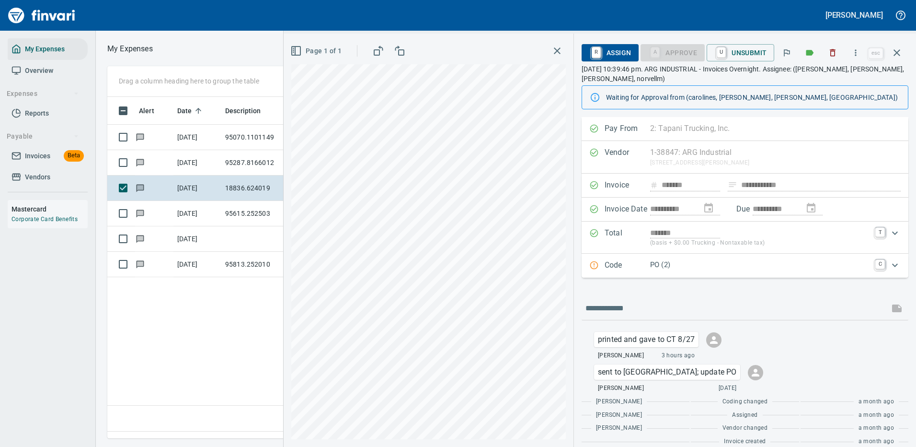
click at [889, 264] on icon "Expand" at bounding box center [894, 264] width 11 height 11
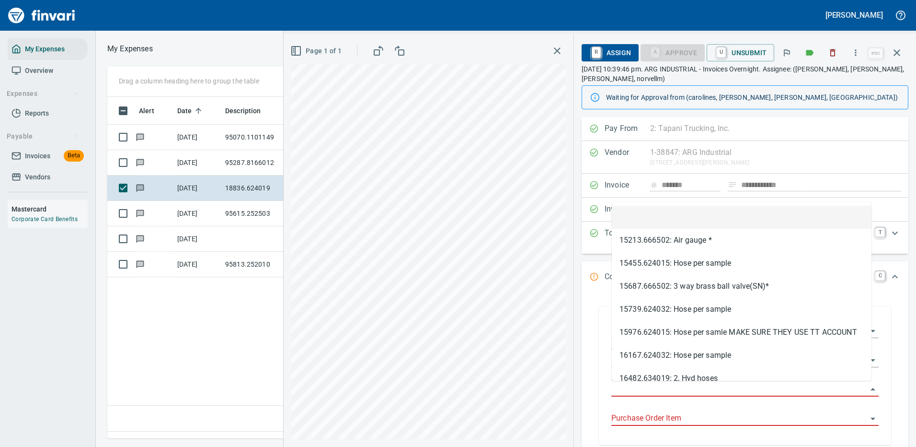
click at [664, 387] on input "Purchase Order" at bounding box center [739, 388] width 256 height 13
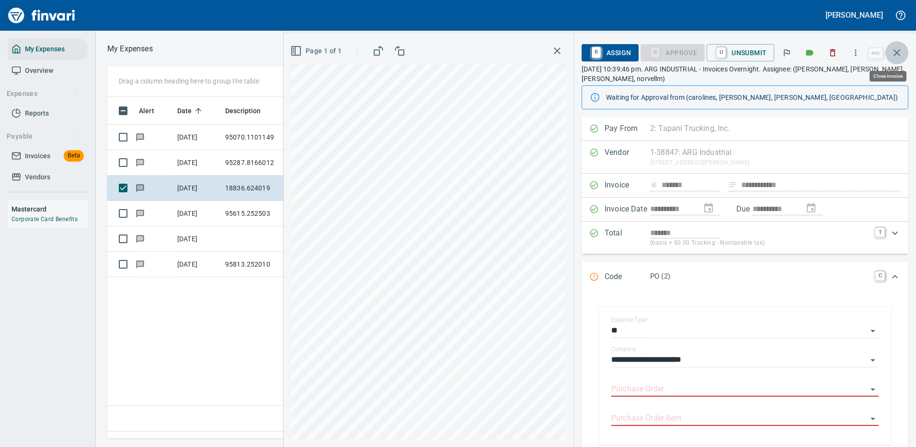
click at [901, 49] on icon "button" at bounding box center [896, 52] width 11 height 11
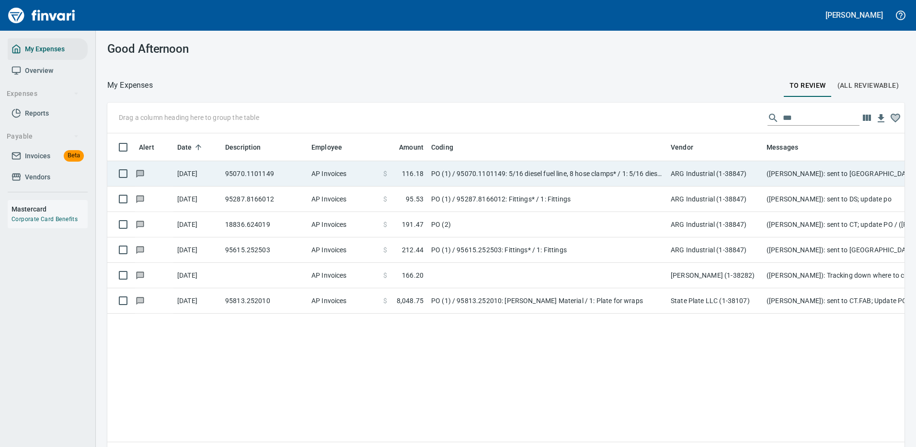
scroll to position [327, 783]
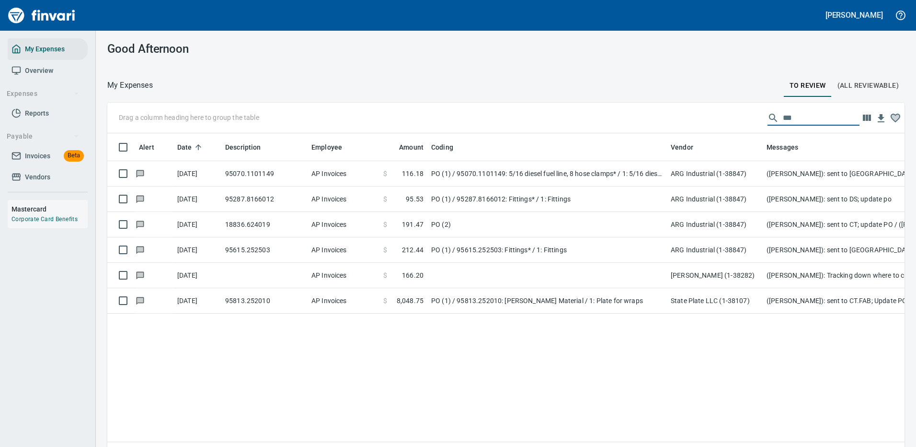
drag, startPoint x: 786, startPoint y: 115, endPoint x: 728, endPoint y: 109, distance: 58.2
click at [741, 114] on div "Drag a column heading here to group the table ***" at bounding box center [505, 118] width 797 height 31
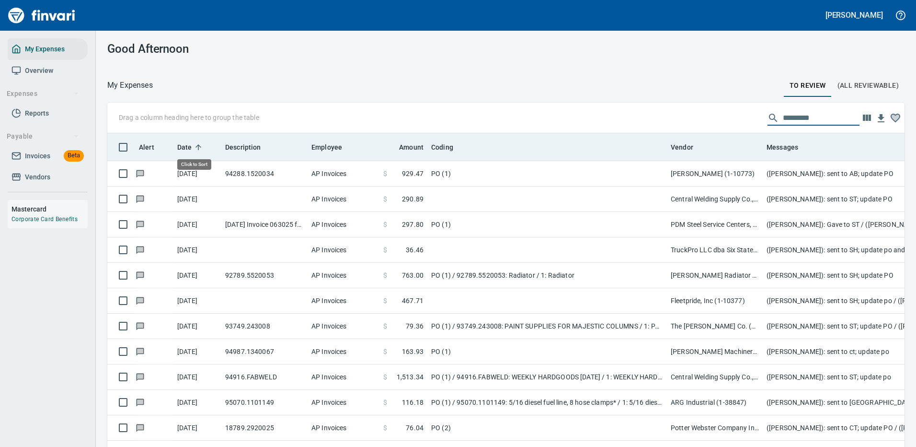
scroll to position [327, 776]
click at [196, 144] on icon at bounding box center [198, 147] width 9 height 9
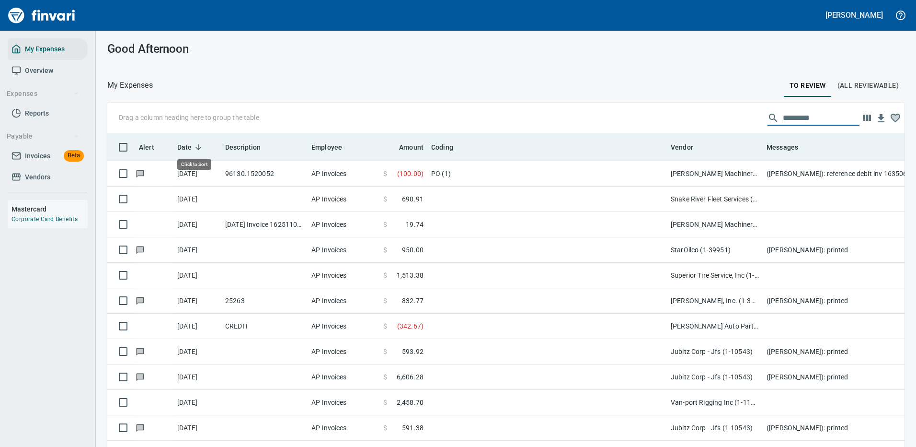
click at [196, 144] on icon at bounding box center [198, 147] width 9 height 9
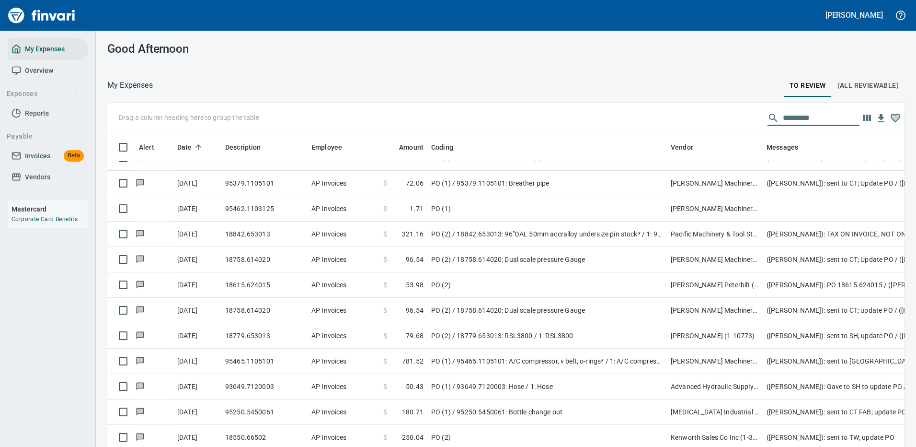
scroll to position [623, 0]
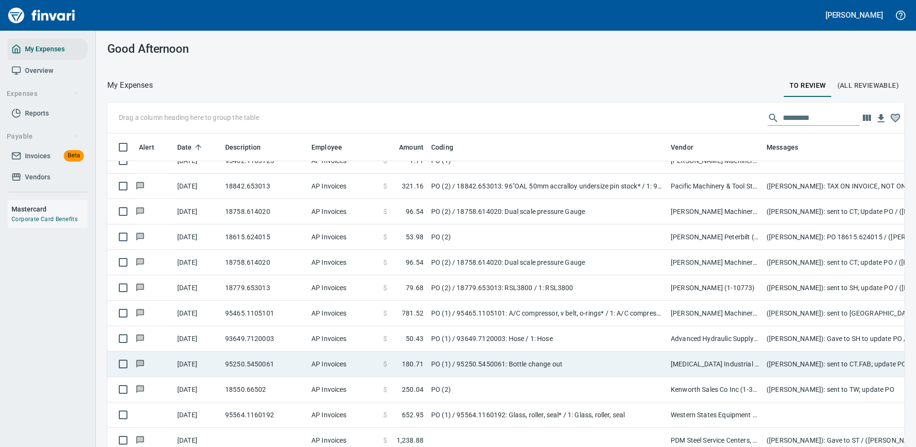
click at [596, 362] on td "PO (1) / 95250.5450061: Bottle change out" at bounding box center [547, 363] width 240 height 25
click at [596, 362] on div "Drag a column heading here to group the table Alert Date Description Employee A…" at bounding box center [506, 289] width 820 height 372
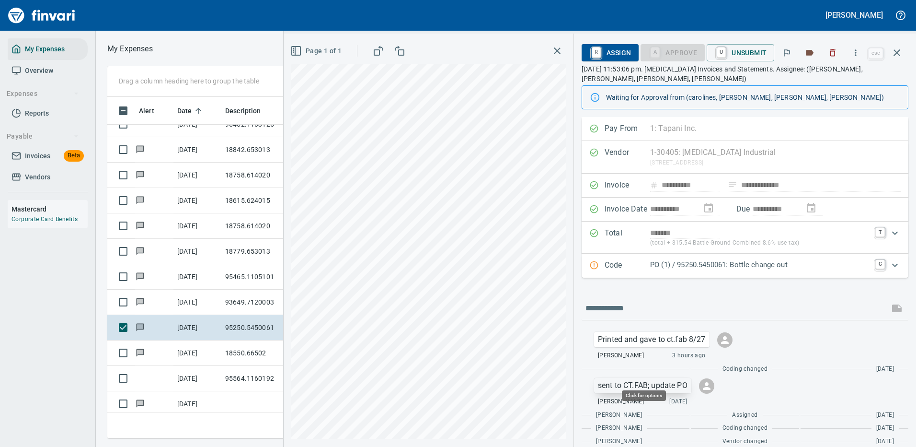
scroll to position [327, 543]
click at [659, 379] on p "sent to CT.FAB; update PO" at bounding box center [643, 384] width 90 height 11
drag, startPoint x: 659, startPoint y: 377, endPoint x: 694, endPoint y: 411, distance: 48.8
click at [689, 420] on span "Delete Message" at bounding box center [713, 416] width 92 height 11
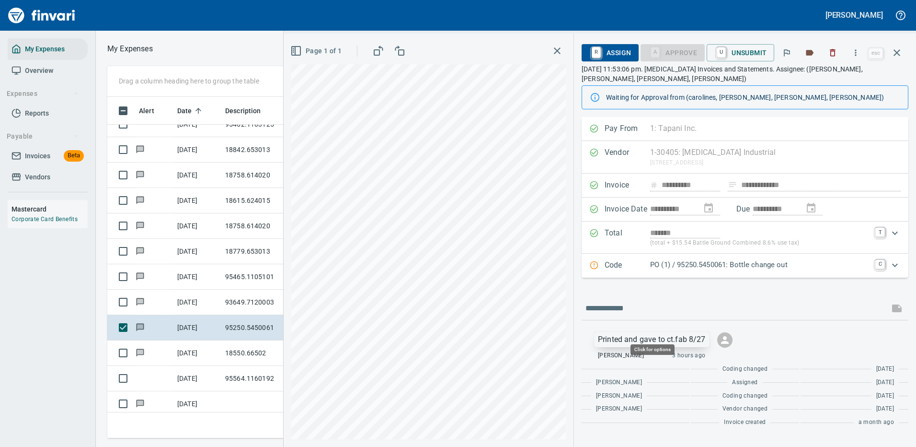
click at [662, 333] on p "Printed and gave to ct.fab 8/27" at bounding box center [652, 338] width 108 height 11
click at [662, 329] on div at bounding box center [458, 223] width 916 height 447
click at [664, 333] on p "Printed and gave to ct.fab 8/27" at bounding box center [652, 338] width 108 height 11
drag, startPoint x: 664, startPoint y: 326, endPoint x: 699, endPoint y: 364, distance: 52.2
click at [698, 369] on span "Delete Message" at bounding box center [722, 370] width 92 height 11
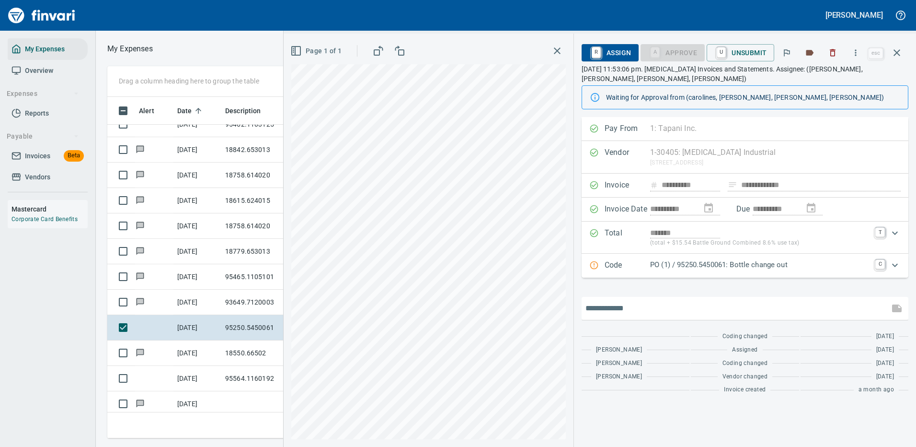
click at [621, 300] on input "text" at bounding box center [736, 307] width 300 height 15
type input "**********"
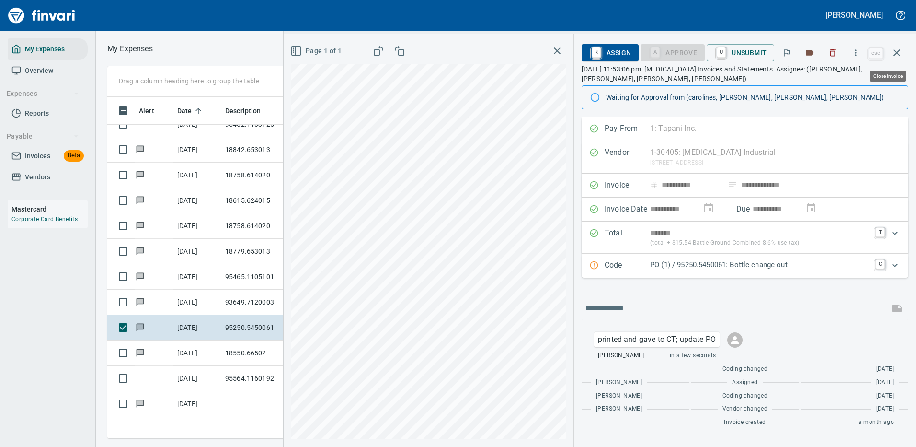
click at [897, 49] on icon "button" at bounding box center [896, 52] width 11 height 11
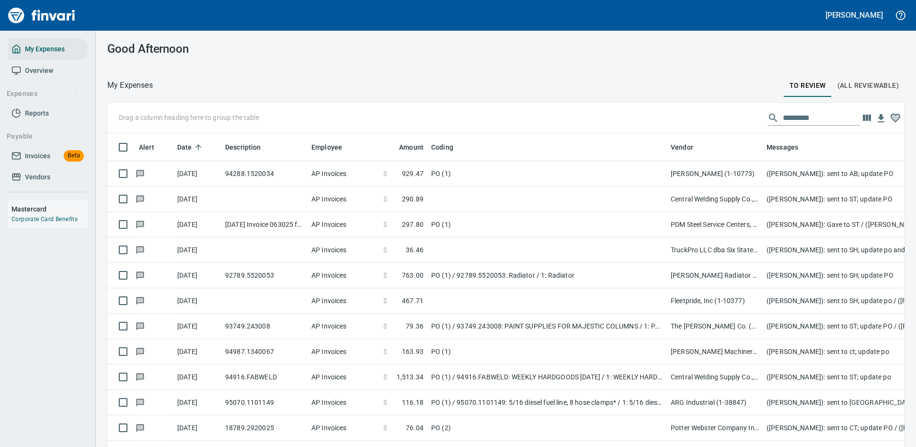
click at [783, 117] on input "text" at bounding box center [821, 117] width 77 height 15
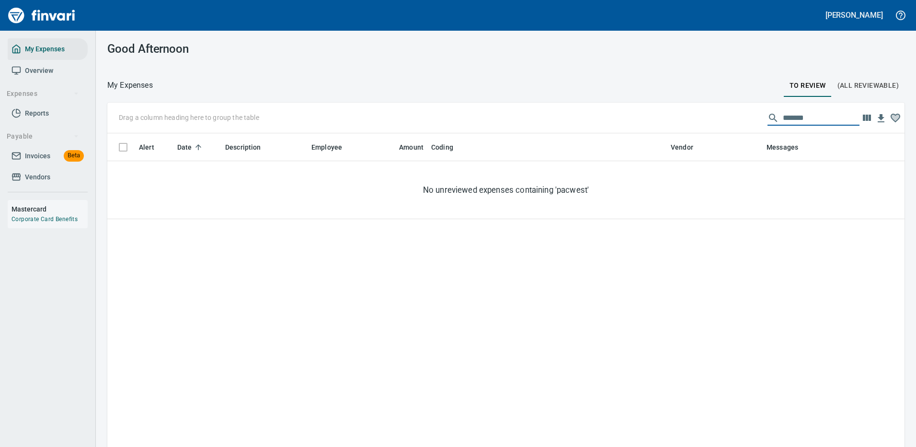
type input "*******"
drag, startPoint x: 805, startPoint y: 115, endPoint x: 726, endPoint y: 116, distance: 79.1
click at [726, 116] on div "Drag a column heading here to group the table *******" at bounding box center [505, 118] width 797 height 31
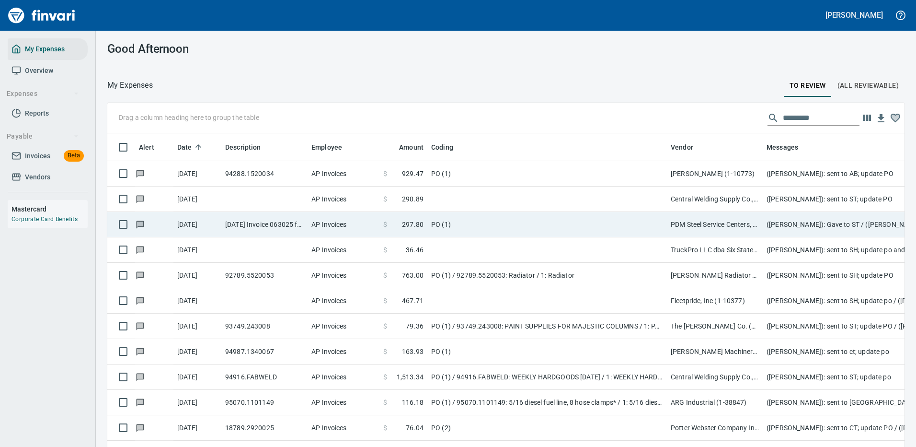
click at [655, 222] on td "PO (1)" at bounding box center [547, 224] width 240 height 25
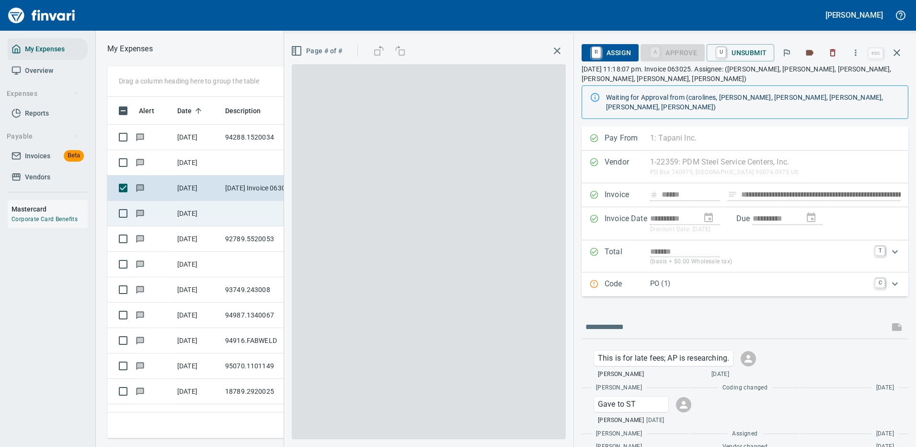
scroll to position [327, 543]
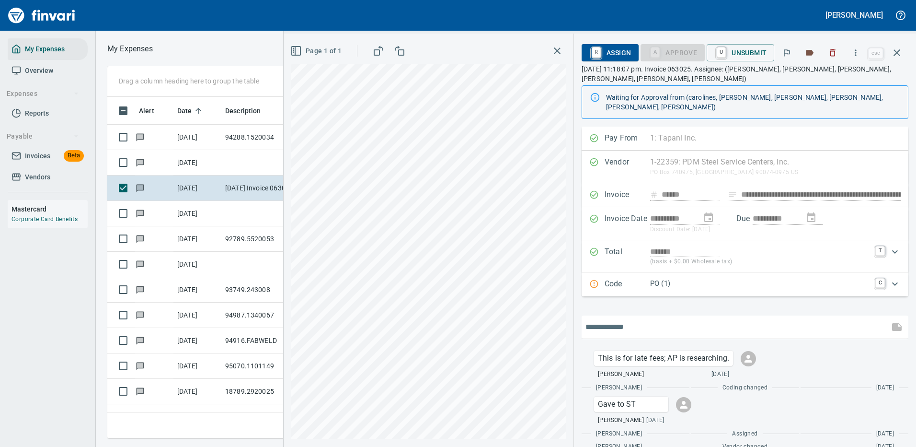
click at [632, 319] on input "text" at bounding box center [736, 326] width 300 height 15
click at [898, 50] on icon "button" at bounding box center [896, 52] width 11 height 11
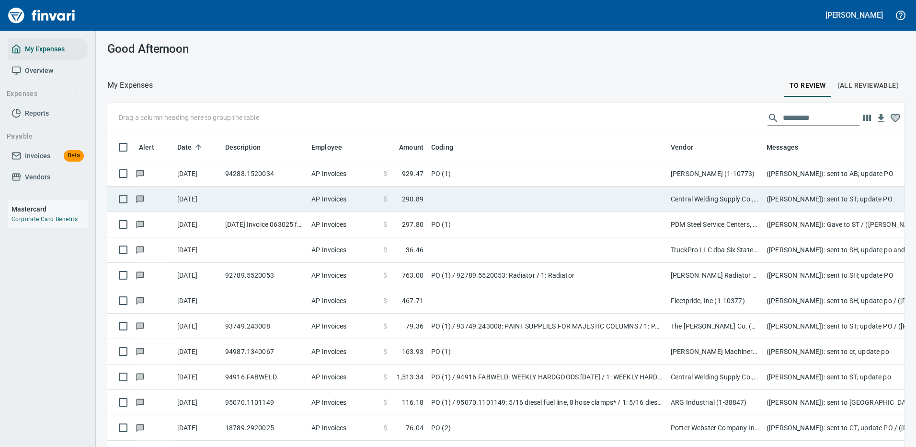
scroll to position [327, 776]
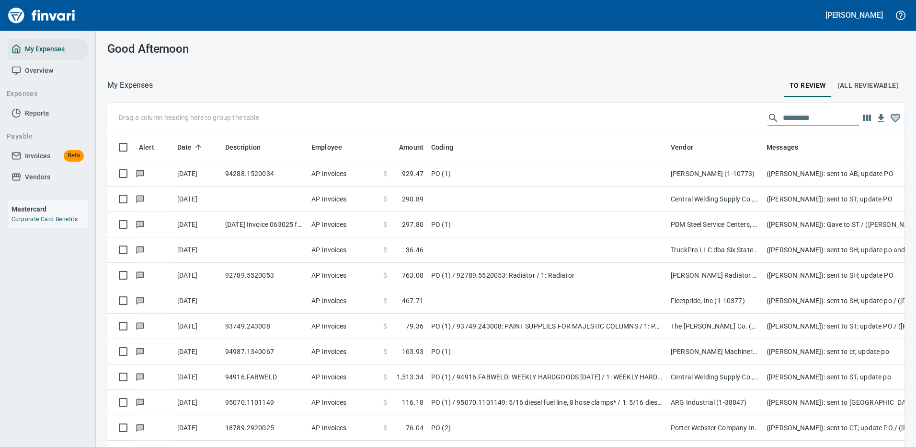
click at [804, 48] on div "Good Afternoon" at bounding box center [506, 49] width 820 height 36
drag, startPoint x: 809, startPoint y: 116, endPoint x: 692, endPoint y: 113, distance: 117.4
click at [697, 111] on div "Drag a column heading here to group the table" at bounding box center [505, 118] width 797 height 31
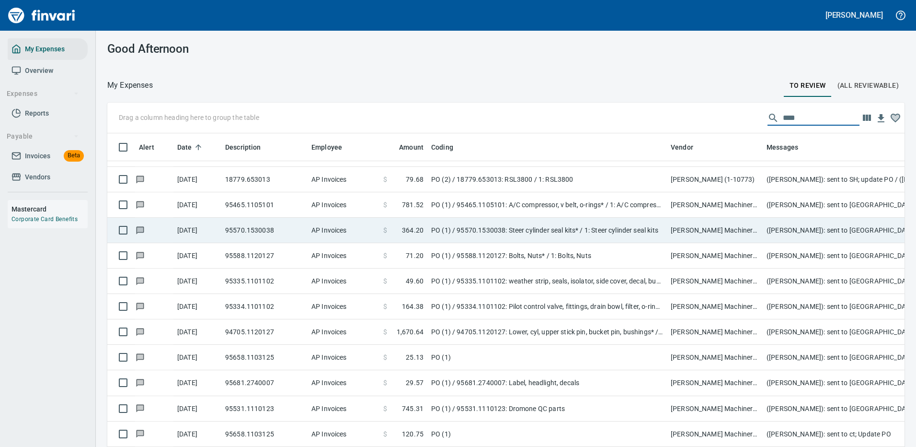
scroll to position [0, 0]
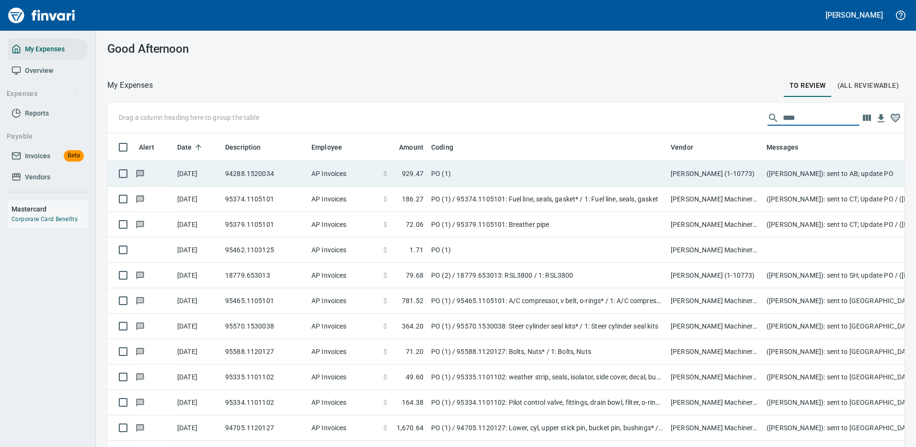
type input "****"
click at [471, 169] on td "PO (1)" at bounding box center [547, 173] width 240 height 25
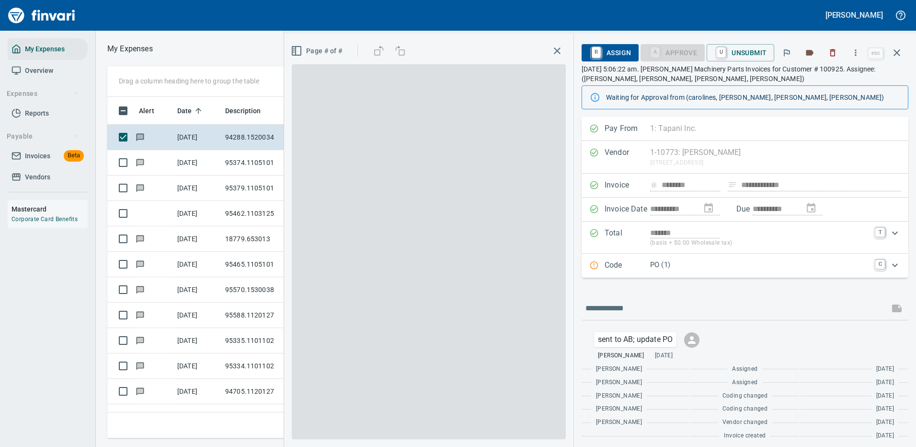
scroll to position [327, 543]
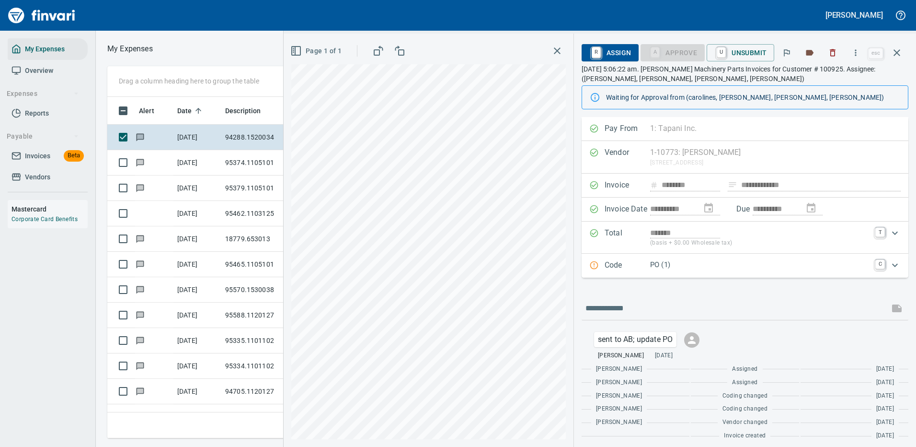
click at [830, 262] on p "PO (1)" at bounding box center [759, 264] width 219 height 11
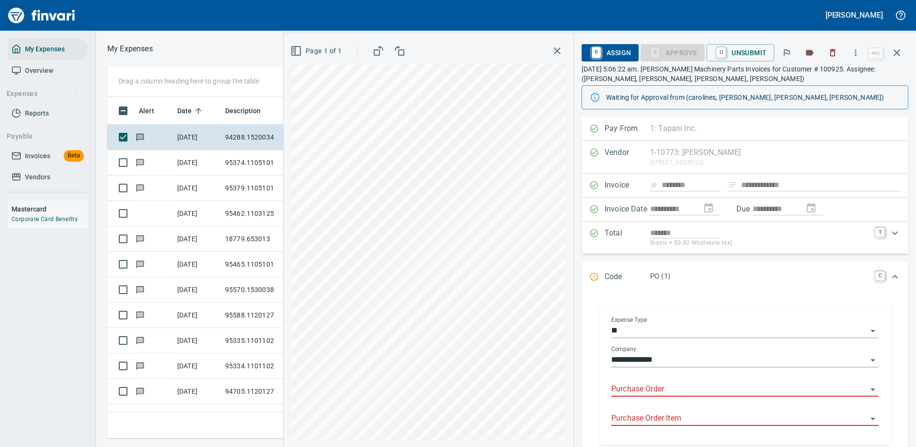
click at [630, 387] on input "Purchase Order" at bounding box center [739, 388] width 256 height 13
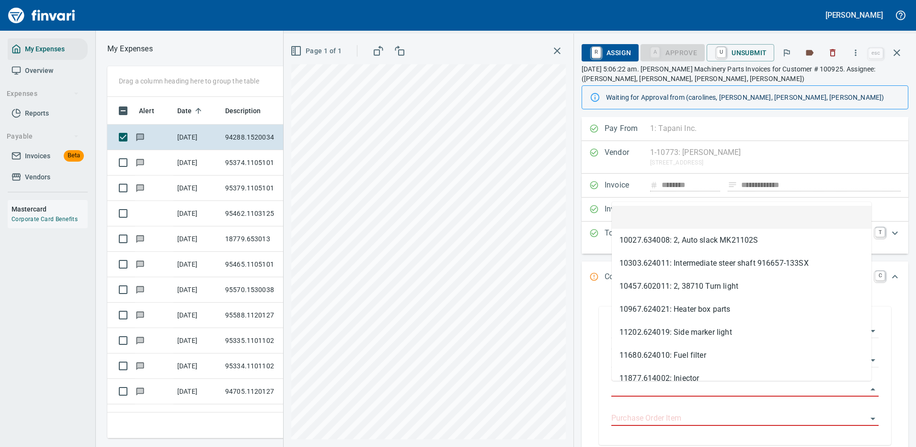
click at [893, 304] on div "**********" at bounding box center [744, 376] width 311 height 158
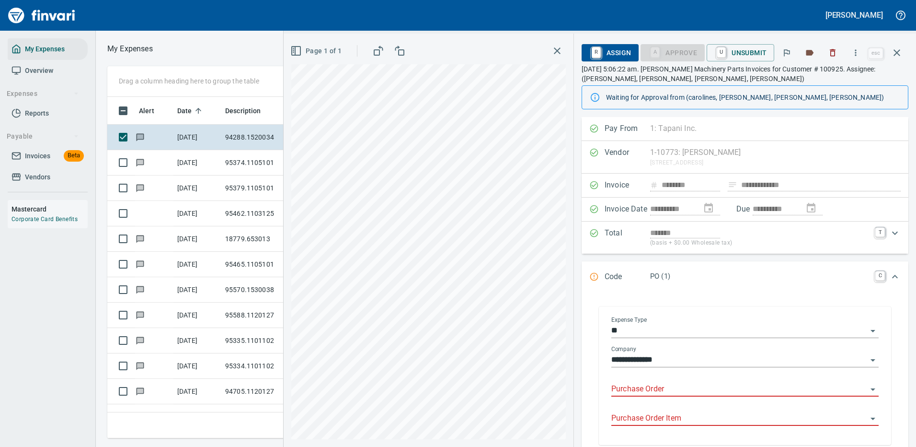
scroll to position [144, 0]
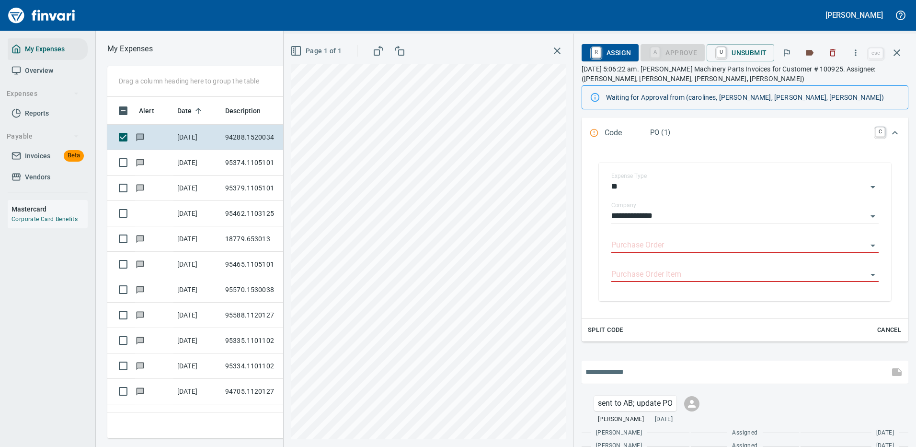
click at [644, 367] on input "text" at bounding box center [736, 371] width 300 height 15
type input "**********"
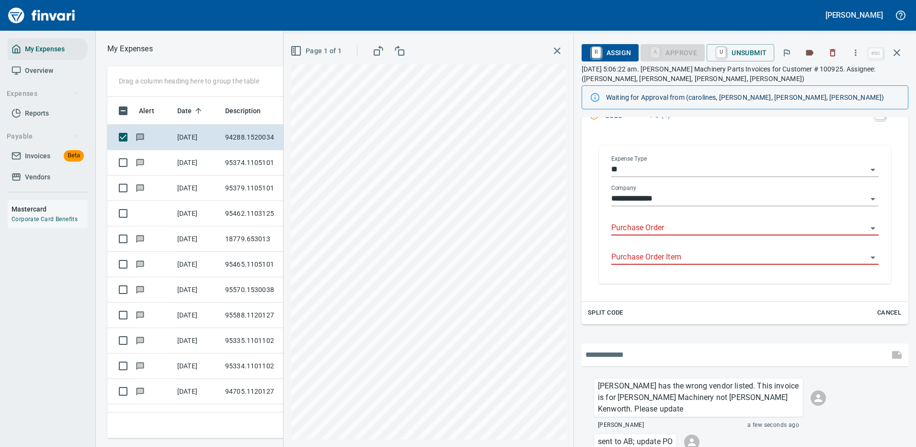
scroll to position [113, 0]
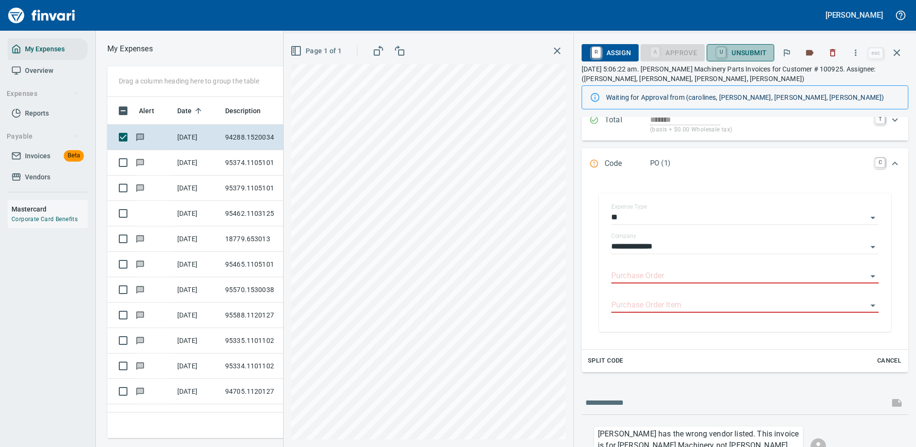
click at [746, 52] on span "U Unsubmit" at bounding box center [740, 53] width 52 height 16
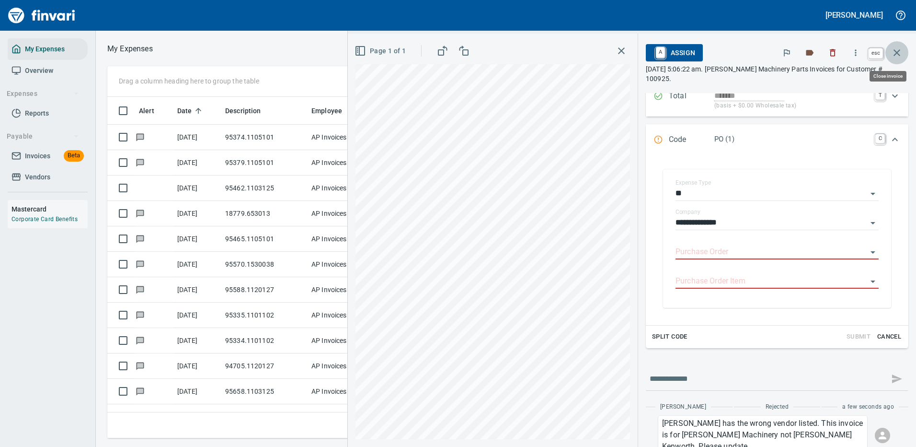
click at [896, 52] on icon "button" at bounding box center [897, 52] width 7 height 7
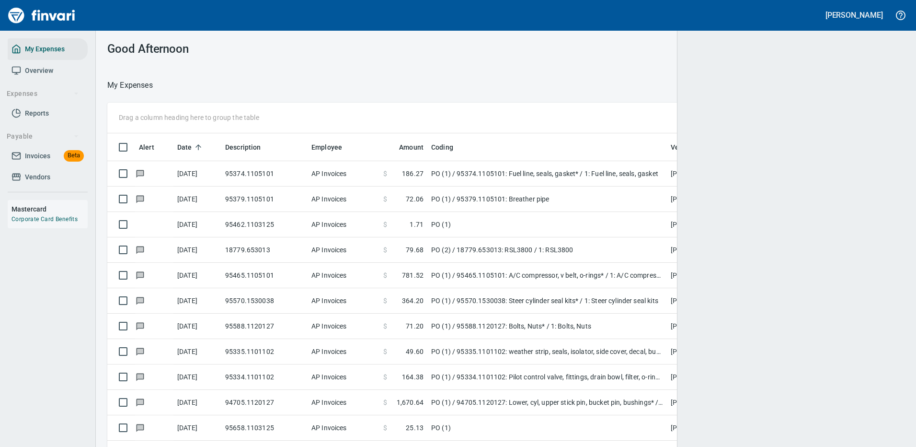
scroll to position [327, 770]
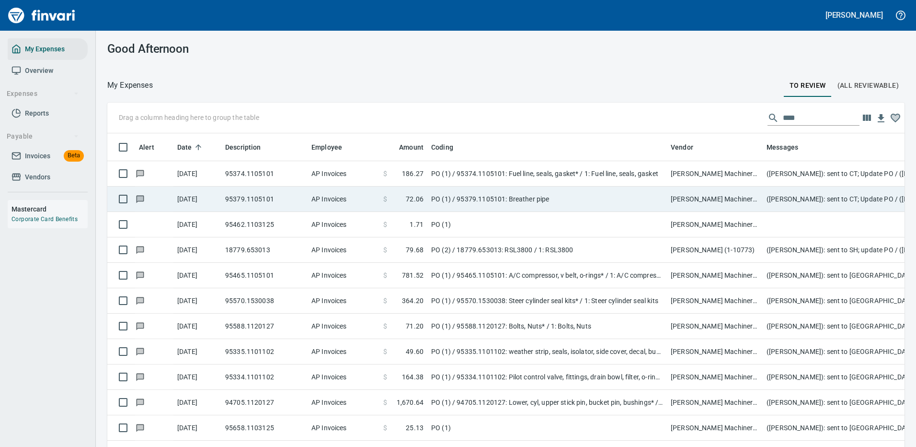
click at [454, 195] on td "PO (1) / 95379.1105101: Breather pipe" at bounding box center [547, 198] width 240 height 25
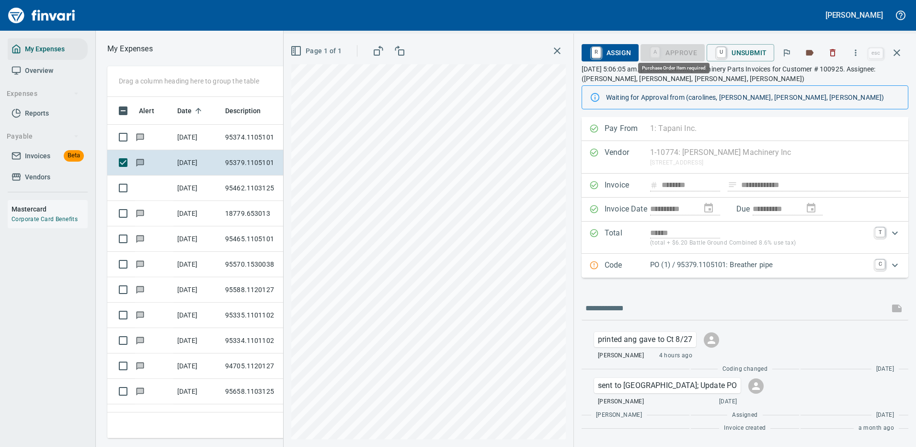
scroll to position [327, 543]
click at [900, 51] on icon "button" at bounding box center [896, 52] width 11 height 11
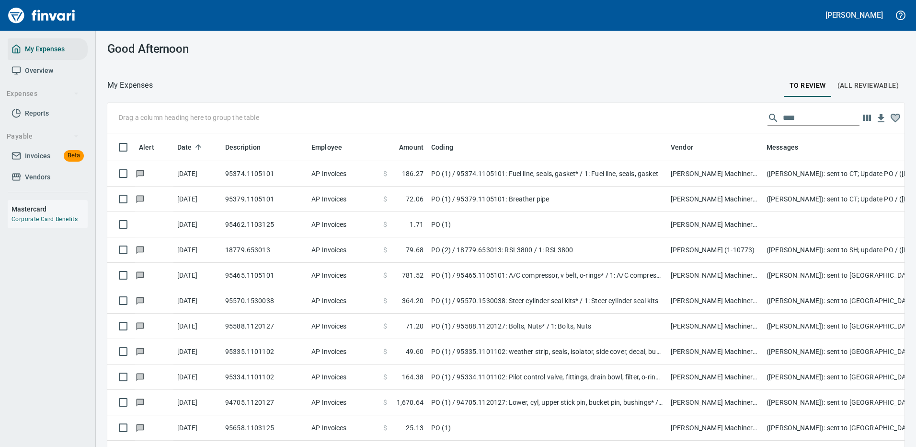
scroll to position [327, 770]
drag, startPoint x: 792, startPoint y: 114, endPoint x: 750, endPoint y: 116, distance: 41.8
click at [768, 117] on div "****" at bounding box center [814, 117] width 92 height 15
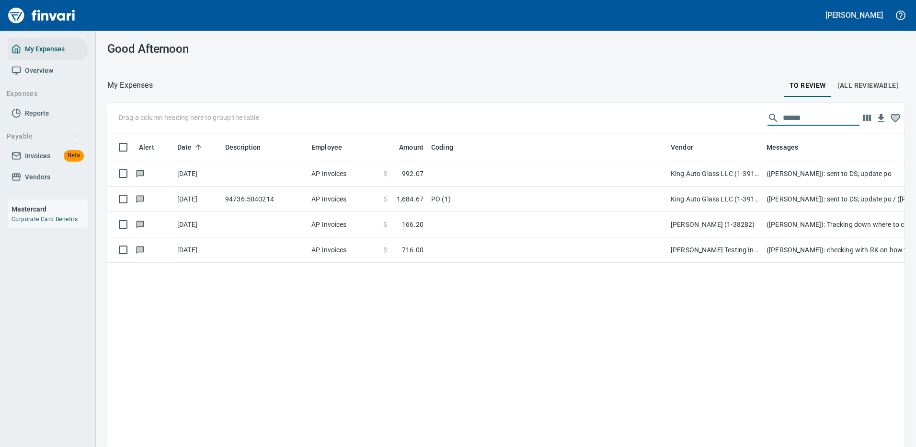
scroll to position [327, 783]
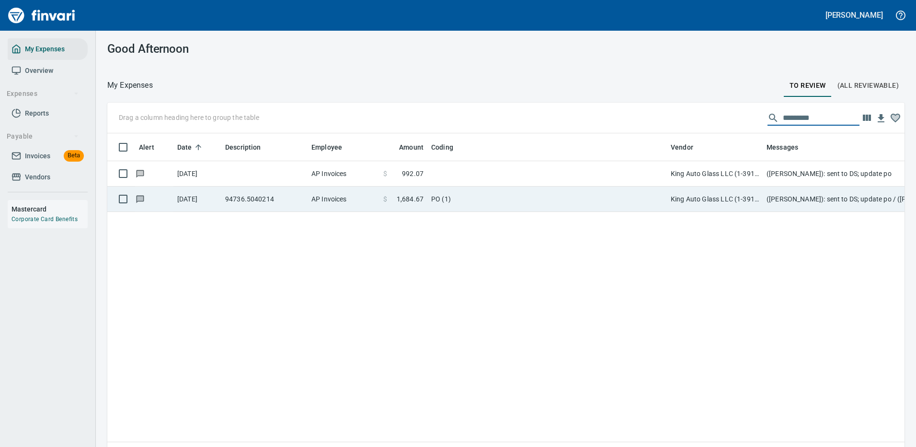
type input "*********"
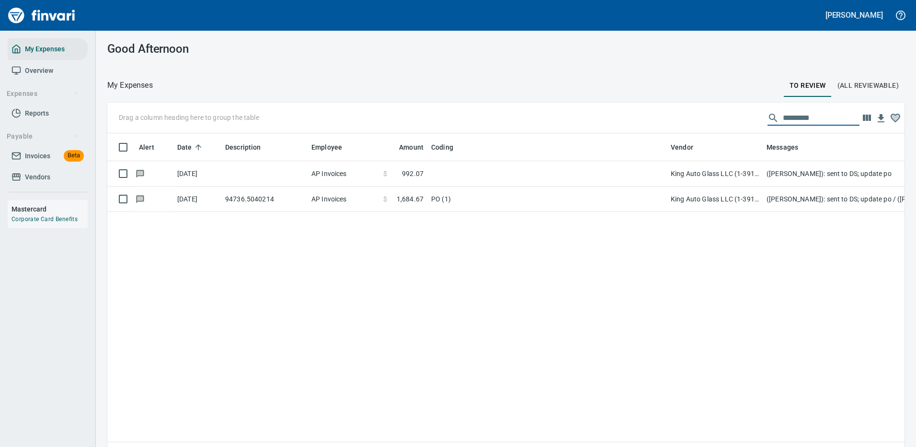
click at [462, 201] on td "PO (1)" at bounding box center [547, 198] width 240 height 25
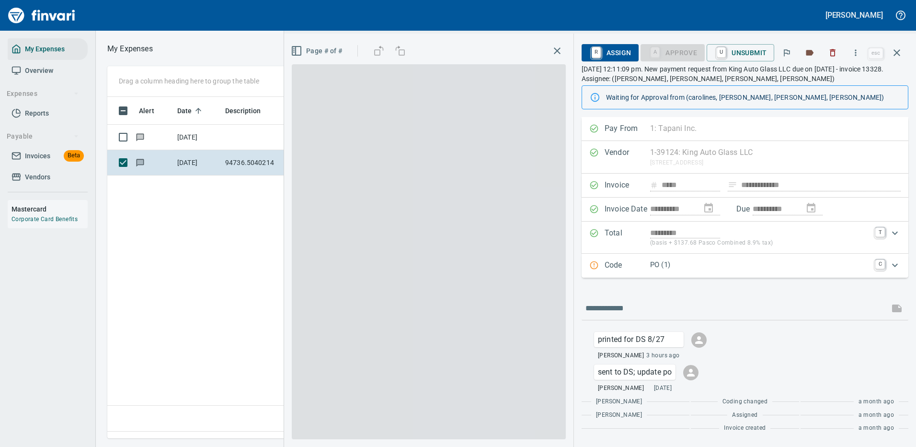
scroll to position [327, 551]
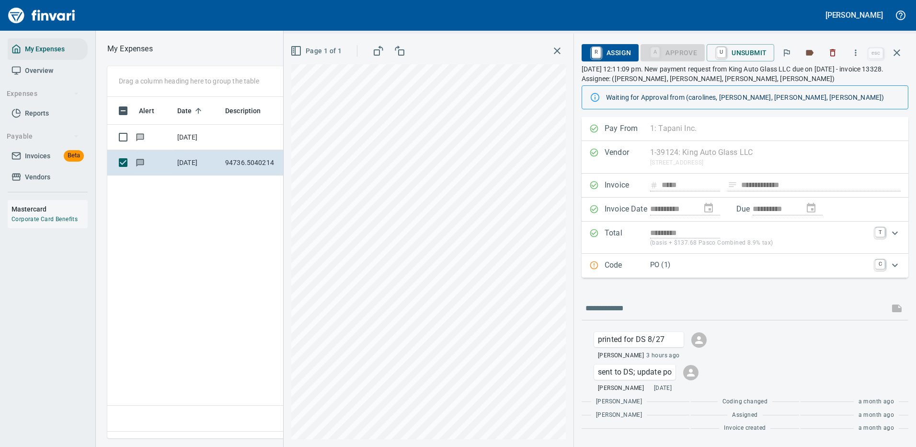
click at [896, 263] on icon "Expand" at bounding box center [894, 264] width 11 height 11
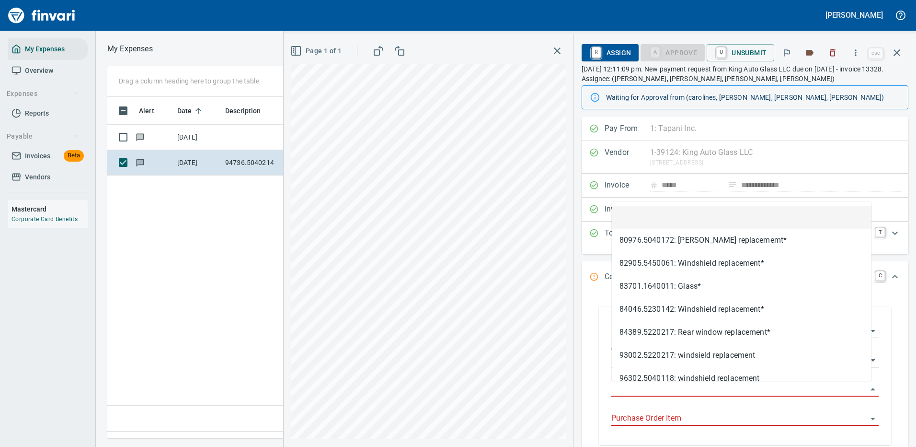
click at [632, 389] on input "Purchase Order" at bounding box center [739, 388] width 256 height 13
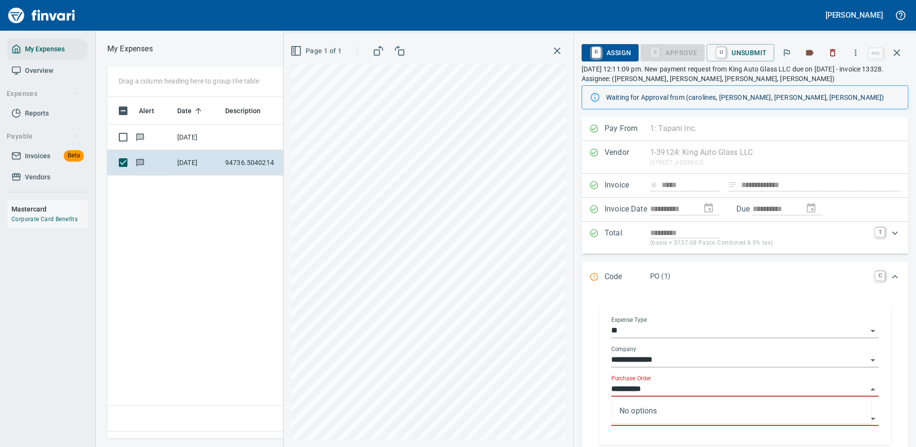
type input "**********"
click at [899, 55] on icon "button" at bounding box center [897, 52] width 7 height 7
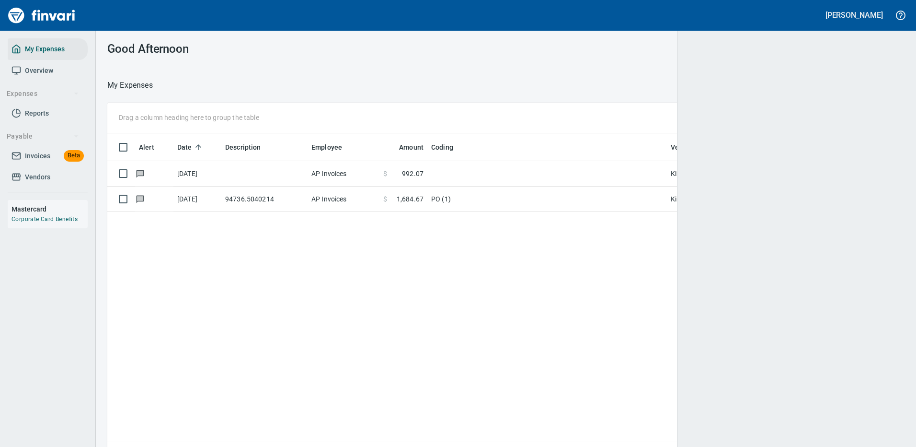
scroll to position [327, 783]
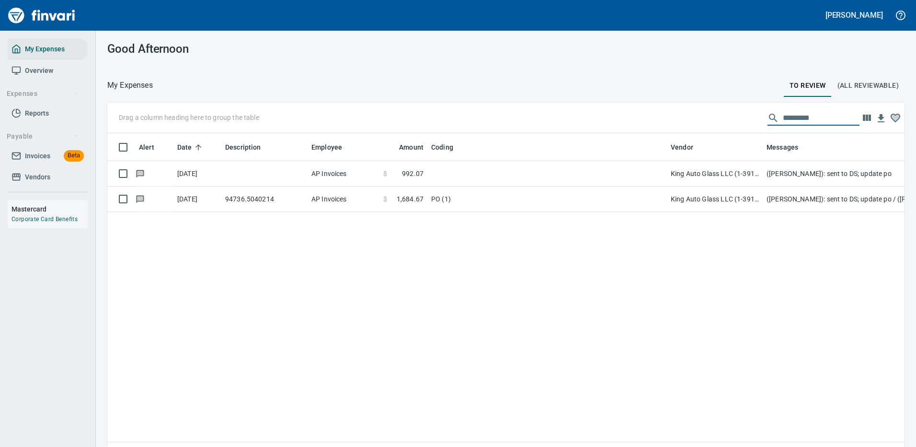
drag, startPoint x: 816, startPoint y: 115, endPoint x: 694, endPoint y: 116, distance: 121.2
click at [694, 116] on div "Drag a column heading here to group the table *********" at bounding box center [505, 118] width 797 height 31
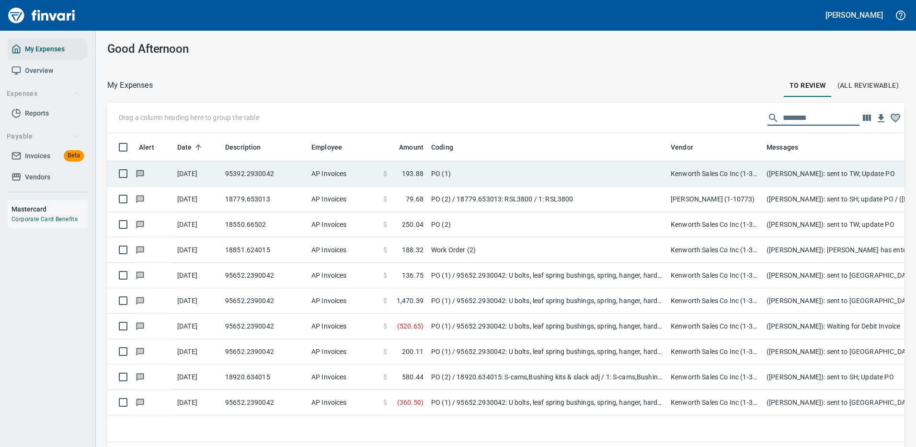
type input "********"
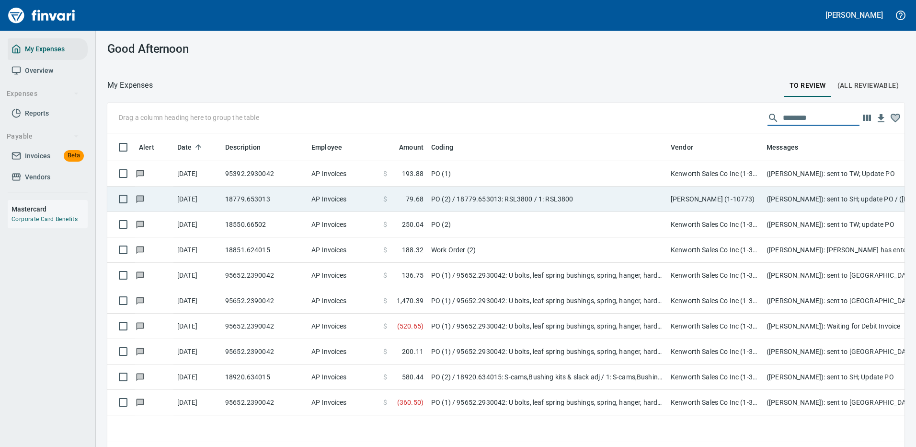
click at [370, 170] on td "AP Invoices" at bounding box center [344, 173] width 72 height 25
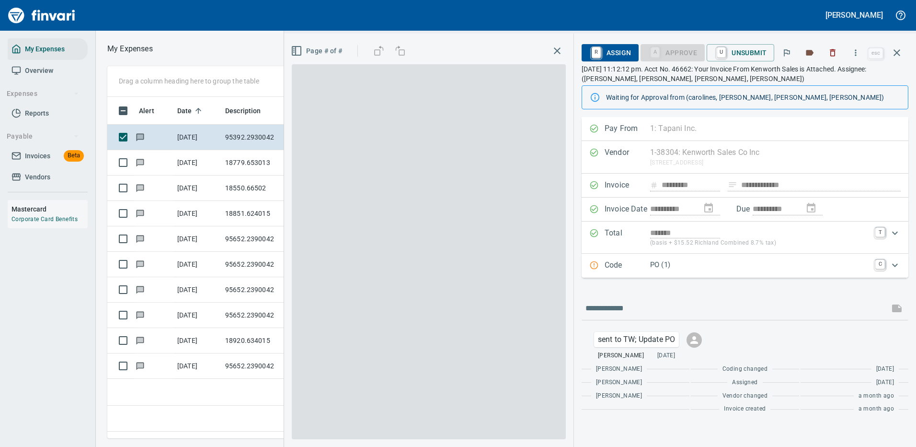
scroll to position [327, 551]
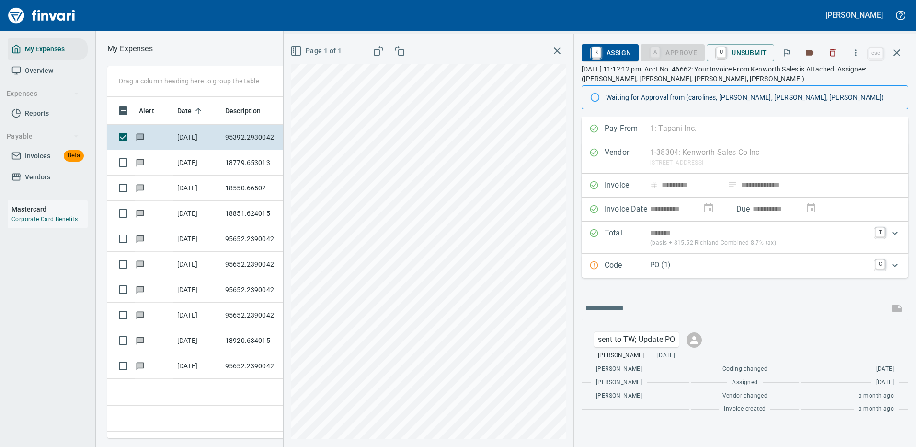
scroll to position [327, 551]
click at [896, 263] on icon "Expand" at bounding box center [894, 264] width 11 height 11
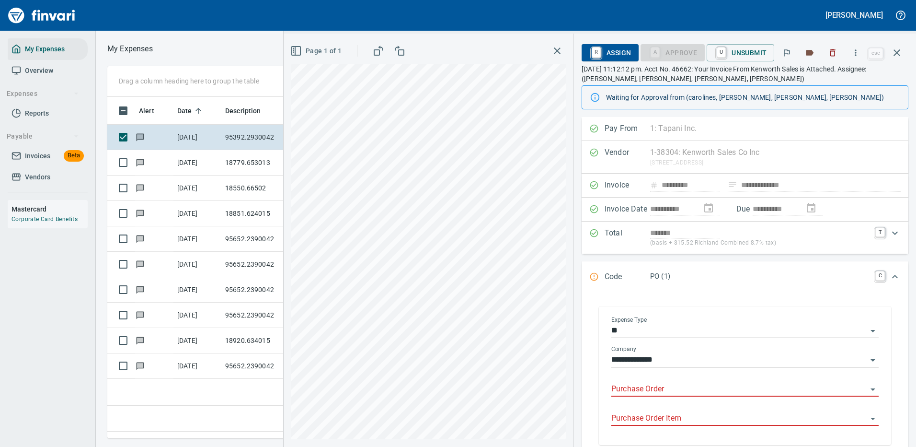
click at [867, 329] on icon "Open" at bounding box center [872, 330] width 11 height 11
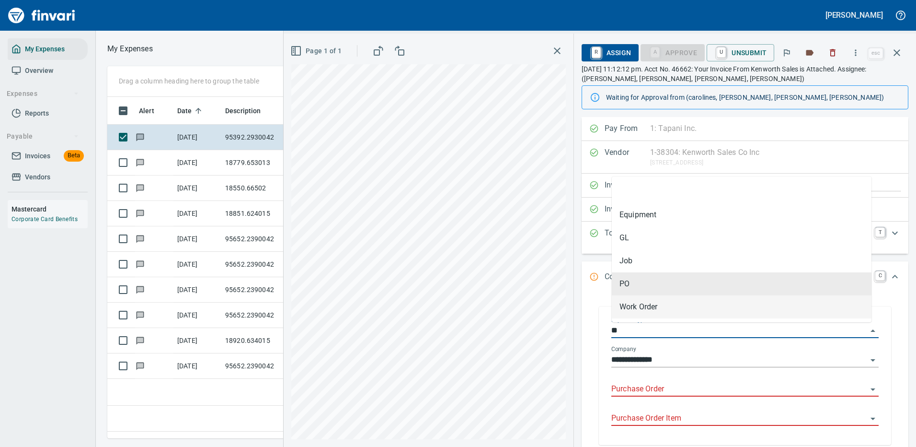
drag, startPoint x: 638, startPoint y: 304, endPoint x: 639, endPoint y: 345, distance: 40.3
click at [639, 304] on li "Work Order" at bounding box center [742, 306] width 260 height 23
type input "*****"
type input "**********"
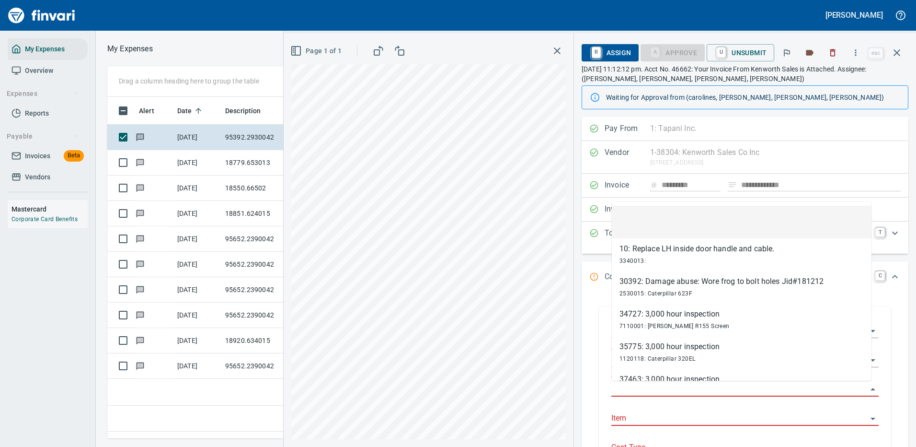
click at [644, 386] on input "Work Order" at bounding box center [739, 388] width 256 height 13
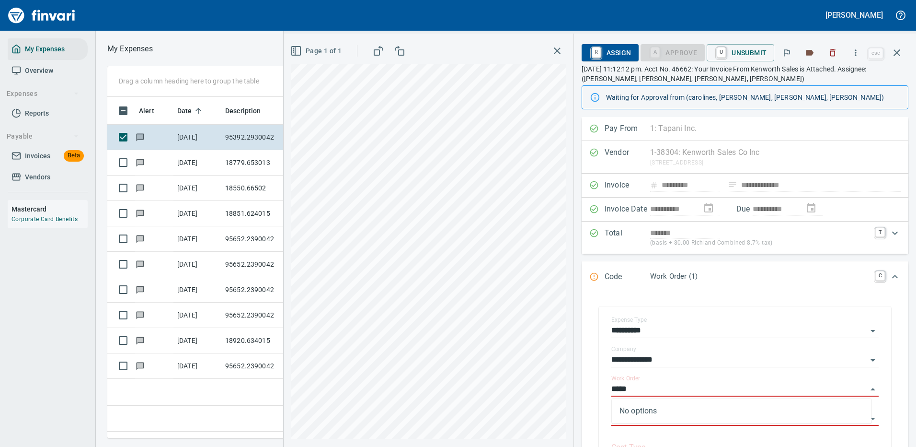
type input "*****"
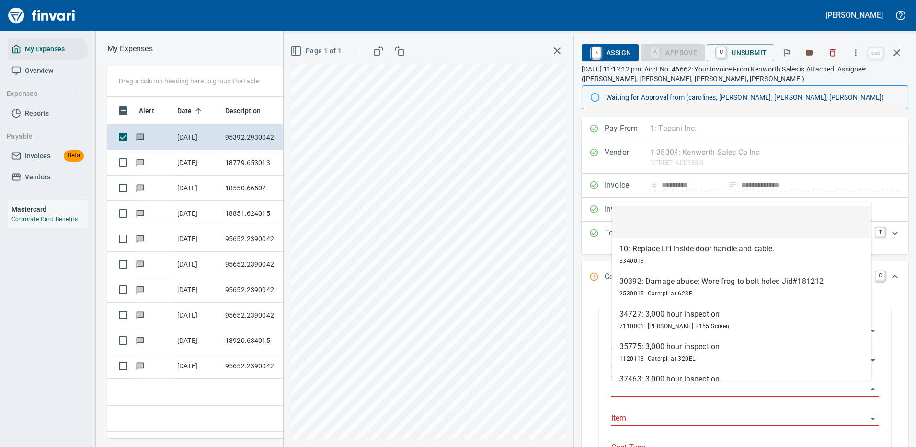
click at [628, 388] on input "Work Order" at bounding box center [739, 388] width 256 height 13
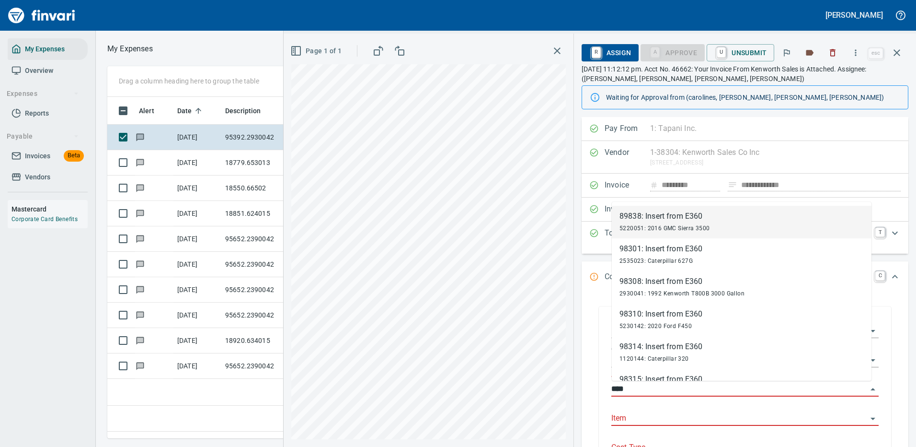
type input "*****"
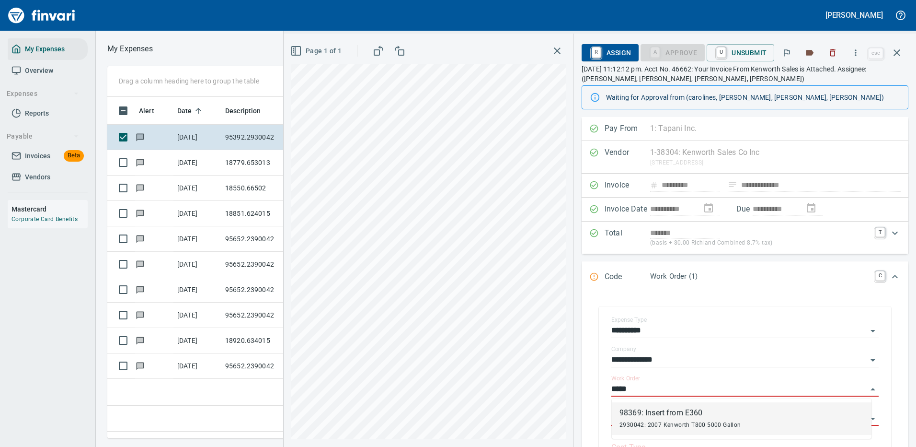
click at [659, 419] on div "2930042: 2007 Kenworth T800 5000 Gallon" at bounding box center [681, 423] width 122 height 11
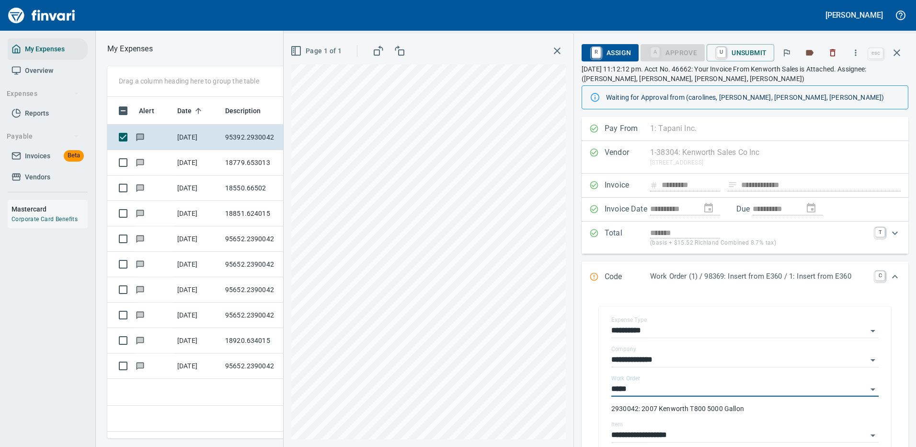
type input "******"
type input "**********"
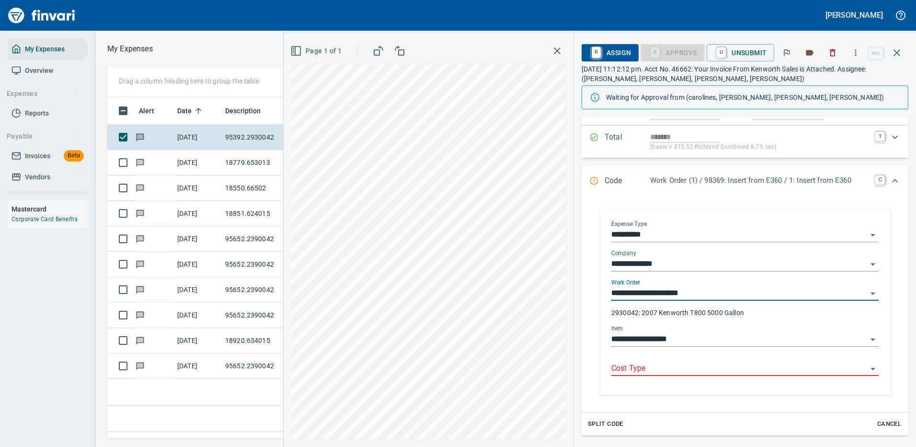
type input "**********"
click at [639, 368] on input "Cost Type" at bounding box center [739, 368] width 256 height 13
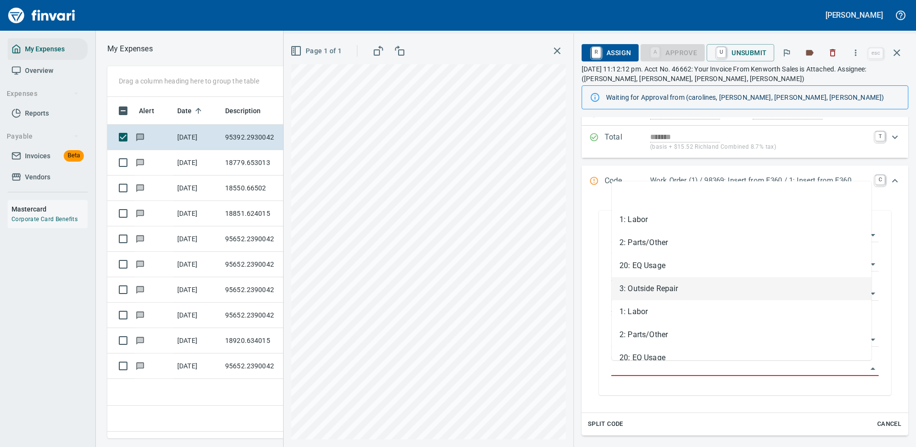
click at [651, 287] on li "3: Outside Repair" at bounding box center [742, 288] width 260 height 23
type input "**********"
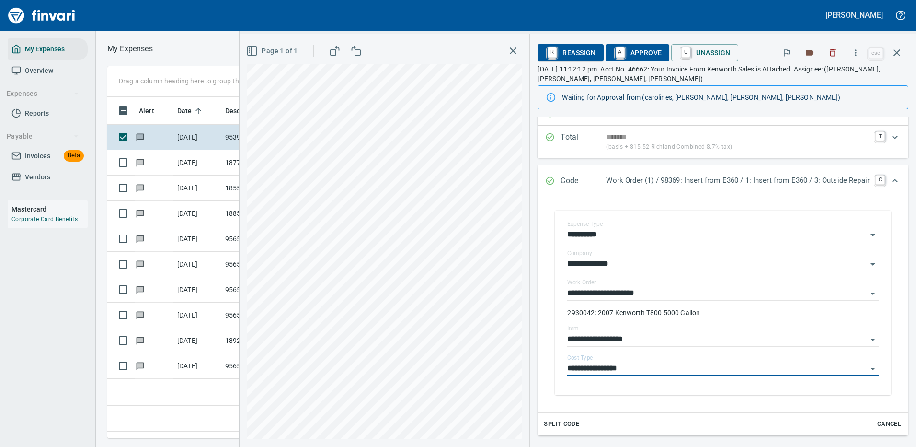
click at [625, 49] on span "A Approve" at bounding box center [637, 53] width 49 height 16
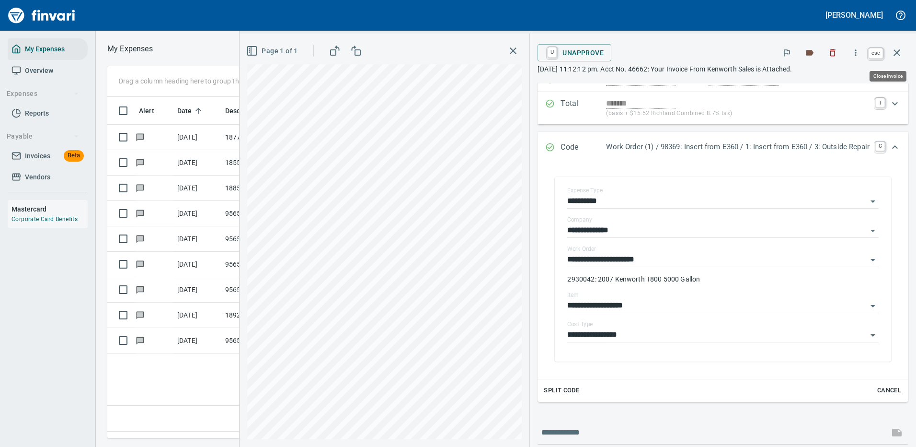
click at [897, 56] on icon "button" at bounding box center [896, 52] width 11 height 11
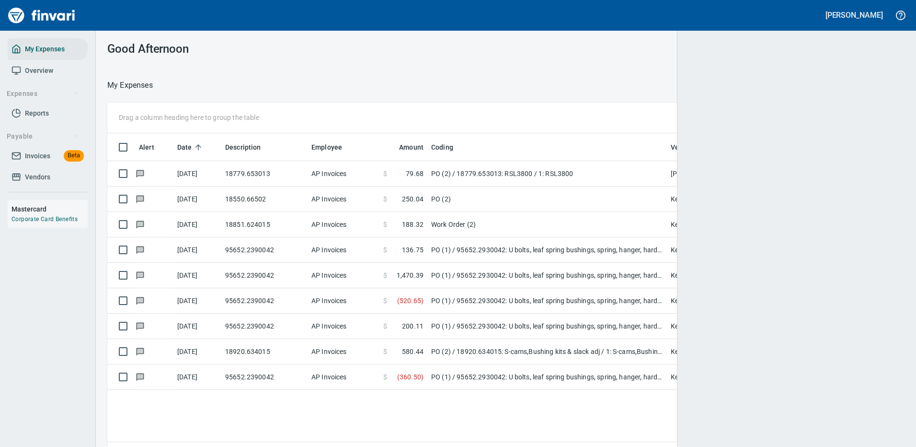
scroll to position [327, 781]
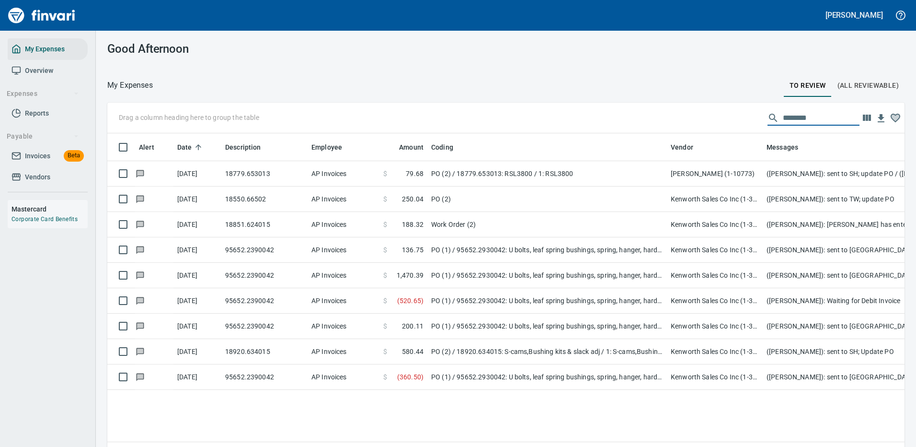
drag, startPoint x: 809, startPoint y: 115, endPoint x: 639, endPoint y: 127, distance: 170.0
click at [644, 127] on div "Drag a column heading here to group the table ********" at bounding box center [505, 118] width 797 height 31
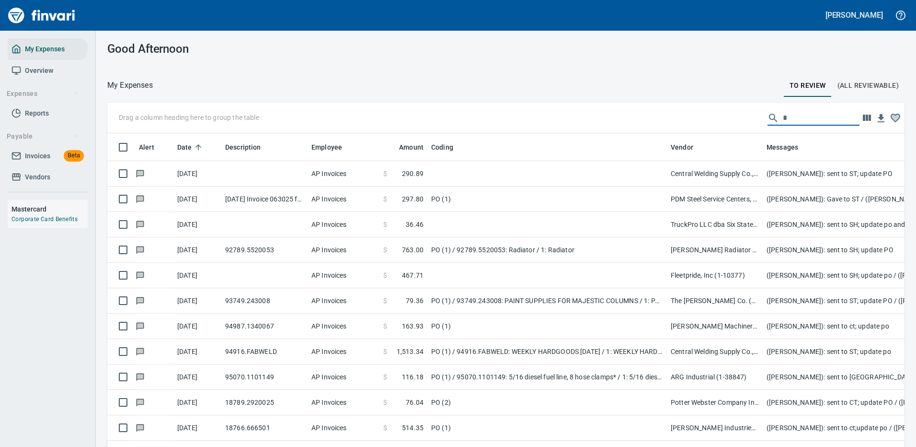
scroll to position [327, 776]
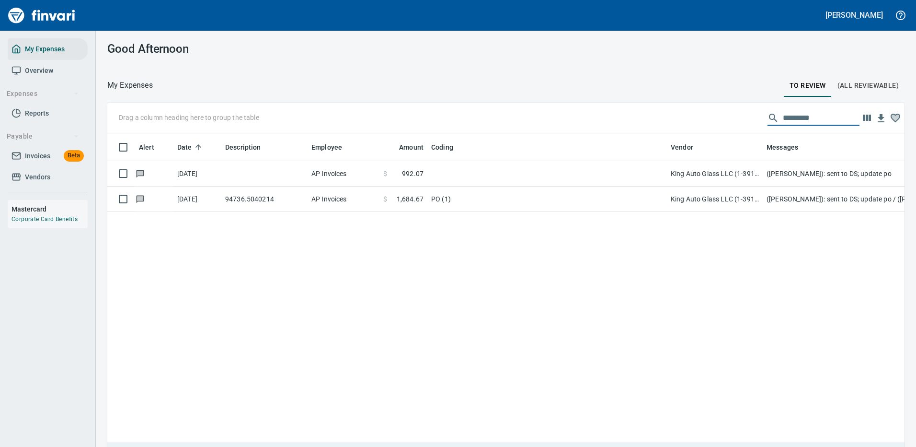
type input "*********"
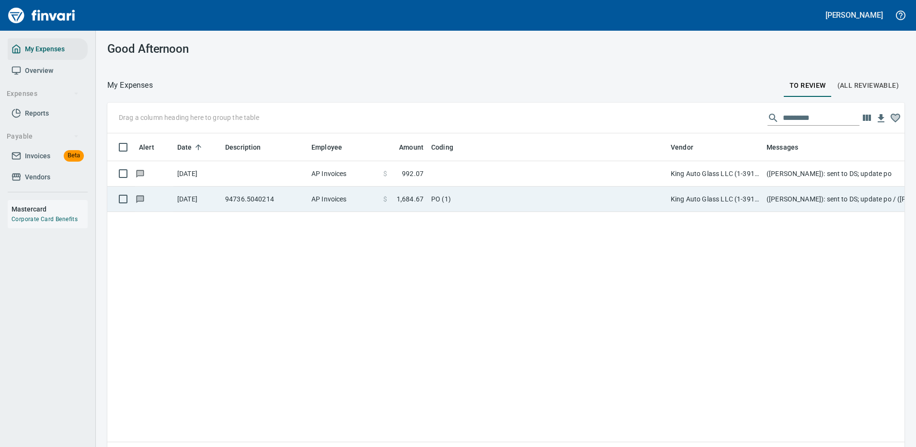
click at [497, 197] on td "PO (1)" at bounding box center [547, 198] width 240 height 25
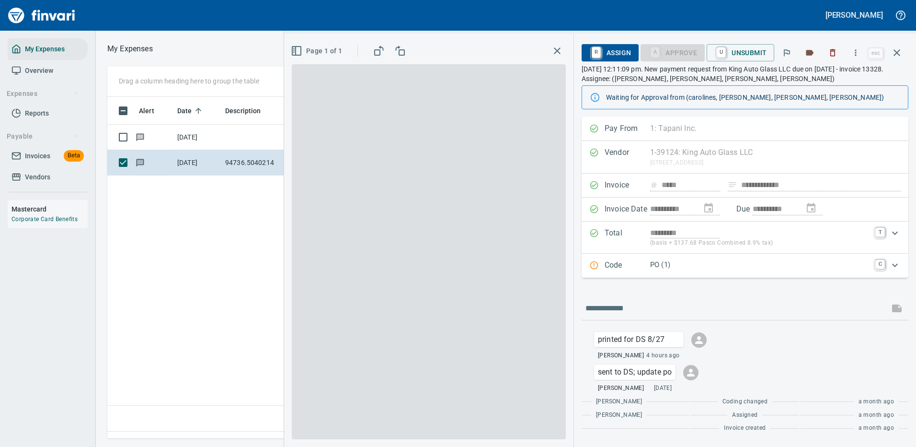
scroll to position [327, 551]
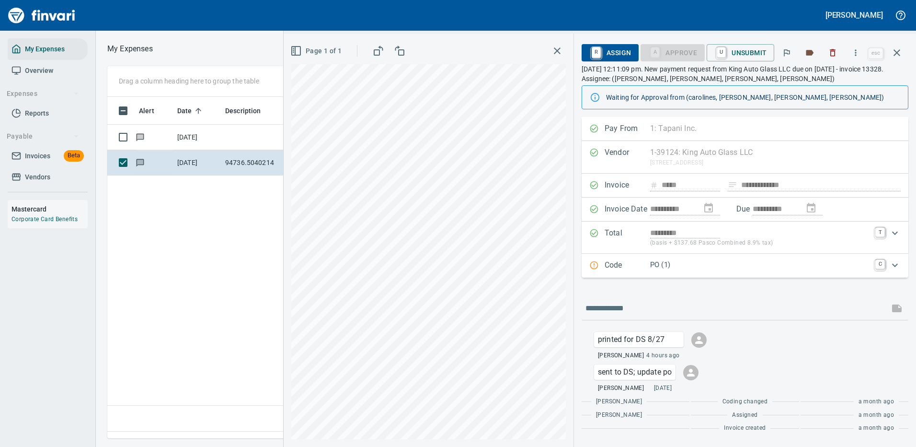
click at [892, 263] on icon "Expand" at bounding box center [894, 264] width 11 height 11
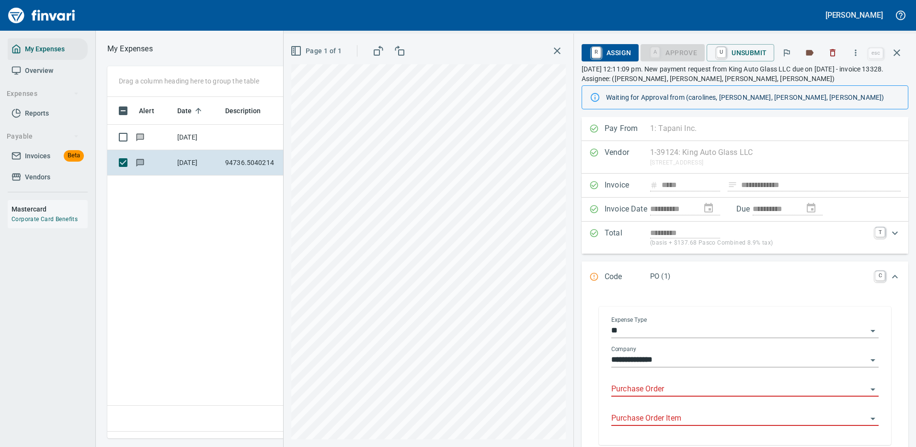
click at [871, 331] on icon "Open" at bounding box center [873, 331] width 5 height 2
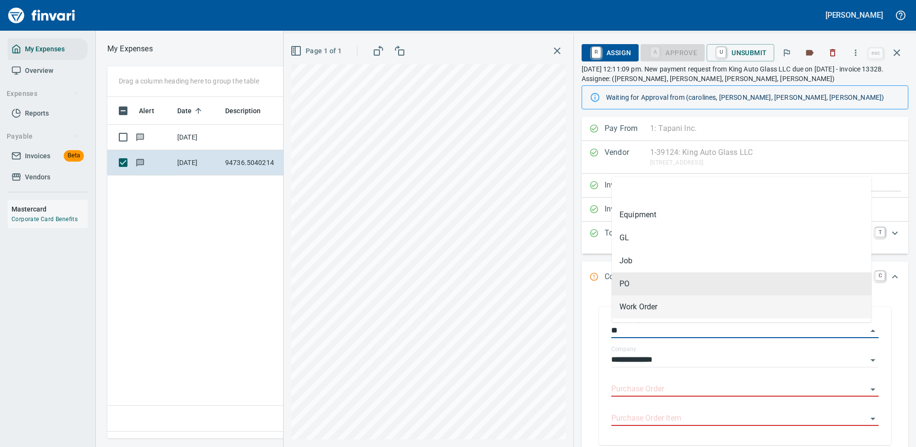
click at [654, 308] on li "Work Order" at bounding box center [742, 306] width 260 height 23
type input "*****"
type input "**********"
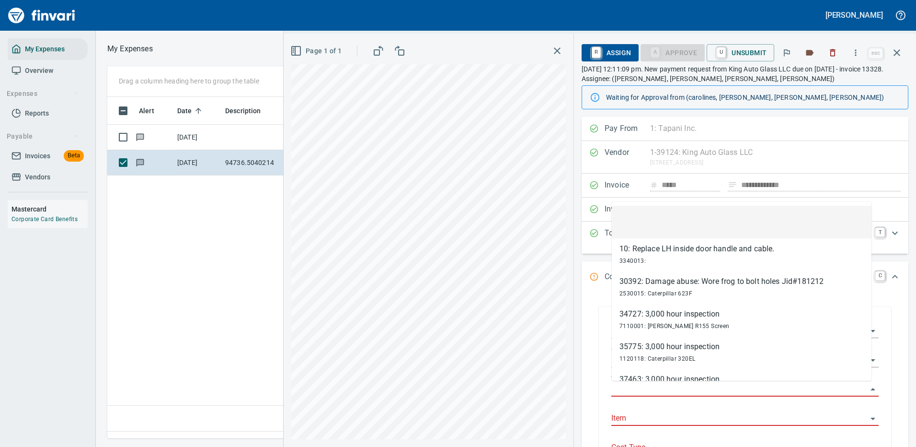
click at [635, 386] on input "Work Order" at bounding box center [739, 388] width 256 height 13
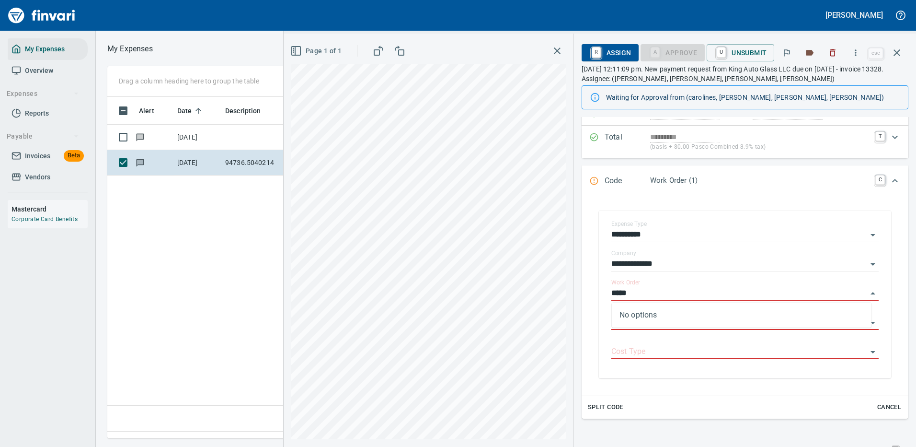
type input "*****"
click at [889, 178] on icon "Expand" at bounding box center [894, 180] width 11 height 11
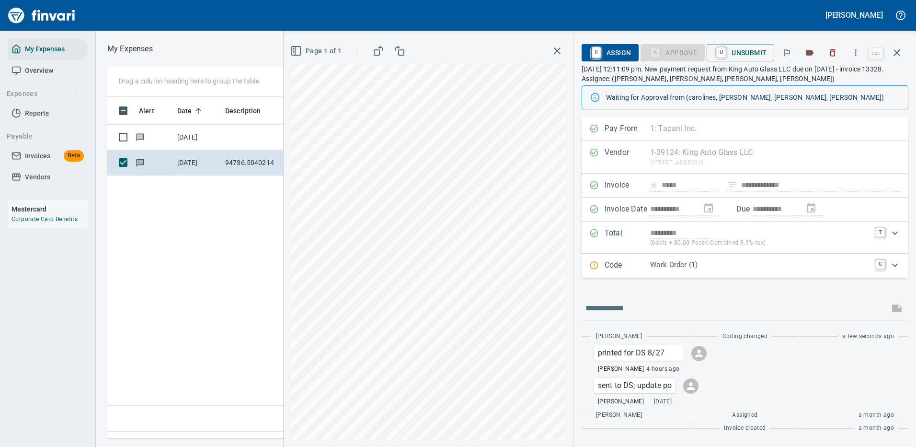
scroll to position [0, 0]
click at [896, 261] on icon "Expand" at bounding box center [894, 264] width 11 height 11
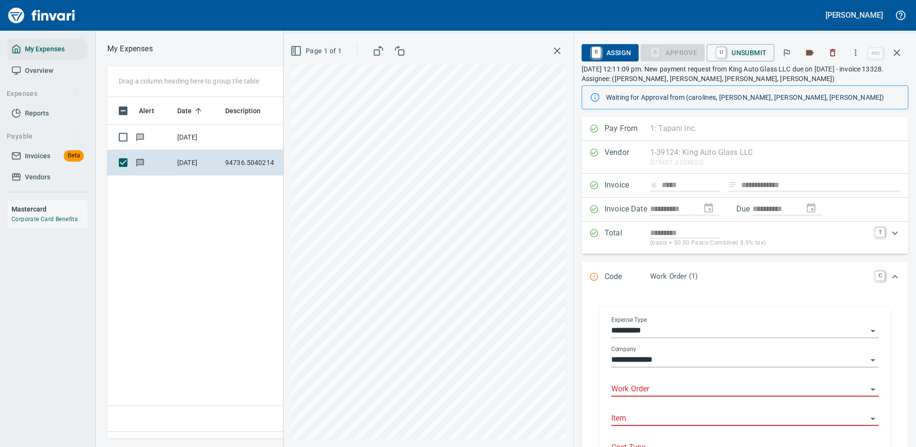
click at [871, 330] on icon "Open" at bounding box center [873, 331] width 5 height 2
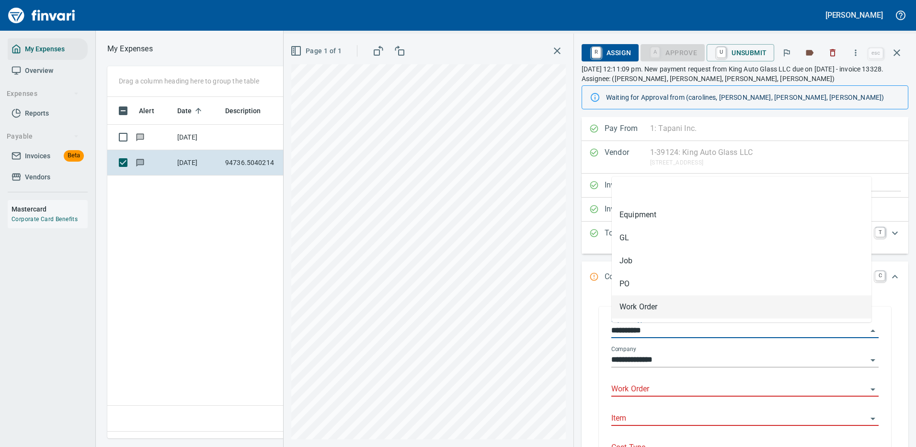
scroll to position [327, 551]
click at [639, 214] on li "Equipment" at bounding box center [742, 214] width 260 height 23
type input "*******"
type input "*********"
type input "*******"
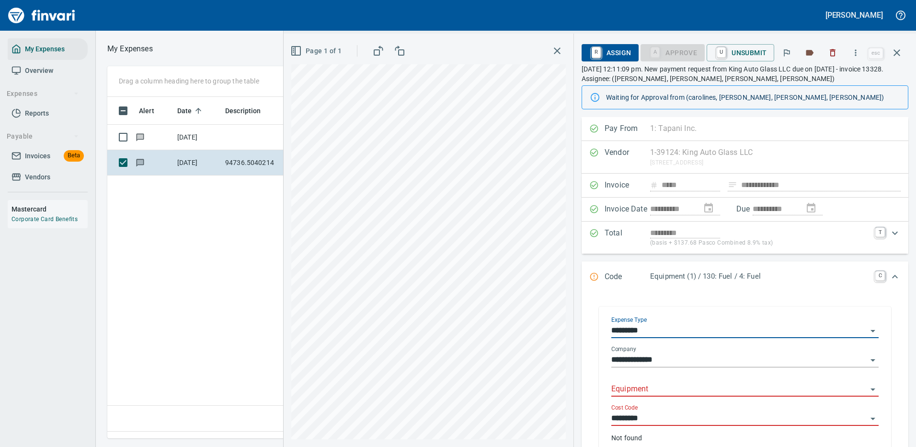
click at [643, 387] on input "Equipment" at bounding box center [739, 388] width 256 height 13
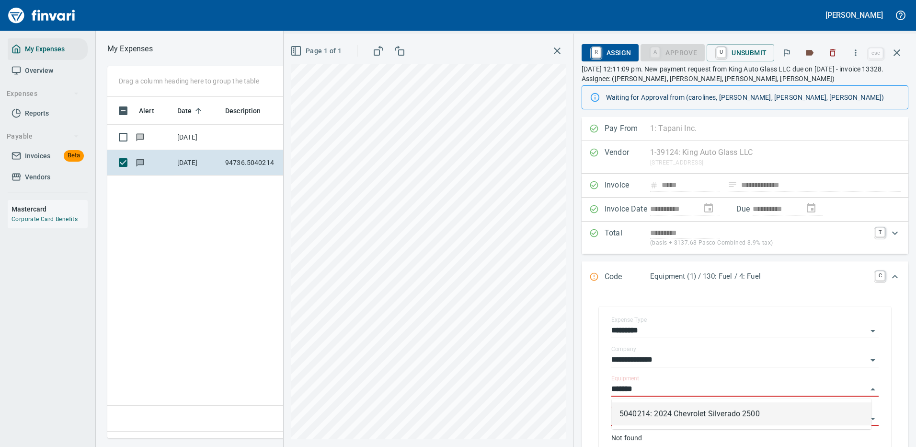
click at [697, 414] on li "5040214: 2024 Chevrolet Silverado 2500" at bounding box center [742, 413] width 260 height 23
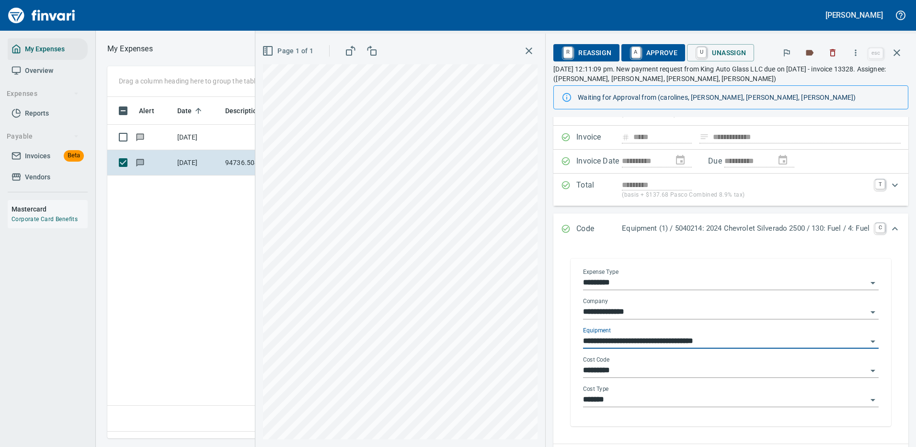
scroll to position [96, 0]
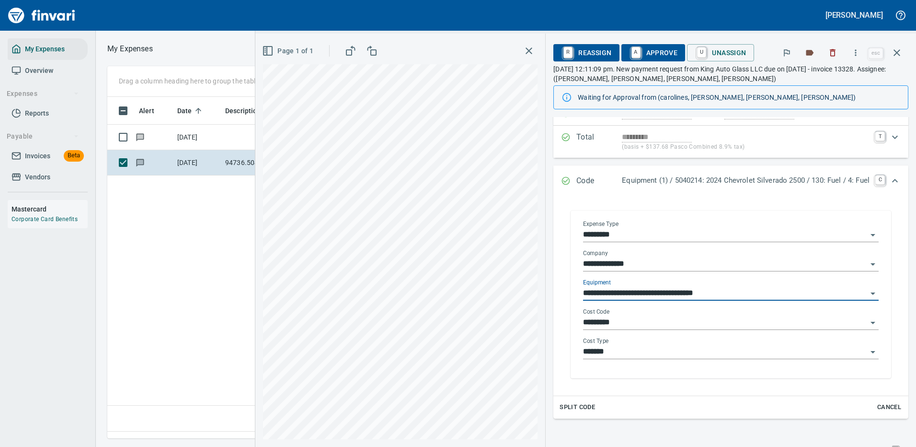
type input "**********"
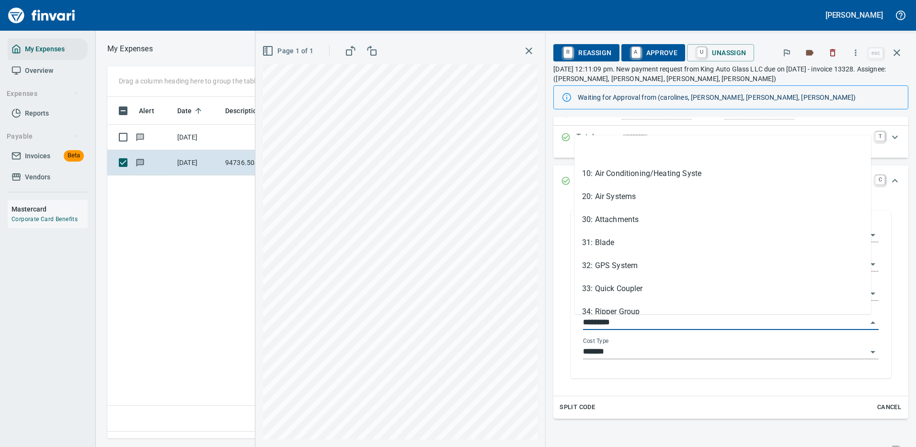
scroll to position [327, 551]
click at [642, 320] on input "*********" at bounding box center [725, 322] width 284 height 13
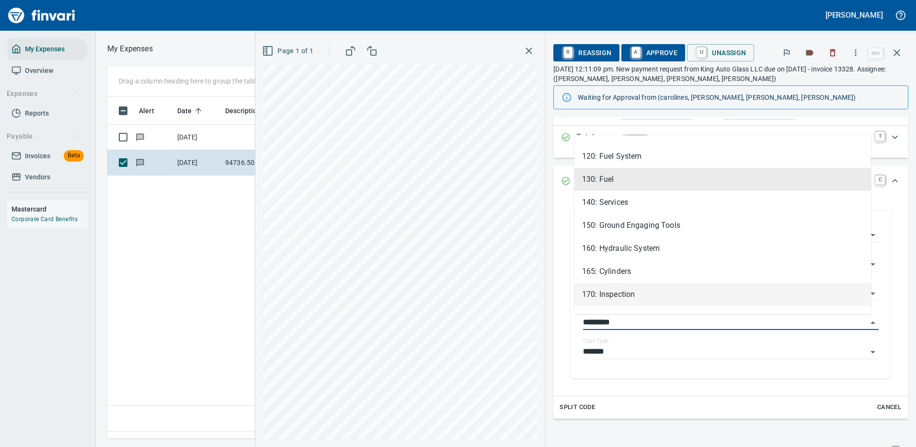
scroll to position [0, 0]
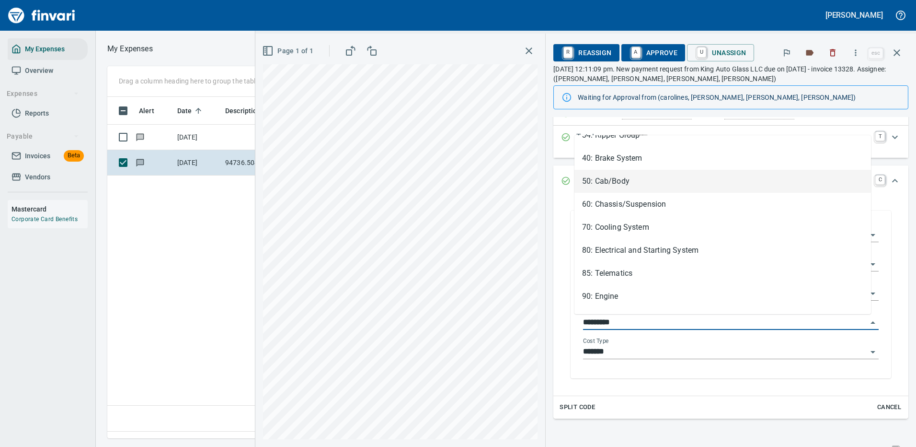
drag, startPoint x: 601, startPoint y: 177, endPoint x: 715, endPoint y: 299, distance: 167.1
click at [601, 177] on li "50: Cab/Body" at bounding box center [723, 181] width 297 height 23
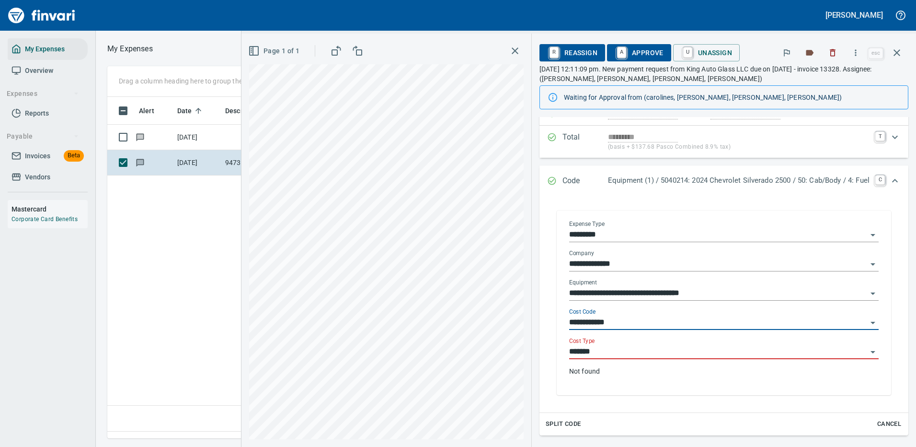
type input "**********"
click at [871, 322] on icon "Open" at bounding box center [873, 323] width 5 height 2
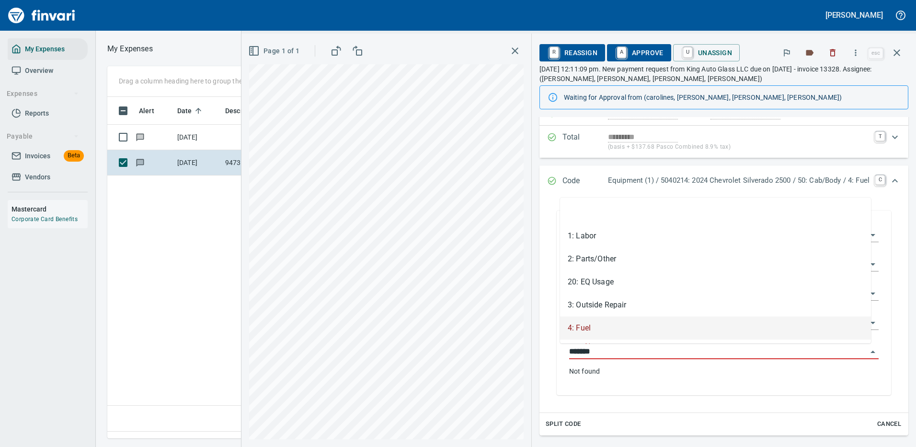
click at [601, 351] on input "*******" at bounding box center [718, 351] width 298 height 13
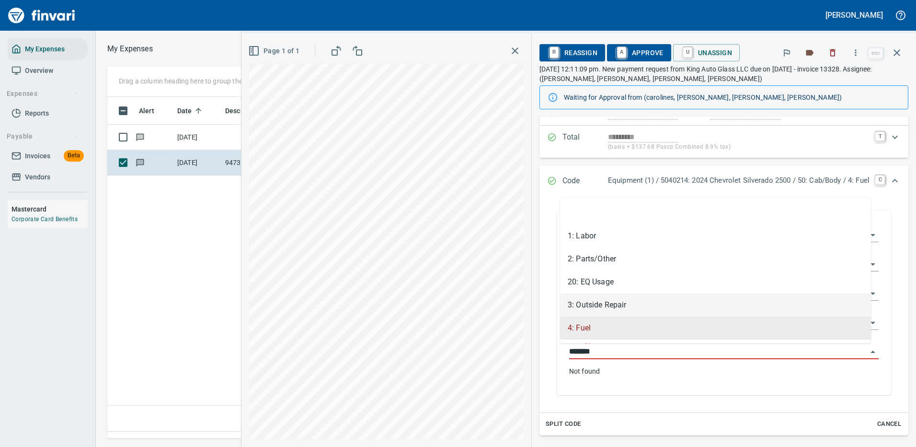
drag, startPoint x: 597, startPoint y: 303, endPoint x: 617, endPoint y: 287, distance: 25.6
click at [597, 303] on li "3: Outside Repair" at bounding box center [715, 304] width 311 height 23
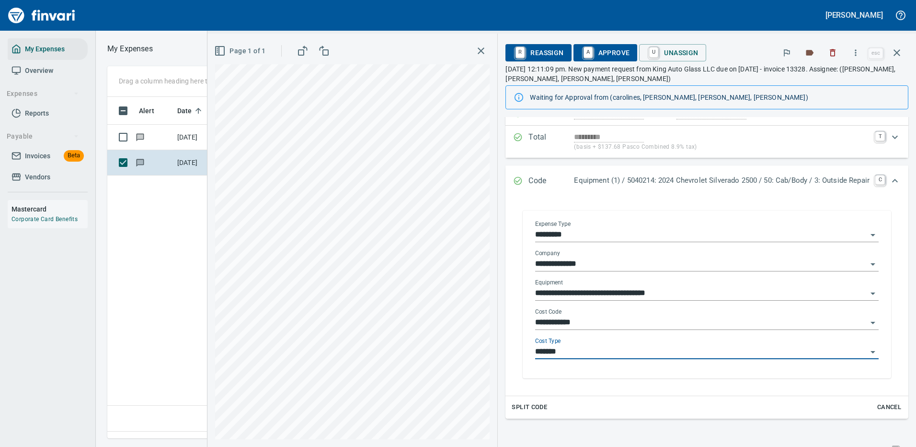
type input "**********"
click at [608, 51] on span "A Approve" at bounding box center [605, 53] width 49 height 16
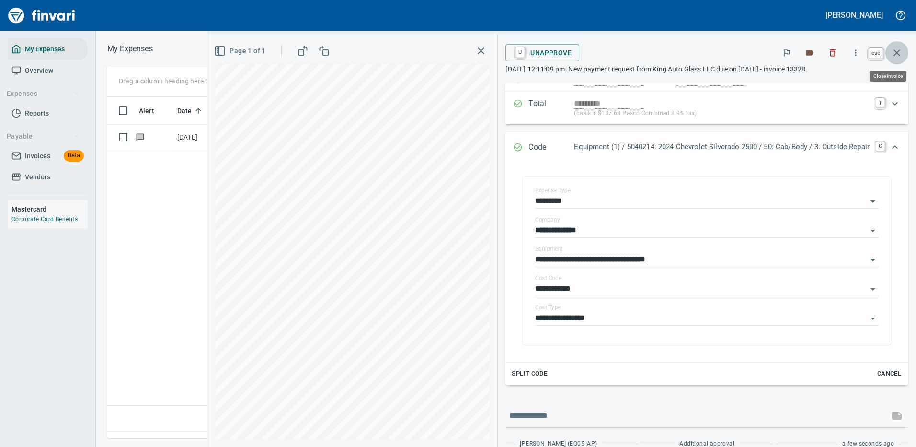
click at [898, 49] on icon "button" at bounding box center [896, 52] width 11 height 11
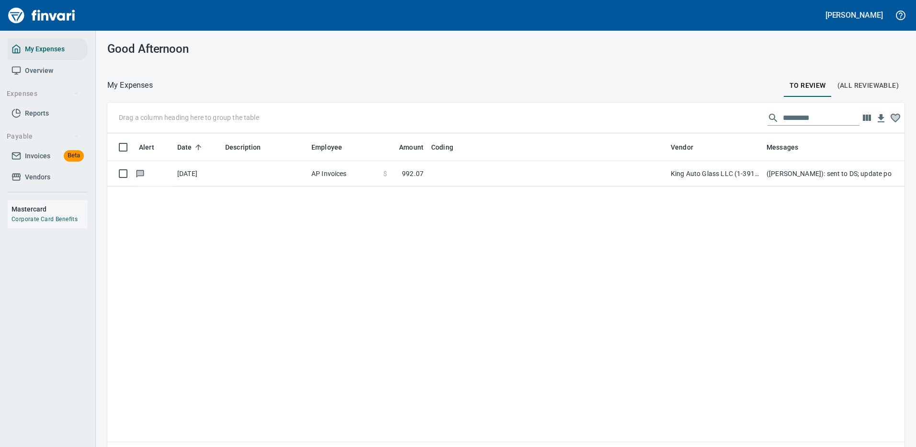
click at [591, 176] on td at bounding box center [547, 173] width 240 height 25
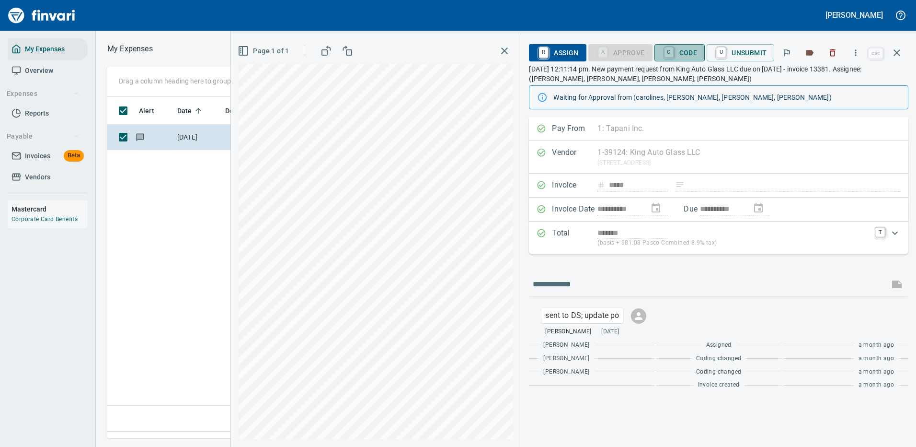
click at [683, 56] on span "C Code" at bounding box center [679, 53] width 35 height 16
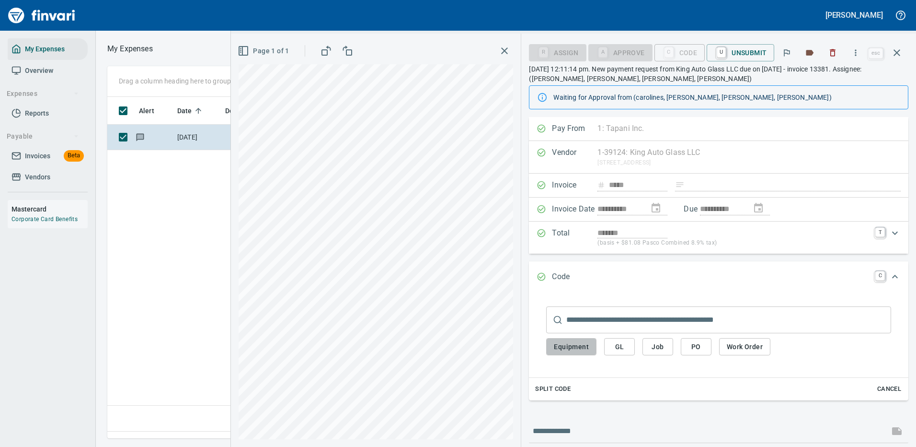
click at [570, 345] on span "Equipment" at bounding box center [571, 347] width 35 height 12
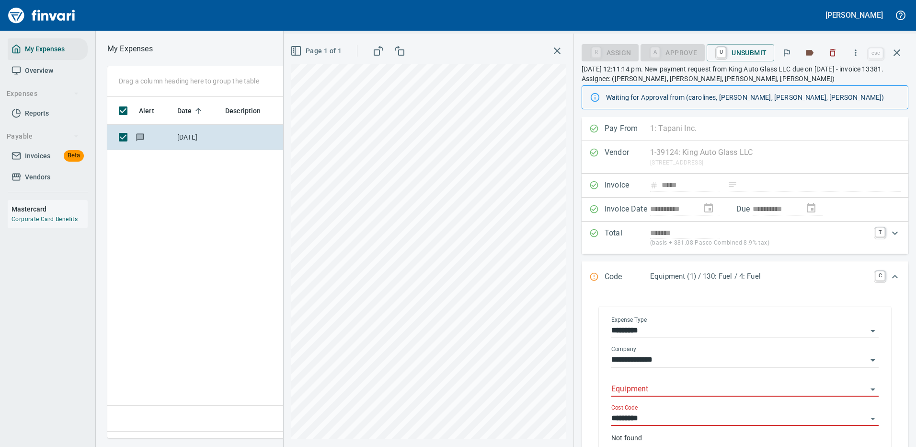
click at [645, 387] on input "Equipment" at bounding box center [739, 388] width 256 height 13
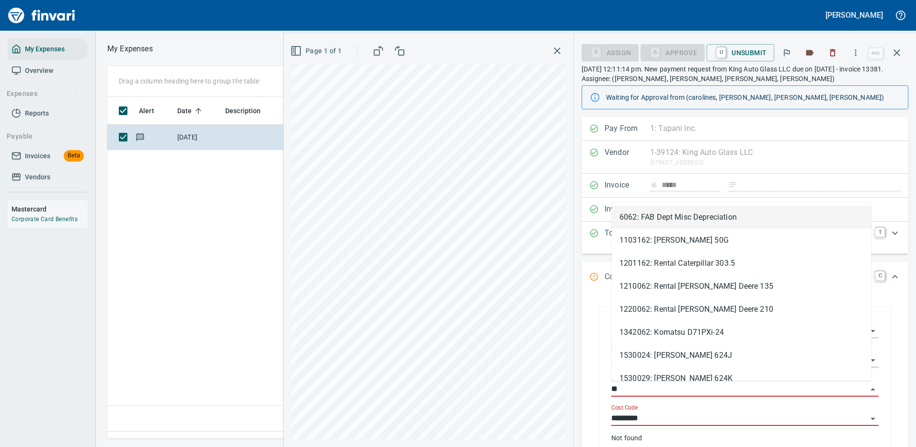
type input "*"
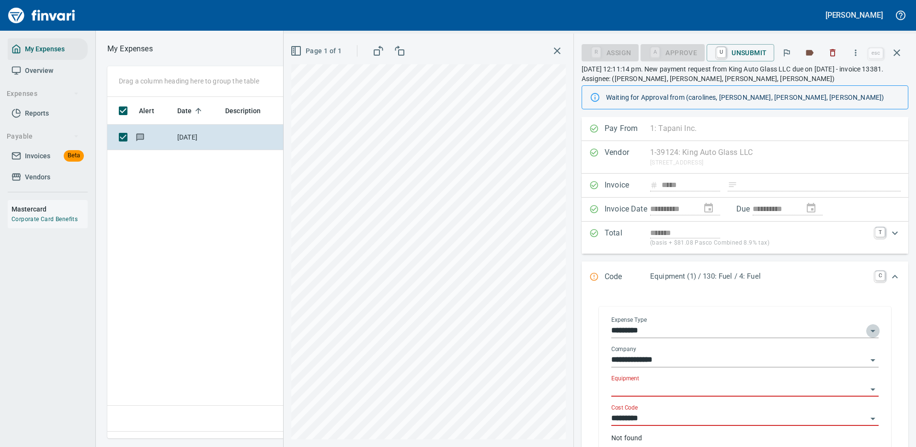
click at [871, 330] on icon "Open" at bounding box center [873, 331] width 5 height 2
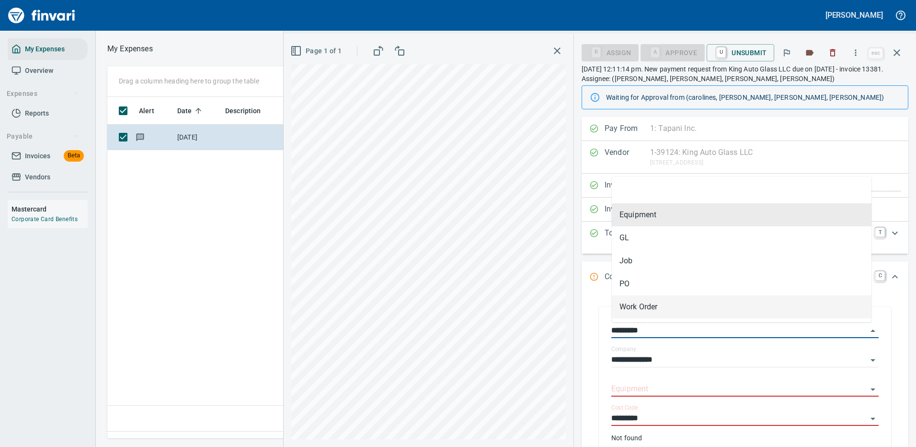
click at [638, 306] on li "Work Order" at bounding box center [742, 306] width 260 height 23
type input "**********"
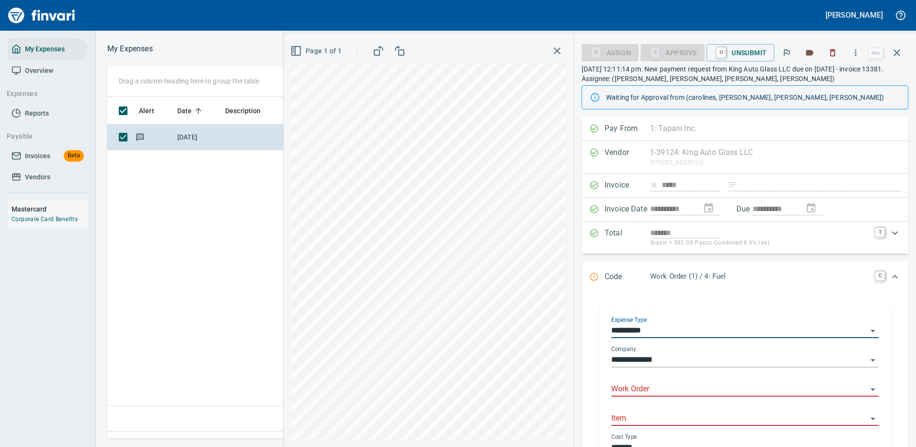
click at [635, 389] on input "Work Order" at bounding box center [739, 388] width 256 height 13
type input "*****"
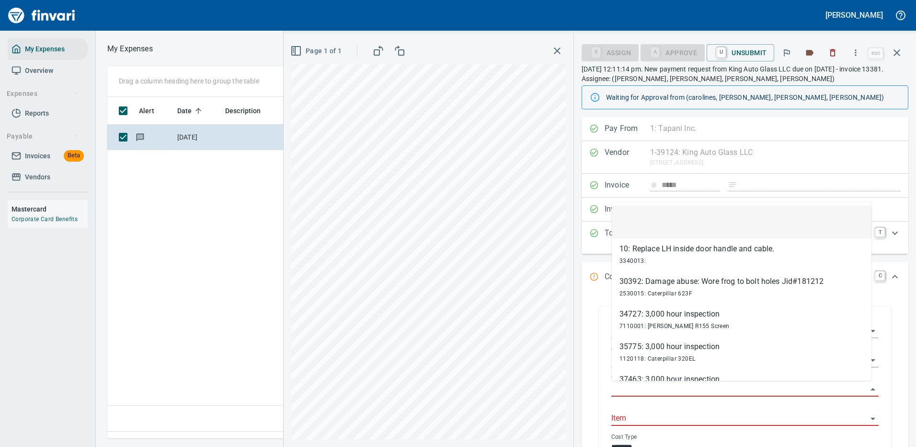
click at [653, 392] on input "Work Order" at bounding box center [739, 388] width 256 height 13
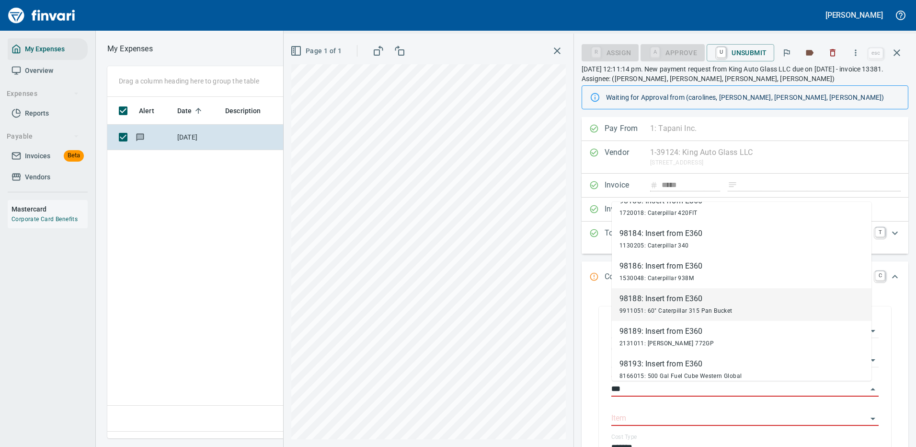
scroll to position [910, 0]
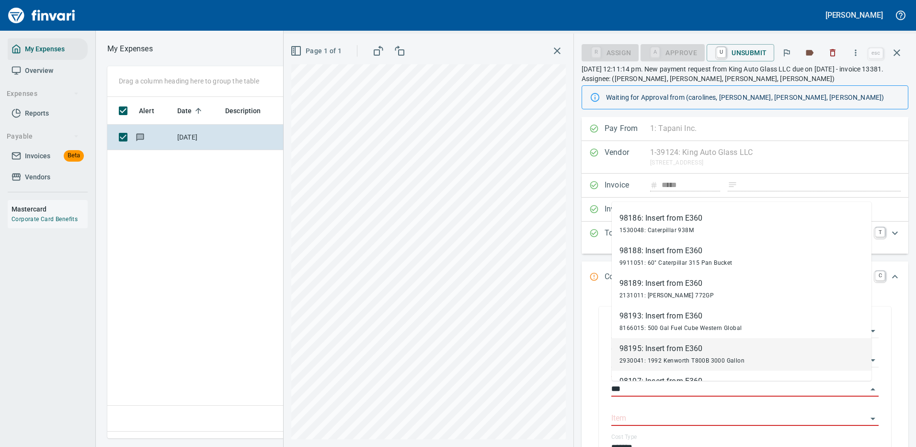
click at [652, 351] on div "98195: Insert from E360" at bounding box center [682, 348] width 125 height 11
type input "**********"
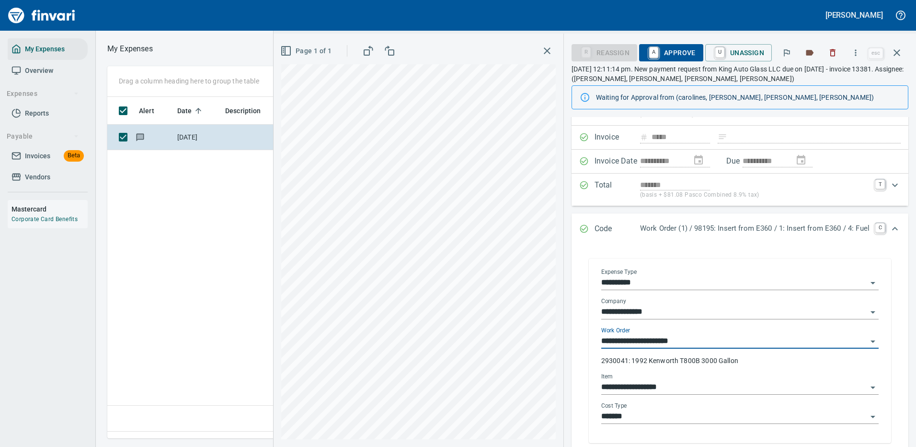
scroll to position [96, 0]
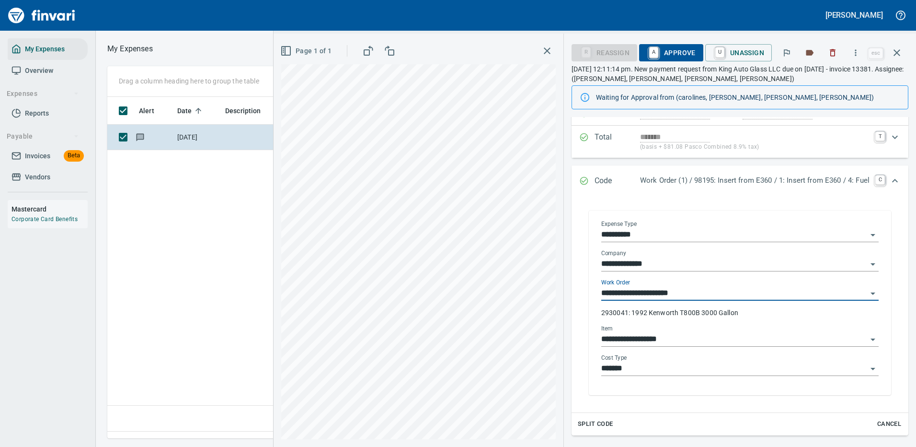
type input "**********"
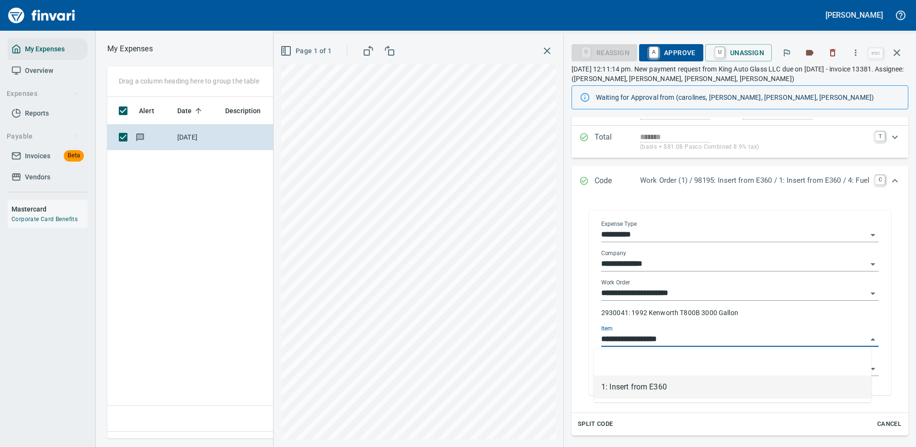
scroll to position [327, 551]
click at [659, 334] on input "**********" at bounding box center [734, 339] width 266 height 13
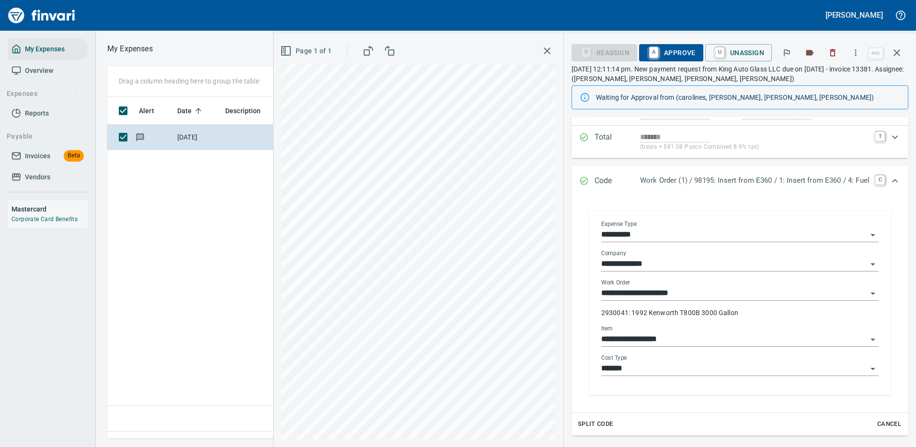
click at [785, 310] on p "2930041: 1992 Kenworth T800B 3000 Gallon" at bounding box center [739, 313] width 277 height 10
click at [626, 367] on input "*******" at bounding box center [734, 368] width 266 height 13
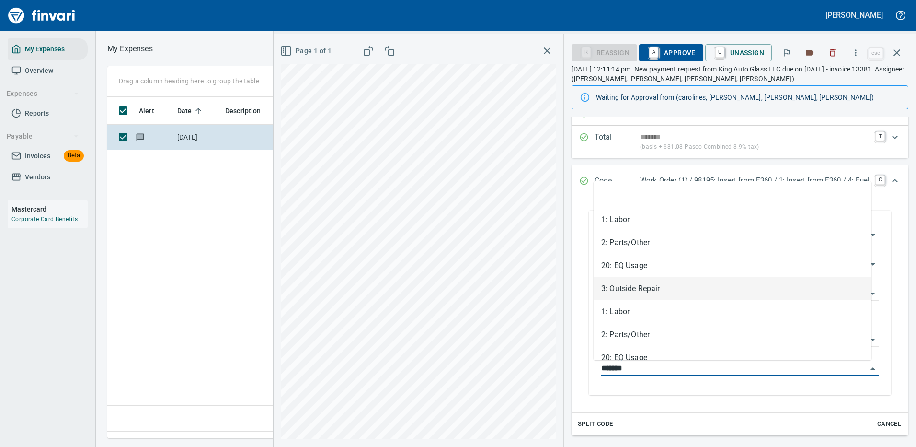
click at [634, 287] on li "3: Outside Repair" at bounding box center [733, 288] width 278 height 23
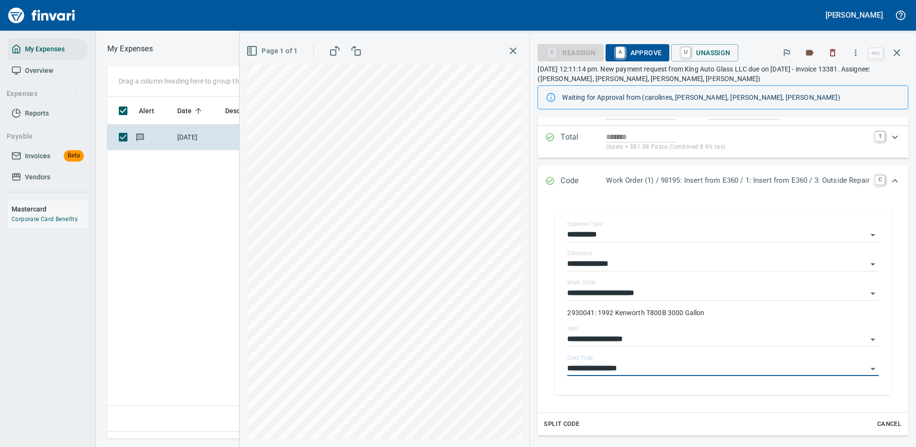
type input "**********"
click at [634, 49] on span "A Approve" at bounding box center [637, 53] width 49 height 16
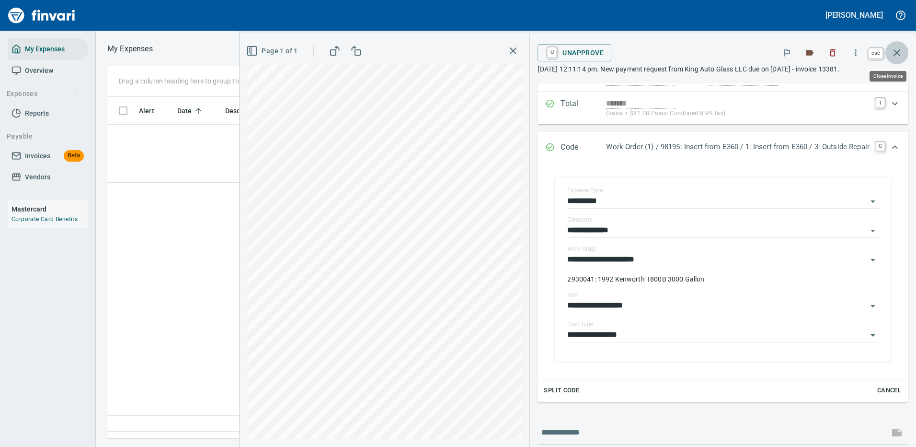
click at [897, 47] on icon "button" at bounding box center [896, 52] width 11 height 11
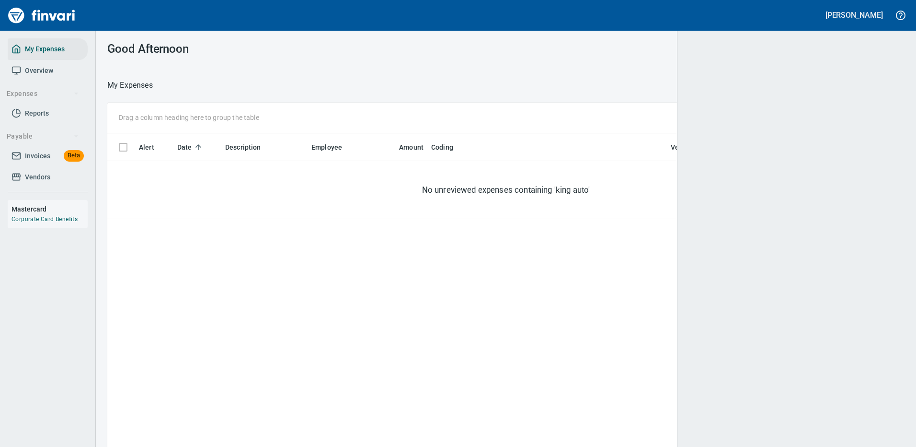
scroll to position [327, 779]
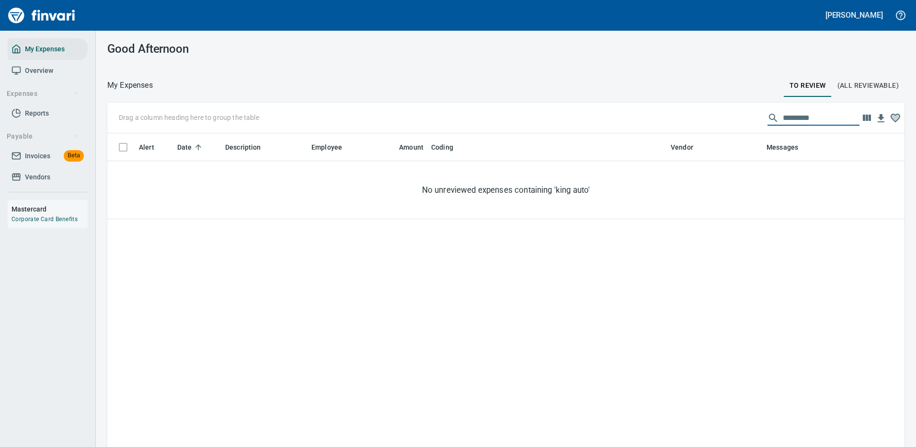
drag, startPoint x: 803, startPoint y: 115, endPoint x: 676, endPoint y: 126, distance: 127.5
click at [695, 116] on div "Drag a column heading here to group the table *********" at bounding box center [505, 118] width 797 height 31
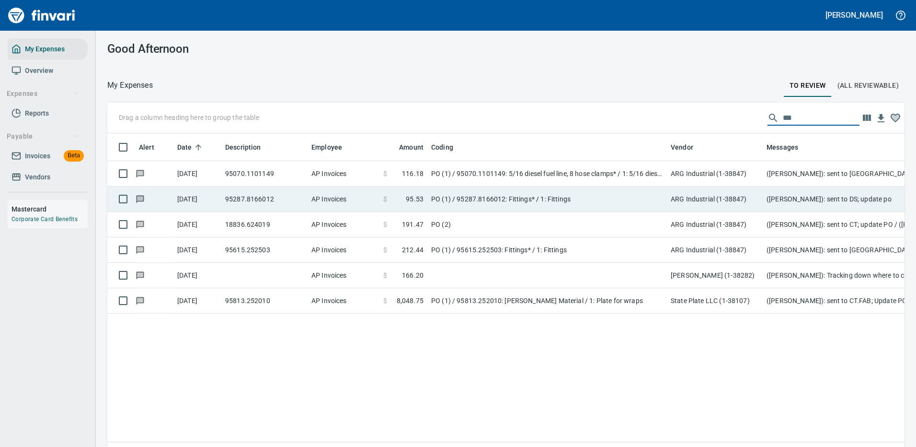
type input "***"
click at [481, 196] on td "PO (1) / 95287.8166012: Fittings* / 1: Fittings" at bounding box center [547, 198] width 240 height 25
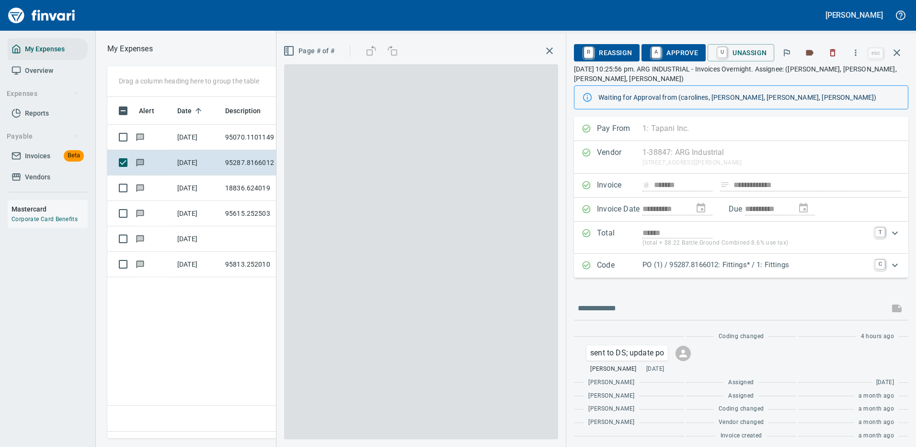
scroll to position [327, 551]
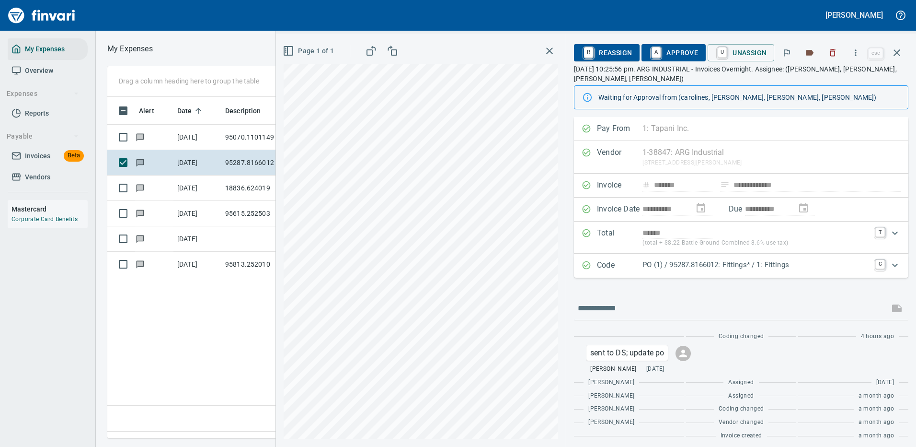
click at [821, 268] on p "PO (1) / 95287.8166012: Fittings* / 1: Fittings" at bounding box center [756, 264] width 227 height 11
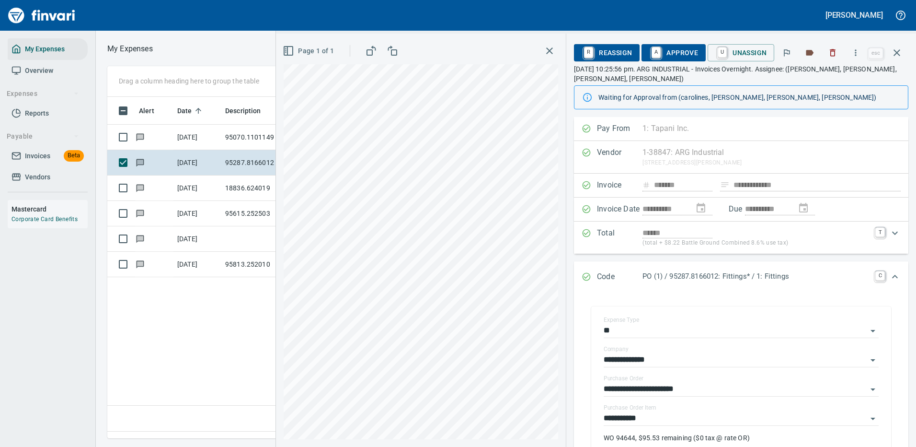
scroll to position [48, 0]
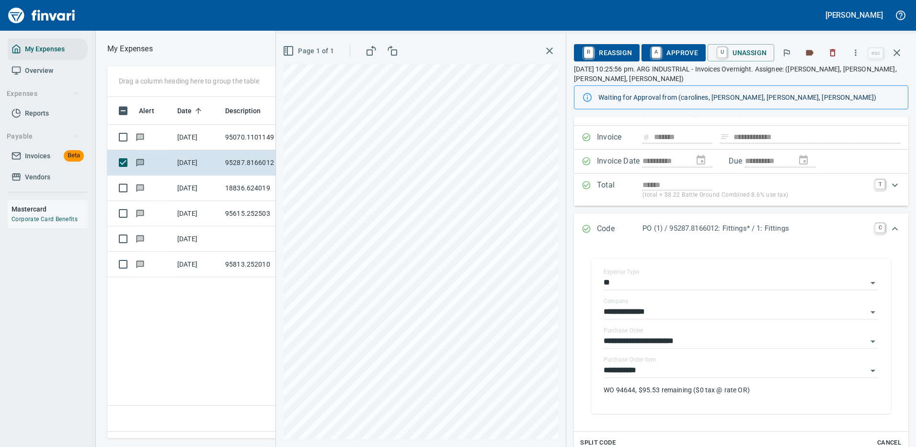
click at [677, 52] on span "A Approve" at bounding box center [673, 53] width 49 height 16
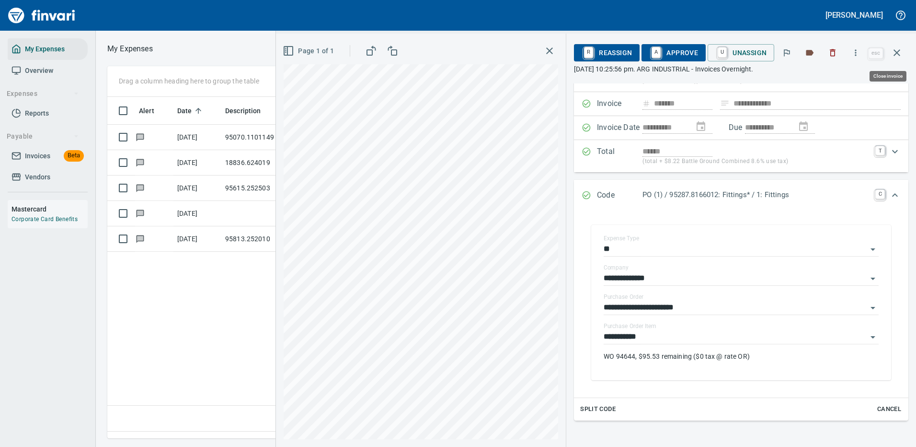
click at [896, 54] on icon "button" at bounding box center [897, 52] width 7 height 7
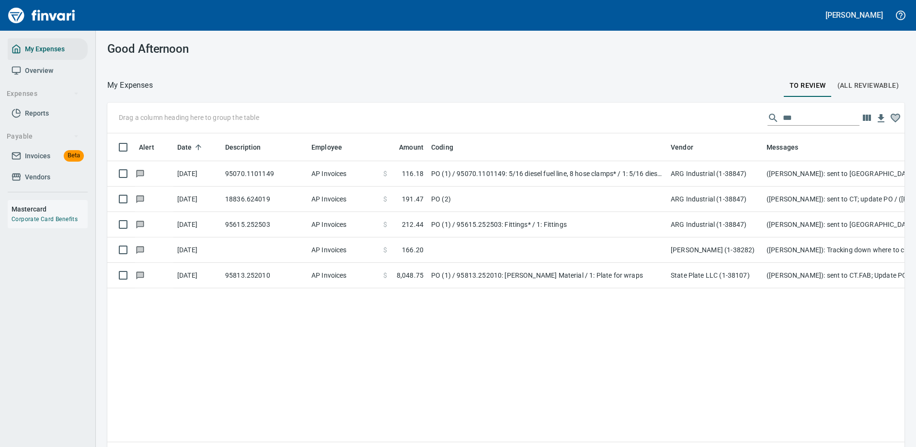
scroll to position [1, 1]
drag, startPoint x: 783, startPoint y: 116, endPoint x: 725, endPoint y: 113, distance: 58.0
click at [735, 125] on div "Drag a column heading here to group the table ***" at bounding box center [505, 118] width 797 height 31
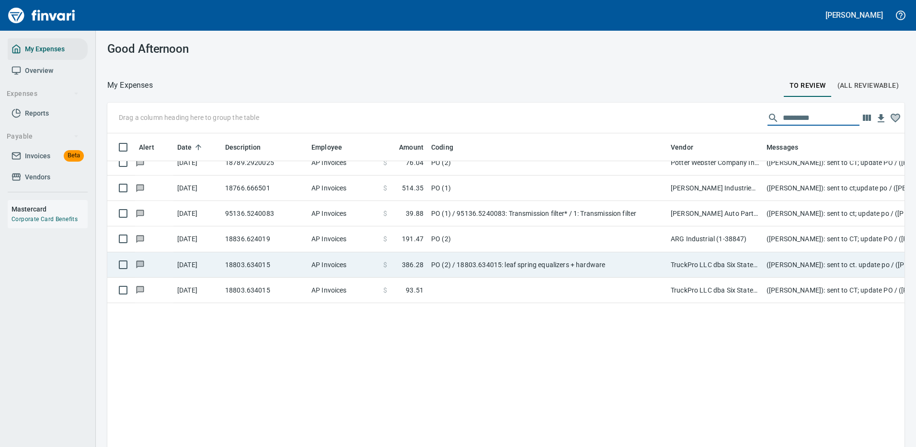
scroll to position [0, 0]
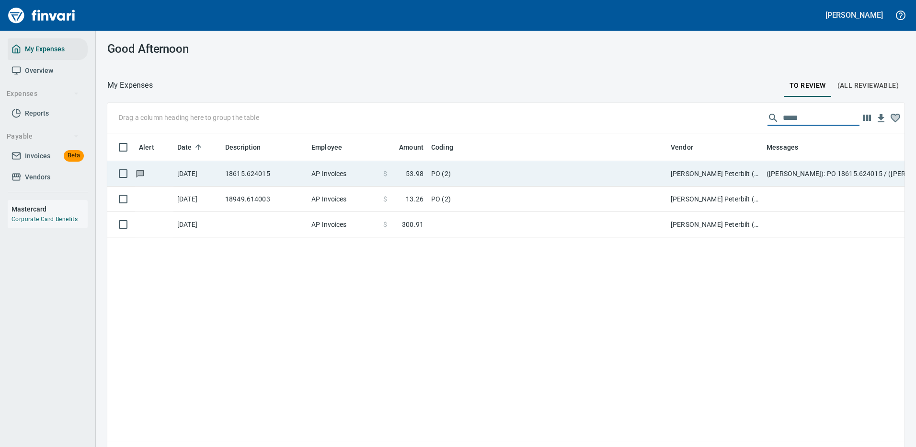
type input "*****"
click at [481, 172] on td "PO (2)" at bounding box center [547, 173] width 240 height 25
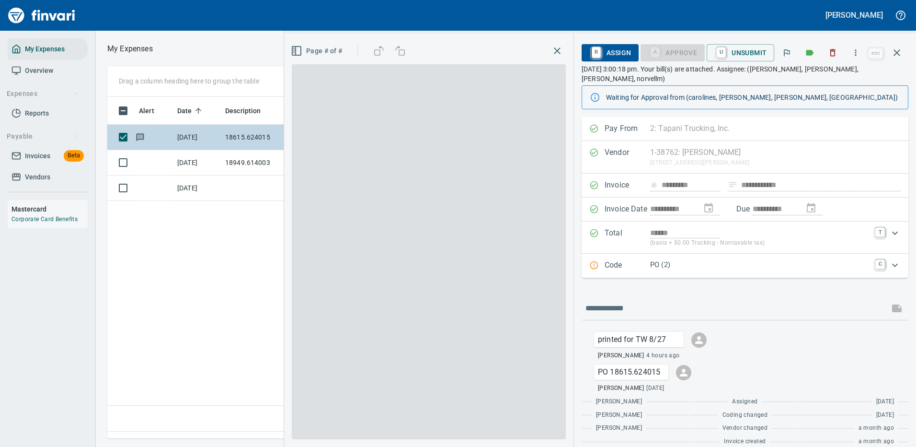
scroll to position [327, 551]
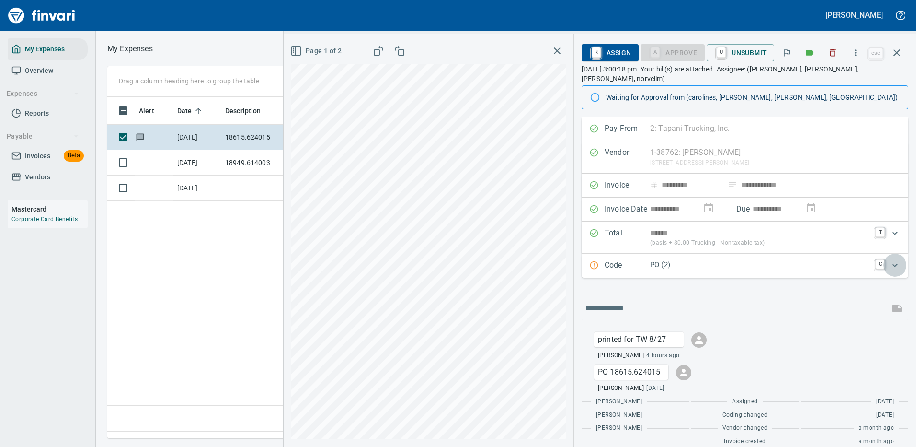
click at [889, 259] on icon "Expand" at bounding box center [894, 264] width 11 height 11
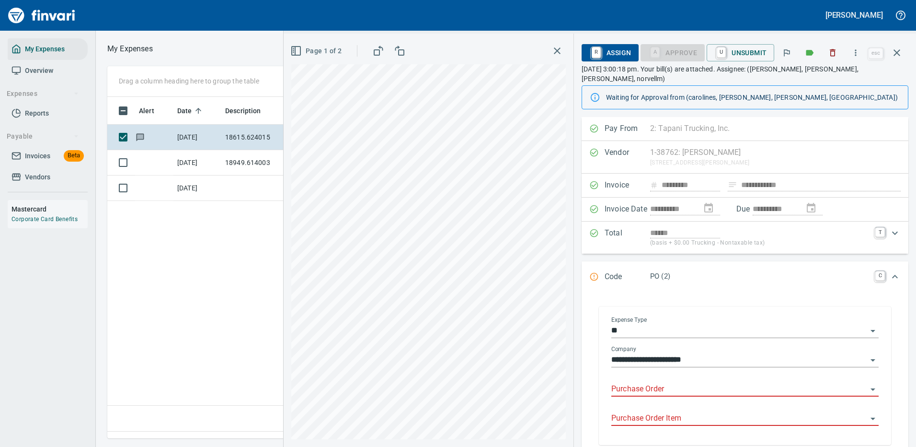
click at [637, 382] on input "Purchase Order" at bounding box center [739, 388] width 256 height 13
click at [867, 325] on icon "Open" at bounding box center [872, 330] width 11 height 11
type input "*****"
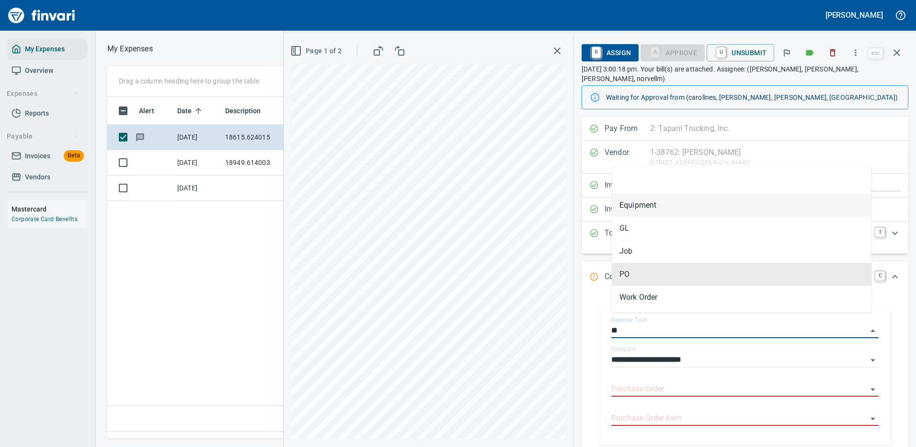
click at [638, 205] on li "Equipment" at bounding box center [742, 205] width 260 height 23
type input "*********"
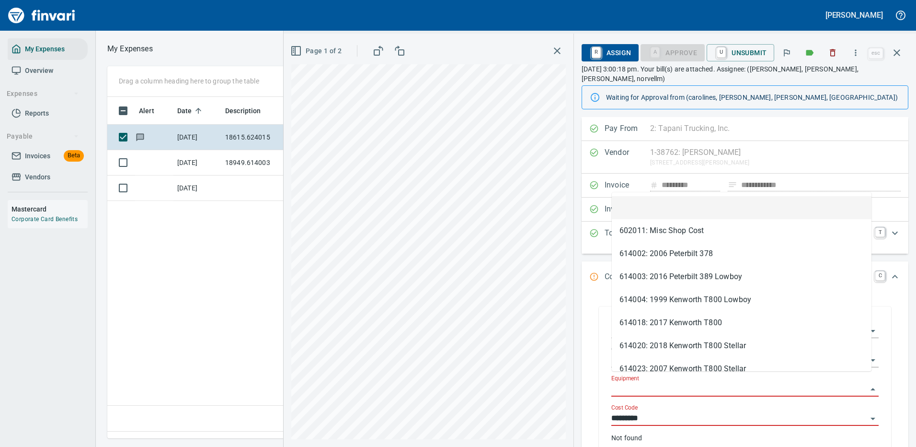
click at [633, 382] on input "Equipment" at bounding box center [739, 388] width 256 height 13
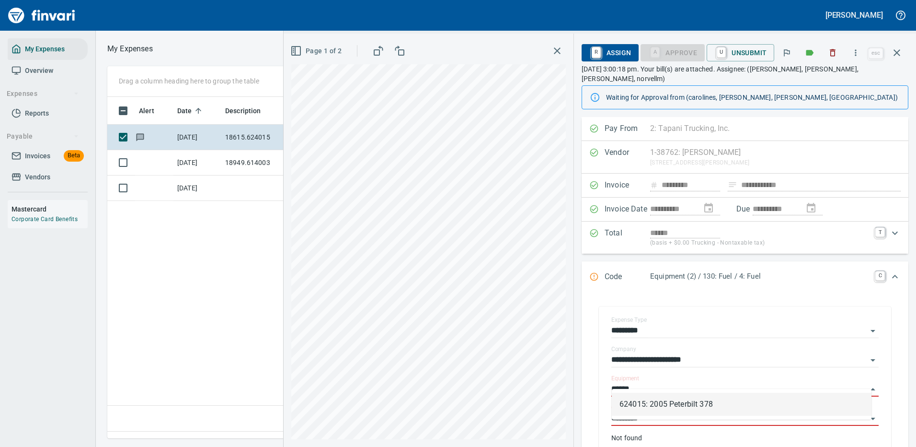
click at [650, 405] on li "624015: 2005 Peterbilt 378" at bounding box center [742, 403] width 260 height 23
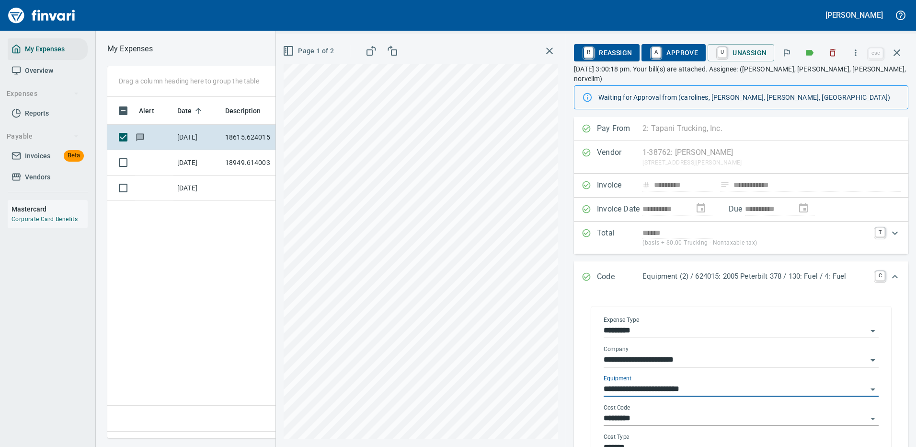
type input "**********"
click at [668, 412] on input "*********" at bounding box center [736, 418] width 264 height 13
click at [871, 330] on icon "Open" at bounding box center [873, 331] width 5 height 2
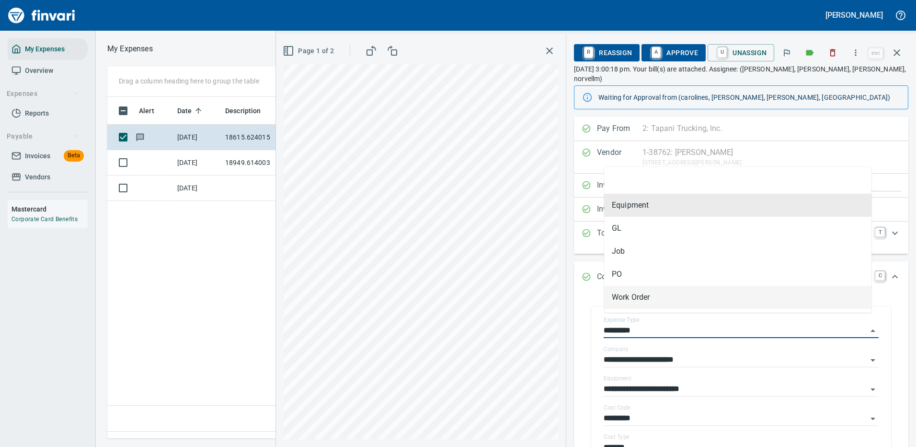
click at [644, 297] on li "Work Order" at bounding box center [737, 297] width 267 height 23
type input "**********"
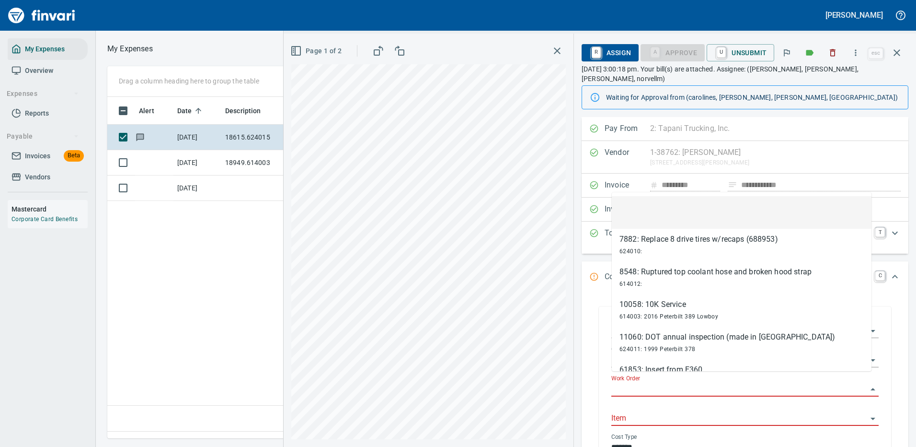
click at [626, 382] on input "Work Order" at bounding box center [739, 388] width 256 height 13
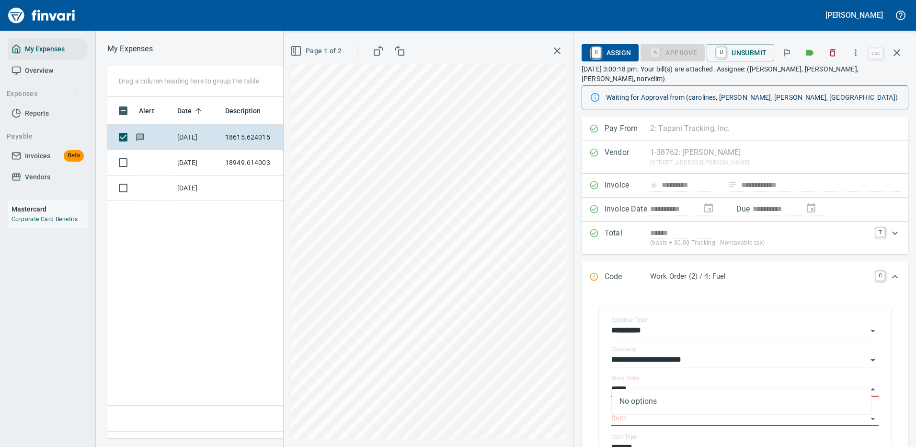
type input "*****"
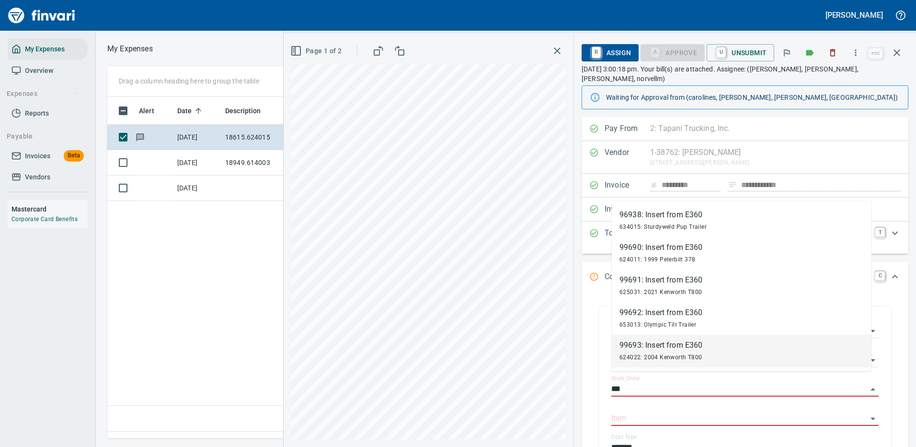
type input "***"
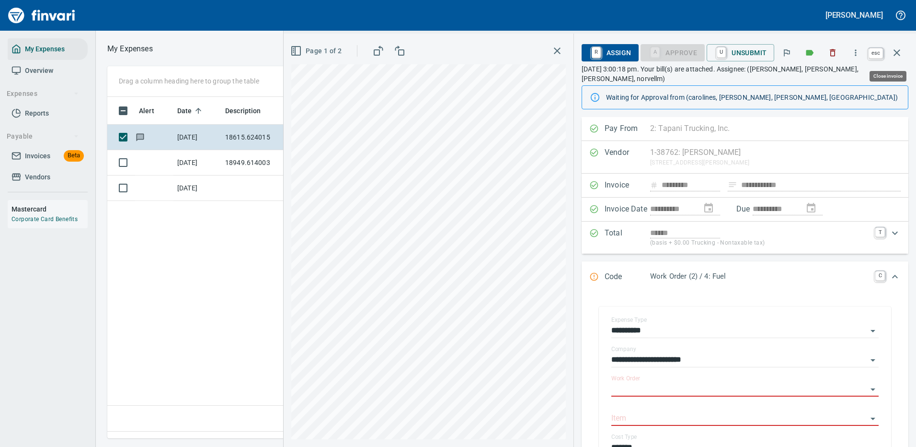
click at [897, 50] on icon "button" at bounding box center [896, 52] width 11 height 11
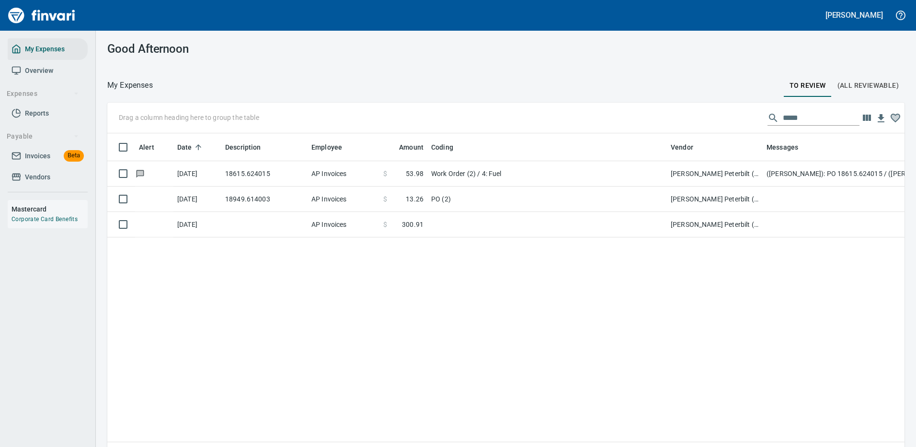
scroll to position [327, 777]
drag, startPoint x: 798, startPoint y: 114, endPoint x: 744, endPoint y: 114, distance: 54.1
click at [752, 116] on div "Drag a column heading here to group the table *****" at bounding box center [505, 118] width 797 height 31
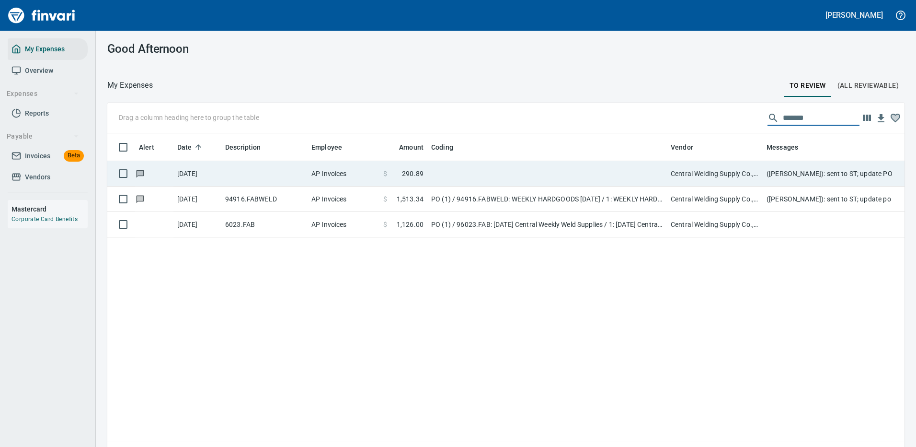
type input "*******"
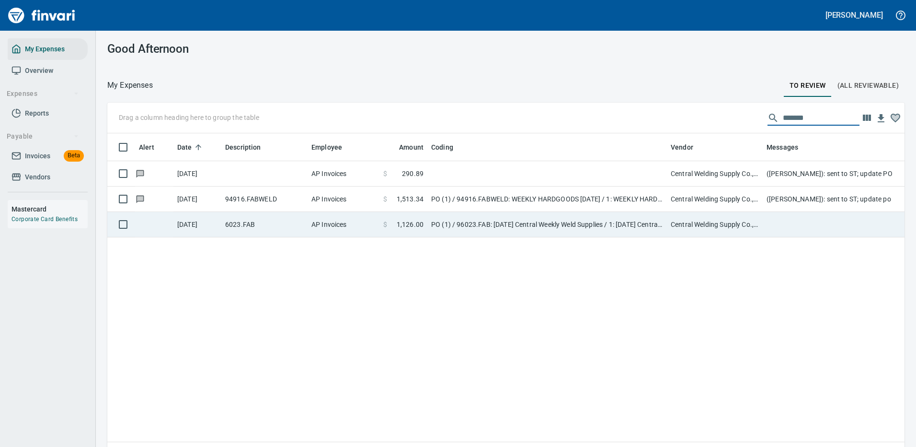
click at [581, 175] on td at bounding box center [547, 173] width 240 height 25
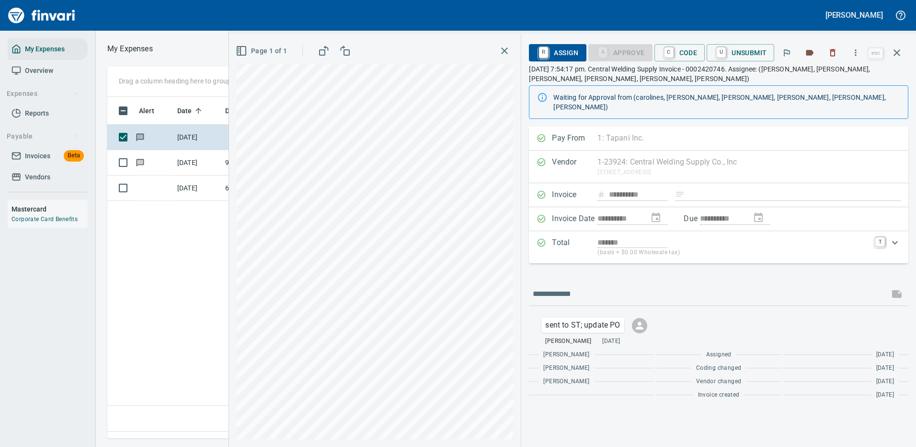
scroll to position [327, 551]
click at [683, 56] on span "C Code" at bounding box center [679, 53] width 35 height 16
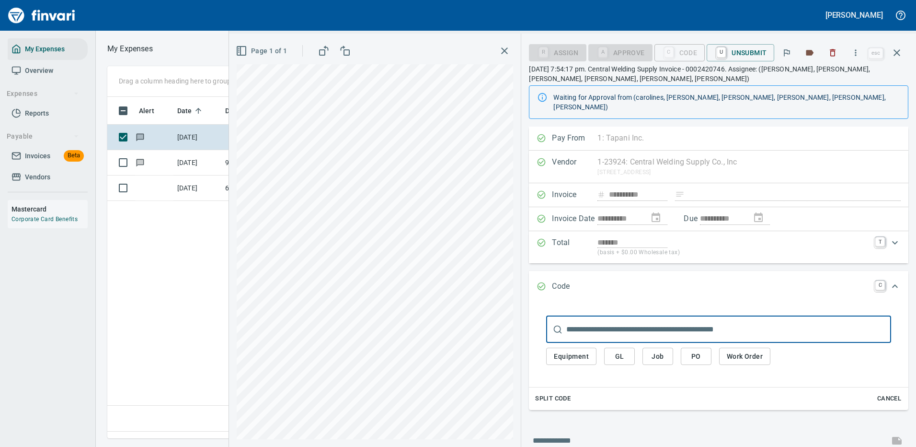
click at [618, 350] on span "GL" at bounding box center [619, 356] width 15 height 12
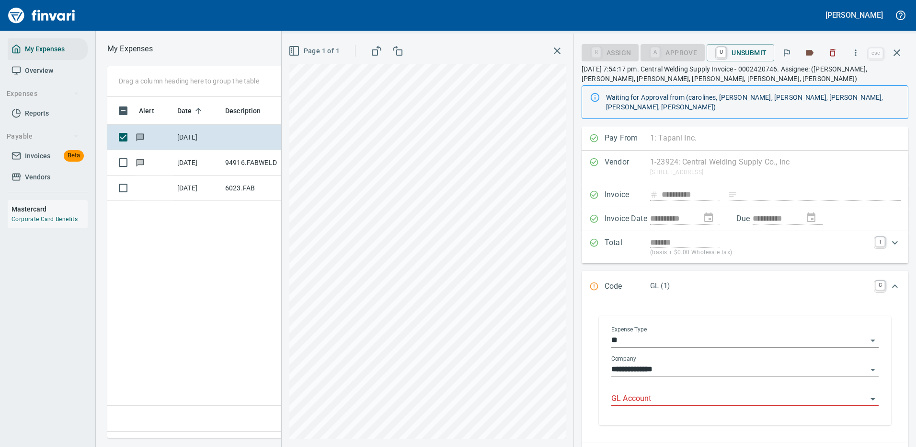
click at [632, 392] on input "GL Account" at bounding box center [739, 398] width 256 height 13
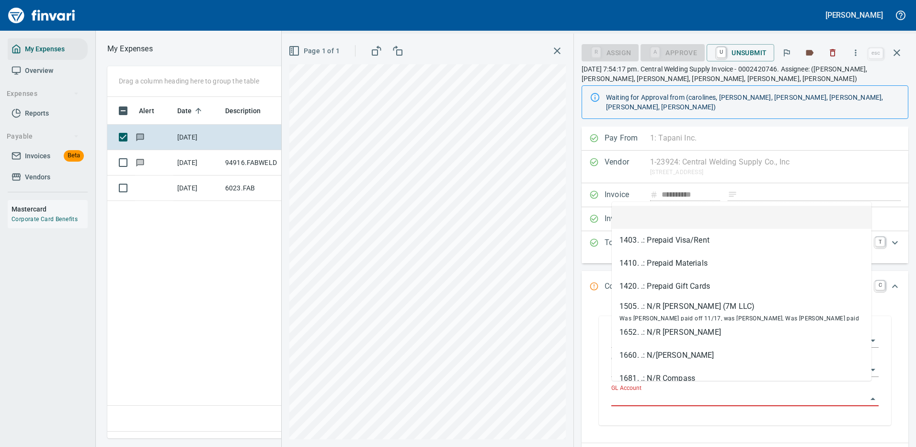
type input "*"
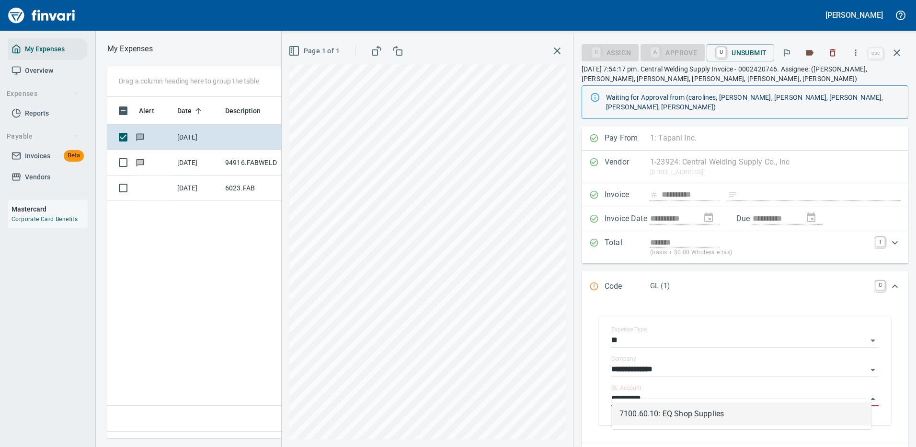
click at [663, 414] on li "7100.60.10: EQ Shop Supplies" at bounding box center [742, 413] width 260 height 23
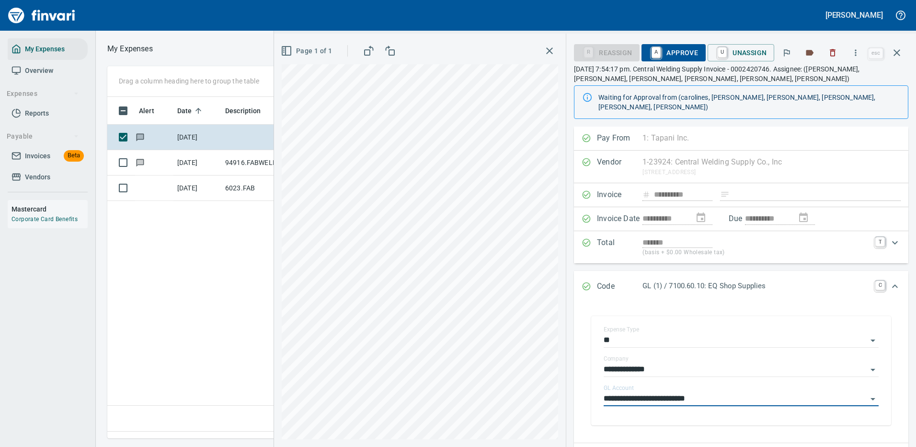
type input "**********"
click at [671, 51] on span "A Approve" at bounding box center [673, 53] width 49 height 16
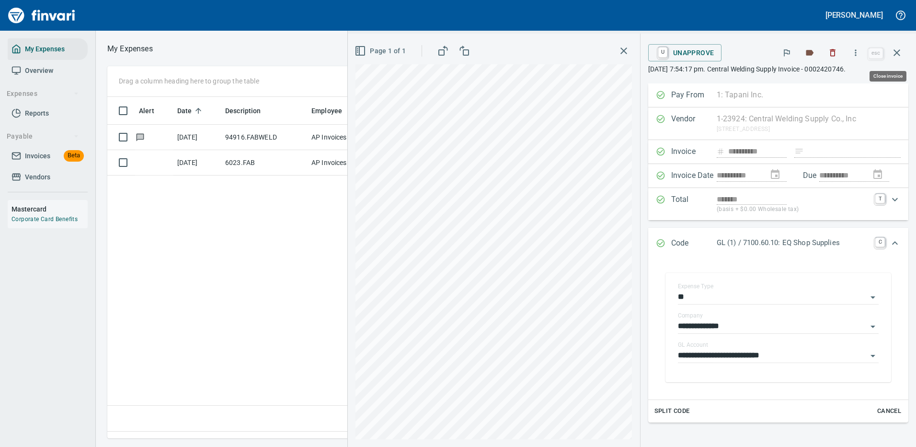
click at [896, 51] on icon "button" at bounding box center [897, 52] width 7 height 7
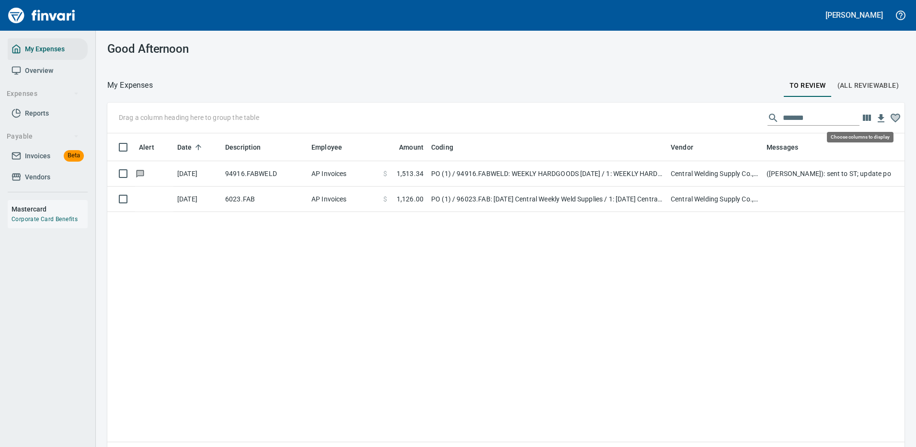
scroll to position [327, 783]
drag, startPoint x: 801, startPoint y: 116, endPoint x: 694, endPoint y: 112, distance: 106.5
click at [705, 115] on div "Drag a column heading here to group the table *******" at bounding box center [505, 118] width 797 height 31
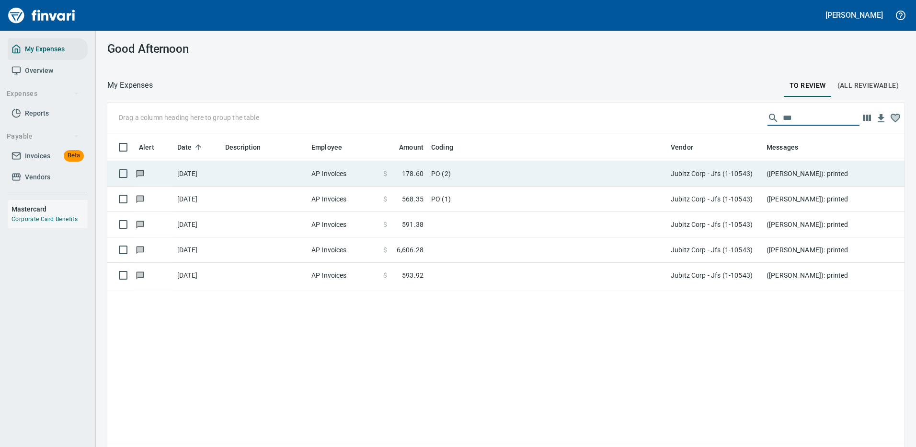
type input "***"
click at [470, 175] on td "PO (2)" at bounding box center [547, 173] width 240 height 25
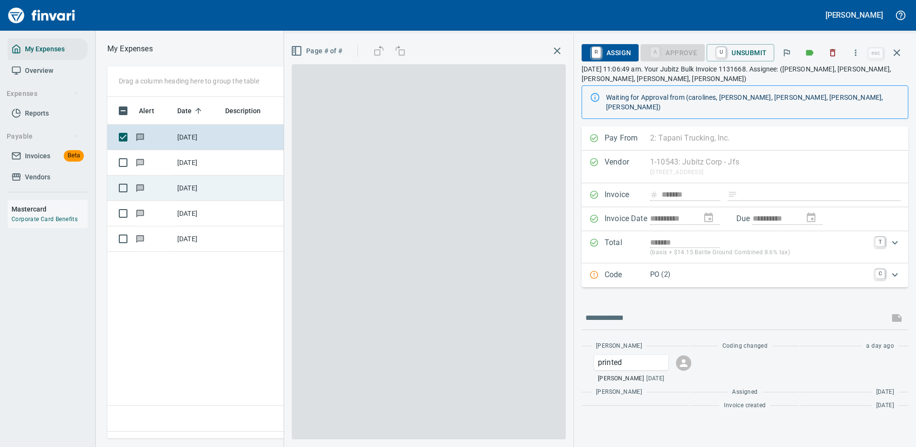
scroll to position [327, 551]
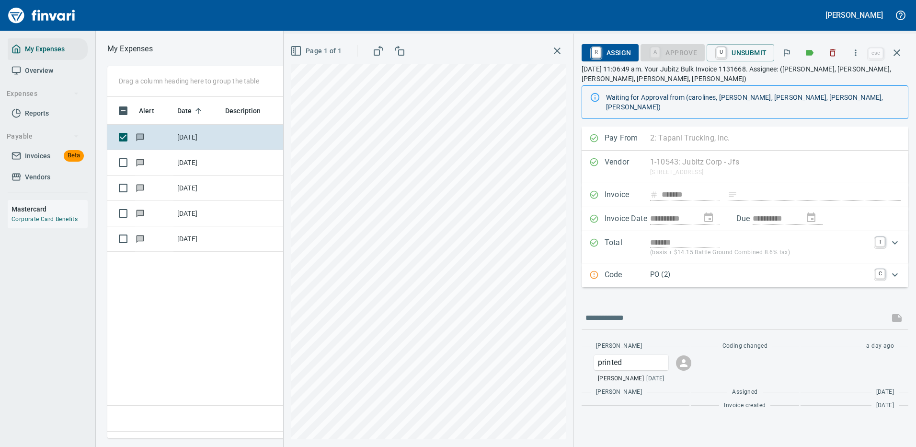
click at [736, 269] on p "PO (2)" at bounding box center [759, 274] width 219 height 11
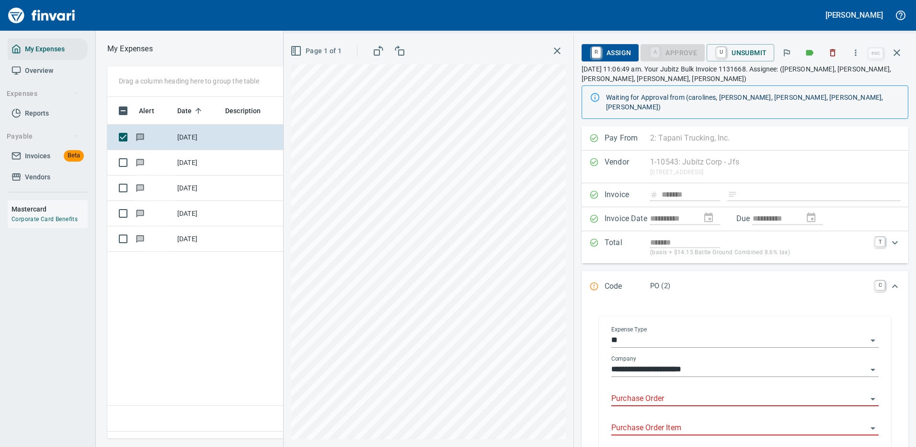
click at [633, 384] on div "Purchase Order" at bounding box center [744, 395] width 267 height 22
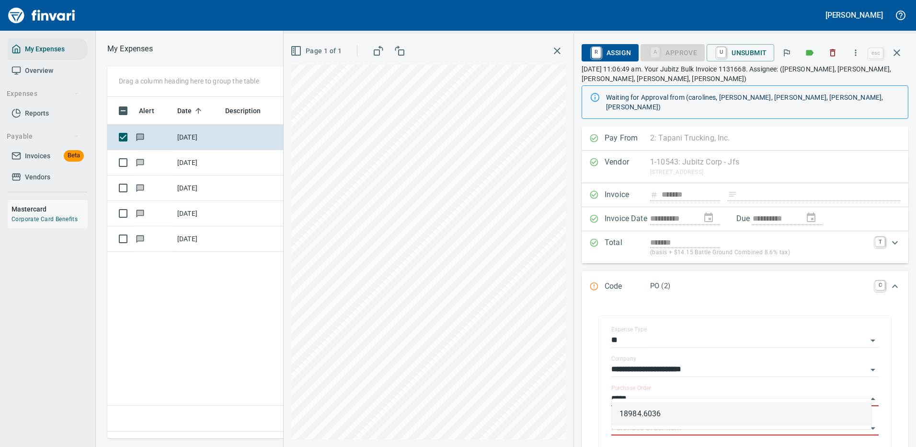
click at [662, 413] on li "18984.6036" at bounding box center [742, 413] width 260 height 23
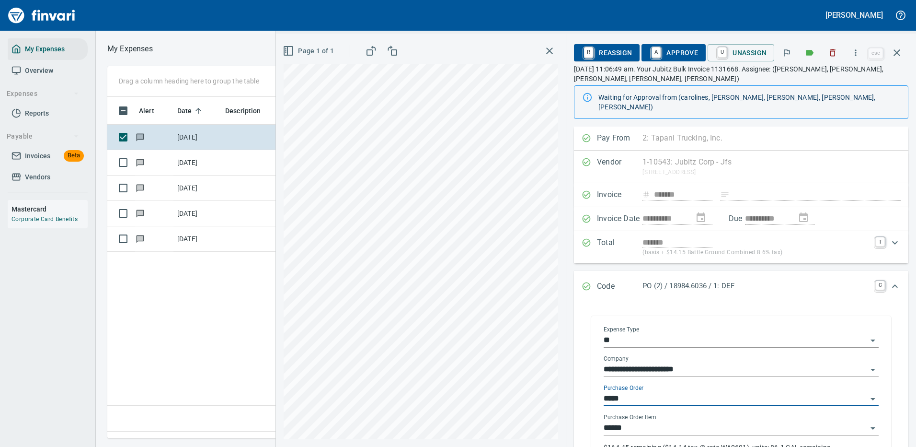
type input "**********"
type input "******"
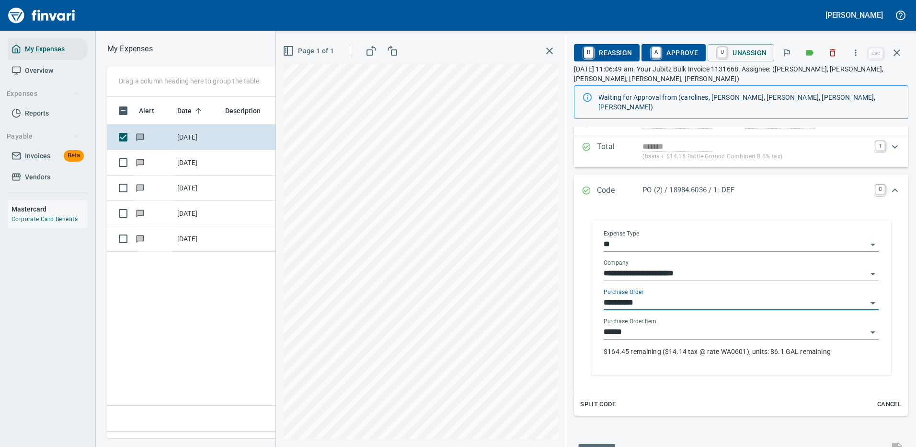
scroll to position [144, 0]
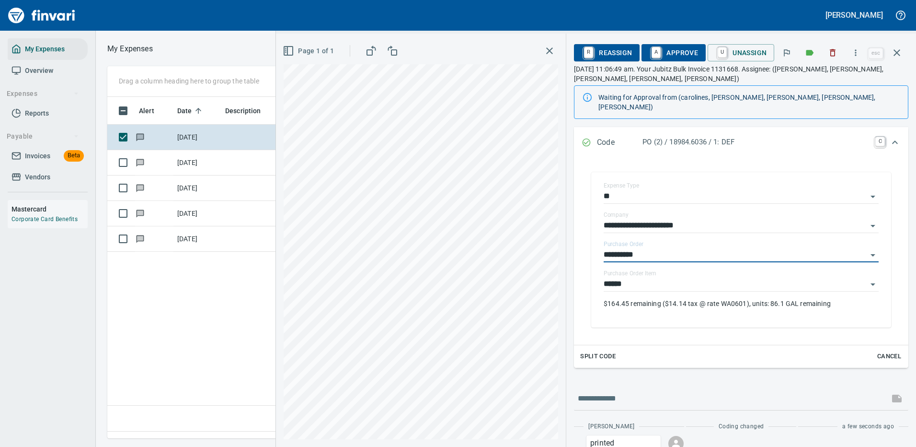
type input "**********"
click at [686, 53] on span "A Approve" at bounding box center [673, 53] width 49 height 16
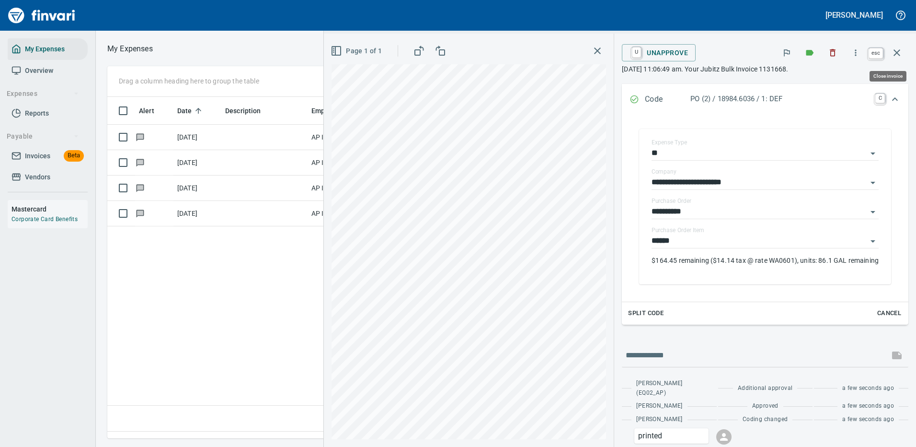
click at [896, 52] on icon "button" at bounding box center [897, 52] width 7 height 7
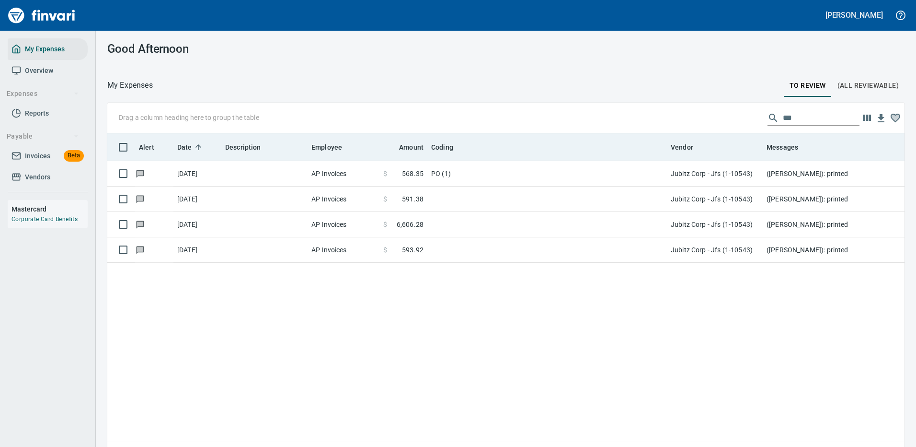
scroll to position [327, 783]
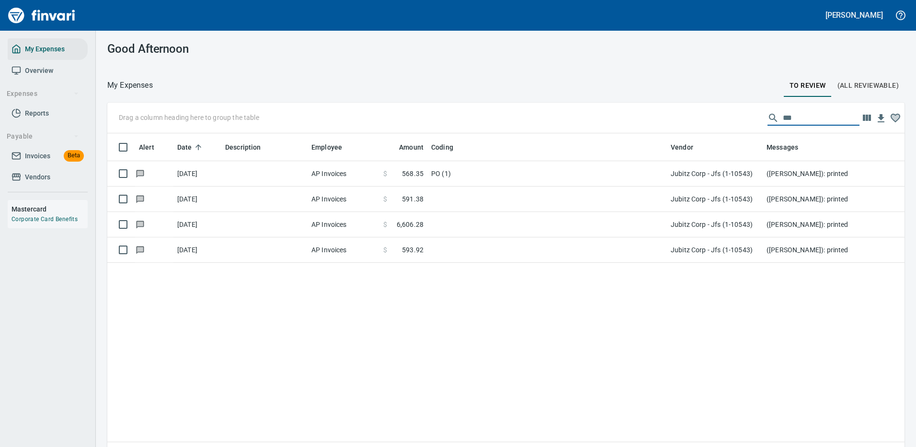
drag, startPoint x: 786, startPoint y: 118, endPoint x: 737, endPoint y: 113, distance: 49.1
click at [737, 113] on div "Drag a column heading here to group the table ***" at bounding box center [505, 118] width 797 height 31
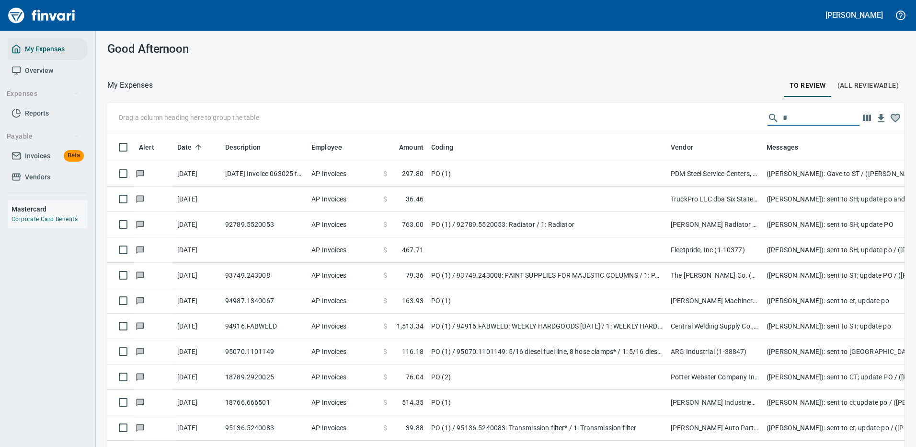
scroll to position [327, 776]
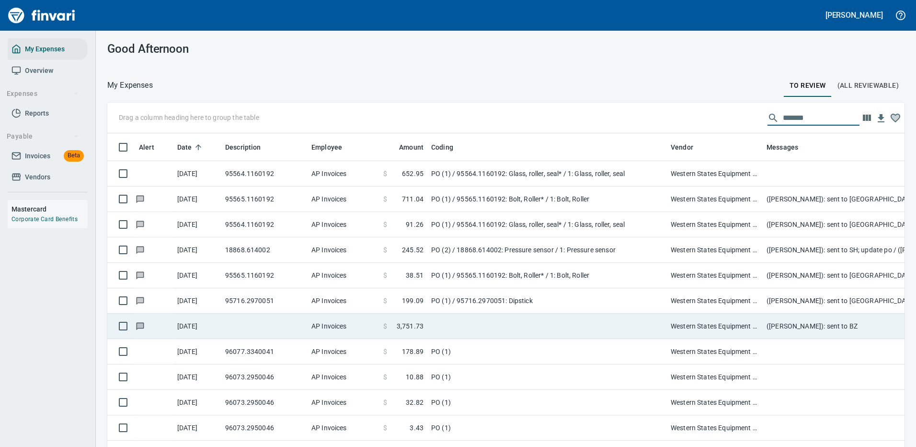
type input "*******"
click at [563, 320] on td at bounding box center [547, 325] width 240 height 25
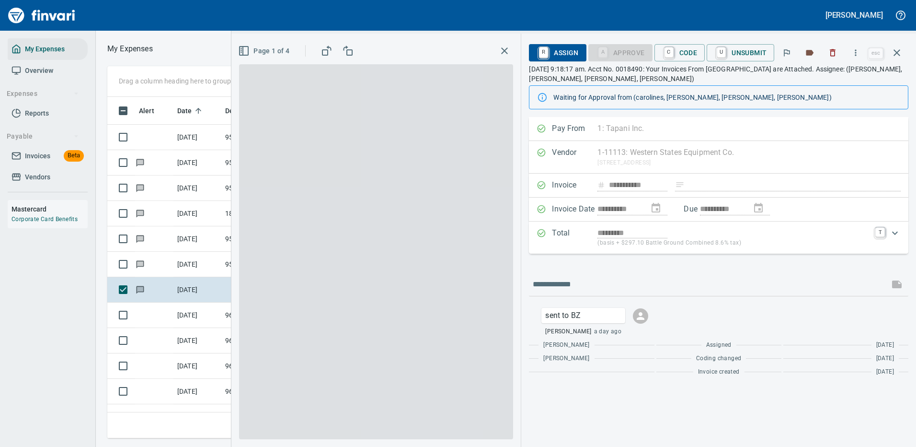
scroll to position [327, 543]
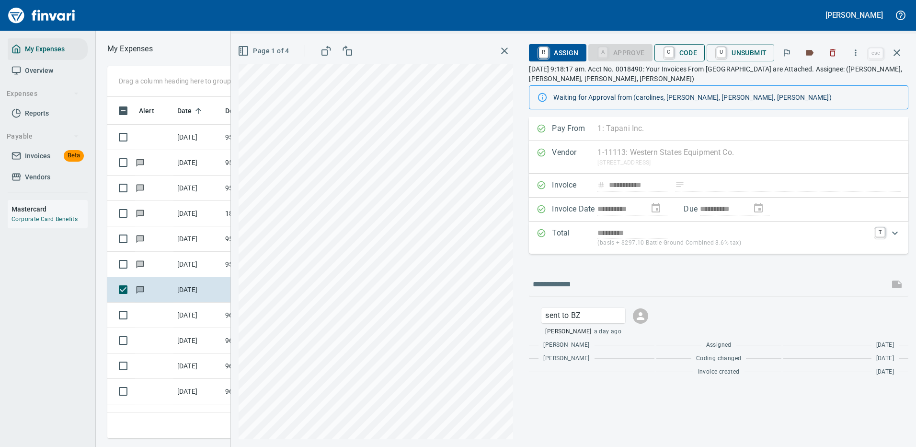
click at [680, 50] on span "C Code" at bounding box center [679, 53] width 35 height 16
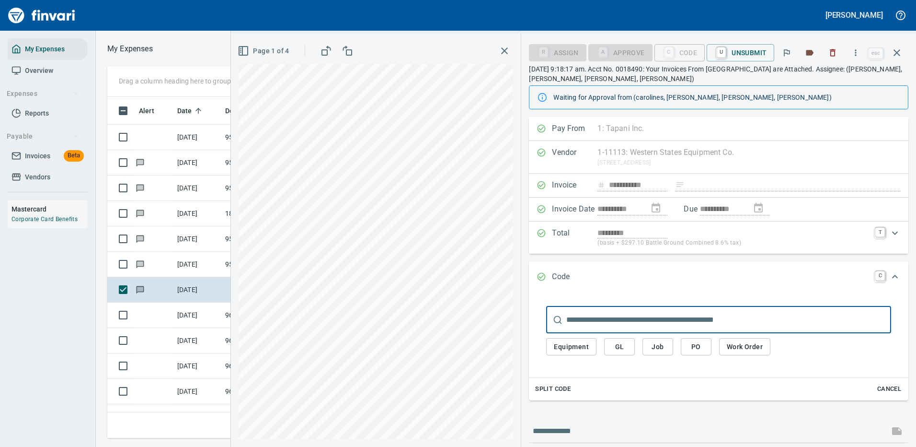
click at [740, 341] on span "Work Order" at bounding box center [745, 347] width 36 height 12
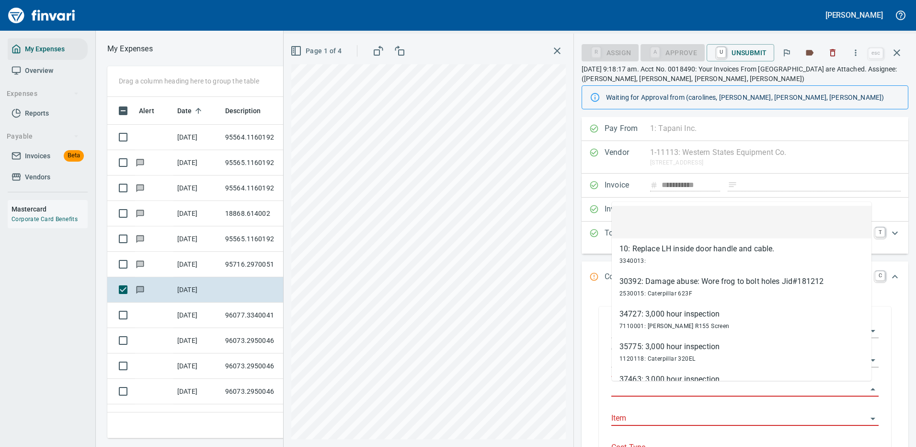
click at [638, 383] on input "Work Order" at bounding box center [739, 388] width 256 height 13
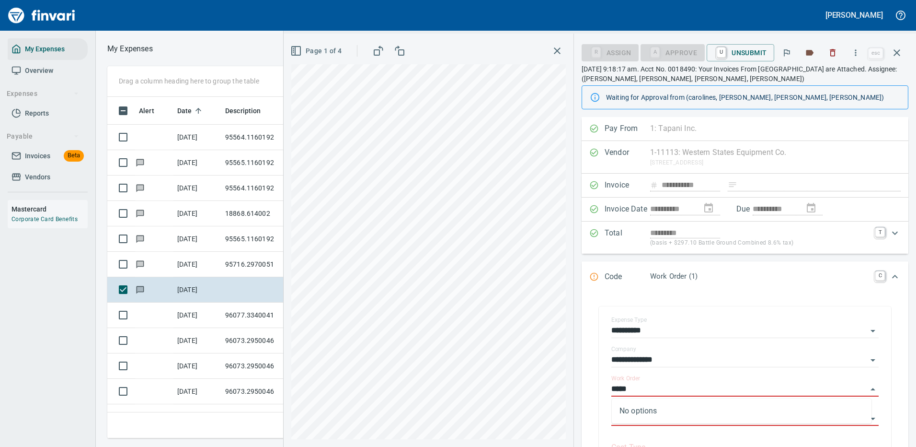
type input "*****"
click at [889, 277] on icon "Expand" at bounding box center [894, 276] width 11 height 11
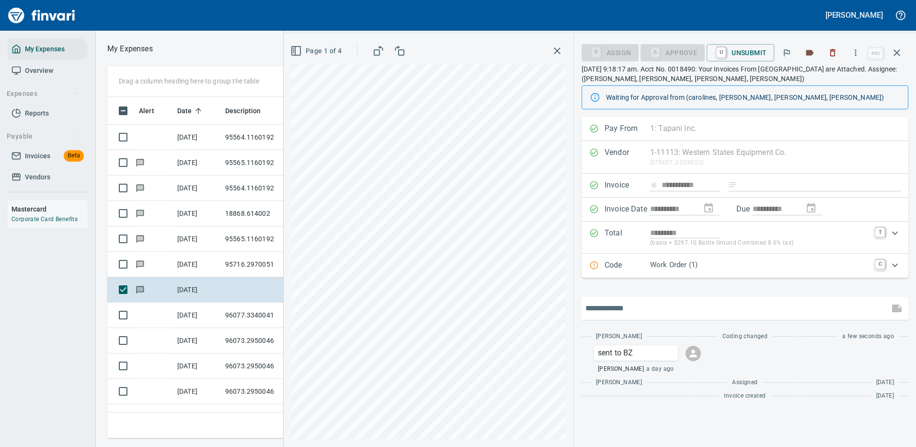
click at [607, 307] on input "text" at bounding box center [736, 307] width 300 height 15
type input "*********"
click at [896, 51] on icon "button" at bounding box center [896, 52] width 11 height 11
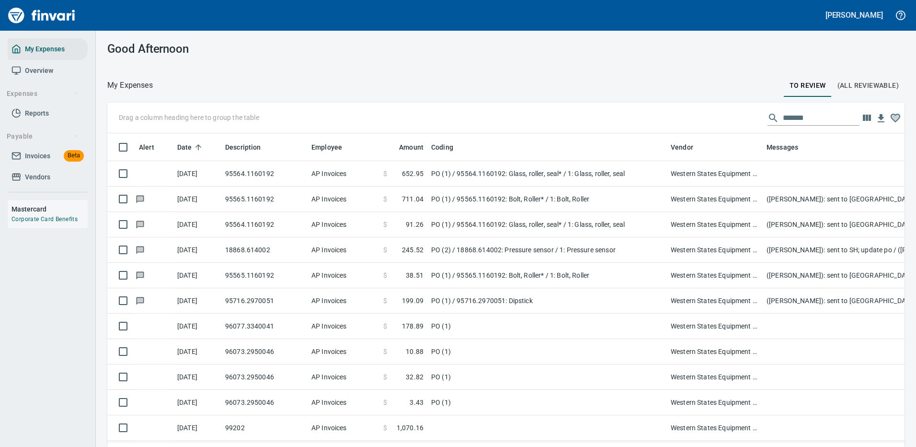
scroll to position [327, 783]
click at [791, 48] on div "Good Afternoon" at bounding box center [506, 49] width 820 height 36
drag, startPoint x: 802, startPoint y: 115, endPoint x: 722, endPoint y: 115, distance: 80.5
click at [722, 115] on div "Drag a column heading here to group the table *******" at bounding box center [505, 118] width 797 height 31
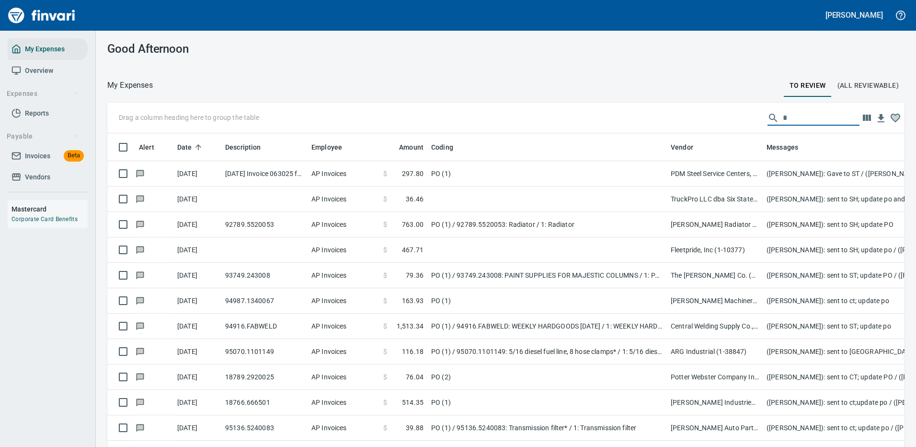
scroll to position [327, 776]
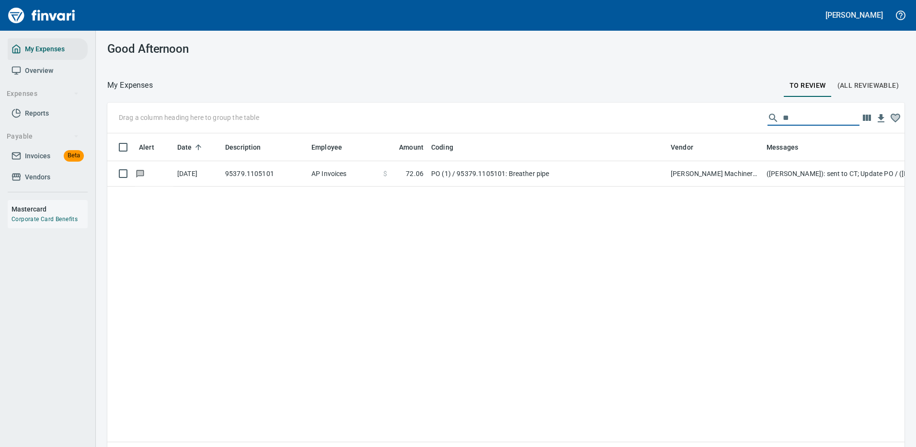
type input "*"
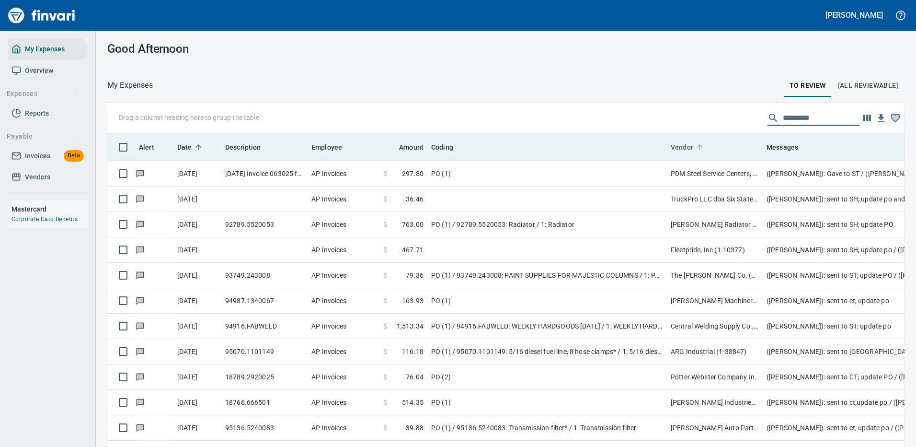
click at [681, 144] on span "Vendor" at bounding box center [682, 146] width 23 height 11
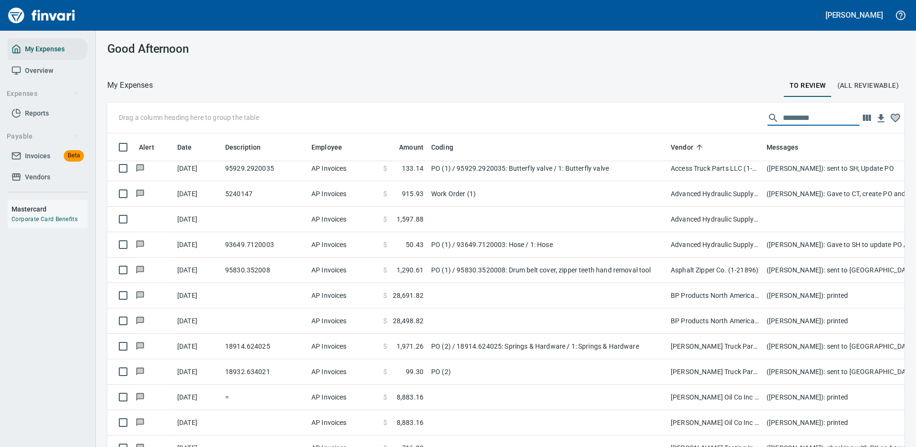
scroll to position [584, 0]
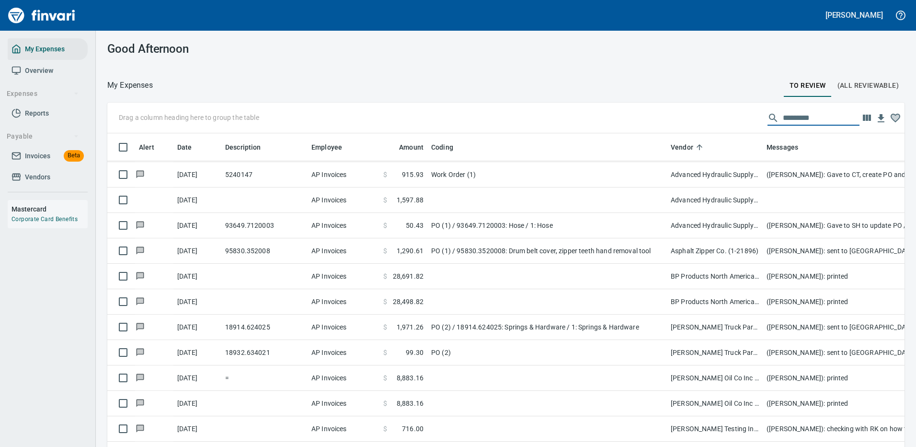
click at [873, 85] on span "(All Reviewable)" at bounding box center [868, 86] width 61 height 12
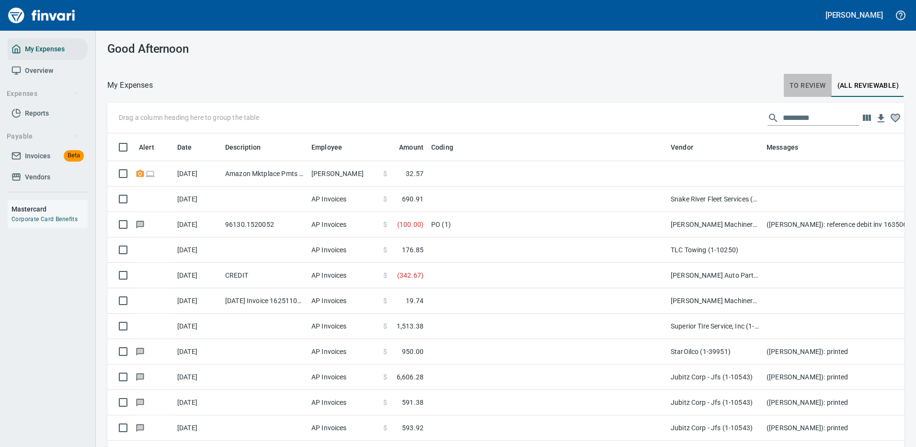
click at [796, 80] on span "To Review" at bounding box center [808, 86] width 36 height 12
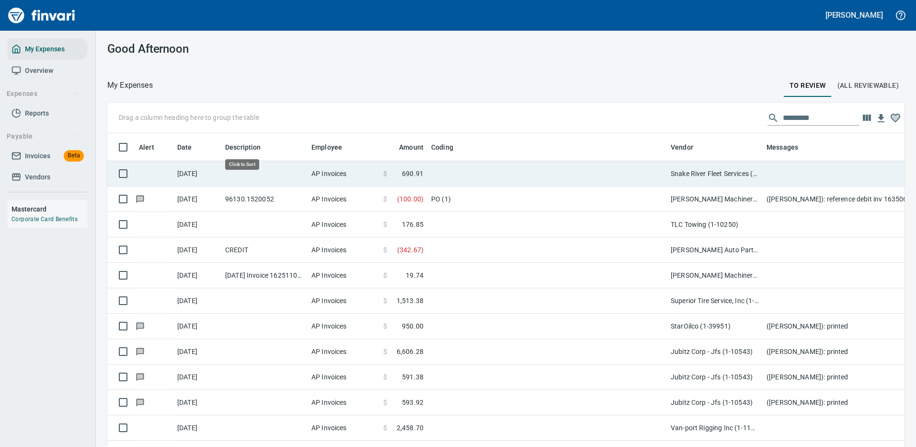
scroll to position [327, 776]
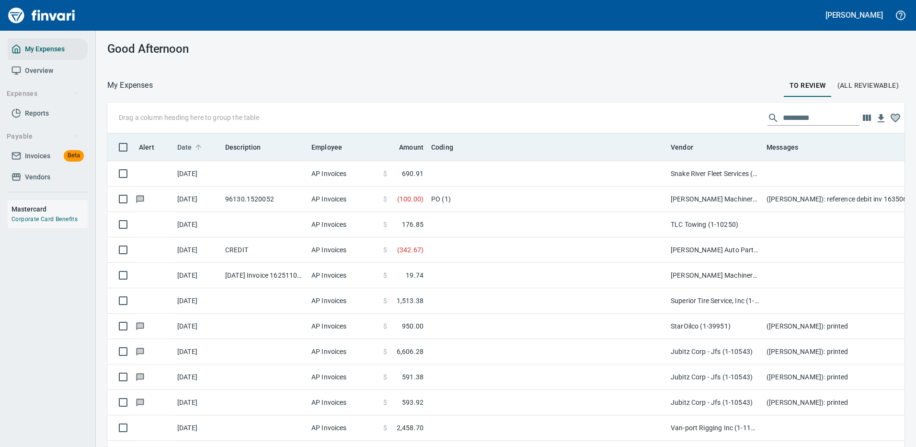
click at [187, 144] on span "Date" at bounding box center [184, 146] width 15 height 11
